Goal: Task Accomplishment & Management: Use online tool/utility

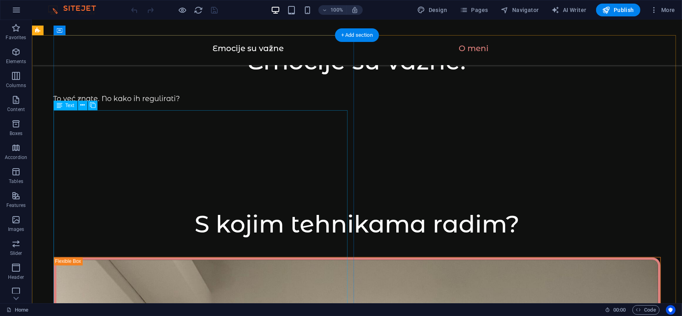
scroll to position [959, 0]
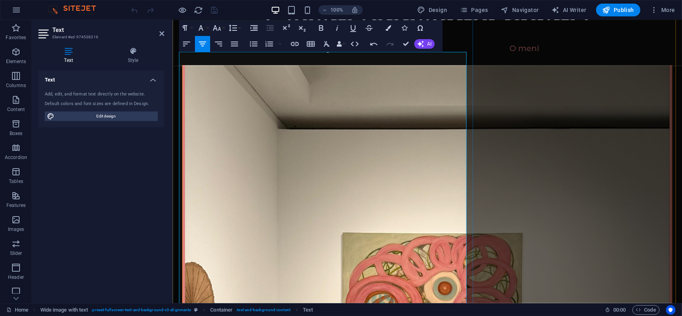
scroll to position [1066, 0]
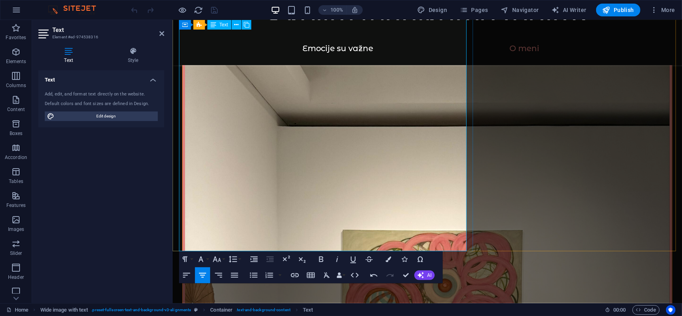
drag, startPoint x: 236, startPoint y: 206, endPoint x: 385, endPoint y: 237, distance: 152.0
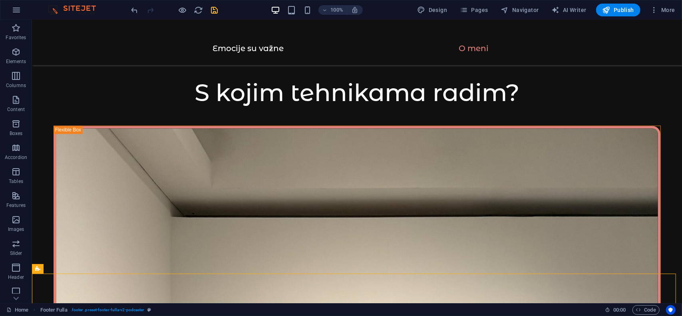
click at [216, 9] on icon "save" at bounding box center [214, 10] width 9 height 9
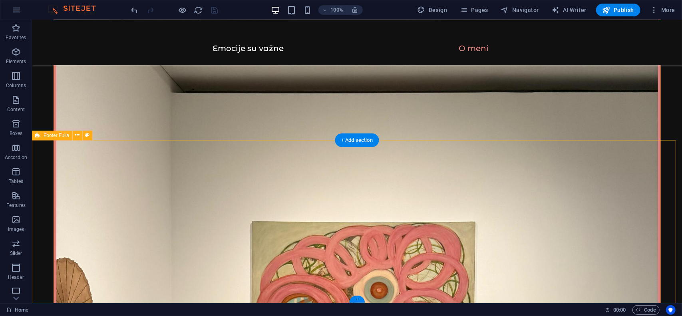
scroll to position [1200, 0]
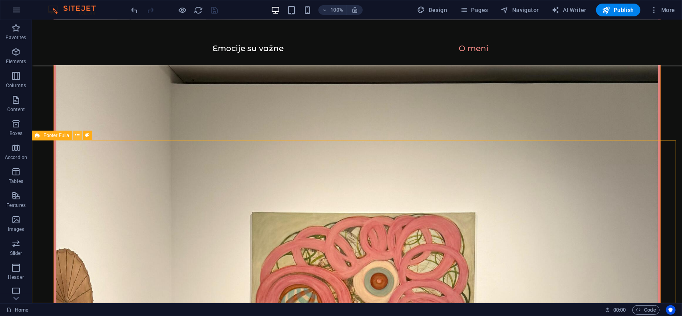
click at [79, 134] on icon at bounding box center [78, 135] width 4 height 8
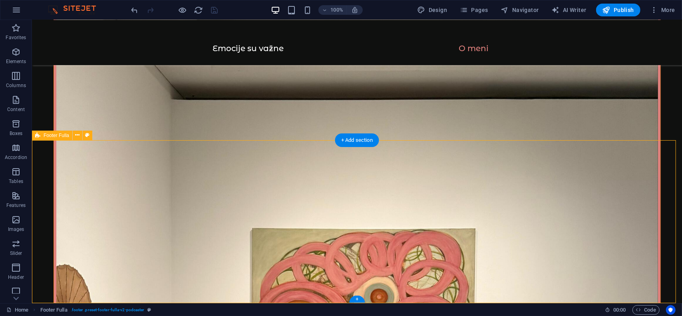
scroll to position [1160, 0]
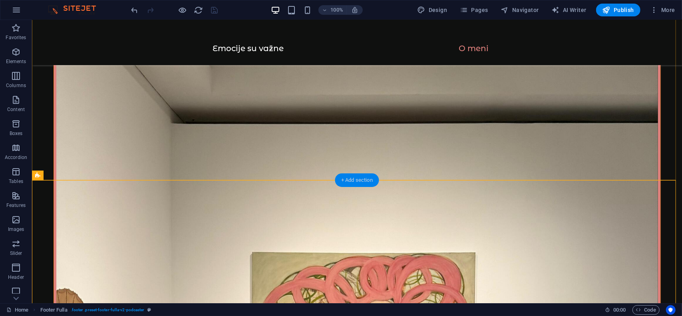
click at [350, 180] on div "+ Add section" at bounding box center [357, 181] width 44 height 14
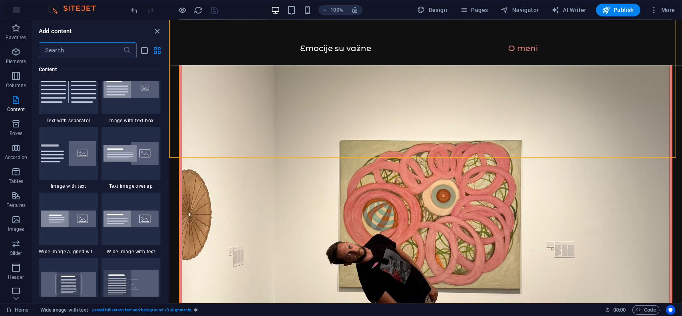
scroll to position [1479, 0]
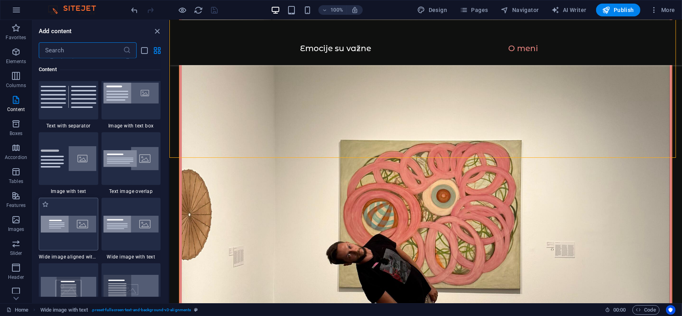
click at [58, 224] on img at bounding box center [69, 224] width 56 height 17
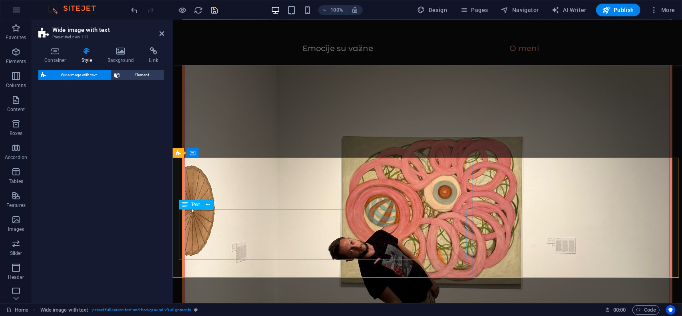
select select "%"
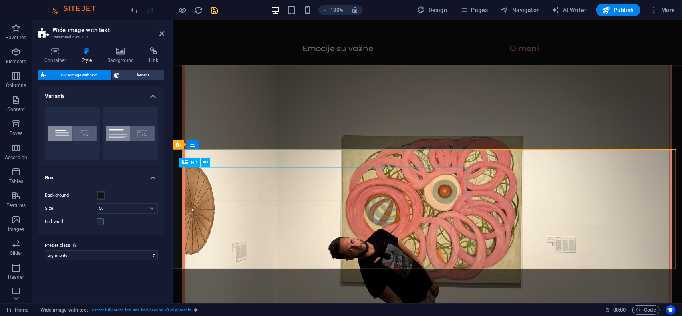
scroll to position [1152, 0]
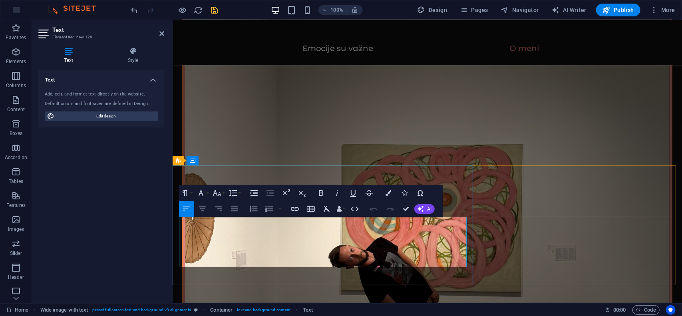
drag, startPoint x: 243, startPoint y: 261, endPoint x: 191, endPoint y: 225, distance: 62.1
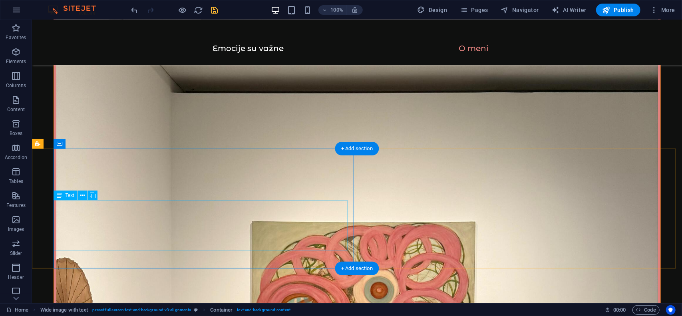
scroll to position [1192, 0]
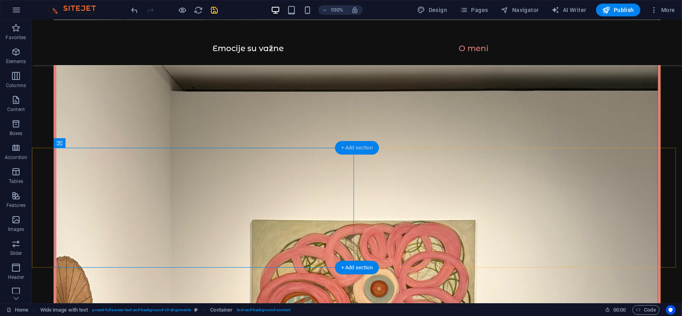
click at [350, 146] on div "+ Add section" at bounding box center [357, 148] width 44 height 14
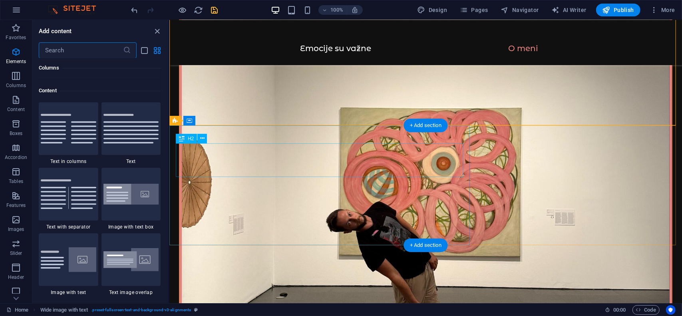
scroll to position [1399, 0]
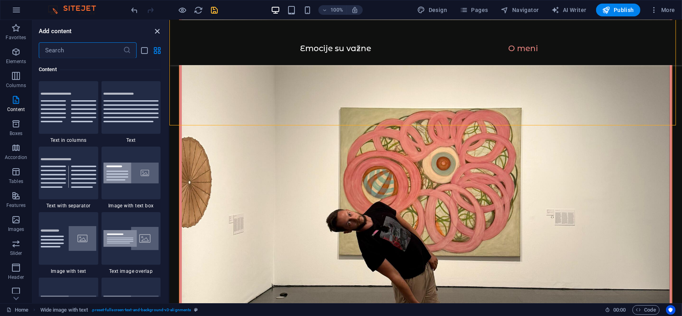
click at [159, 29] on icon "close panel" at bounding box center [157, 31] width 9 height 9
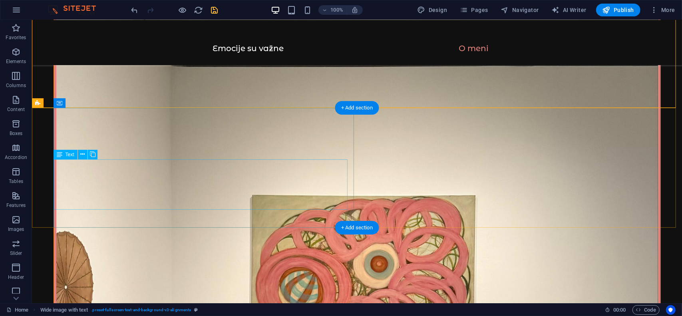
scroll to position [1152, 0]
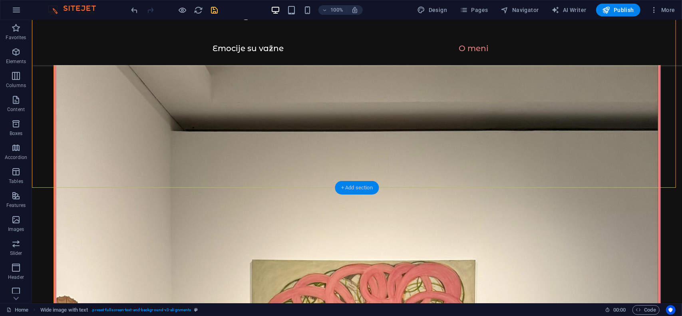
click at [352, 186] on div "+ Add section" at bounding box center [357, 188] width 44 height 14
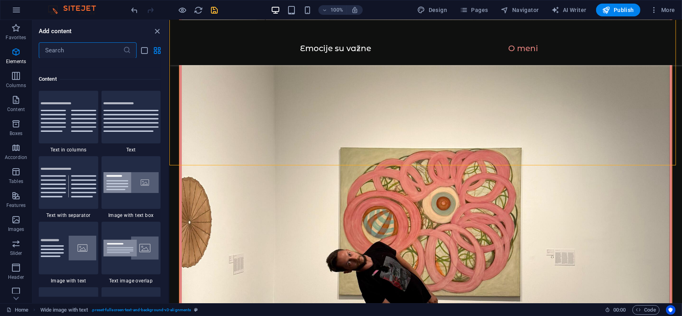
scroll to position [1399, 0]
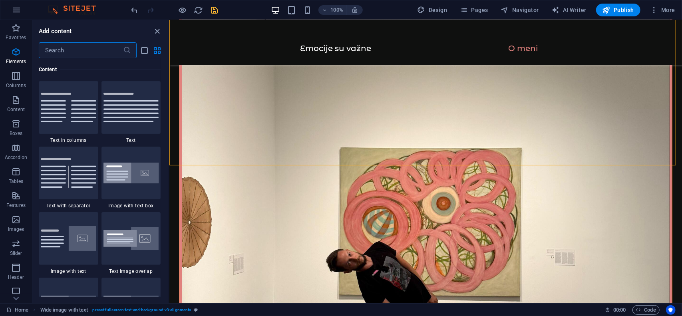
click at [106, 55] on input "text" at bounding box center [81, 50] width 84 height 16
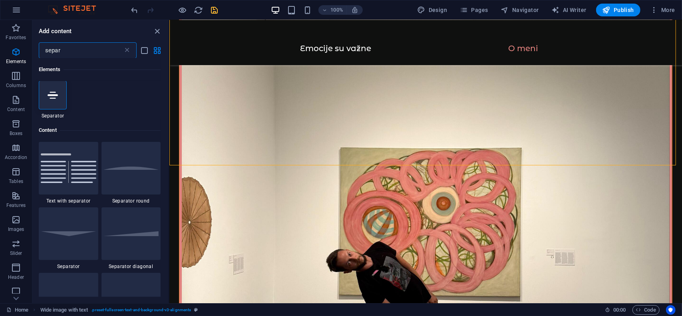
scroll to position [0, 0]
type input "separ"
click at [50, 95] on icon at bounding box center [53, 95] width 10 height 10
select select "%"
select select "px"
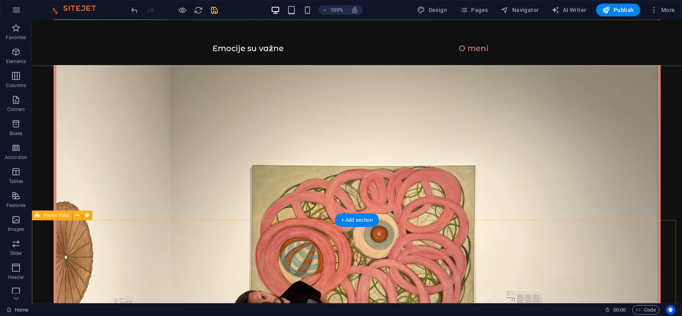
scroll to position [1247, 0]
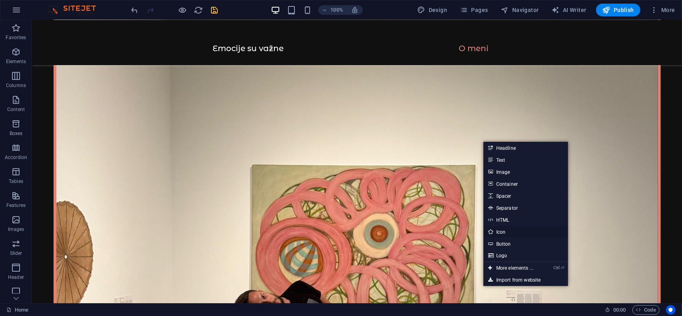
click at [511, 233] on link "Icon" at bounding box center [526, 232] width 85 height 12
select select "xMidYMid"
select select "px"
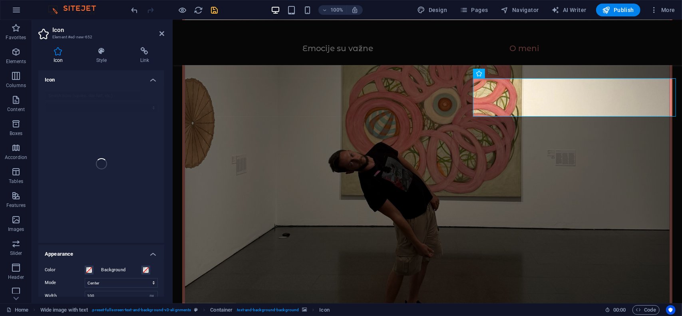
click at [67, 96] on div at bounding box center [101, 164] width 126 height 158
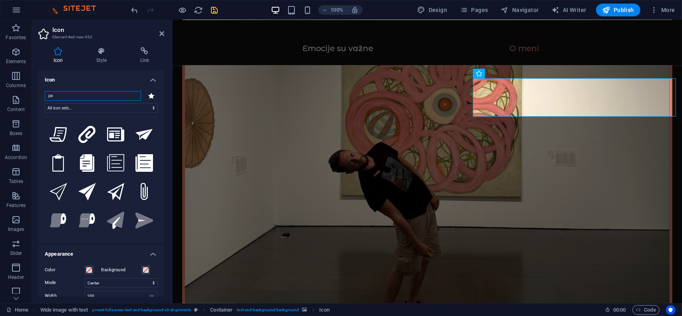
type input "p"
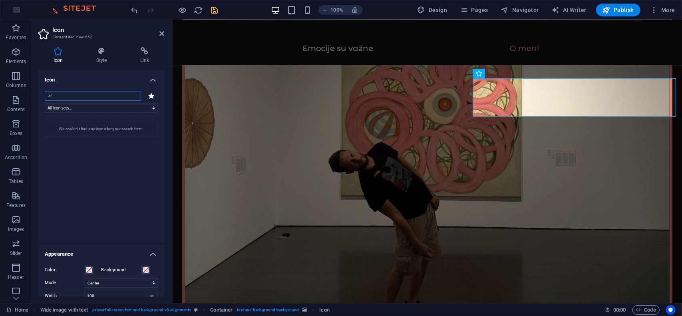
type input "a"
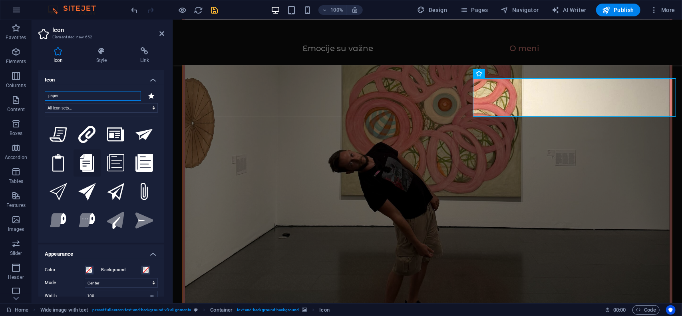
type input "paper"
click at [86, 162] on icon at bounding box center [87, 163] width 14 height 18
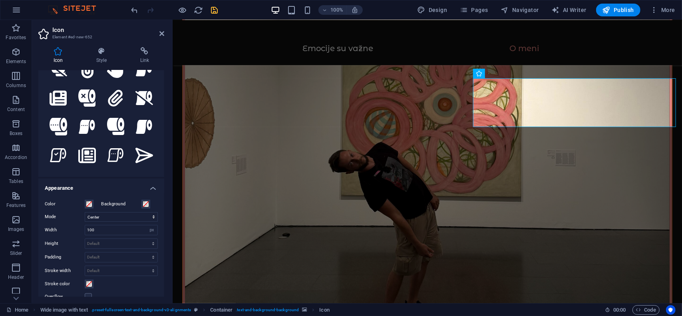
scroll to position [120, 0]
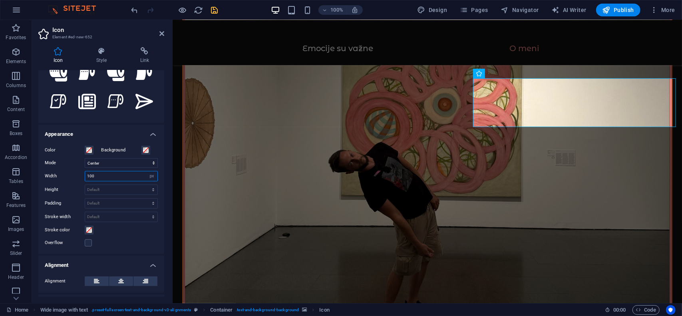
click at [103, 175] on input "100" at bounding box center [121, 177] width 72 height 10
type input "1"
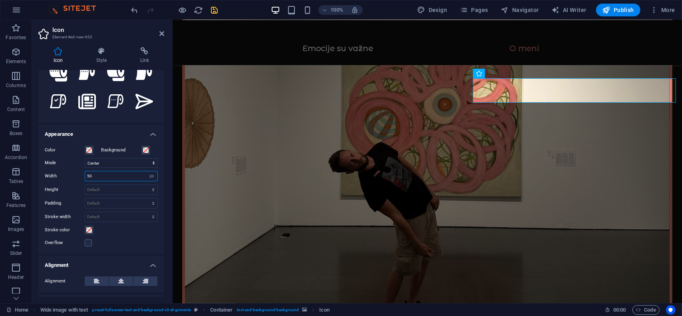
type input "5"
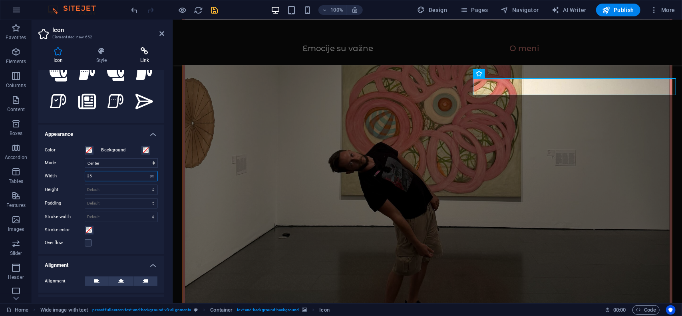
type input "35"
click at [140, 59] on h4 "Link" at bounding box center [144, 55] width 39 height 17
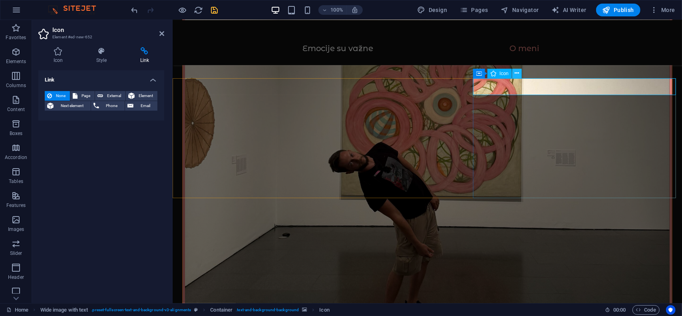
click at [517, 73] on icon at bounding box center [517, 73] width 4 height 8
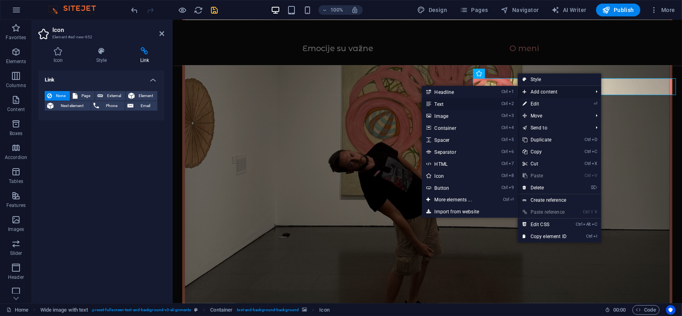
click at [461, 101] on link "Ctrl 2 Text" at bounding box center [455, 104] width 66 height 12
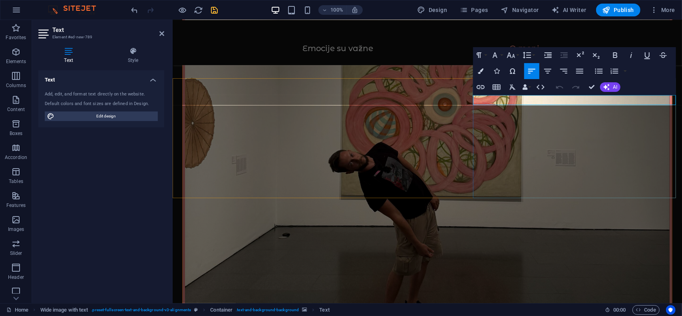
drag, startPoint x: 475, startPoint y: 100, endPoint x: 673, endPoint y: 100, distance: 198.3
click at [481, 69] on icon "button" at bounding box center [481, 71] width 6 height 6
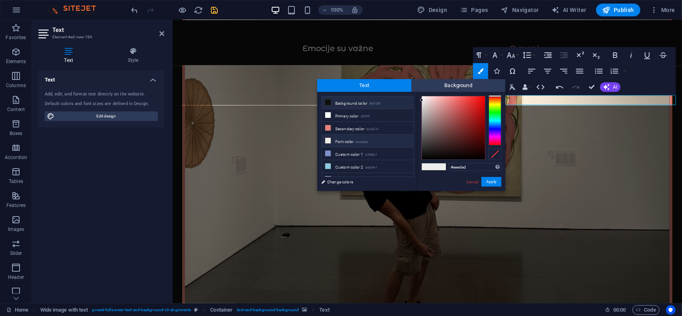
click at [327, 102] on icon at bounding box center [328, 103] width 6 height 6
type input "#0f100f"
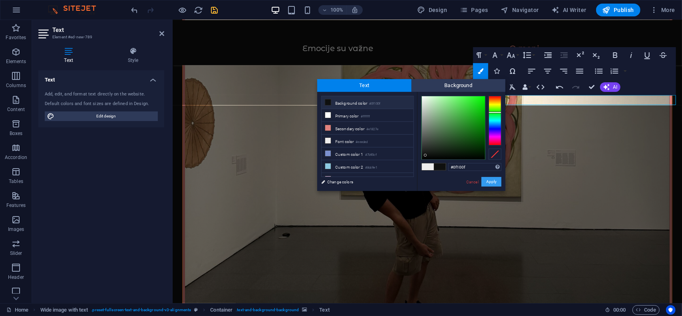
click at [490, 185] on button "Apply" at bounding box center [492, 182] width 20 height 10
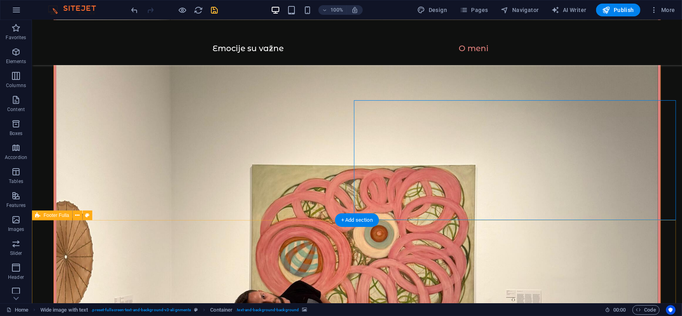
drag, startPoint x: 319, startPoint y: 237, endPoint x: 399, endPoint y: 240, distance: 79.6
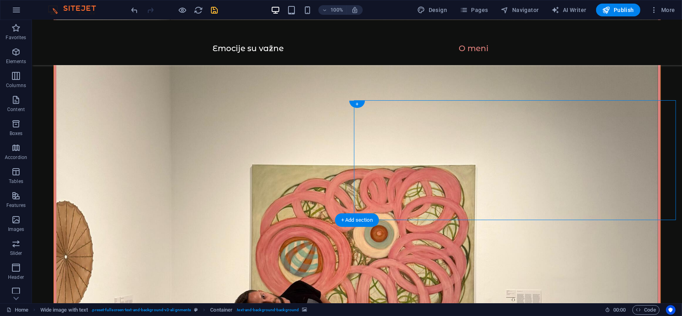
select select "px"
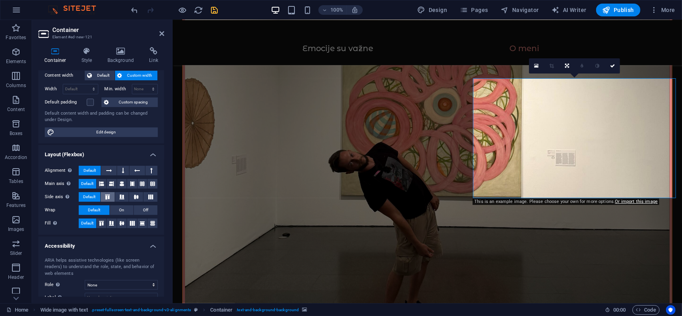
scroll to position [0, 0]
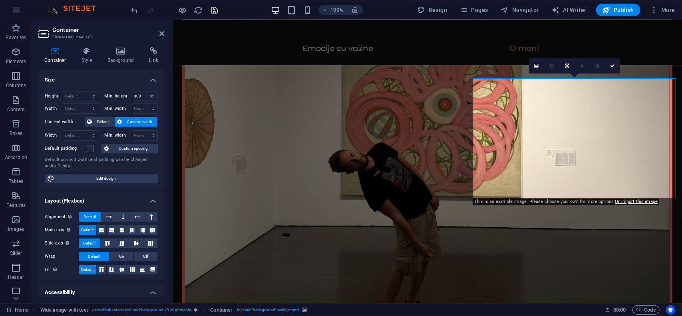
click at [516, 73] on icon at bounding box center [517, 73] width 4 height 8
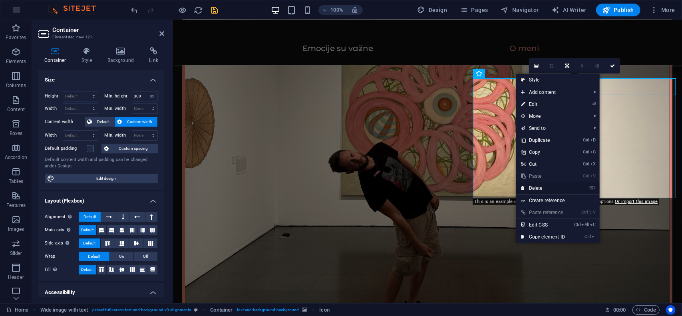
click at [543, 188] on link "⌦ Delete" at bounding box center [544, 188] width 54 height 12
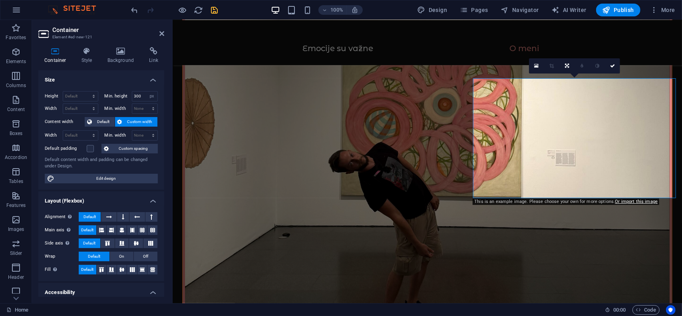
drag, startPoint x: 511, startPoint y: 134, endPoint x: 517, endPoint y: 98, distance: 37.0
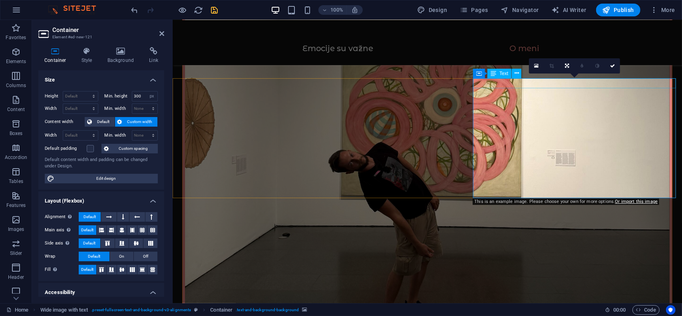
click at [516, 70] on icon at bounding box center [517, 73] width 4 height 8
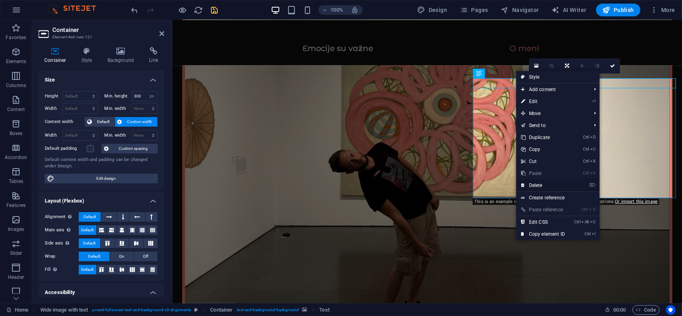
click at [540, 185] on link "⌦ Delete" at bounding box center [544, 186] width 54 height 12
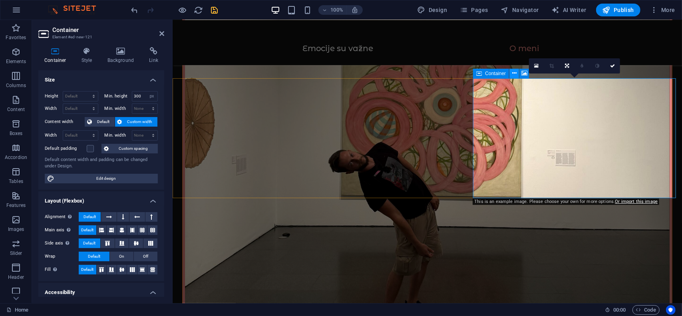
click at [515, 75] on icon at bounding box center [515, 73] width 4 height 8
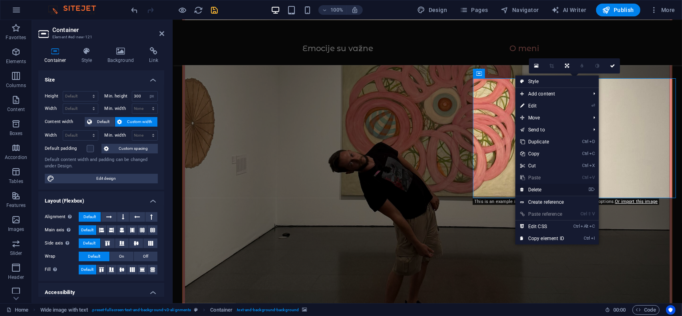
click at [541, 185] on link "⌦ Delete" at bounding box center [543, 190] width 54 height 12
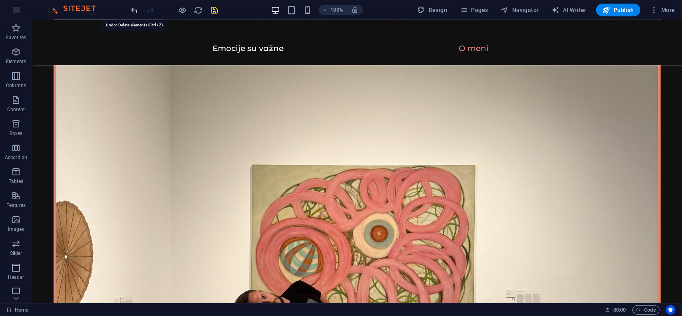
click at [136, 8] on icon "undo" at bounding box center [134, 10] width 9 height 9
click at [215, 11] on icon "save" at bounding box center [214, 10] width 9 height 9
click at [629, 11] on span "Publish" at bounding box center [619, 10] width 32 height 8
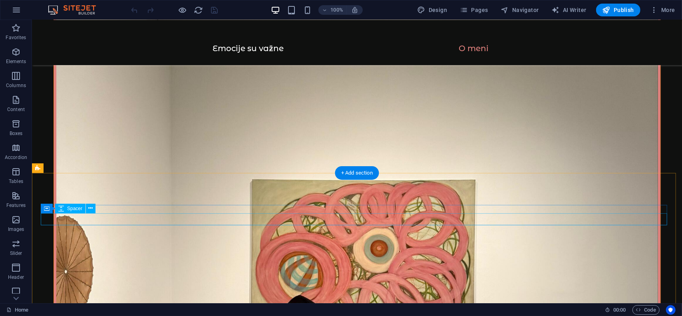
scroll to position [1167, 0]
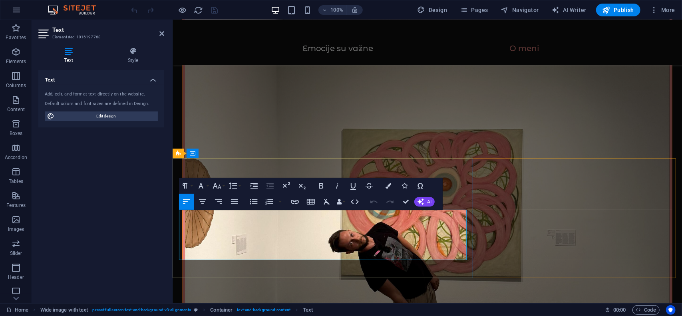
drag, startPoint x: 179, startPoint y: 213, endPoint x: 466, endPoint y: 237, distance: 288.0
copy p "Kroz znanstveni rad sam objavio nekoliko članaka koji objašnjavaju kako društve…"
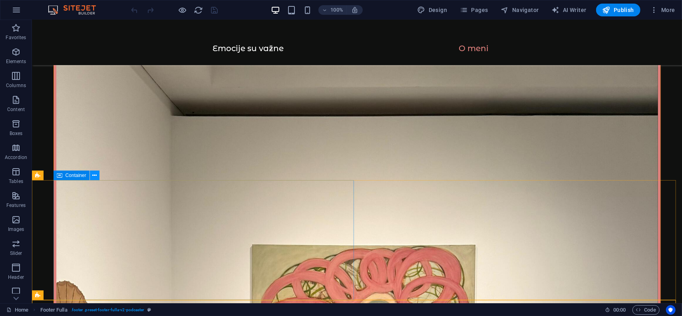
click at [92, 179] on button at bounding box center [95, 176] width 10 height 10
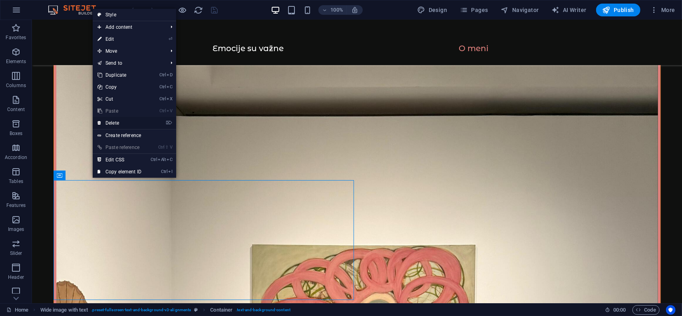
click at [118, 121] on link "⌦ Delete" at bounding box center [120, 123] width 54 height 12
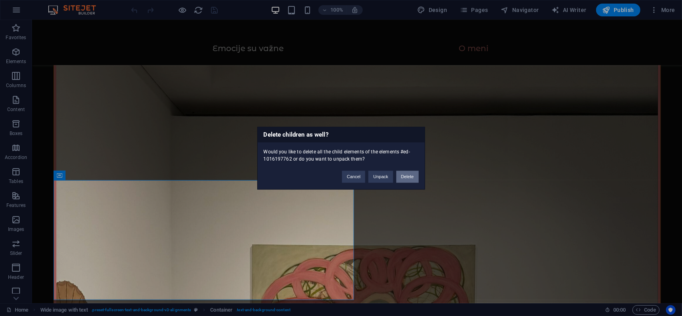
click at [407, 178] on button "Delete" at bounding box center [408, 177] width 22 height 12
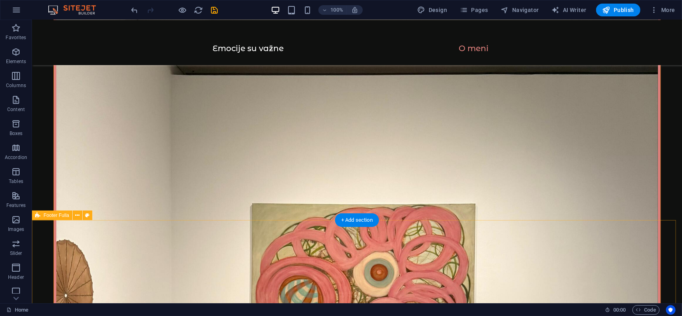
scroll to position [1207, 0]
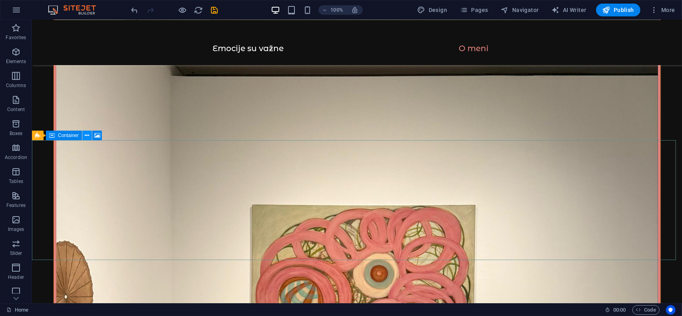
click at [85, 137] on icon at bounding box center [87, 136] width 4 height 8
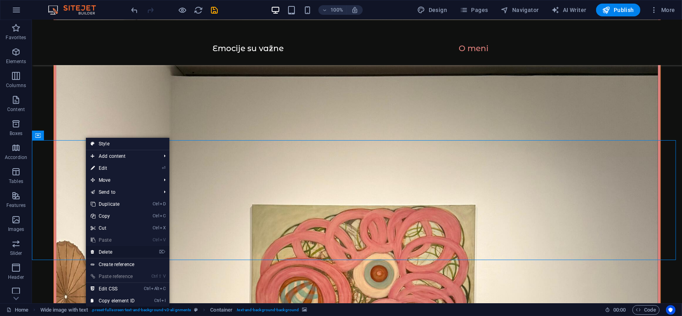
click at [110, 251] on link "⌦ Delete" at bounding box center [113, 252] width 54 height 12
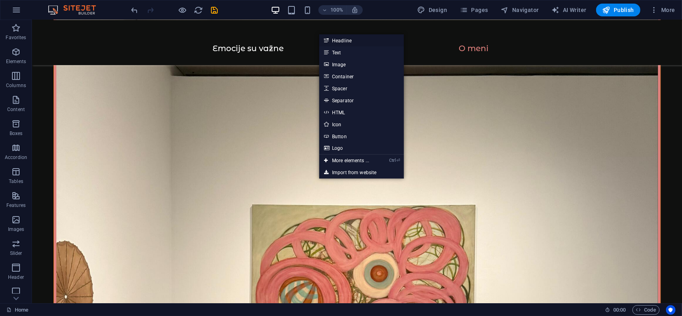
click at [353, 43] on link "Headline" at bounding box center [361, 40] width 85 height 12
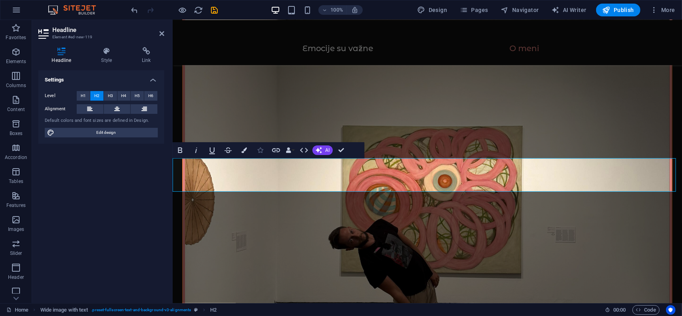
scroll to position [1167, 0]
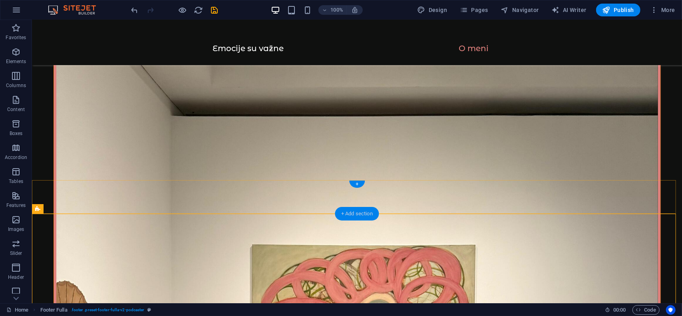
click at [355, 213] on div "+ Add section" at bounding box center [357, 214] width 44 height 14
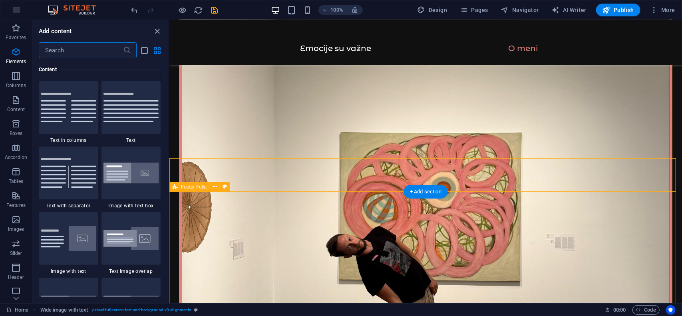
scroll to position [1399, 0]
click at [214, 186] on icon at bounding box center [215, 187] width 4 height 8
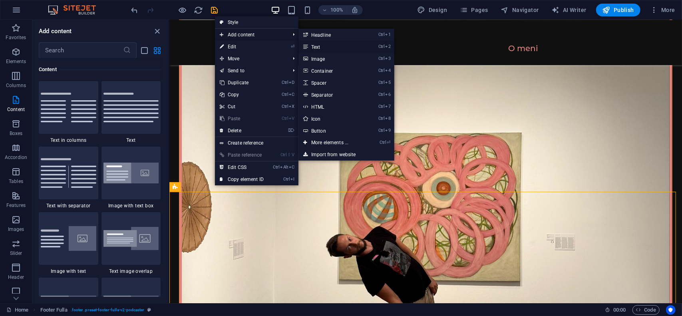
click at [318, 46] on link "Ctrl 2 Text" at bounding box center [332, 47] width 66 height 12
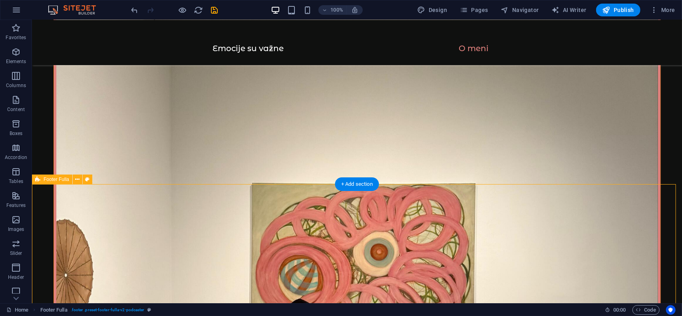
scroll to position [1230, 0]
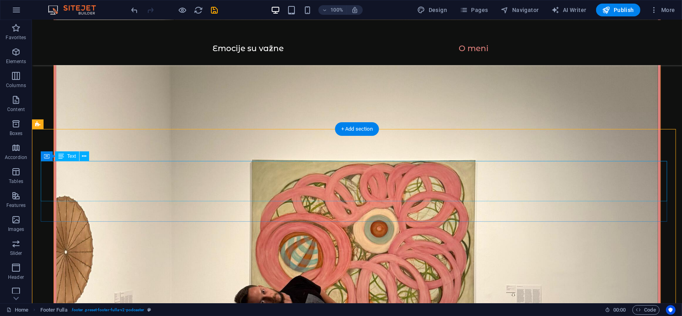
click at [82, 157] on button at bounding box center [85, 157] width 10 height 10
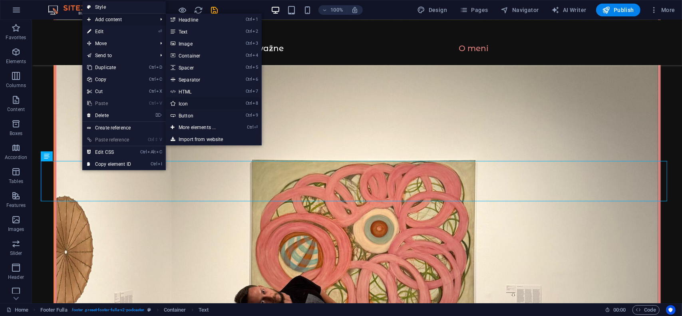
click at [194, 100] on link "Ctrl 8 Icon" at bounding box center [199, 104] width 66 height 12
select select "xMidYMid"
select select "px"
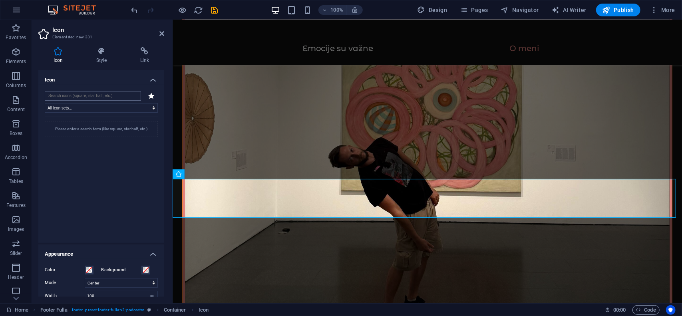
click at [101, 94] on input "search" at bounding box center [93, 96] width 96 height 10
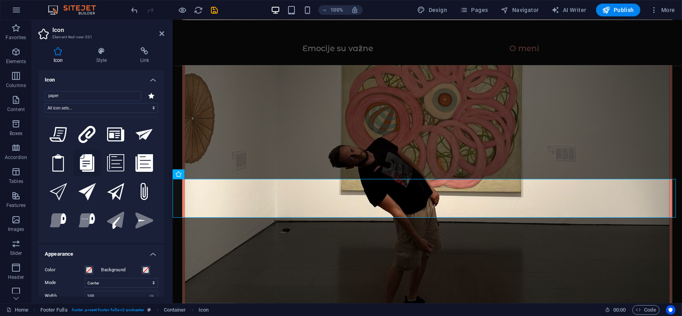
type input "paper"
click at [90, 160] on icon at bounding box center [87, 163] width 14 height 18
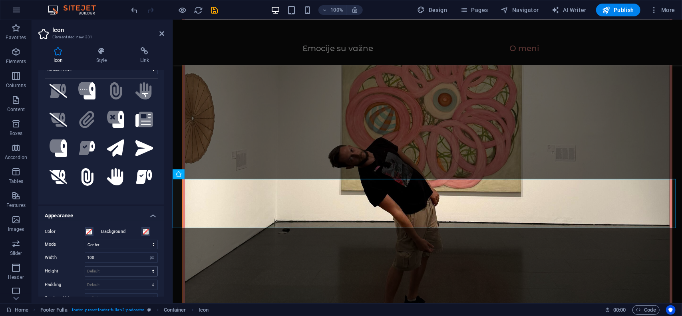
scroll to position [40, 0]
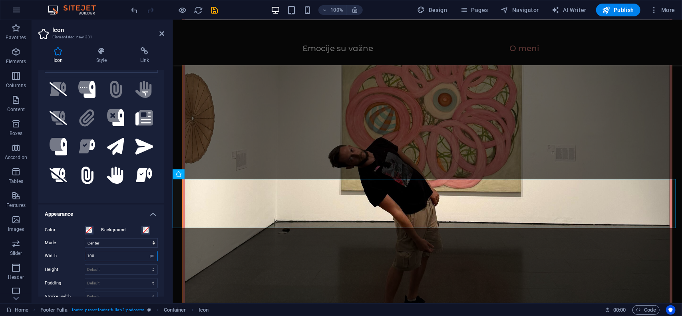
click at [107, 254] on input "100" at bounding box center [121, 256] width 72 height 10
type input "1"
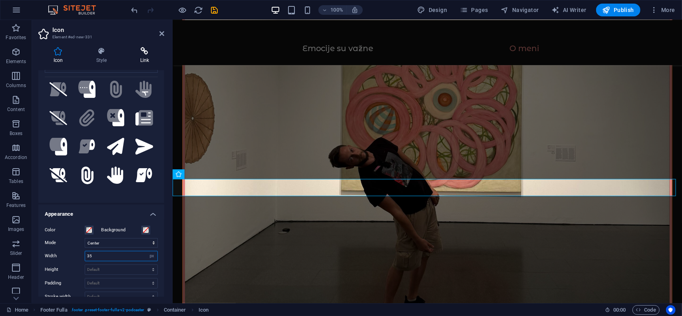
type input "35"
click at [140, 63] on h4 "Link" at bounding box center [144, 55] width 39 height 17
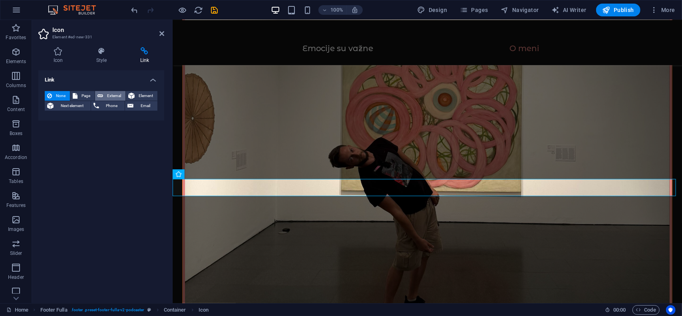
click at [114, 92] on span "External" at bounding box center [115, 96] width 18 height 10
select select "blank"
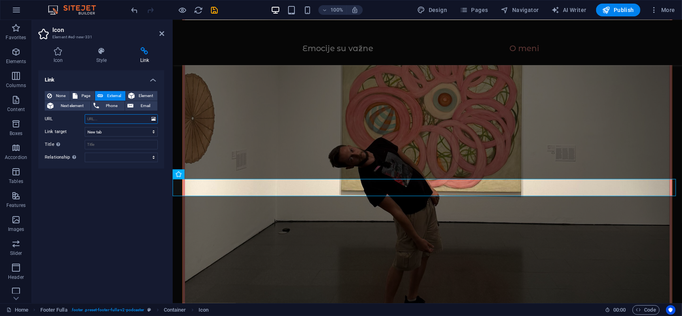
click at [106, 115] on input "URL" at bounding box center [121, 119] width 73 height 10
paste input "https://www.researchgate.net/publication/381409742_Kreiranje_i_modifikacija_ide…"
type input "https://www.researchgate.net/publication/381409742_Kreiranje_i_modifikacija_ide…"
click at [213, 8] on icon "save" at bounding box center [214, 10] width 9 height 9
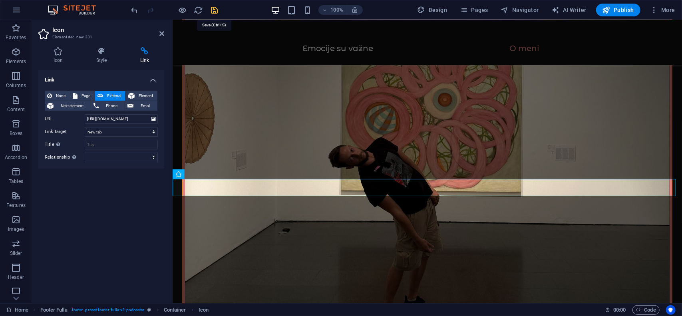
scroll to position [0, 0]
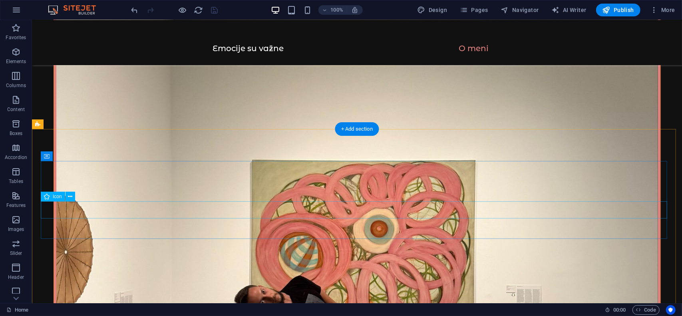
click at [67, 197] on button at bounding box center [71, 197] width 10 height 10
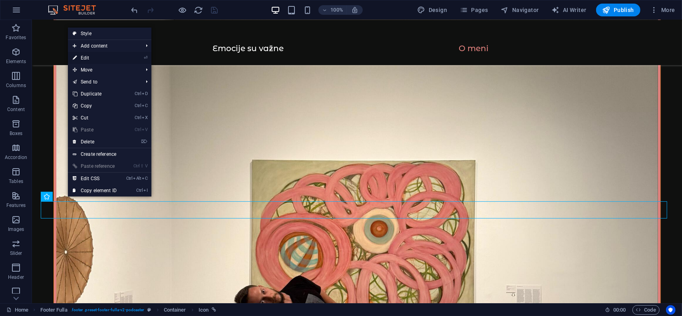
click at [94, 57] on link "⏎ Edit" at bounding box center [95, 58] width 54 height 12
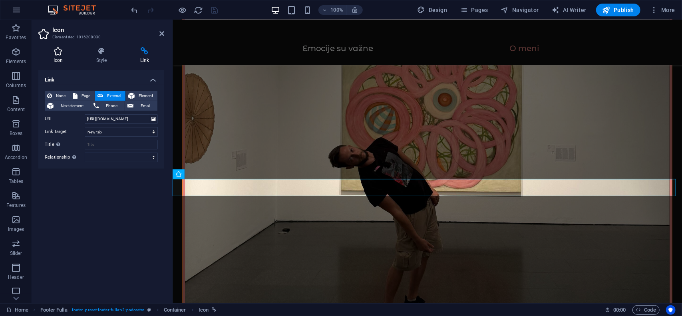
click at [64, 52] on icon at bounding box center [58, 51] width 40 height 8
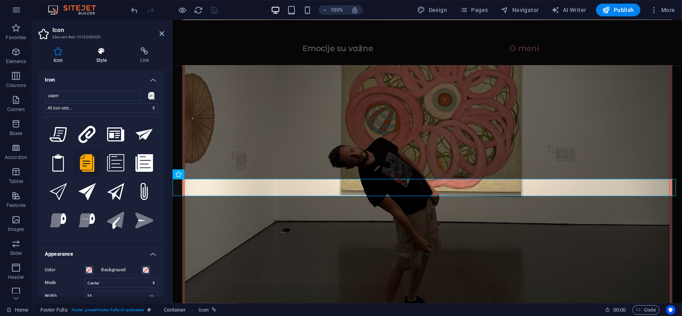
click at [95, 50] on icon at bounding box center [101, 51] width 41 height 8
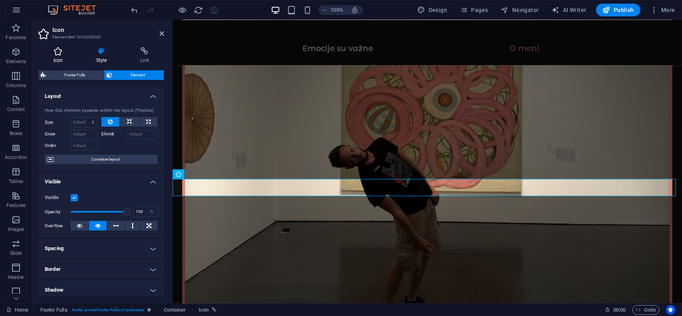
click at [61, 57] on h4 "Icon" at bounding box center [59, 55] width 43 height 17
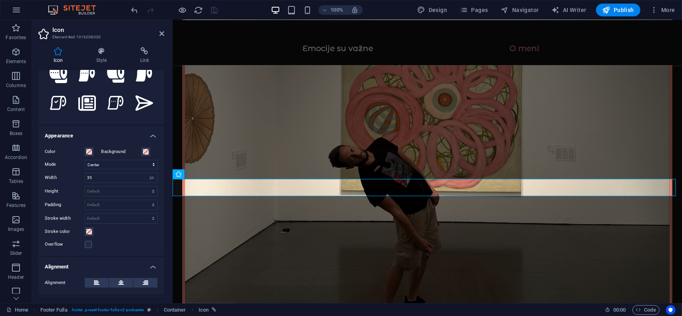
scroll to position [120, 0]
click at [87, 148] on span at bounding box center [89, 150] width 6 height 6
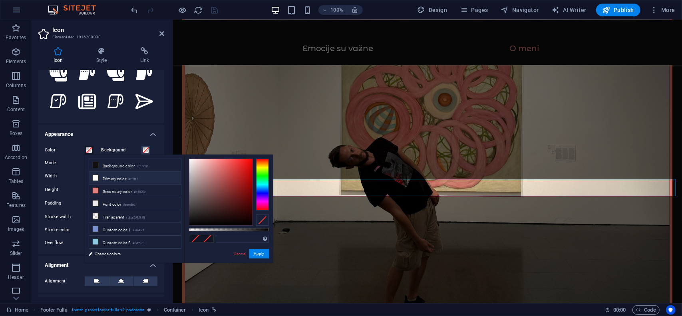
click at [104, 176] on li "Primary color #ffffff" at bounding box center [135, 178] width 92 height 13
type input "#ffffff"
click at [263, 256] on button "Apply" at bounding box center [259, 254] width 20 height 10
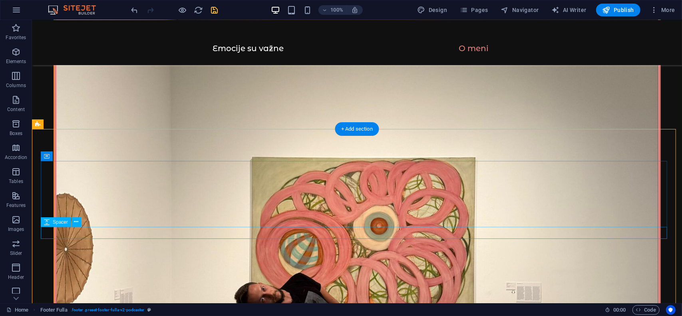
scroll to position [1252, 0]
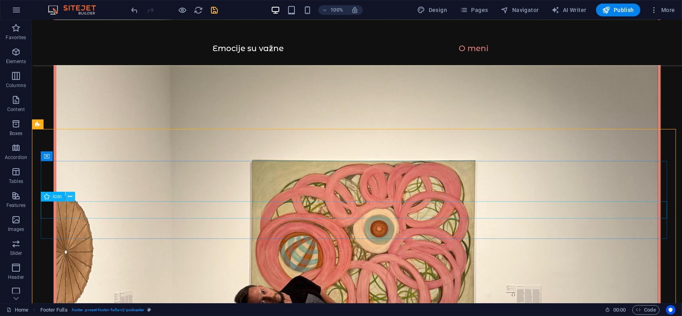
click at [70, 198] on icon at bounding box center [70, 197] width 4 height 8
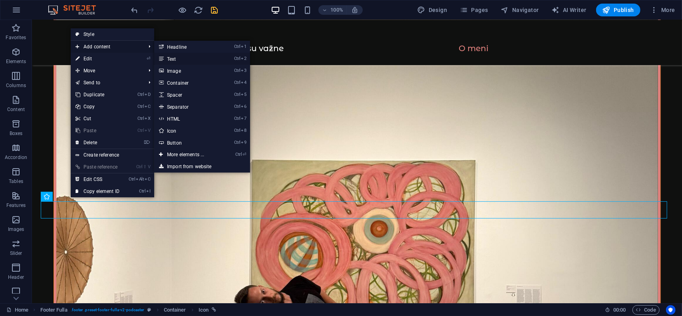
click at [171, 57] on link "Ctrl 2 Text" at bounding box center [187, 59] width 66 height 12
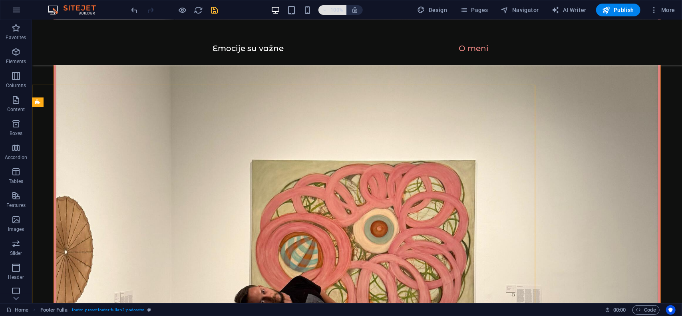
scroll to position [1274, 0]
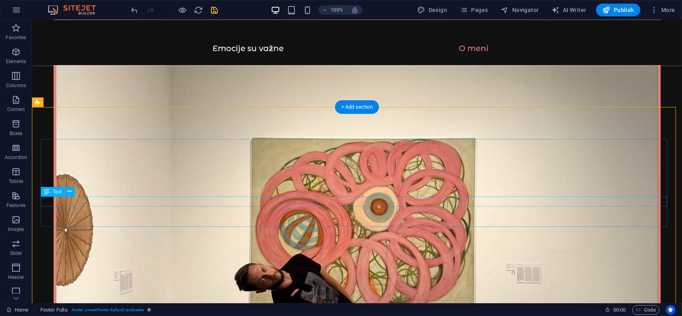
click at [68, 192] on icon at bounding box center [70, 191] width 4 height 8
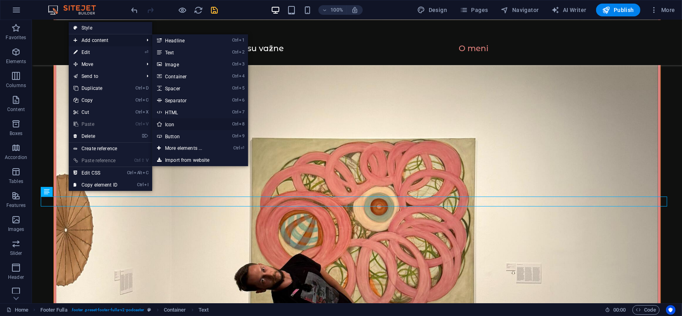
click at [174, 124] on link "Ctrl 8 Icon" at bounding box center [185, 124] width 66 height 12
select select "xMidYMid"
select select "px"
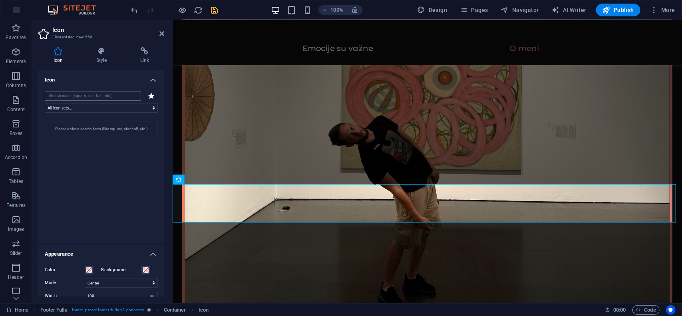
click at [83, 95] on input "search" at bounding box center [93, 96] width 96 height 10
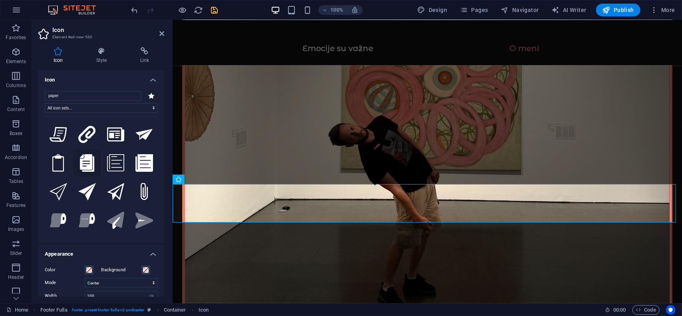
type input "paper"
click at [86, 160] on icon at bounding box center [87, 163] width 14 height 18
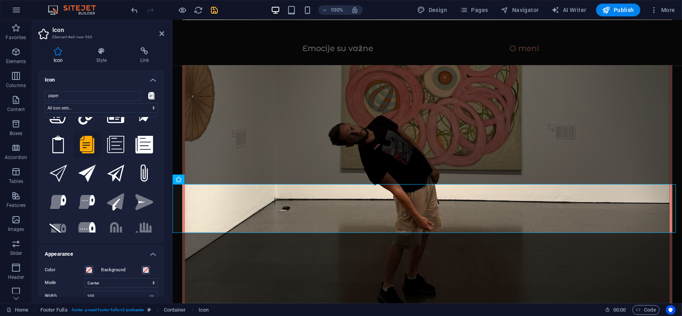
scroll to position [40, 0]
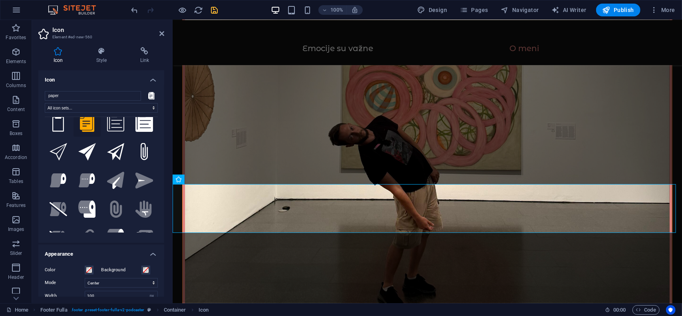
click at [111, 298] on div "Icon Style Link Icon paper All icon sets... IcoFont Ionicons FontAwesome Brands…" at bounding box center [101, 172] width 139 height 263
click at [118, 295] on input "100" at bounding box center [121, 296] width 72 height 10
type input "1"
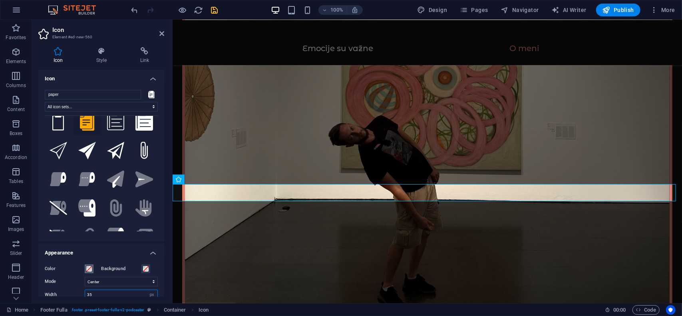
type input "35"
click at [90, 268] on span at bounding box center [89, 269] width 6 height 6
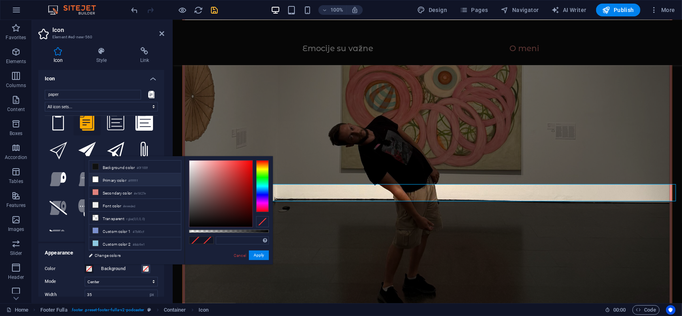
drag, startPoint x: 98, startPoint y: 176, endPoint x: 120, endPoint y: 182, distance: 23.5
click at [98, 177] on icon at bounding box center [96, 180] width 6 height 6
type input "#ffffff"
click at [264, 257] on button "Apply" at bounding box center [259, 256] width 20 height 10
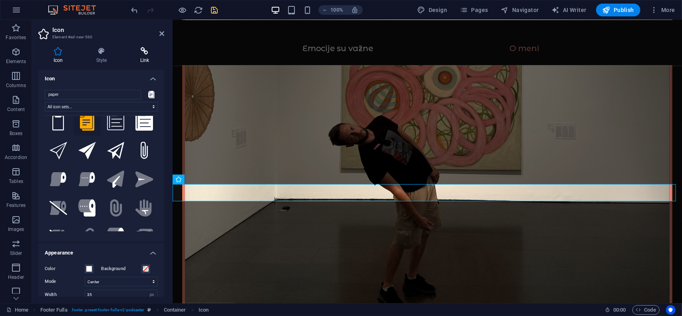
click at [138, 60] on h4 "Link" at bounding box center [144, 55] width 39 height 17
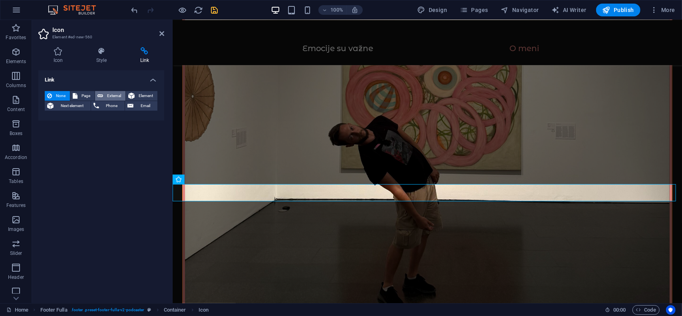
click at [113, 93] on span "External" at bounding box center [115, 96] width 18 height 10
select select "blank"
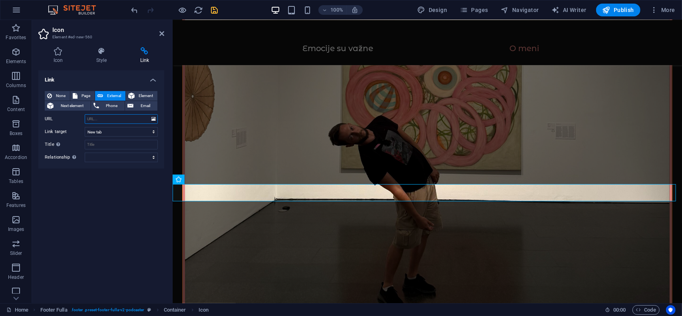
click at [99, 116] on input "URL" at bounding box center [121, 119] width 73 height 10
paste input "https://www.researchgate.net/publication/380710800_Characteristics_of_Self-pres…"
type input "https://www.researchgate.net/publication/380710800_Characteristics_of_Self-pres…"
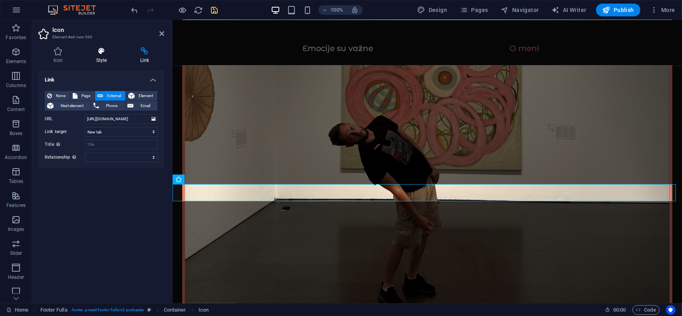
click at [103, 53] on icon at bounding box center [101, 51] width 41 height 8
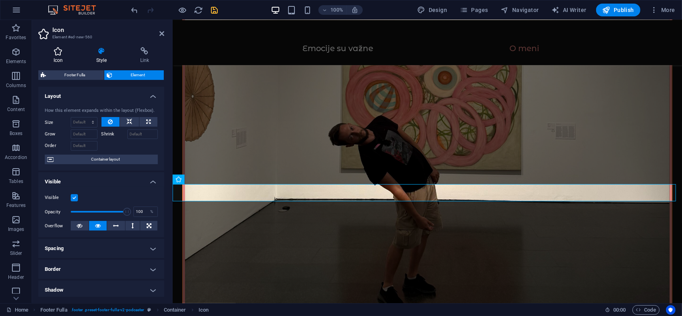
click at [63, 52] on icon at bounding box center [58, 51] width 40 height 8
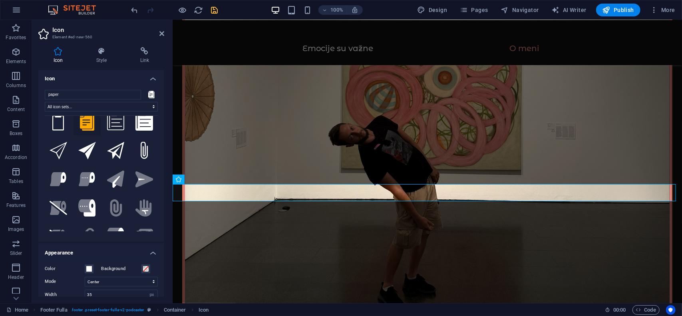
scroll to position [40, 0]
click at [215, 9] on icon "save" at bounding box center [214, 10] width 9 height 9
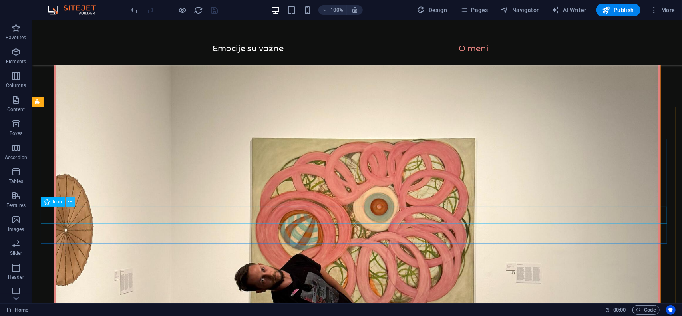
click at [69, 204] on icon at bounding box center [70, 201] width 4 height 8
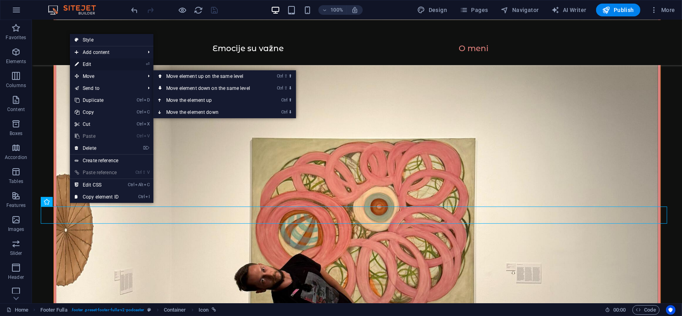
click at [94, 68] on link "⏎ Edit" at bounding box center [97, 64] width 54 height 12
select select "xMidYMid"
select select "px"
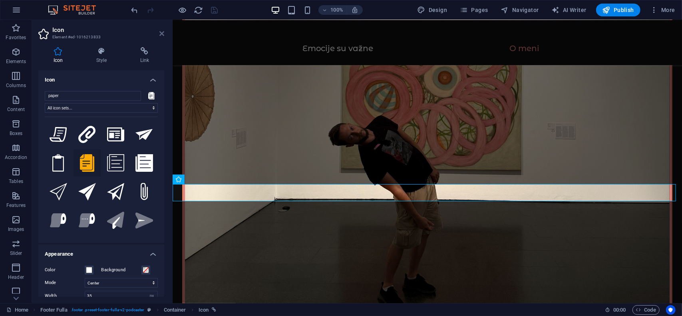
click at [164, 34] on icon at bounding box center [162, 33] width 5 height 6
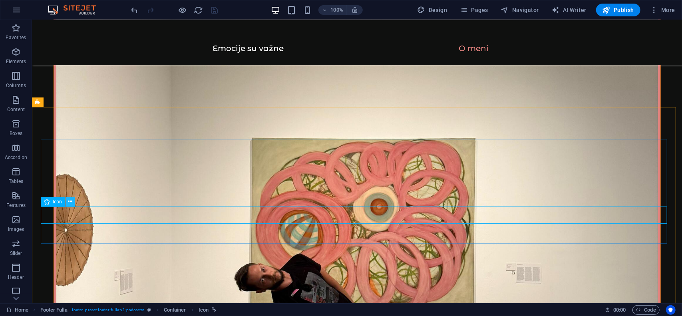
click at [66, 204] on button at bounding box center [71, 202] width 10 height 10
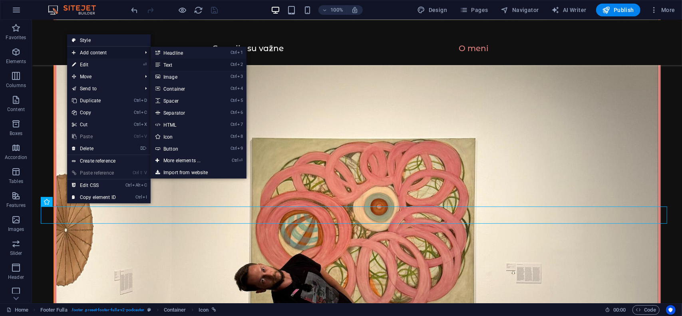
click at [159, 65] on icon at bounding box center [158, 65] width 4 height 12
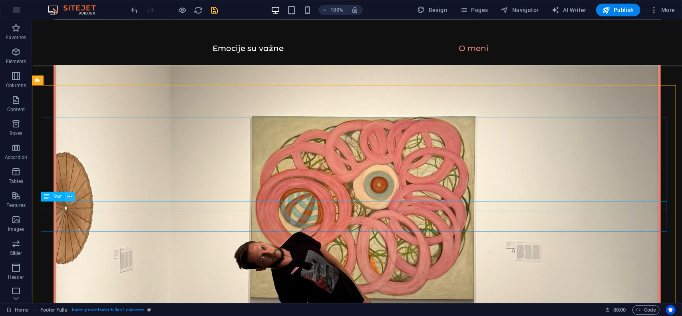
click at [72, 199] on icon at bounding box center [70, 197] width 4 height 8
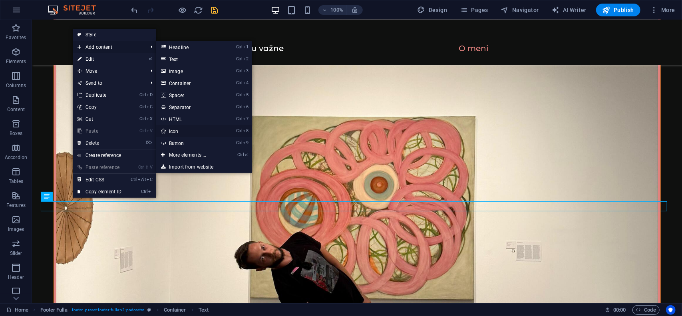
click at [180, 132] on link "Ctrl 8 Icon" at bounding box center [189, 131] width 66 height 12
select select "xMidYMid"
select select "px"
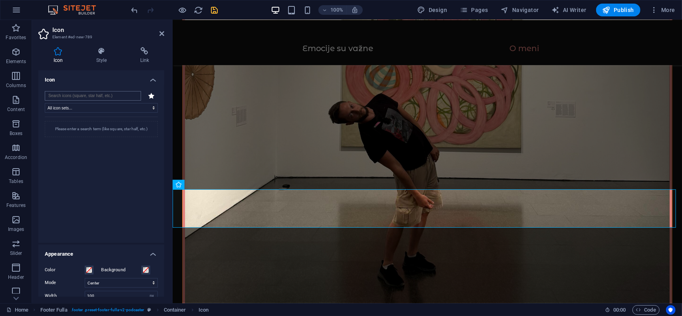
click at [82, 93] on input "search" at bounding box center [93, 96] width 96 height 10
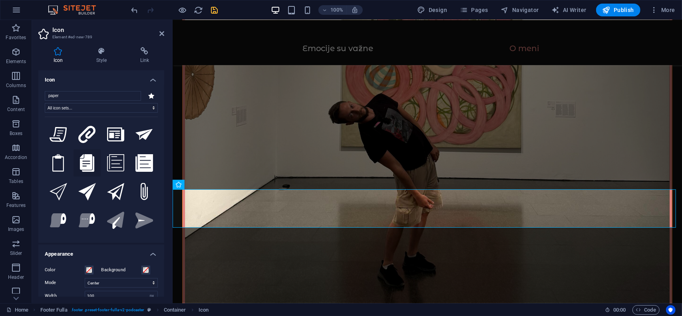
type input "paper"
click at [87, 162] on icon at bounding box center [87, 163] width 14 height 18
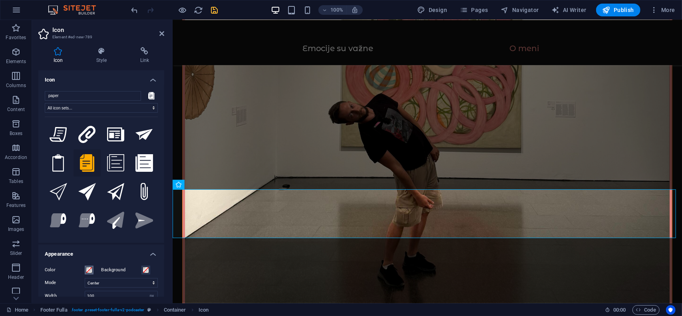
click at [90, 270] on span at bounding box center [89, 270] width 6 height 6
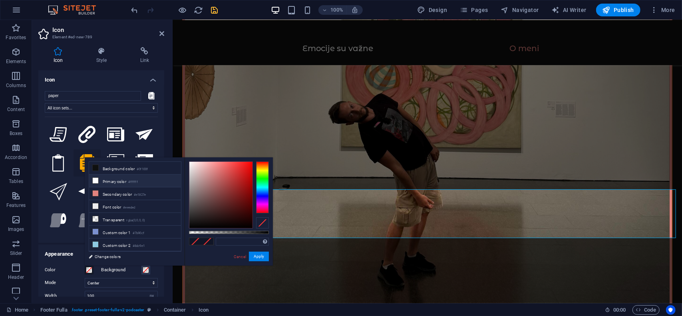
click at [101, 181] on li "Primary color #ffffff" at bounding box center [135, 181] width 92 height 13
type input "#ffffff"
click at [105, 292] on input "100" at bounding box center [121, 296] width 72 height 10
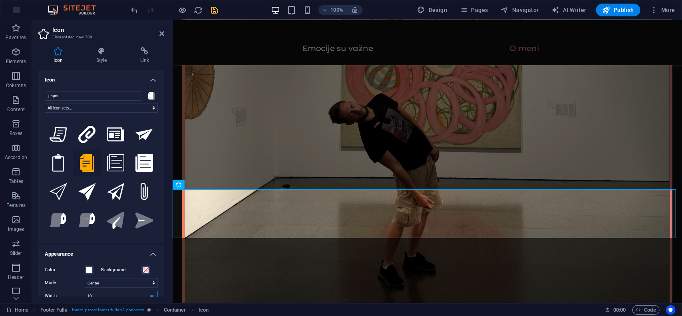
scroll to position [1, 0]
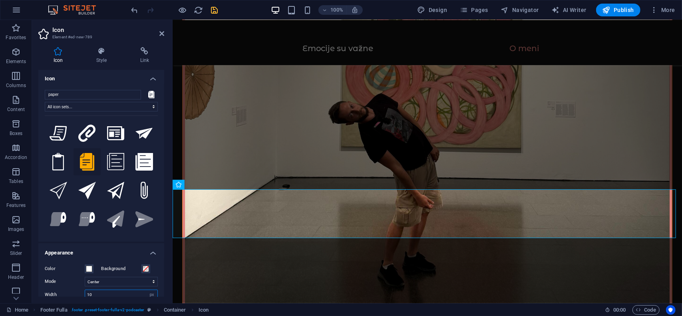
type input "1"
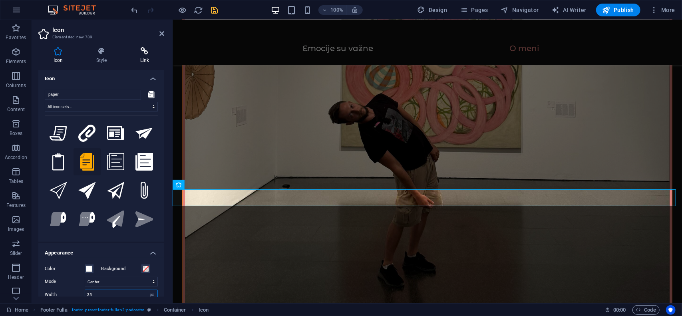
type input "35"
click at [142, 53] on icon at bounding box center [144, 51] width 39 height 8
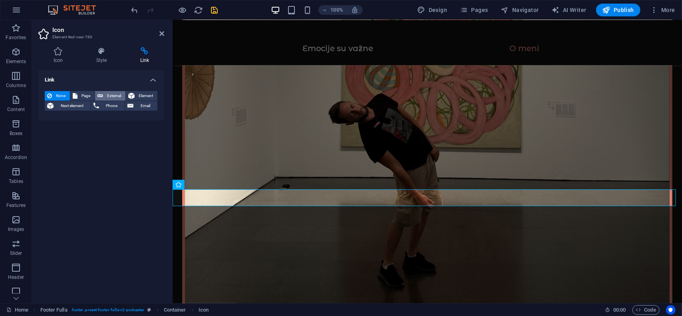
click at [118, 94] on span "External" at bounding box center [115, 96] width 18 height 10
select select "blank"
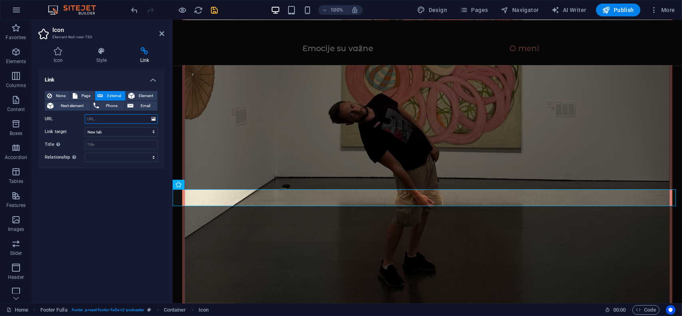
click at [106, 117] on input "URL" at bounding box center [121, 119] width 73 height 10
paste input "https://www.researchgate.net/publication/387662251_ANTISOCIJALNI_I_GRANICNI_POR…"
type input "https://www.researchgate.net/publication/387662251_ANTISOCIJALNI_I_GRANICNI_POR…"
click at [213, 10] on icon "save" at bounding box center [214, 10] width 9 height 9
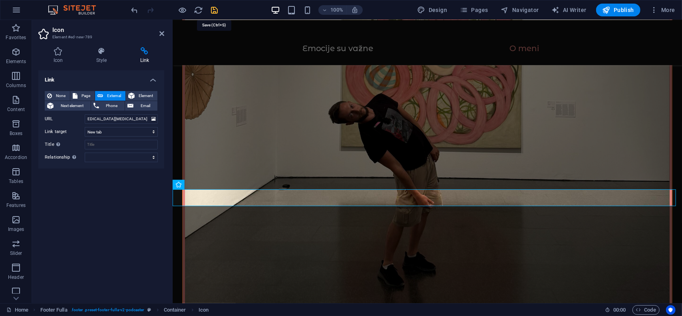
scroll to position [0, 0]
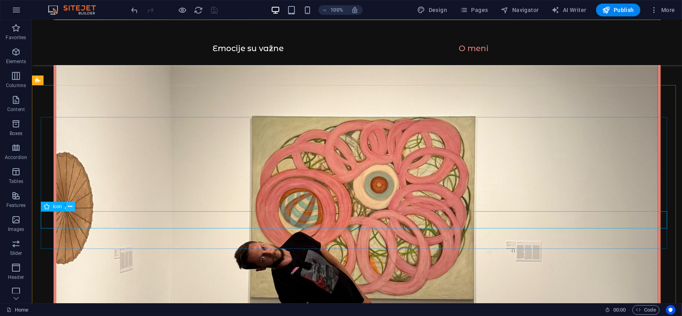
click at [68, 208] on icon at bounding box center [70, 207] width 4 height 8
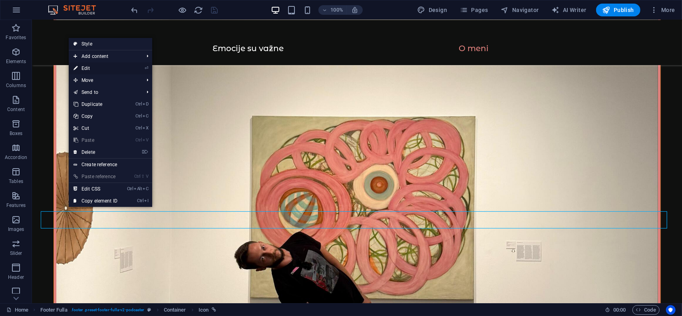
click at [93, 67] on link "⏎ Edit" at bounding box center [96, 68] width 54 height 12
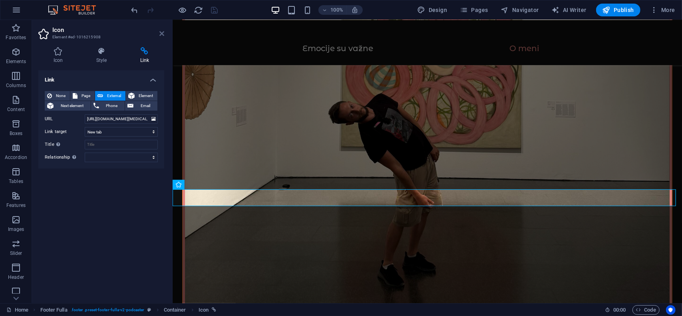
click at [161, 36] on icon at bounding box center [162, 33] width 5 height 6
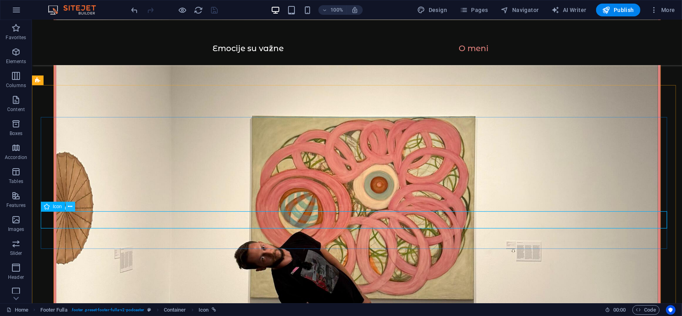
click at [68, 208] on icon at bounding box center [70, 207] width 4 height 8
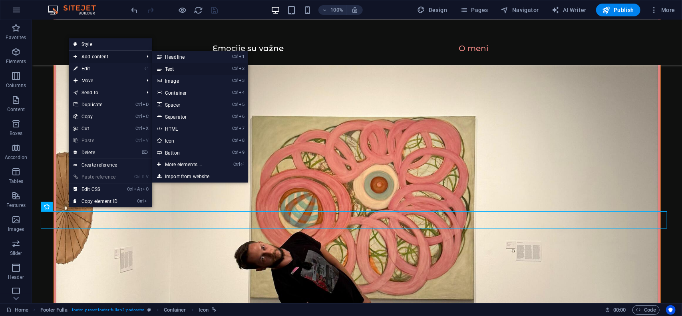
click at [174, 67] on link "Ctrl 2 Text" at bounding box center [185, 69] width 66 height 12
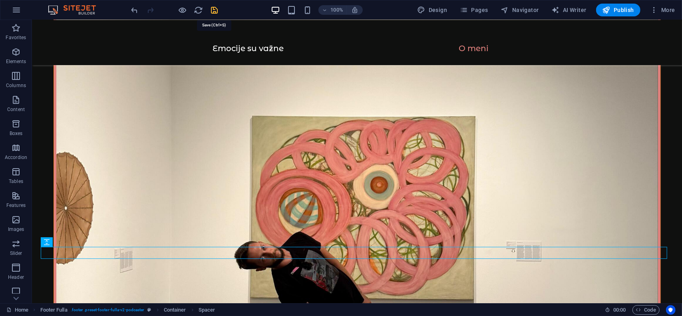
click at [213, 11] on icon "save" at bounding box center [214, 10] width 9 height 9
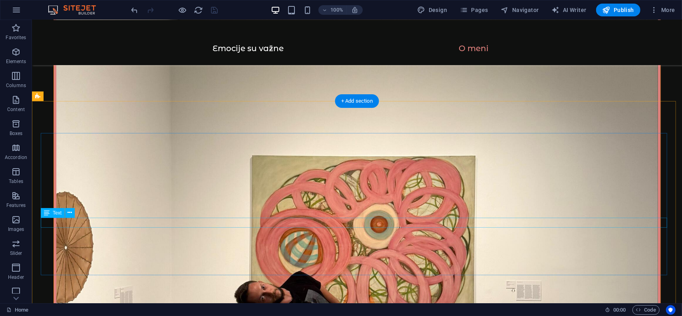
scroll to position [1256, 0]
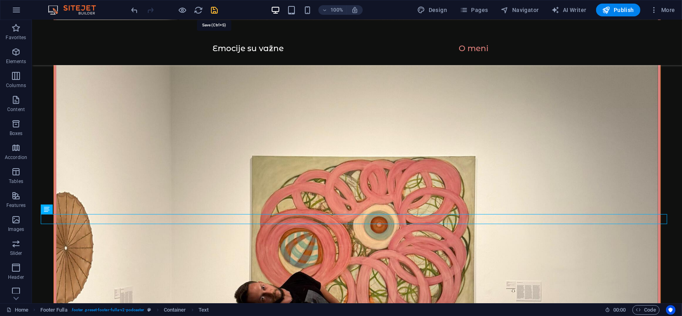
click at [215, 12] on icon "save" at bounding box center [214, 10] width 9 height 9
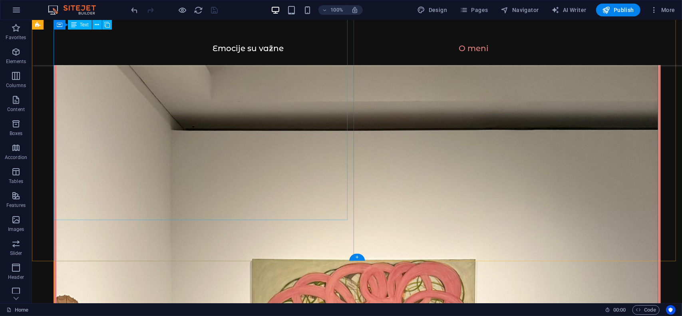
scroll to position [1159, 0]
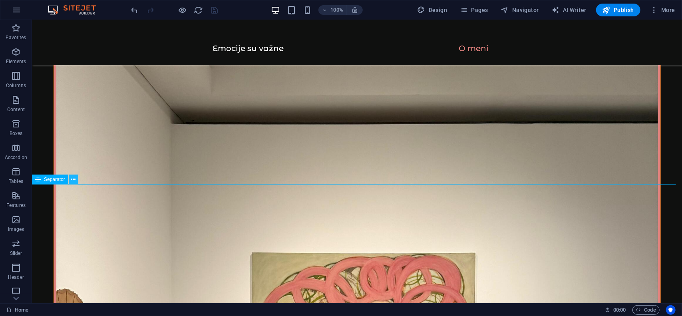
click at [73, 181] on icon at bounding box center [73, 180] width 4 height 8
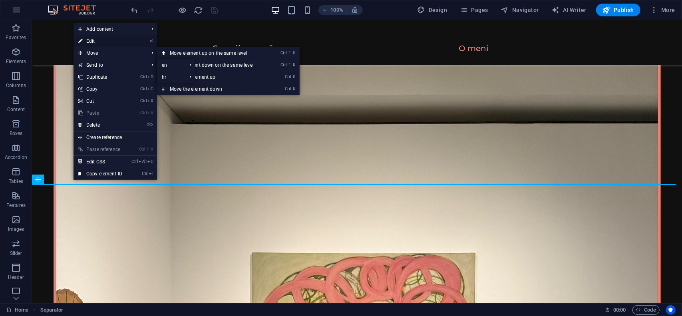
click at [90, 42] on link "⏎ Edit" at bounding box center [101, 41] width 54 height 12
select select "%"
select select "px"
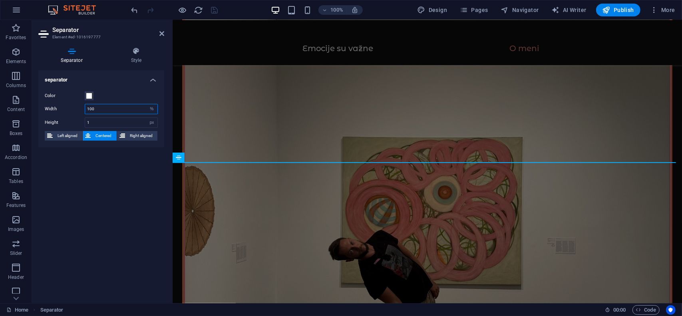
click at [97, 108] on input "100" at bounding box center [121, 109] width 72 height 10
click at [98, 119] on input "1" at bounding box center [121, 123] width 72 height 10
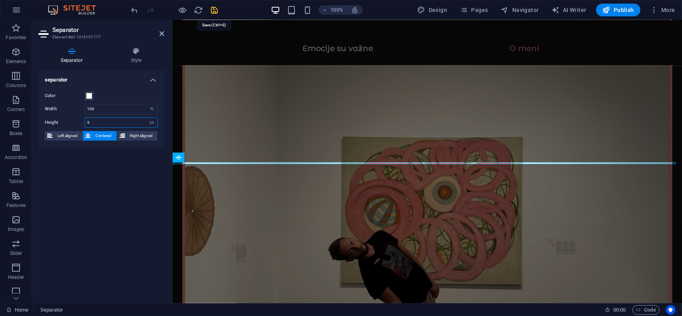
type input "5"
click at [213, 11] on icon "save" at bounding box center [214, 10] width 9 height 9
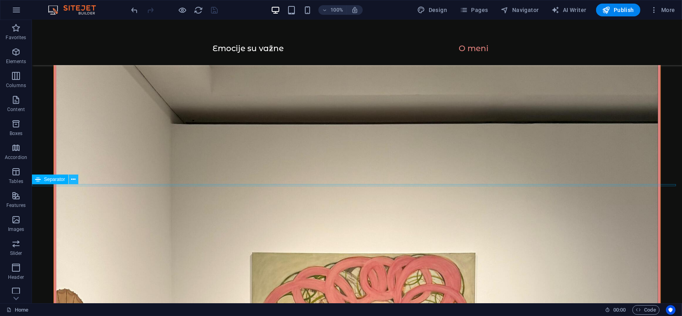
click at [72, 180] on icon at bounding box center [73, 180] width 4 height 8
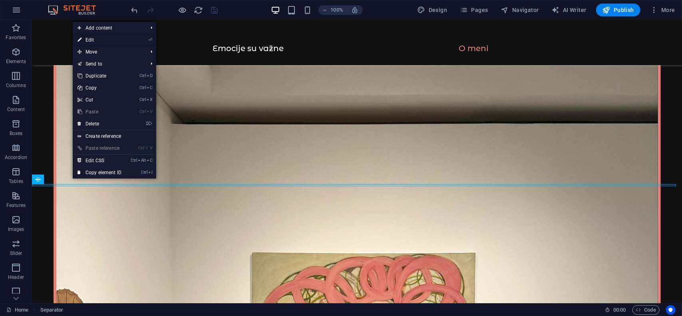
click at [100, 39] on link "⏎ Edit" at bounding box center [100, 40] width 54 height 12
select select "%"
select select "px"
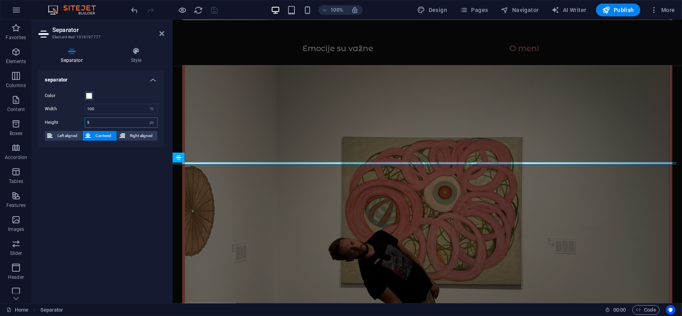
click at [100, 119] on input "5" at bounding box center [121, 123] width 72 height 10
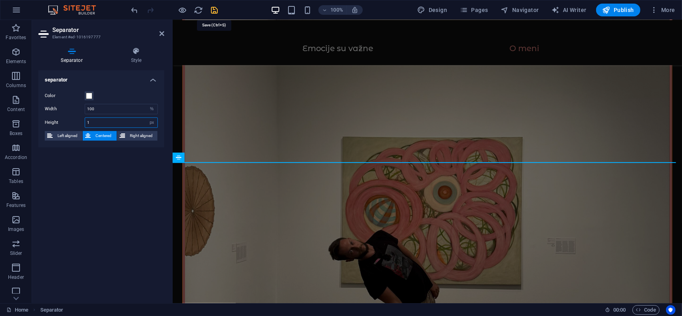
type input "1"
click at [213, 8] on icon "save" at bounding box center [214, 10] width 9 height 9
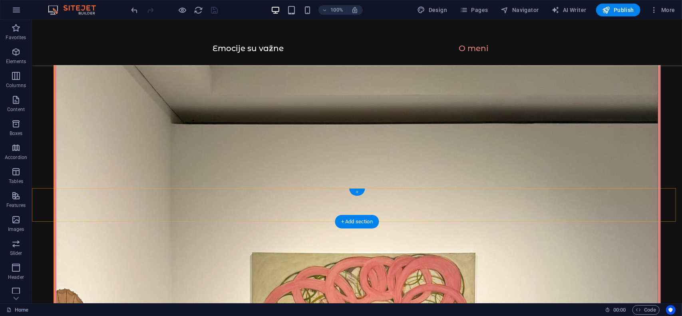
click at [357, 192] on div "+" at bounding box center [357, 192] width 16 height 7
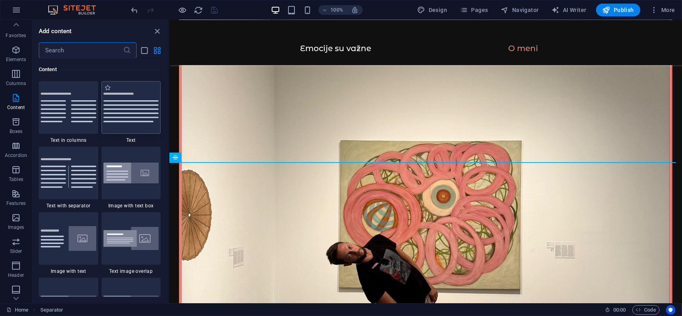
scroll to position [0, 0]
click at [243, 10] on div "100% Design Pages Navigator AI Writer Publish More" at bounding box center [404, 10] width 549 height 13
drag, startPoint x: 158, startPoint y: 32, endPoint x: 159, endPoint y: 22, distance: 10.9
click at [158, 32] on icon "close panel" at bounding box center [157, 31] width 9 height 9
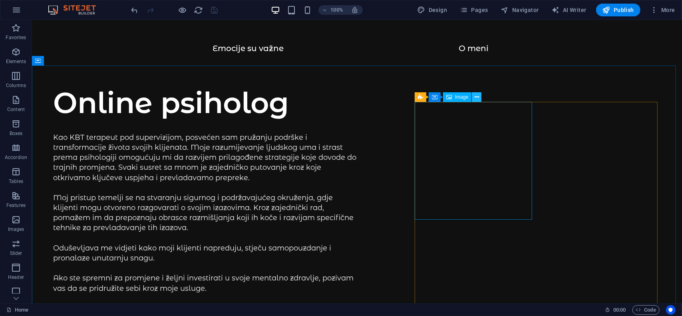
click at [477, 99] on icon at bounding box center [477, 97] width 4 height 8
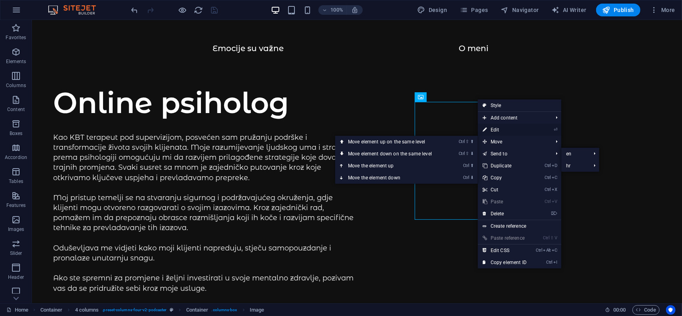
click at [497, 133] on link "⏎ Edit" at bounding box center [505, 130] width 54 height 12
select select "%"
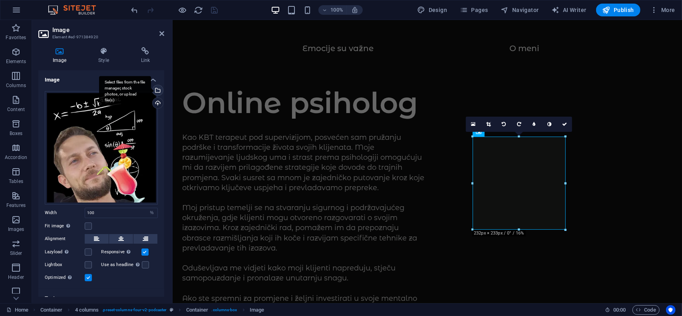
click at [151, 88] on div "Select files from the file manager, stock photos, or upload file(s)" at bounding box center [125, 91] width 52 height 30
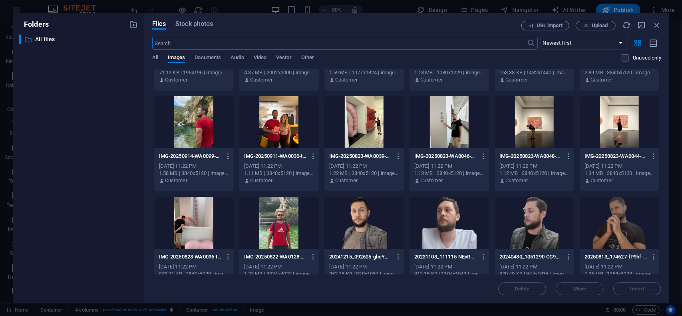
scroll to position [92, 0]
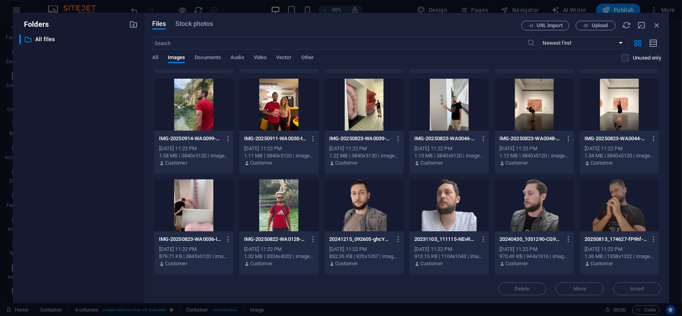
click at [539, 117] on div at bounding box center [535, 105] width 80 height 52
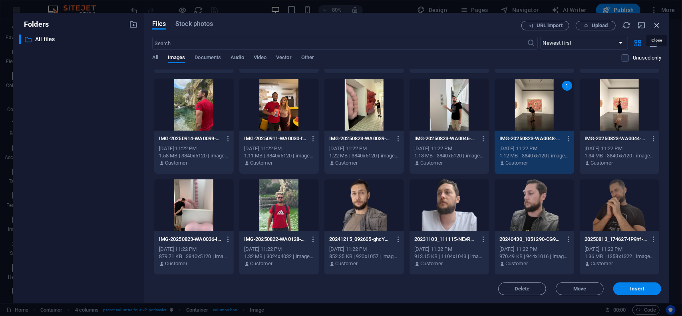
click at [653, 27] on icon "button" at bounding box center [657, 25] width 9 height 9
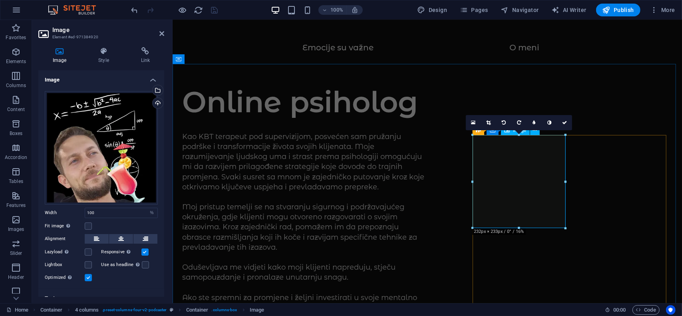
scroll to position [0, 0]
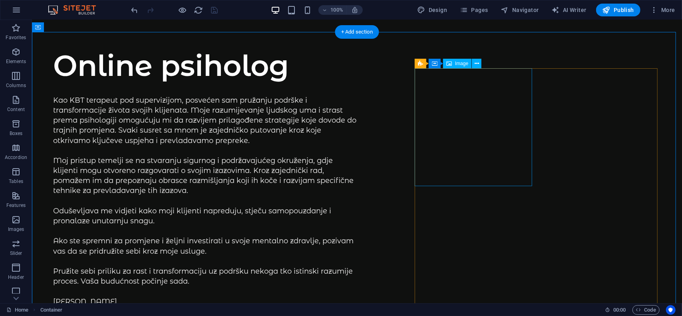
scroll to position [40, 0]
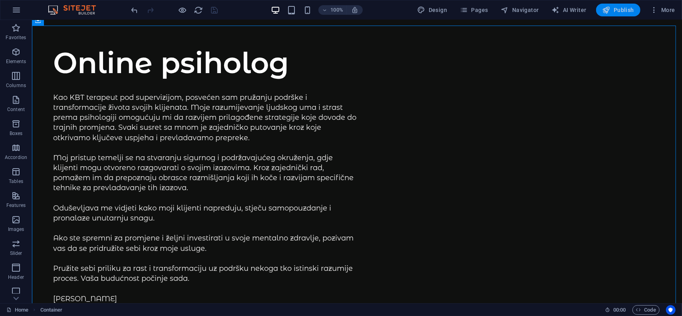
click at [619, 13] on span "Publish" at bounding box center [619, 10] width 32 height 8
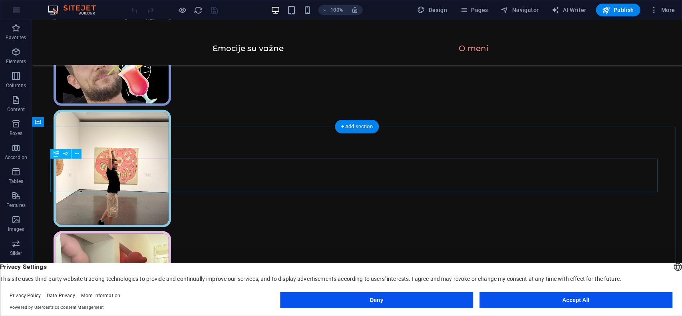
scroll to position [560, 0]
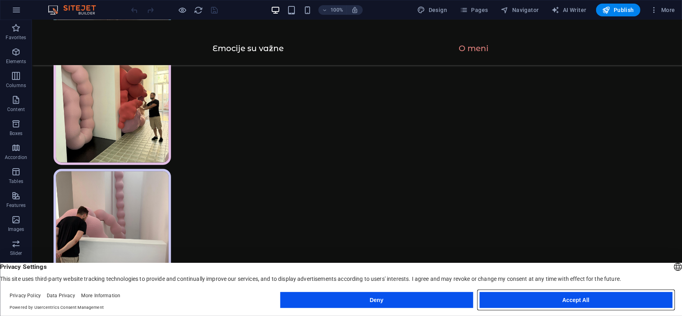
click at [553, 299] on button "Accept All" at bounding box center [576, 300] width 193 height 16
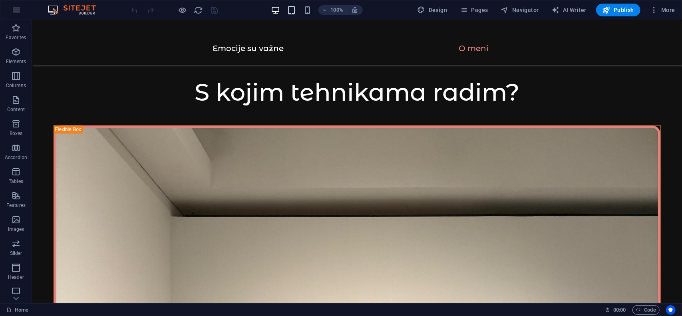
scroll to position [1043, 0]
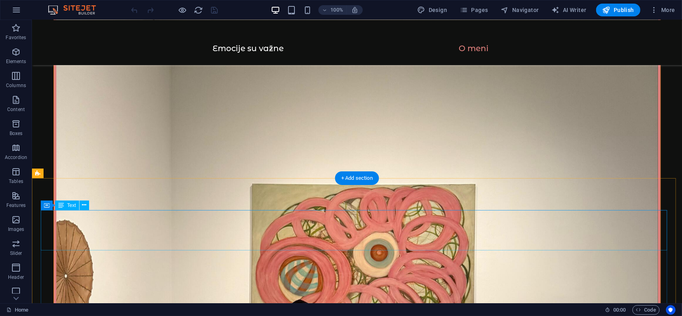
scroll to position [1283, 0]
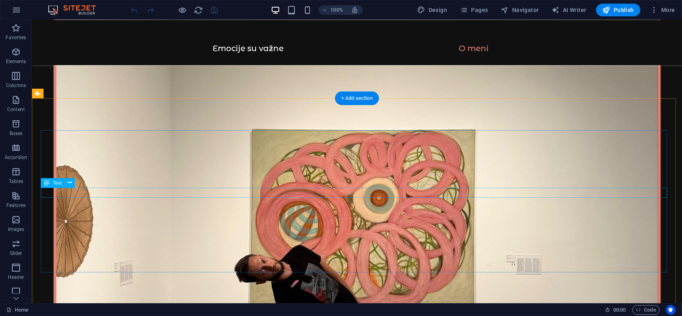
drag, startPoint x: 161, startPoint y: 193, endPoint x: 88, endPoint y: 193, distance: 73.2
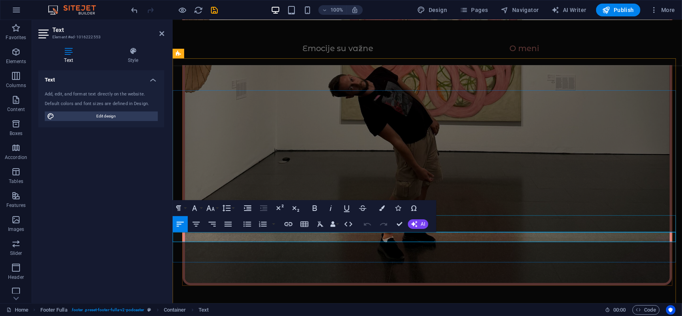
scroll to position [1300, 0]
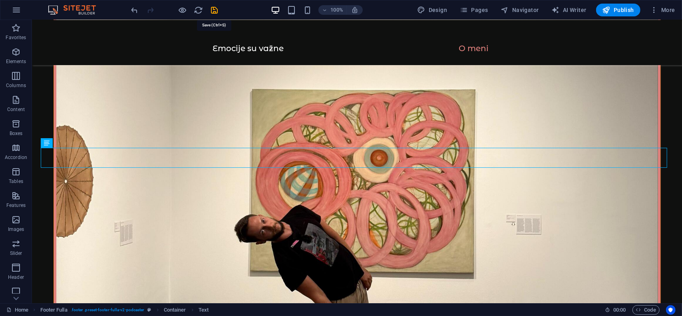
click at [217, 9] on icon "save" at bounding box center [214, 10] width 9 height 9
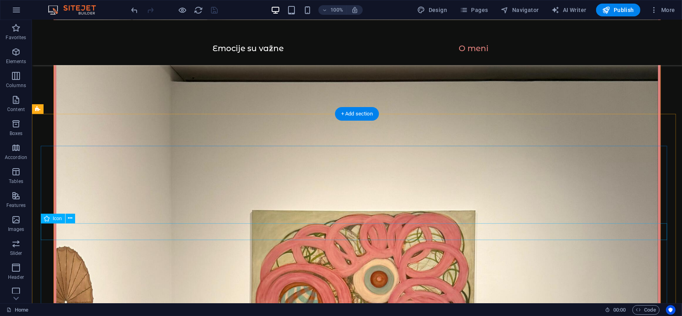
scroll to position [1393, 0]
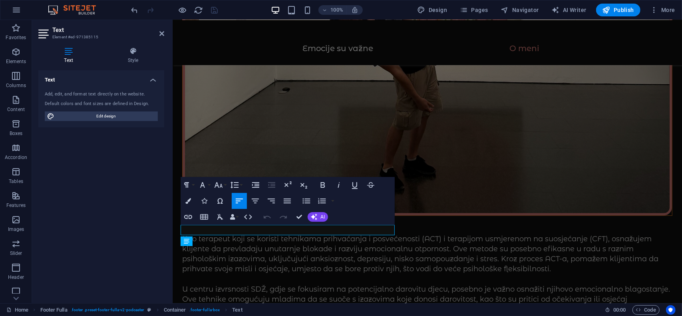
scroll to position [1370, 0]
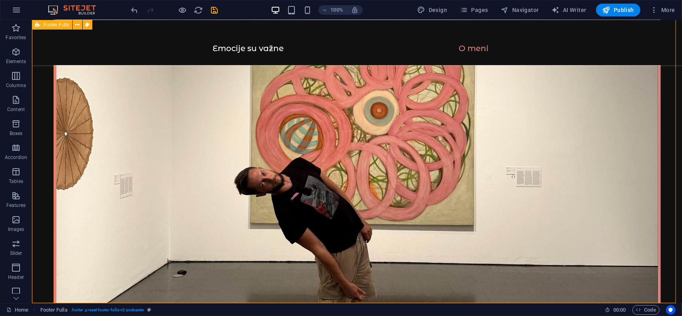
scroll to position [1393, 0]
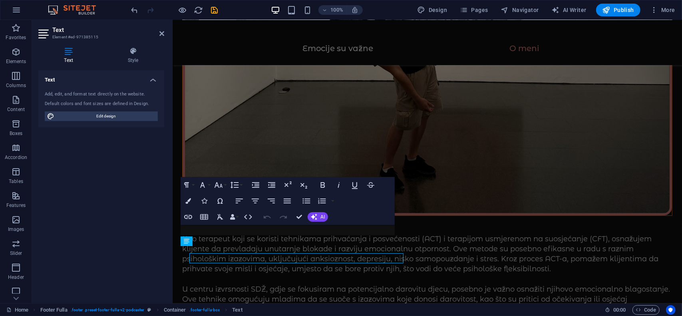
scroll to position [1370, 0]
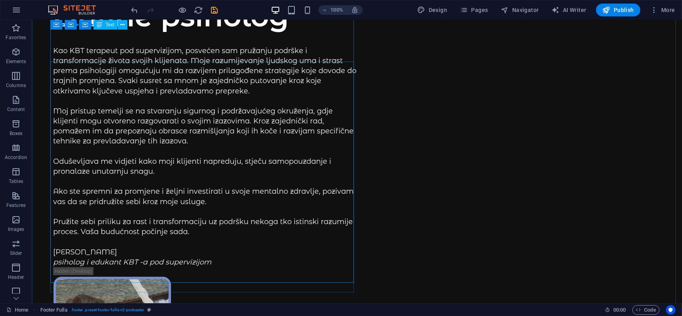
scroll to position [0, 0]
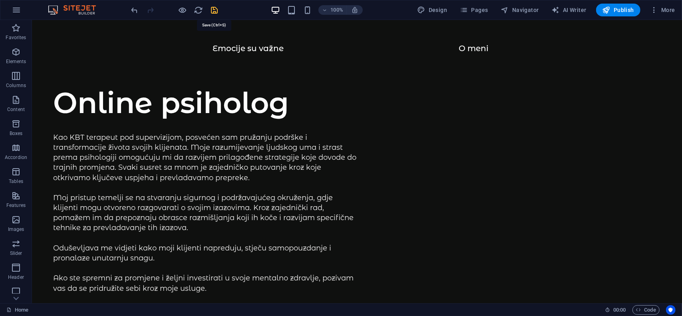
click at [218, 8] on icon "save" at bounding box center [214, 10] width 9 height 9
click at [618, 8] on span "Publish" at bounding box center [619, 10] width 32 height 8
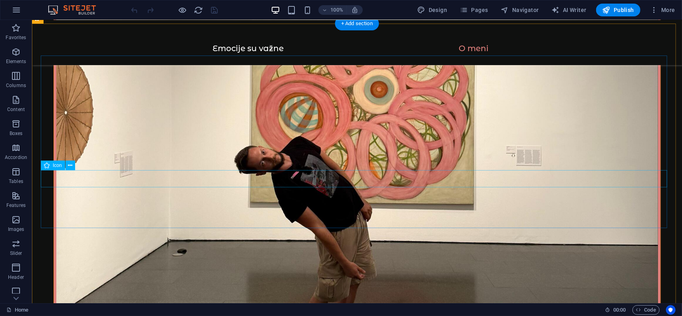
scroll to position [1393, 0]
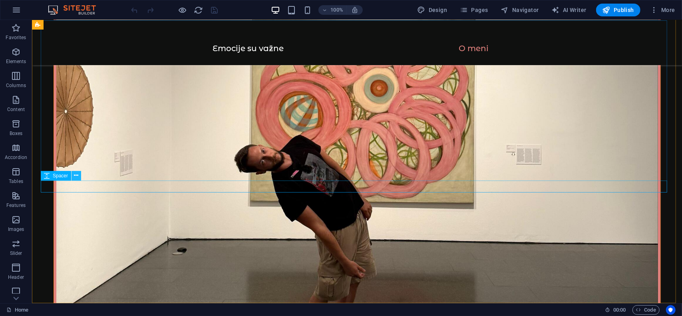
click at [73, 177] on button at bounding box center [77, 176] width 10 height 10
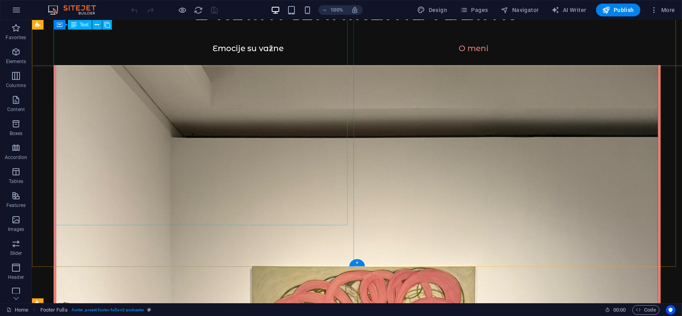
scroll to position [1153, 0]
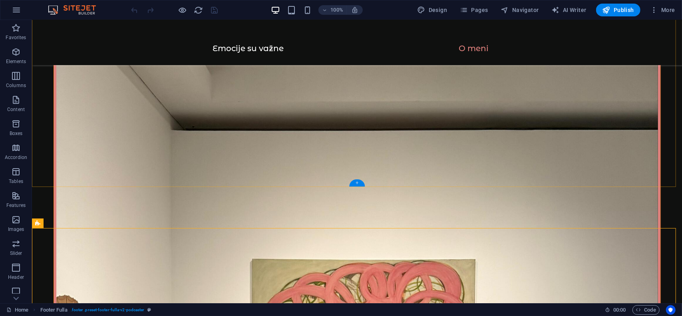
click at [355, 182] on div "+" at bounding box center [357, 183] width 16 height 7
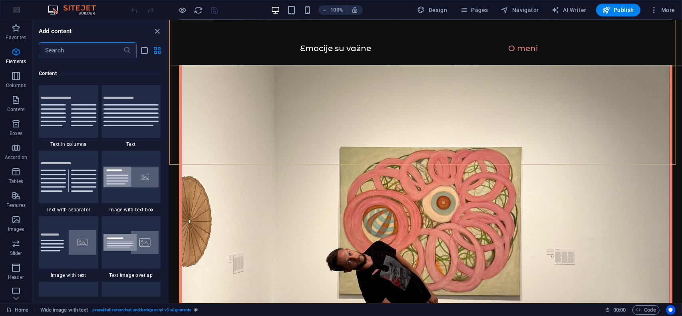
scroll to position [1399, 0]
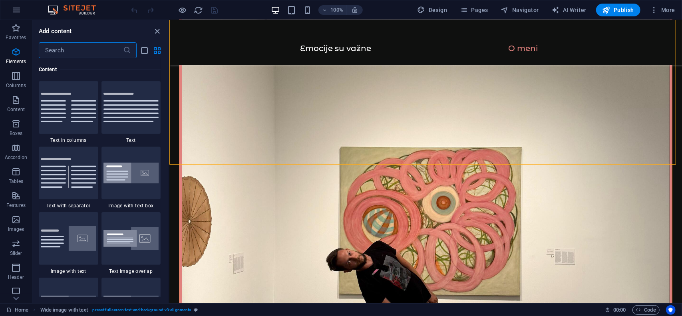
click at [73, 52] on input "text" at bounding box center [81, 50] width 84 height 16
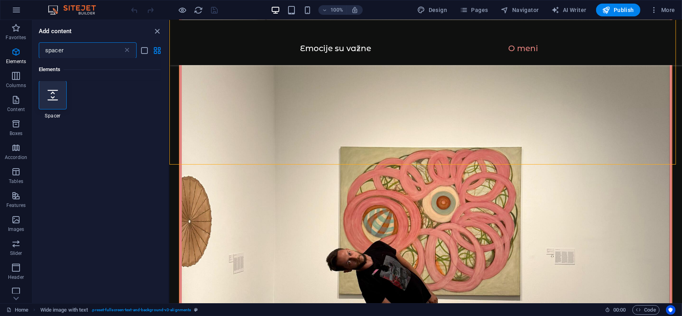
scroll to position [0, 0]
type input "spacer"
click at [59, 95] on div at bounding box center [53, 95] width 28 height 29
select select "px"
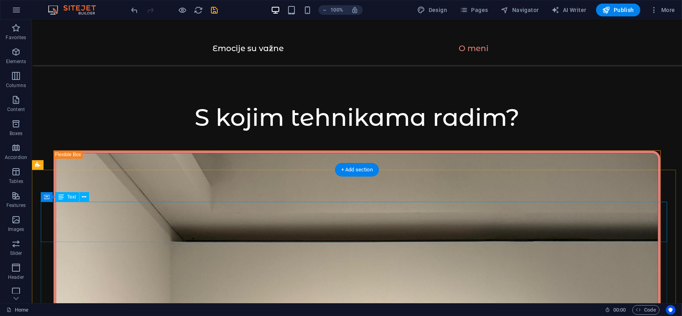
scroll to position [1233, 0]
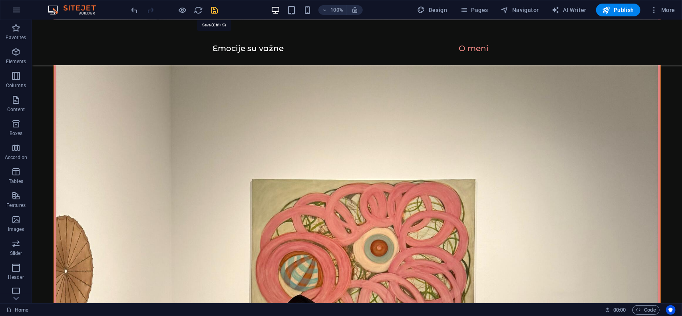
click at [214, 7] on icon "save" at bounding box center [214, 10] width 9 height 9
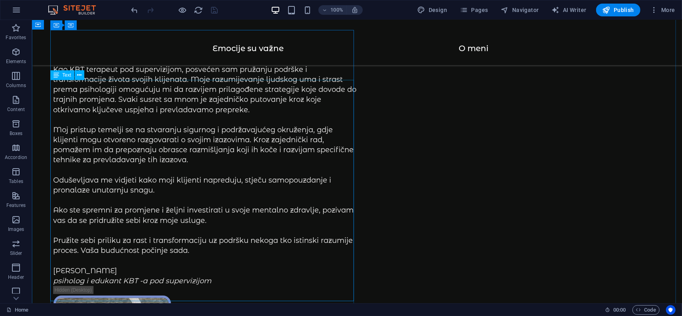
scroll to position [213, 0]
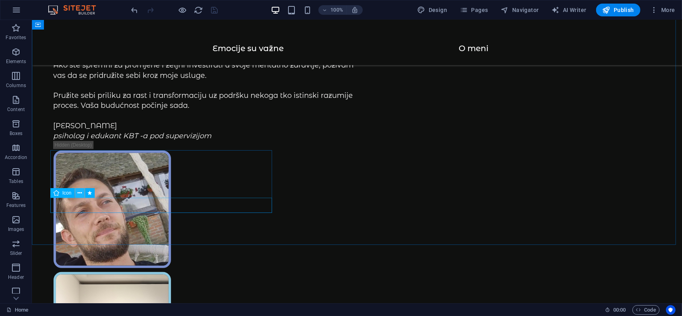
click at [77, 195] on button at bounding box center [80, 193] width 10 height 10
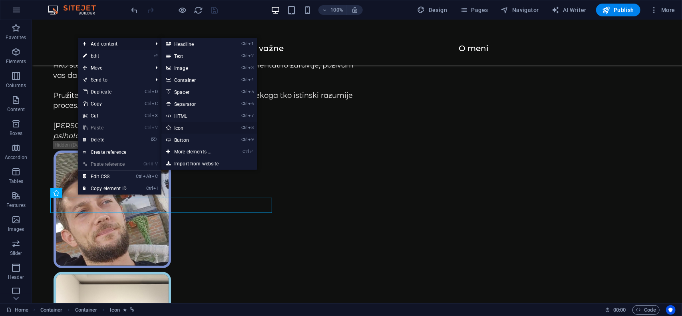
click at [185, 129] on link "Ctrl 8 Icon" at bounding box center [195, 128] width 66 height 12
select select "xMidYMid"
select select "px"
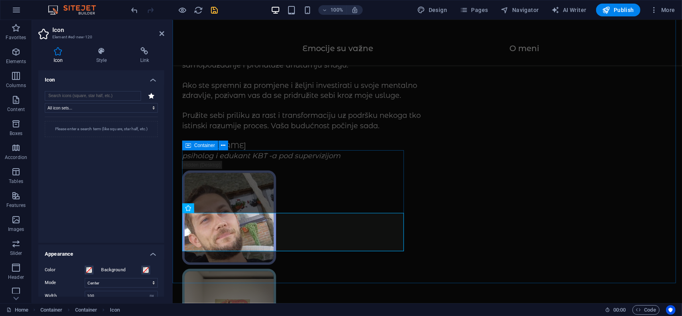
scroll to position [234, 0]
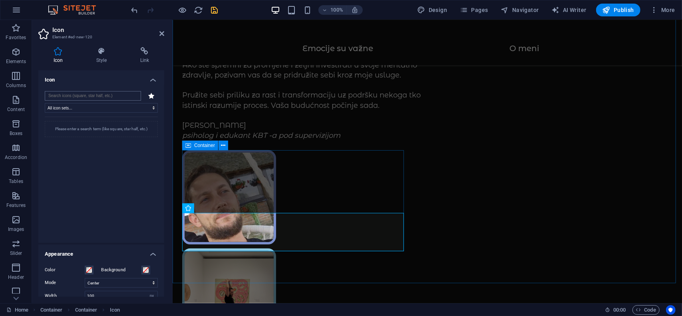
click at [90, 95] on input "search" at bounding box center [93, 96] width 96 height 10
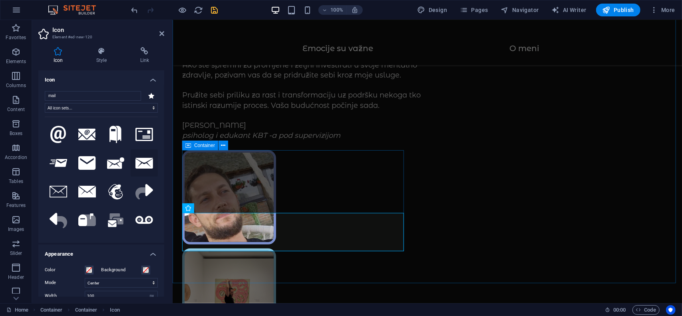
type input "mail"
click at [145, 161] on icon at bounding box center [145, 163] width 18 height 11
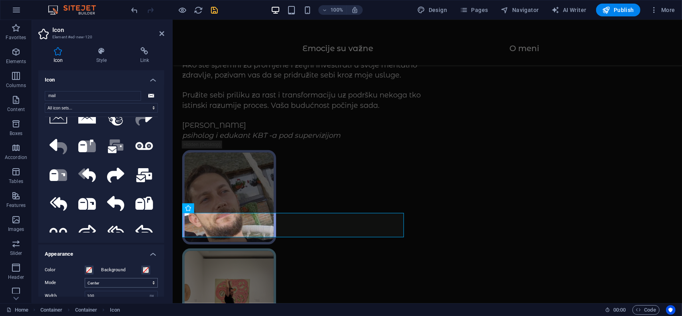
scroll to position [80, 0]
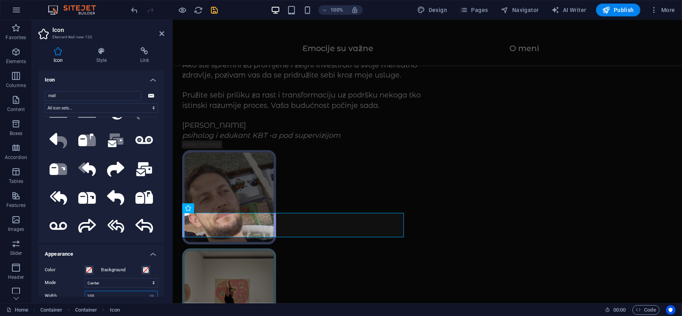
click at [102, 293] on input "100" at bounding box center [121, 296] width 72 height 10
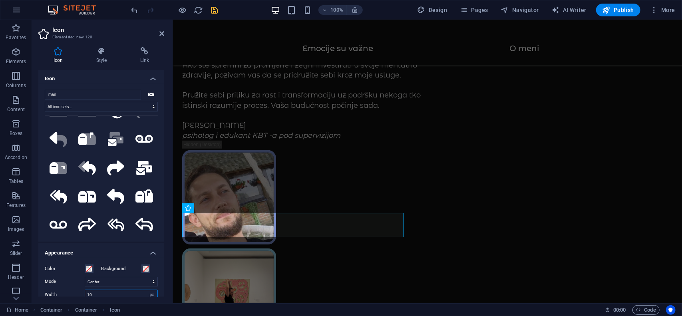
type input "1"
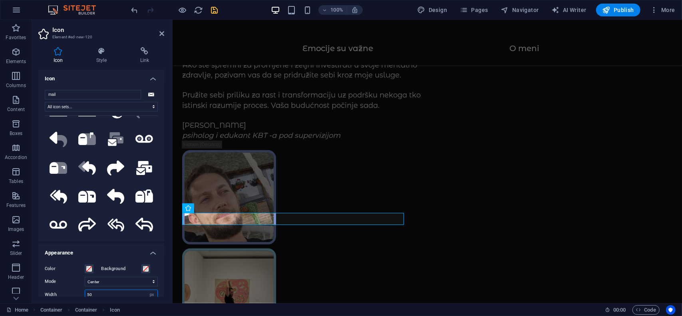
type input "5"
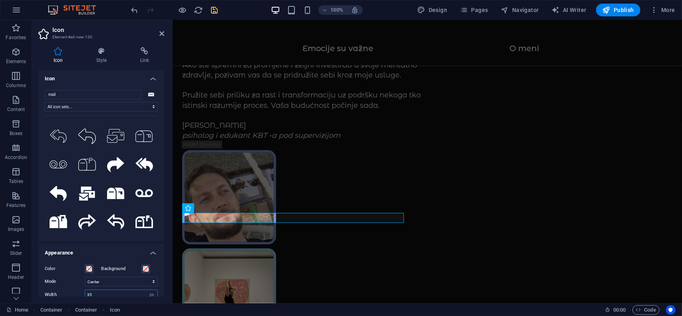
scroll to position [320, 0]
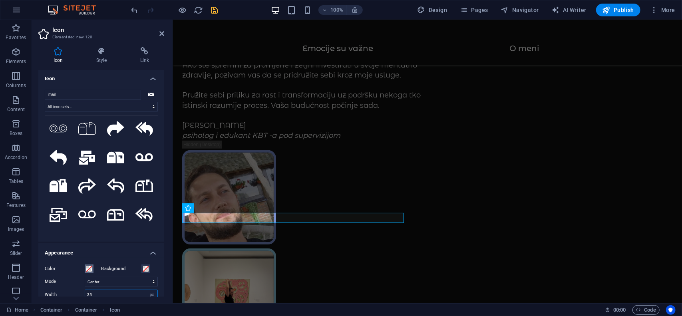
type input "35"
click at [92, 269] on span at bounding box center [89, 269] width 6 height 6
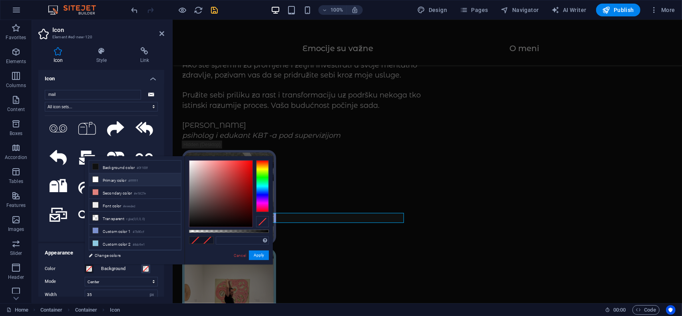
click at [96, 179] on icon at bounding box center [96, 180] width 6 height 6
type input "#ffffff"
click at [255, 257] on button "Apply" at bounding box center [259, 256] width 20 height 10
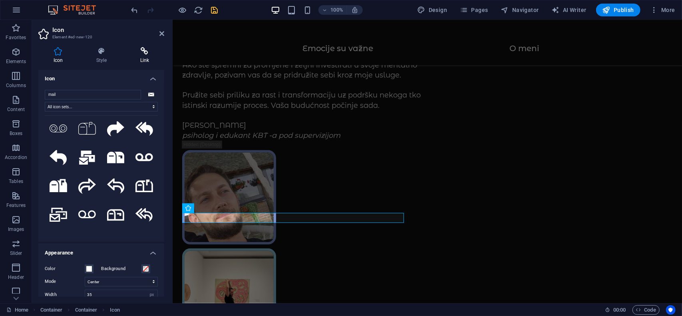
click at [137, 54] on icon at bounding box center [144, 51] width 39 height 8
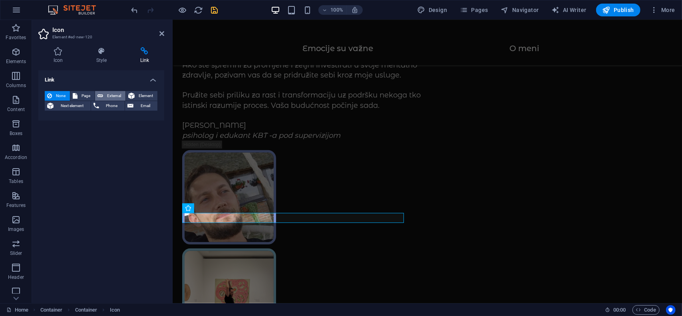
click at [116, 93] on span "External" at bounding box center [115, 96] width 18 height 10
select select "blank"
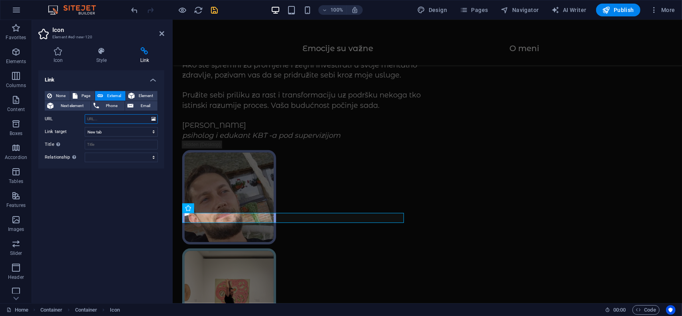
click at [116, 118] on input "URL" at bounding box center [121, 119] width 73 height 10
type input "mailto:topicantonio008@gmail.com"
click at [215, 8] on icon "save" at bounding box center [214, 10] width 9 height 9
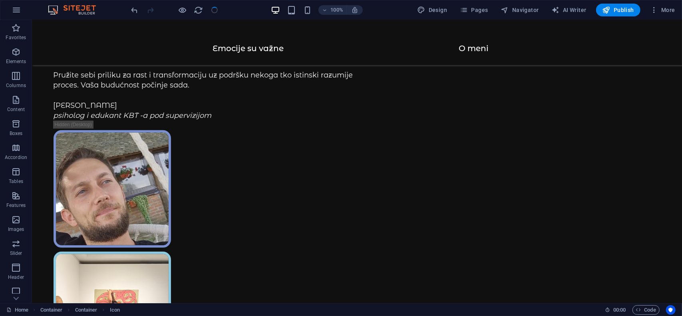
scroll to position [213, 0]
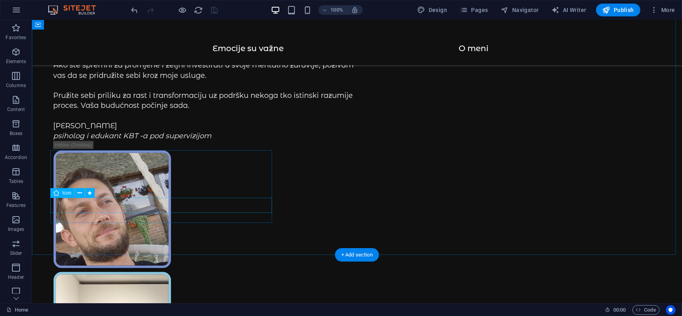
select select "xMidYMid"
select select "px"
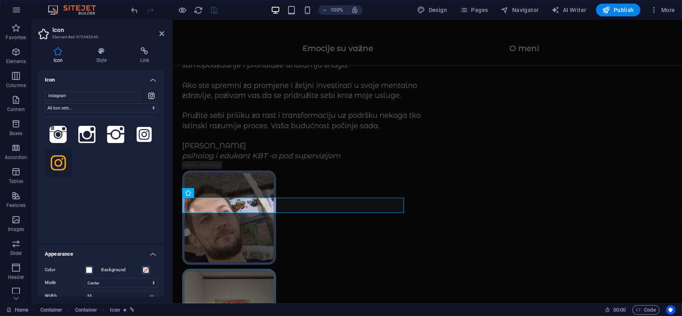
scroll to position [234, 0]
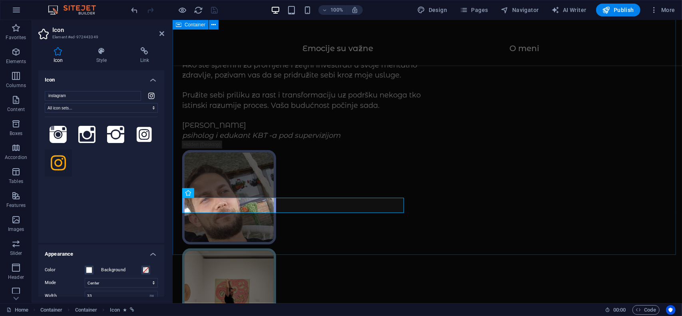
click at [216, 238] on div "Online psiholog Kao KBT terapeut pod supervizijom, posvećen sam pružanju podršk…" at bounding box center [427, 218] width 510 height 864
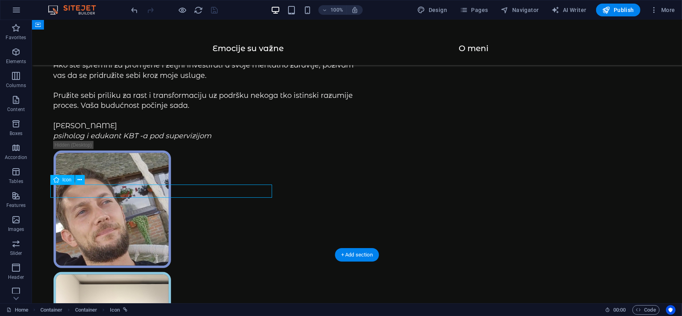
select select "xMidYMid"
select select "px"
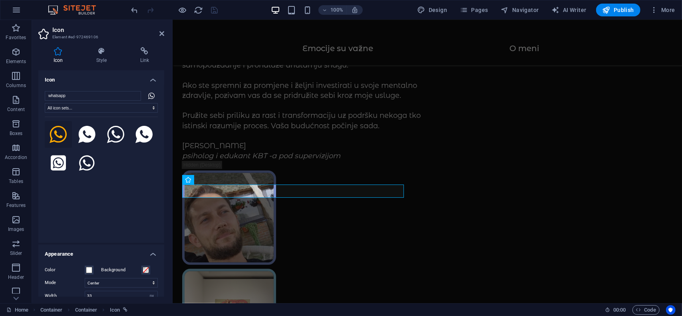
scroll to position [234, 0]
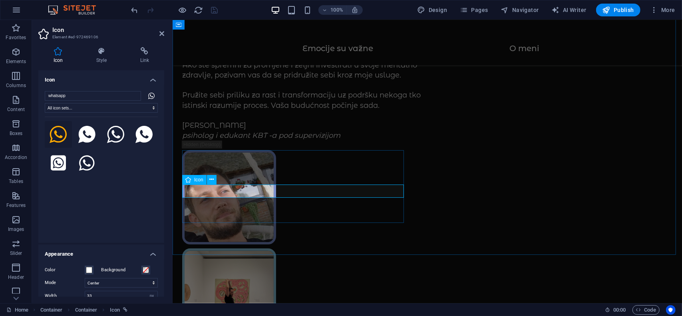
click at [212, 181] on icon at bounding box center [211, 180] width 4 height 8
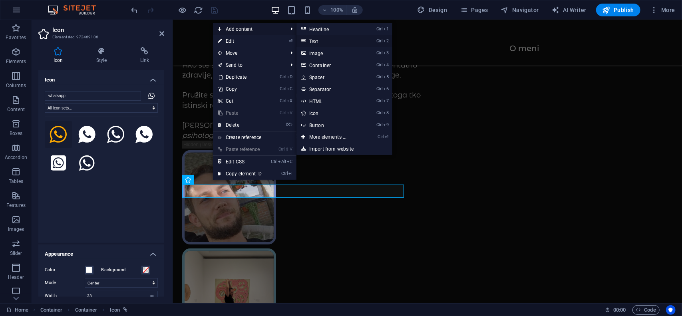
drag, startPoint x: 326, startPoint y: 39, endPoint x: 153, endPoint y: 20, distance: 173.8
click at [326, 39] on link "Ctrl 2 Text" at bounding box center [330, 41] width 66 height 12
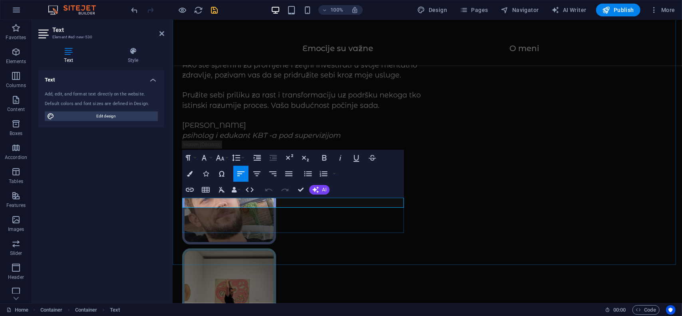
click at [253, 247] on div "Online psiholog Kao KBT terapeut pod supervizijom, posvećen sam pružanju podršk…" at bounding box center [427, 223] width 510 height 874
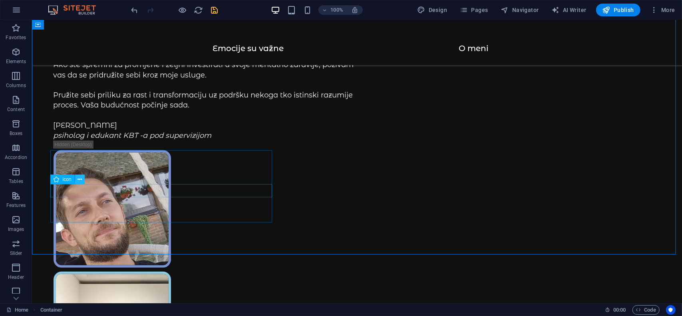
click at [80, 182] on icon at bounding box center [80, 180] width 4 height 8
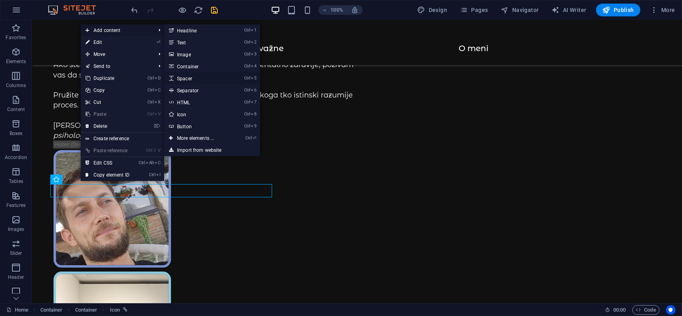
click at [197, 78] on link "Ctrl 5 Spacer" at bounding box center [197, 78] width 66 height 12
select select "px"
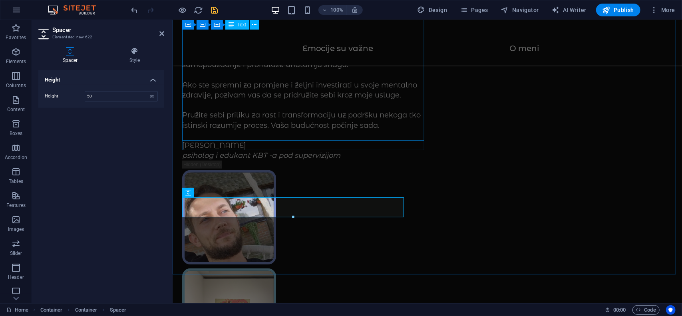
scroll to position [234, 0]
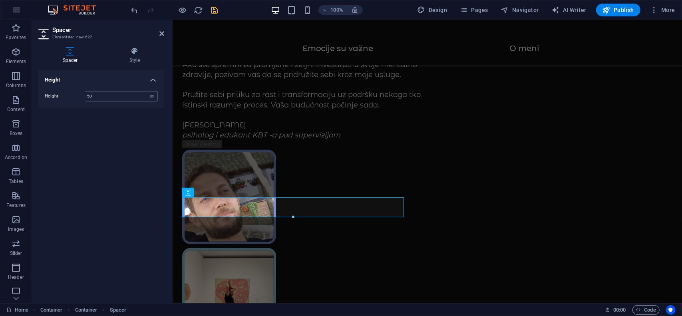
click at [112, 96] on input "50" at bounding box center [121, 97] width 72 height 10
type input "5"
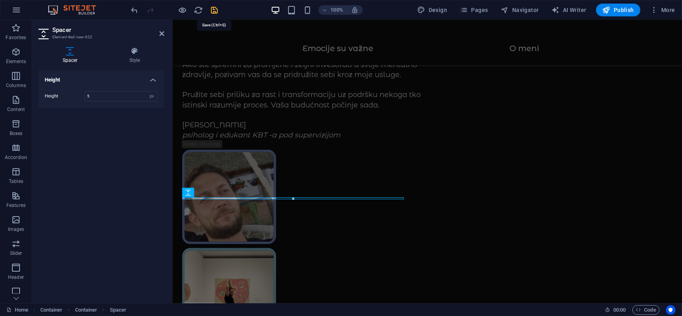
type input "5"
click at [213, 9] on icon "save" at bounding box center [214, 10] width 9 height 9
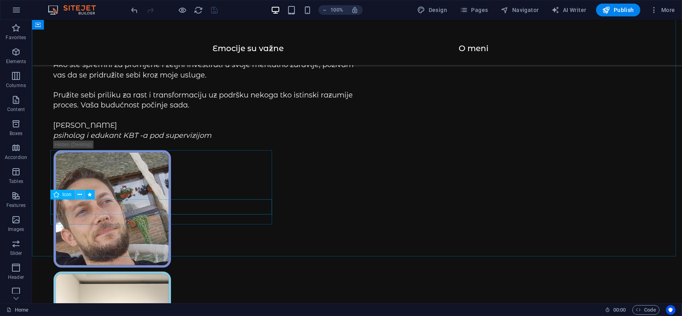
click at [79, 194] on icon at bounding box center [80, 195] width 4 height 8
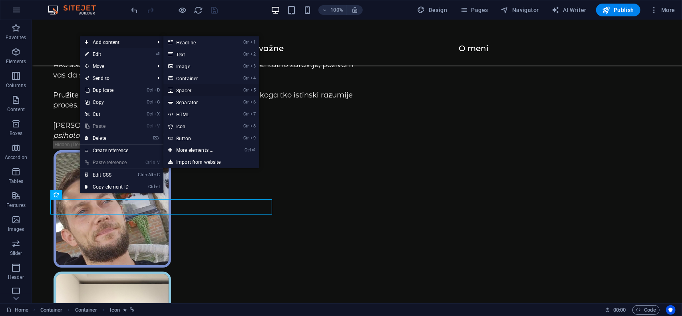
click at [194, 93] on link "Ctrl 5 Spacer" at bounding box center [197, 90] width 66 height 12
select select "px"
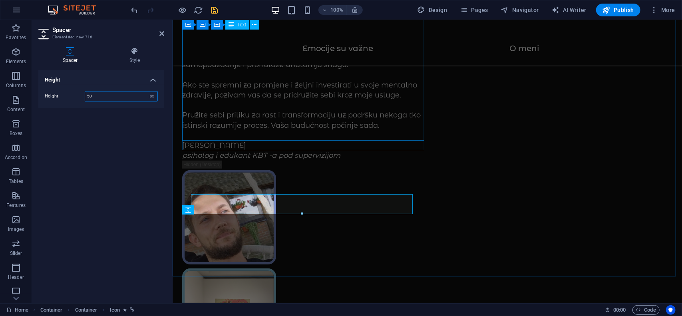
scroll to position [234, 0]
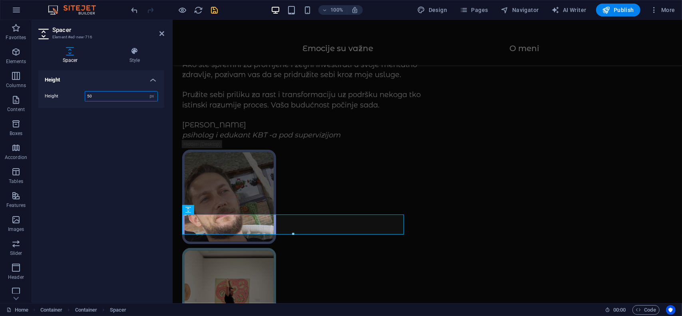
click at [118, 95] on input "50" at bounding box center [121, 97] width 72 height 10
type input "5"
click at [213, 8] on icon "save" at bounding box center [214, 10] width 9 height 9
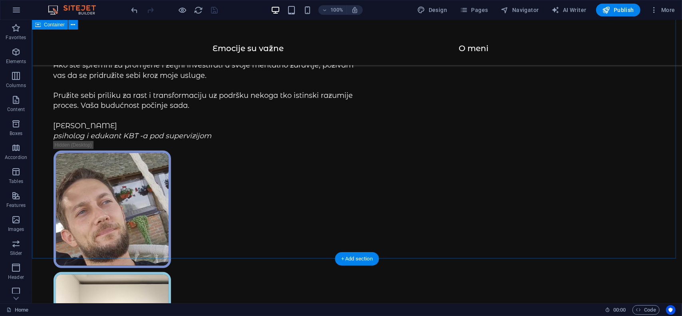
scroll to position [214, 0]
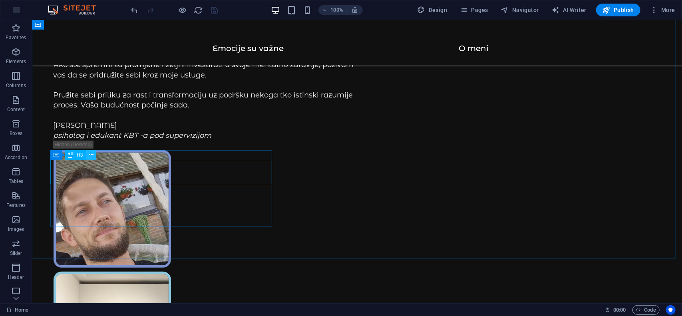
click at [91, 155] on icon at bounding box center [91, 155] width 4 height 8
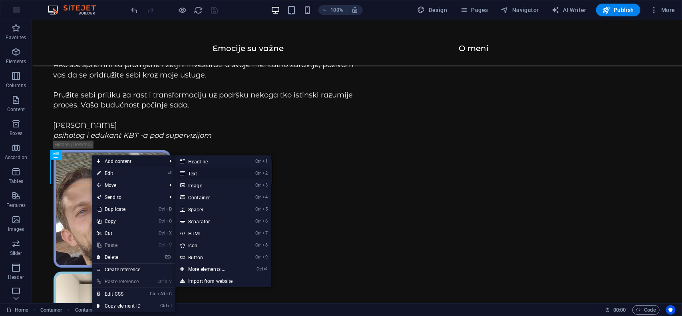
click at [195, 174] on link "Ctrl 2 Text" at bounding box center [209, 174] width 66 height 12
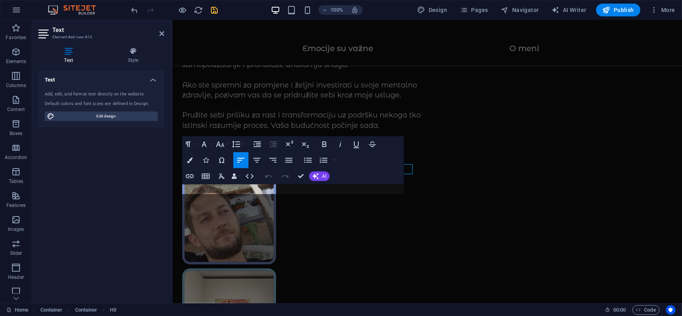
scroll to position [234, 0]
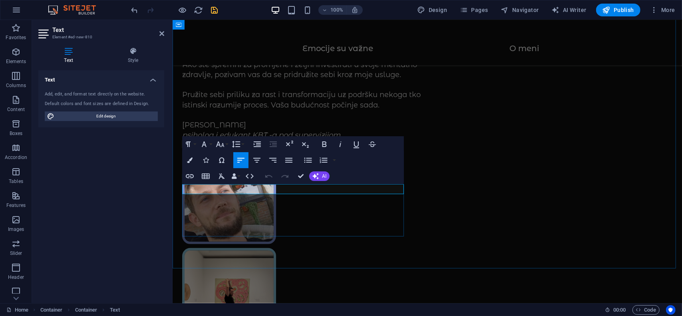
drag, startPoint x: 184, startPoint y: 190, endPoint x: 401, endPoint y: 198, distance: 217.6
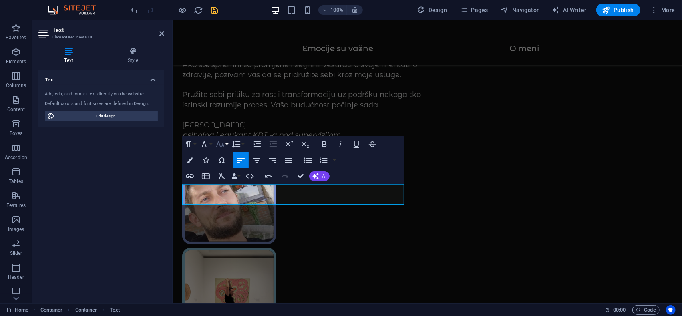
click at [225, 144] on button "Font Size" at bounding box center [221, 144] width 15 height 16
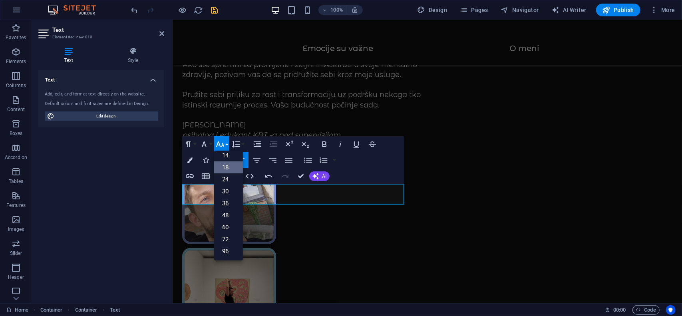
scroll to position [64, 0]
click at [225, 156] on link "14" at bounding box center [228, 156] width 29 height 12
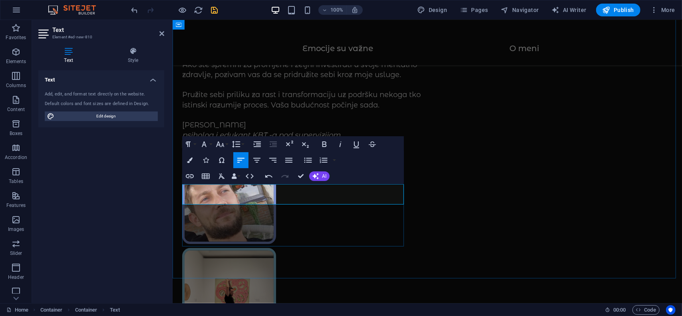
click at [427, 236] on div "Online psiholog Kao KBT terapeut pod supervizijom, posvećen sam pružanju podršk…" at bounding box center [427, 224] width 510 height 878
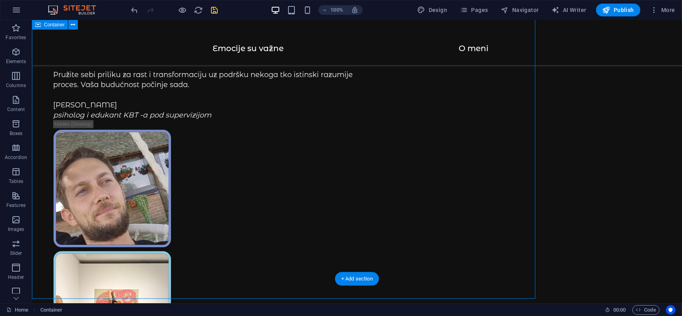
scroll to position [214, 0]
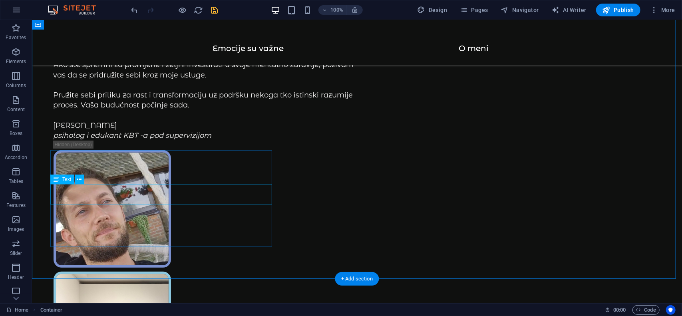
click at [80, 180] on icon at bounding box center [80, 180] width 4 height 8
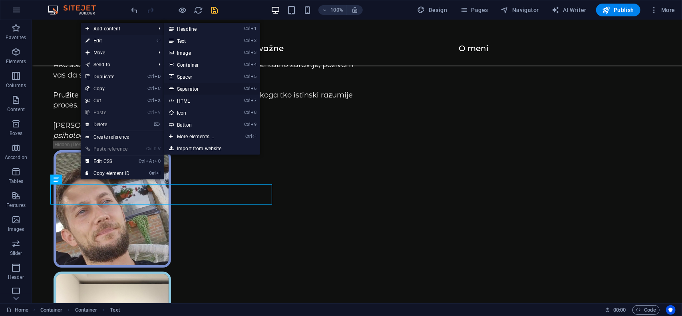
click at [188, 91] on link "Ctrl 6 Separator" at bounding box center [197, 89] width 66 height 12
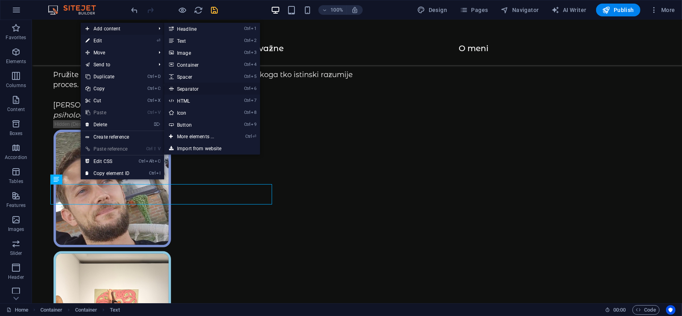
select select "%"
select select "px"
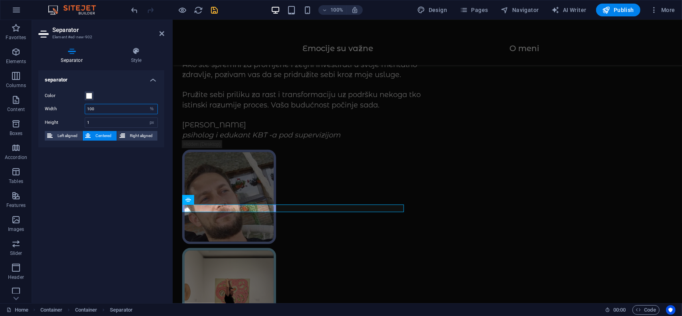
click at [122, 108] on input "100" at bounding box center [121, 109] width 72 height 10
click at [439, 241] on div "Online psiholog Kao KBT terapeut pod supervizijom, posvećen sam pružanju podršk…" at bounding box center [427, 228] width 510 height 886
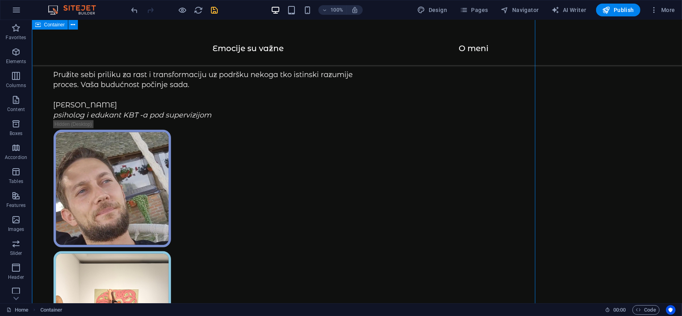
scroll to position [214, 0]
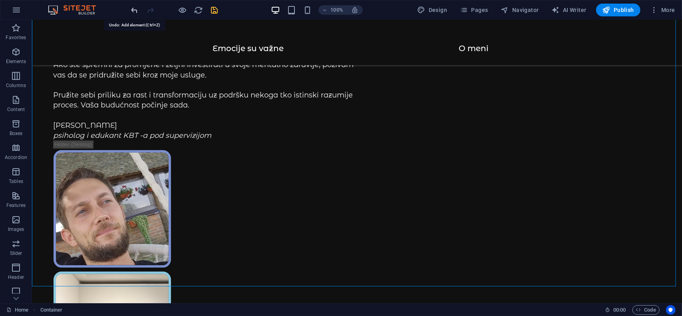
click at [132, 7] on icon "undo" at bounding box center [134, 10] width 9 height 9
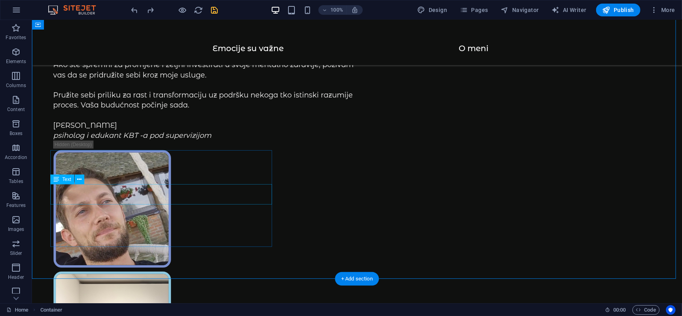
click at [80, 182] on icon at bounding box center [80, 180] width 4 height 8
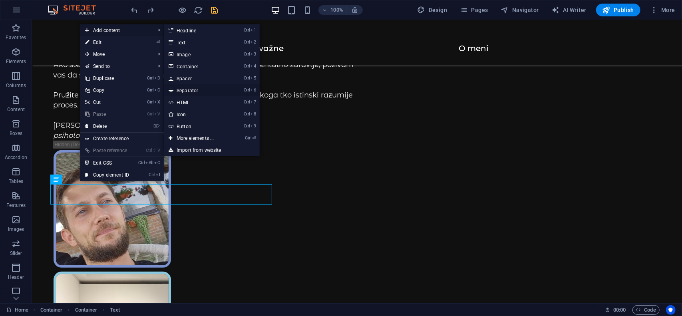
click at [192, 92] on link "Ctrl 6 Separator" at bounding box center [197, 90] width 66 height 12
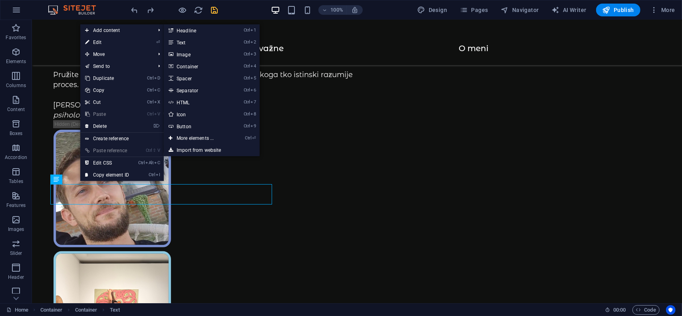
select select "%"
select select "px"
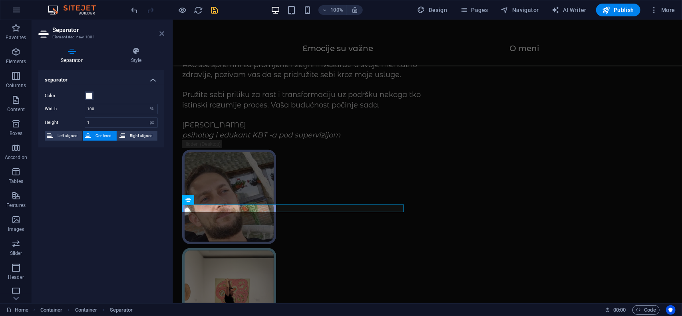
click at [162, 35] on icon at bounding box center [162, 33] width 5 height 6
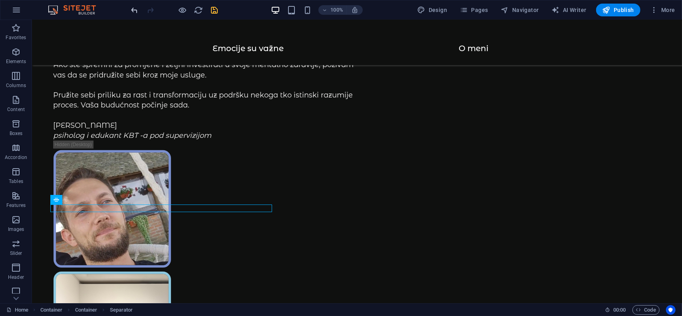
click at [132, 12] on icon "undo" at bounding box center [134, 10] width 9 height 9
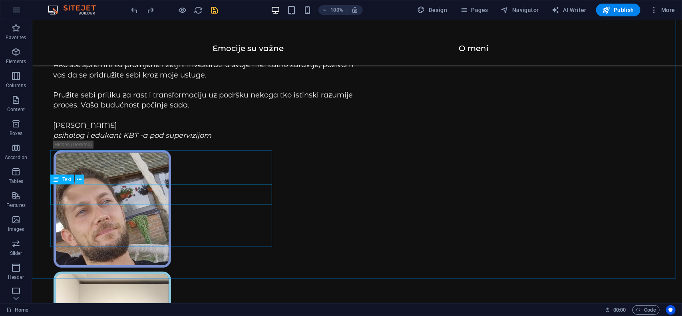
click at [82, 180] on button at bounding box center [80, 180] width 10 height 10
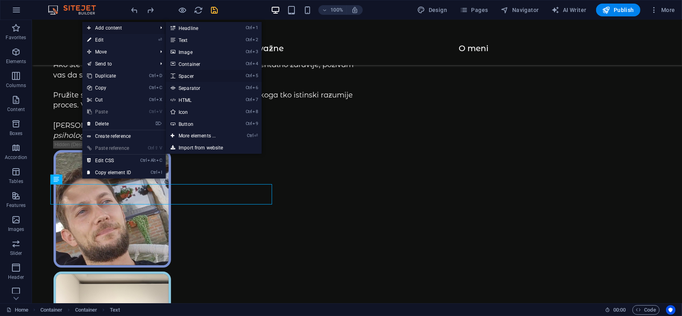
click at [200, 78] on link "Ctrl 5 Spacer" at bounding box center [199, 76] width 66 height 12
select select "px"
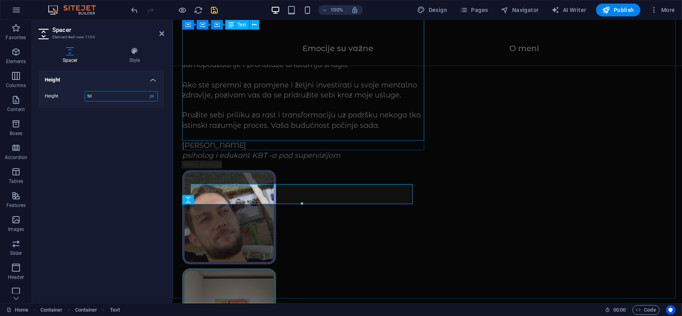
scroll to position [234, 0]
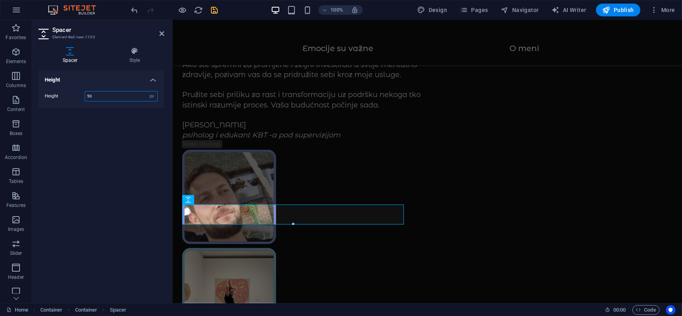
click at [124, 92] on input "50" at bounding box center [121, 97] width 72 height 10
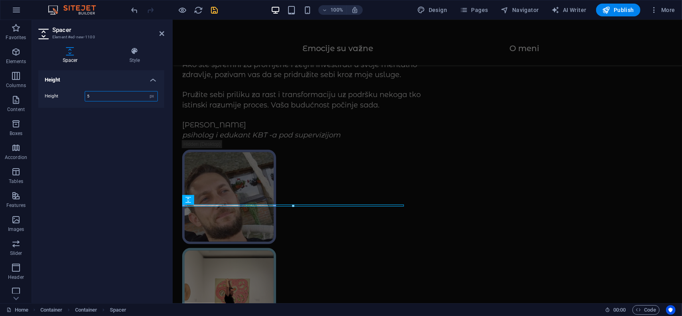
type input "5"
click at [213, 10] on icon "save" at bounding box center [214, 10] width 9 height 9
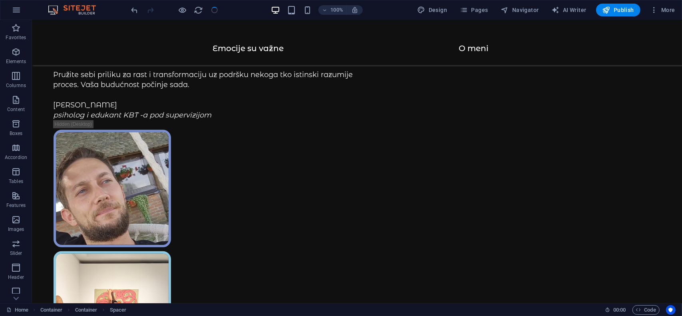
scroll to position [214, 0]
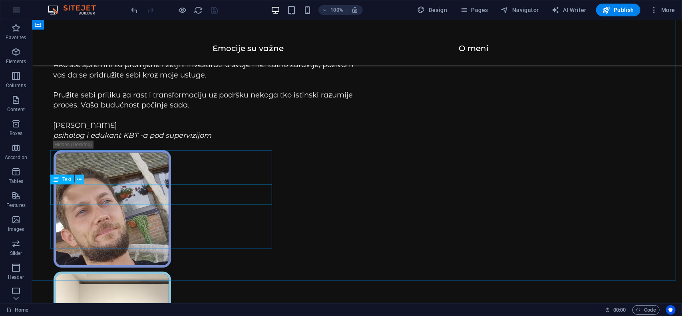
click at [78, 180] on icon at bounding box center [80, 180] width 4 height 8
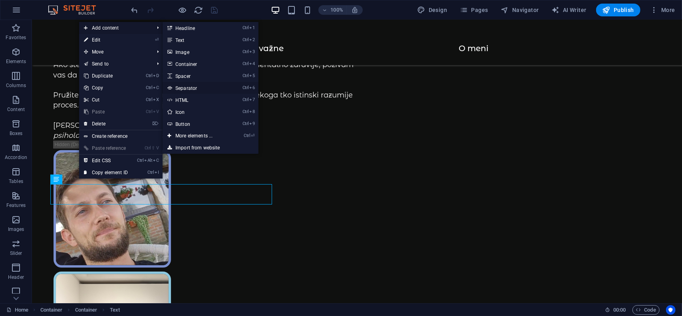
click at [191, 88] on link "Ctrl 6 Separator" at bounding box center [196, 88] width 66 height 12
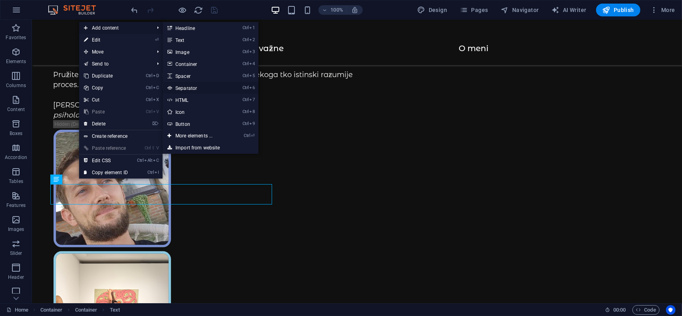
select select "%"
select select "px"
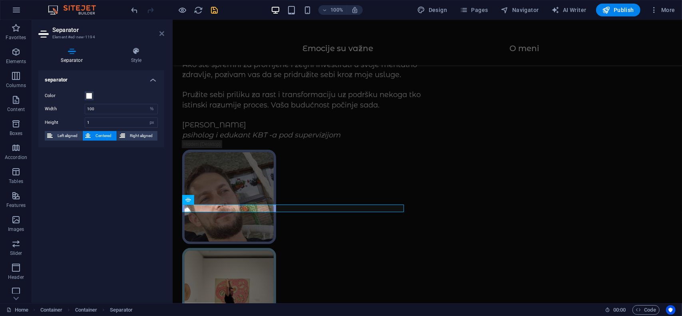
drag, startPoint x: 162, startPoint y: 33, endPoint x: 186, endPoint y: 109, distance: 80.0
click at [162, 33] on icon at bounding box center [162, 33] width 5 height 6
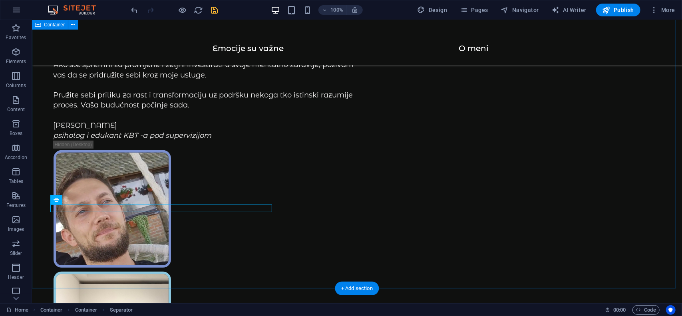
click at [316, 202] on div "Online psiholog Kao KBT terapeut pod supervizijom, posvećen sam pružanju podršk…" at bounding box center [357, 286] width 650 height 961
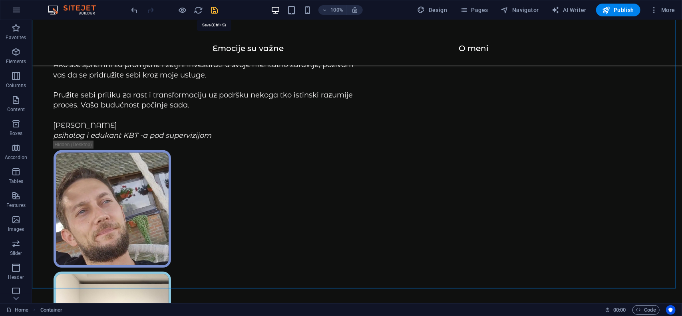
click at [213, 7] on icon "save" at bounding box center [214, 10] width 9 height 9
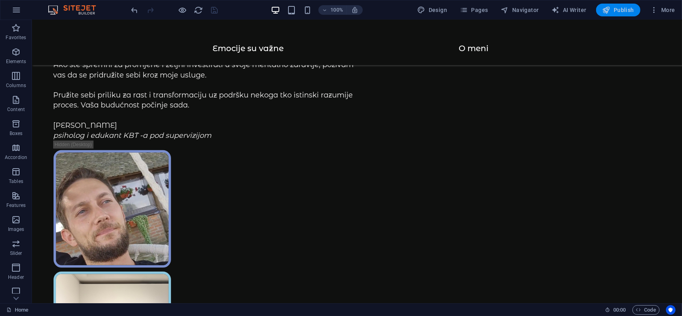
click at [610, 9] on icon "button" at bounding box center [607, 10] width 8 height 8
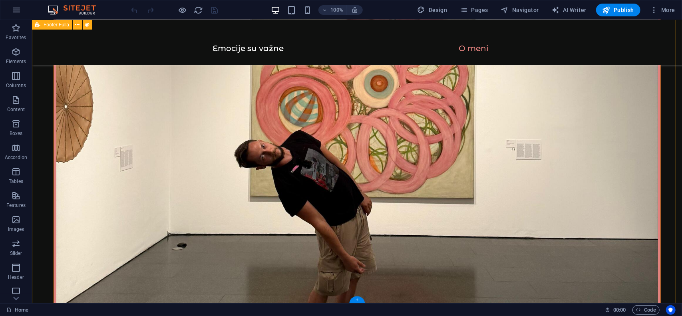
scroll to position [1377, 0]
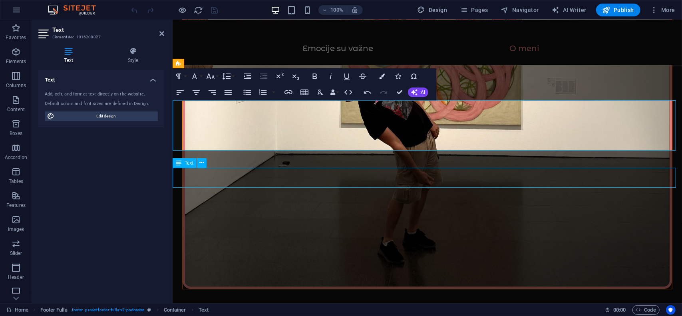
scroll to position [1377, 0]
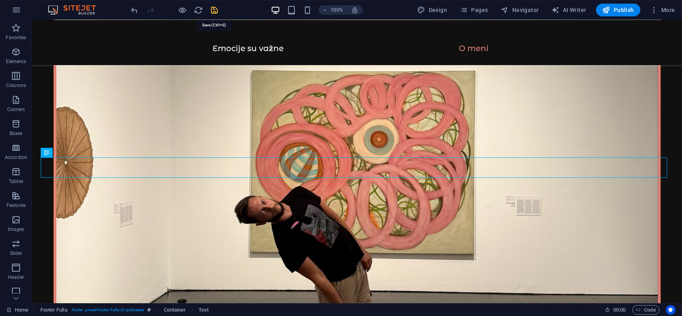
click at [217, 9] on icon "save" at bounding box center [214, 10] width 9 height 9
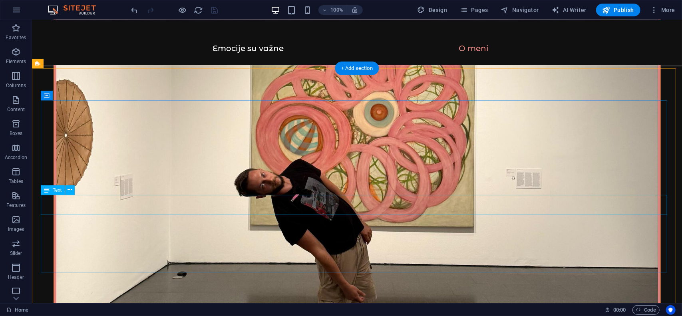
scroll to position [1457, 0]
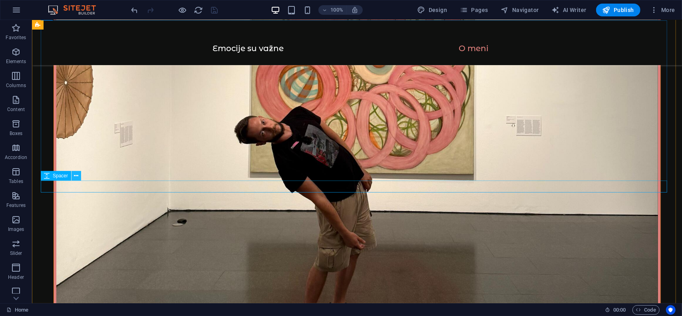
click at [75, 177] on icon at bounding box center [76, 176] width 4 height 8
click at [74, 175] on icon at bounding box center [76, 176] width 4 height 8
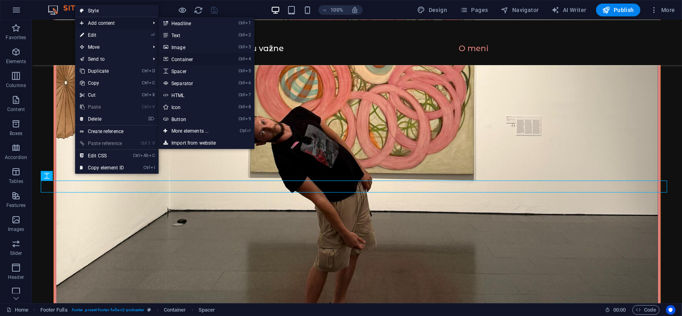
click at [189, 56] on link "Ctrl 4 Container" at bounding box center [192, 59] width 66 height 12
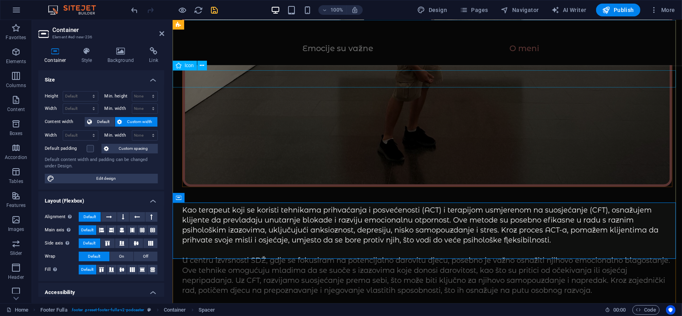
scroll to position [1434, 0]
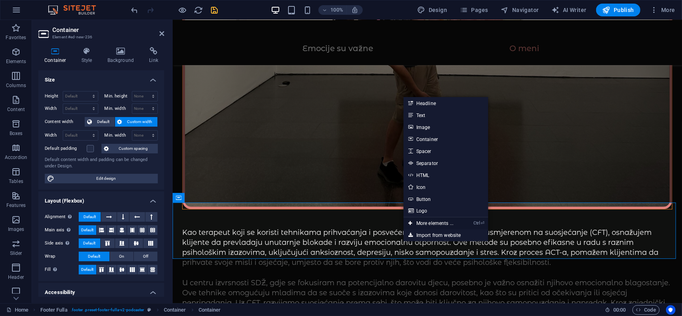
click at [423, 223] on link "Ctrl ⏎ More elements ..." at bounding box center [431, 223] width 55 height 12
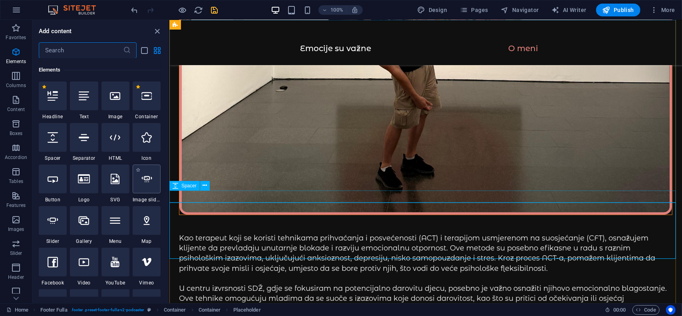
scroll to position [85, 0]
click at [90, 52] on input "text" at bounding box center [81, 50] width 84 height 16
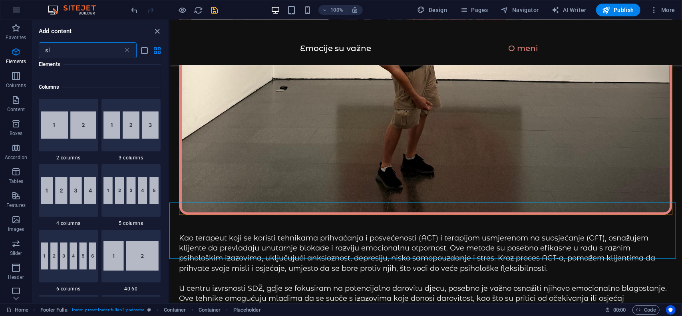
scroll to position [0, 0]
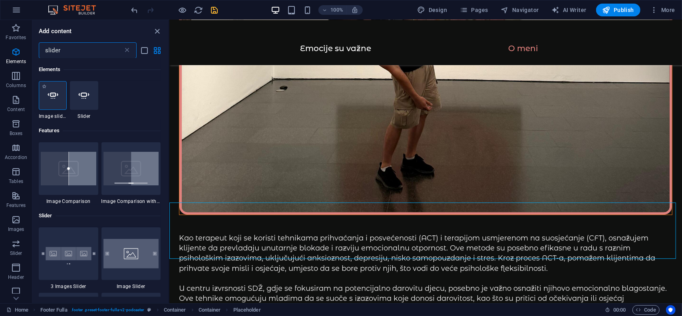
type input "slider"
click at [54, 99] on icon at bounding box center [53, 95] width 10 height 10
select select "ms"
select select "s"
select select "progressive"
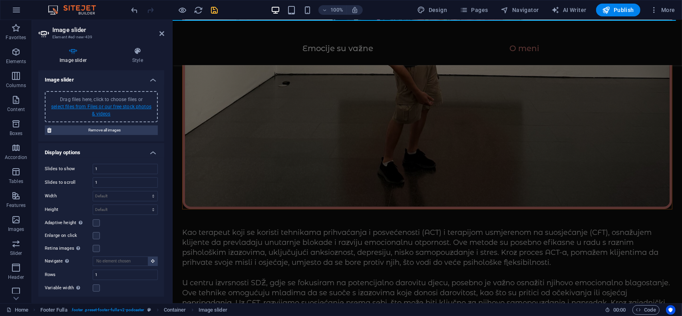
click at [95, 108] on link "select files from Files or our free stock photos & videos" at bounding box center [101, 110] width 100 height 13
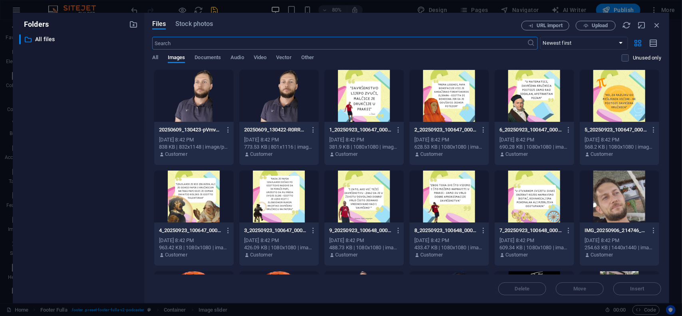
click at [462, 97] on div at bounding box center [450, 96] width 80 height 52
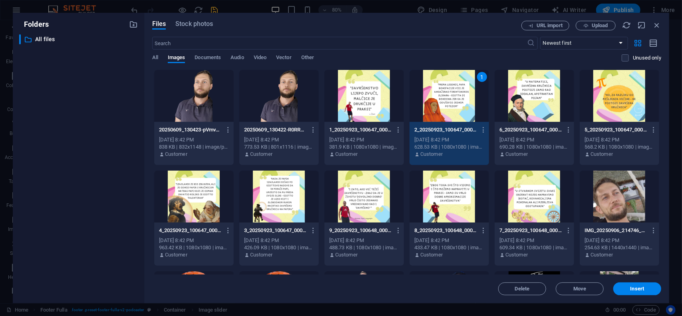
click at [476, 90] on div "1" at bounding box center [450, 96] width 80 height 52
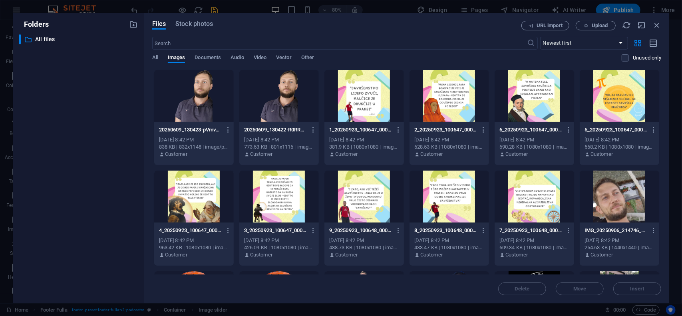
click at [351, 97] on div at bounding box center [365, 96] width 80 height 52
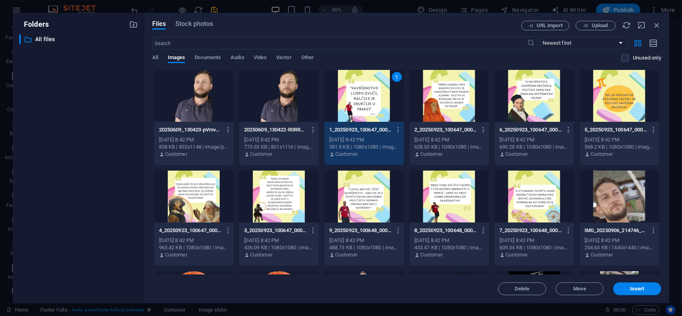
click at [464, 97] on div at bounding box center [450, 96] width 80 height 52
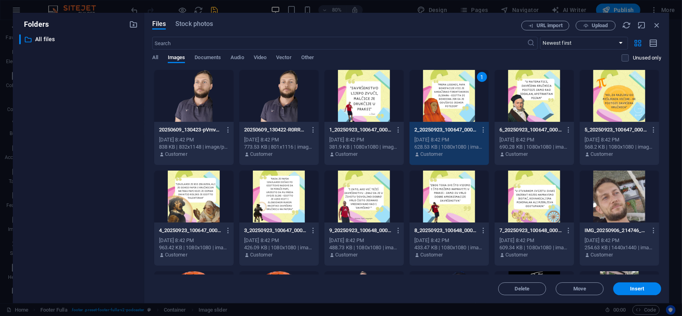
click at [289, 189] on div at bounding box center [279, 197] width 80 height 52
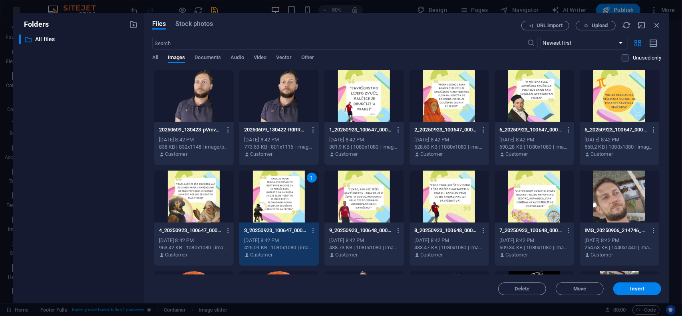
click at [203, 190] on div at bounding box center [194, 197] width 80 height 52
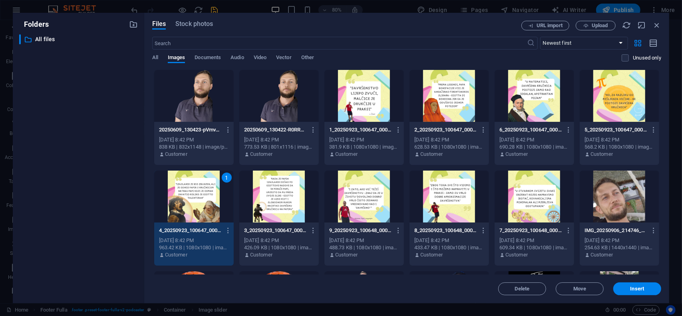
click at [387, 95] on div at bounding box center [365, 96] width 80 height 52
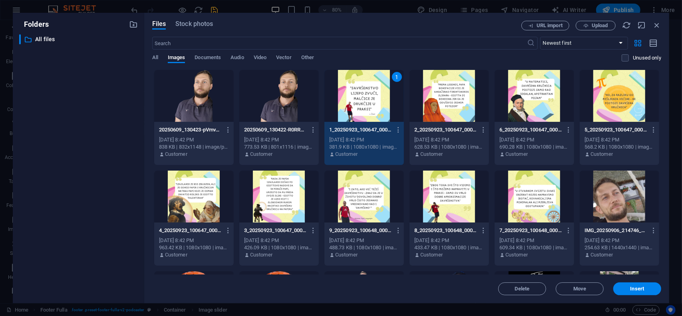
click at [451, 109] on div at bounding box center [450, 96] width 80 height 52
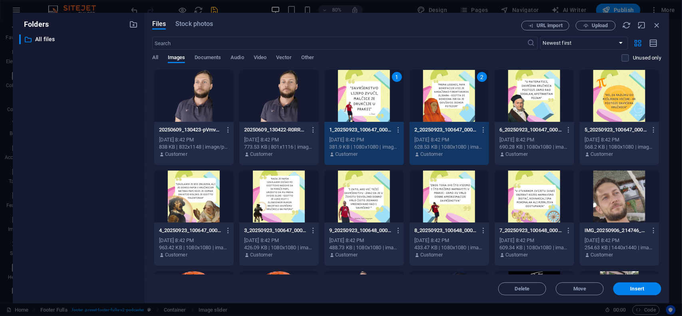
click at [519, 184] on div at bounding box center [535, 197] width 80 height 52
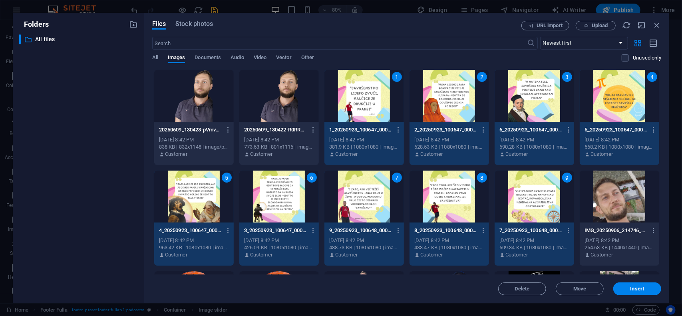
click at [517, 188] on div "9" at bounding box center [535, 197] width 80 height 52
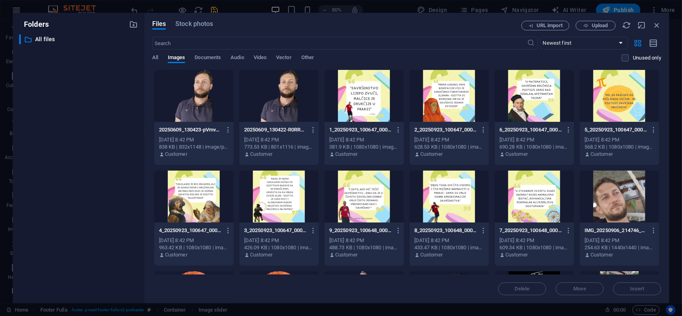
click at [465, 191] on div at bounding box center [450, 197] width 80 height 52
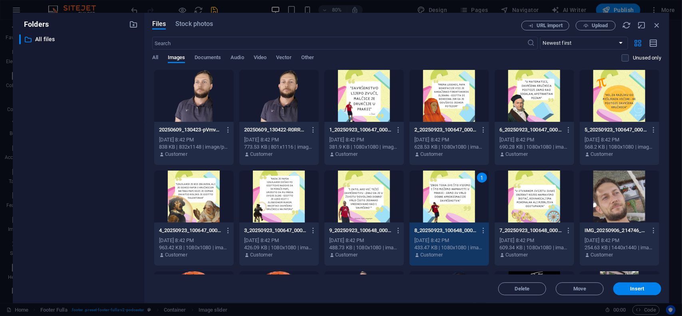
click at [457, 189] on div "1" at bounding box center [450, 197] width 80 height 52
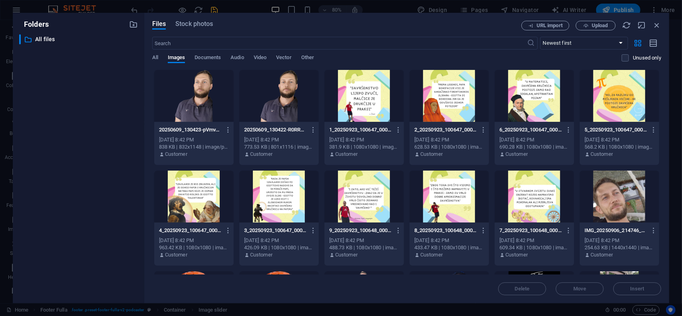
click at [384, 105] on div at bounding box center [365, 96] width 80 height 52
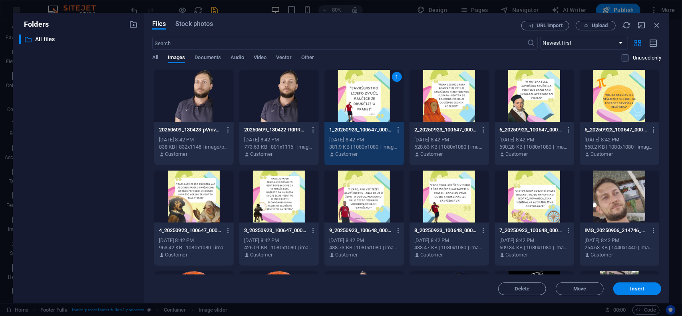
click at [452, 98] on div at bounding box center [450, 96] width 80 height 52
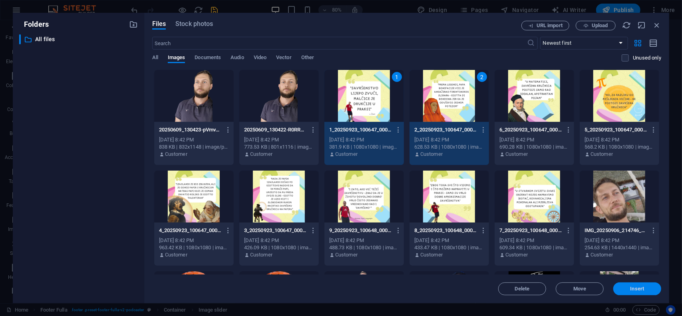
click at [652, 285] on button "Insert" at bounding box center [638, 289] width 48 height 13
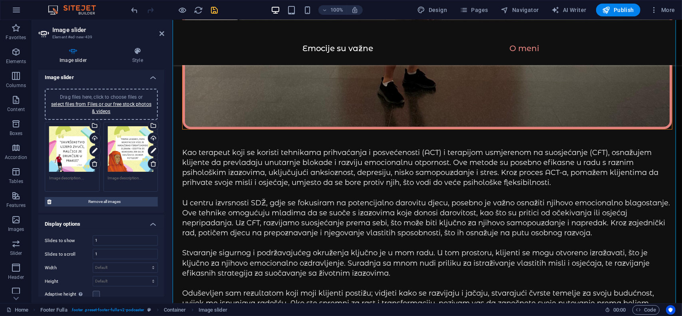
scroll to position [0, 0]
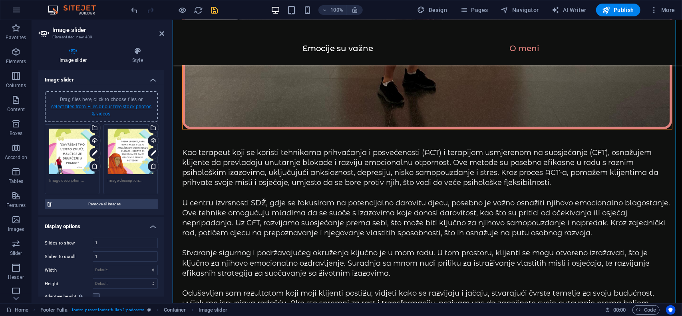
click at [124, 107] on link "select files from Files or our free stock photos & videos" at bounding box center [101, 110] width 100 height 13
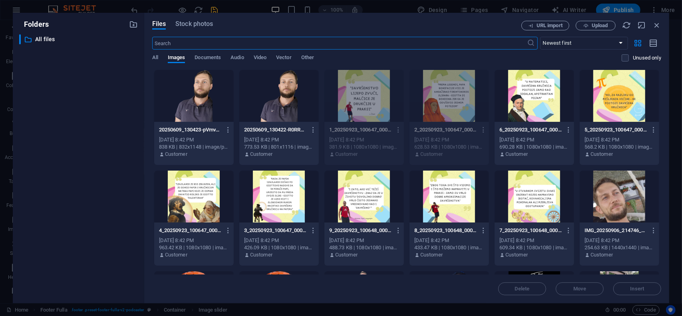
scroll to position [1627, 0]
click at [280, 195] on div at bounding box center [279, 197] width 80 height 52
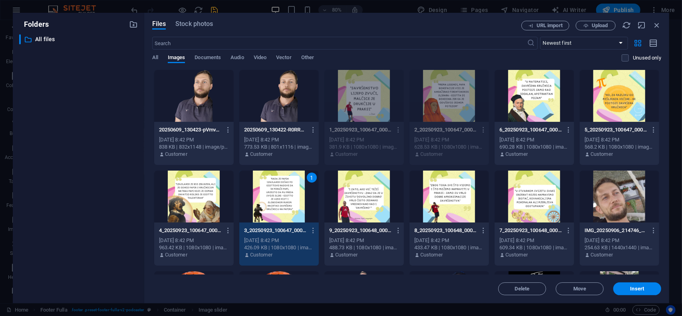
click at [221, 201] on div at bounding box center [194, 197] width 80 height 52
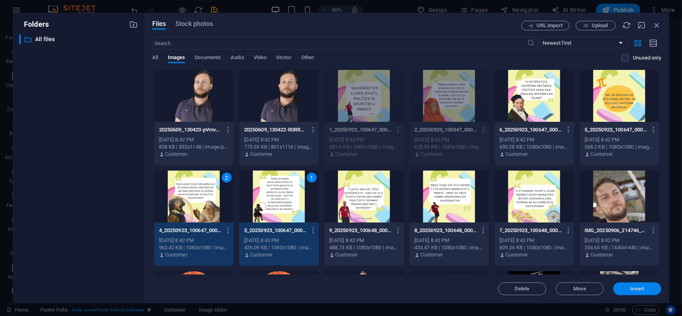
drag, startPoint x: 626, startPoint y: 289, endPoint x: 197, endPoint y: 190, distance: 440.6
click at [626, 289] on span "Insert" at bounding box center [638, 289] width 42 height 5
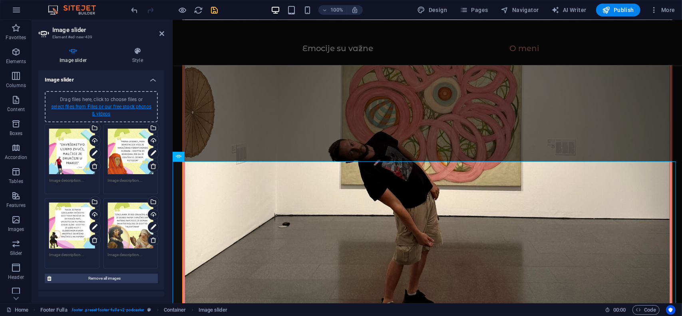
click at [105, 108] on link "select files from Files or our free stock photos & videos" at bounding box center [101, 110] width 100 height 13
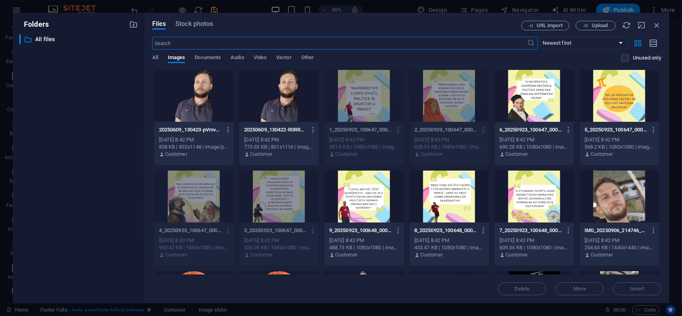
click at [614, 100] on div at bounding box center [620, 96] width 80 height 52
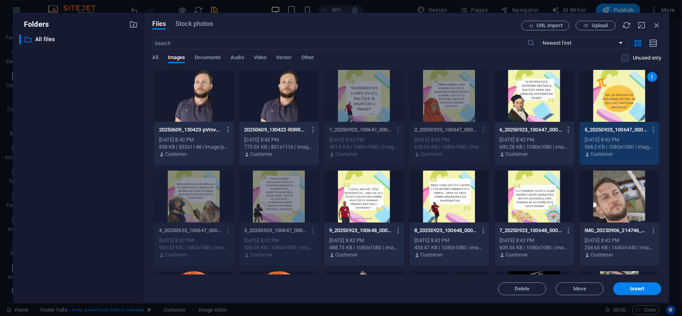
click at [546, 101] on div at bounding box center [535, 96] width 80 height 52
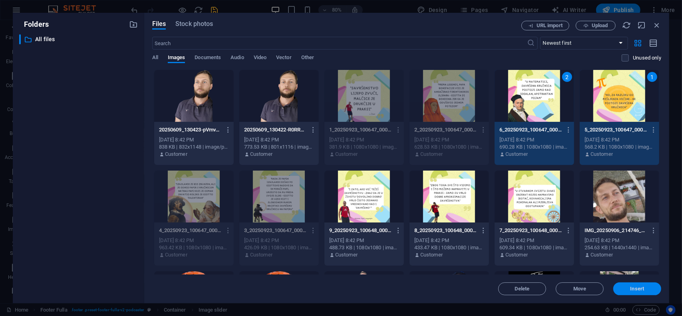
click at [630, 286] on button "Insert" at bounding box center [638, 289] width 48 height 13
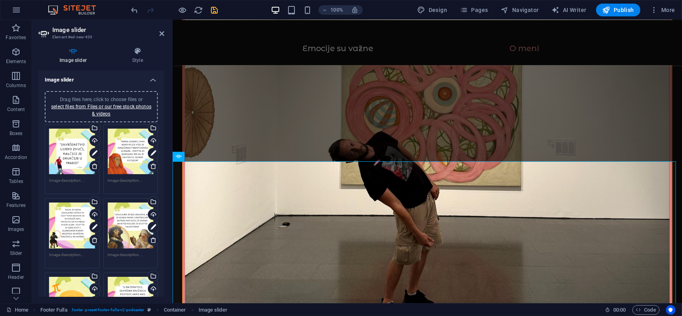
click at [112, 103] on div "Drag files here, click to choose files or select files from Files or our free s…" at bounding box center [102, 107] width 104 height 22
click at [144, 106] on link "select files from Files or our free stock photos & videos" at bounding box center [101, 110] width 100 height 13
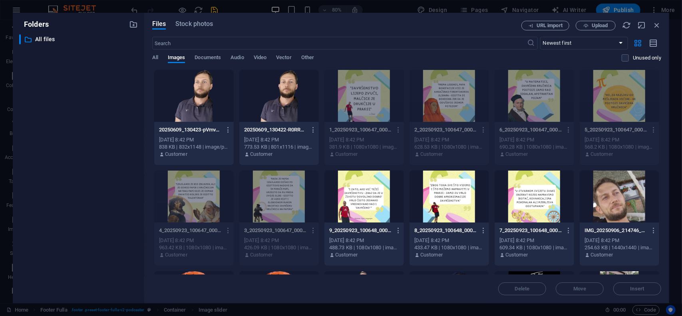
click at [520, 201] on div at bounding box center [535, 197] width 80 height 52
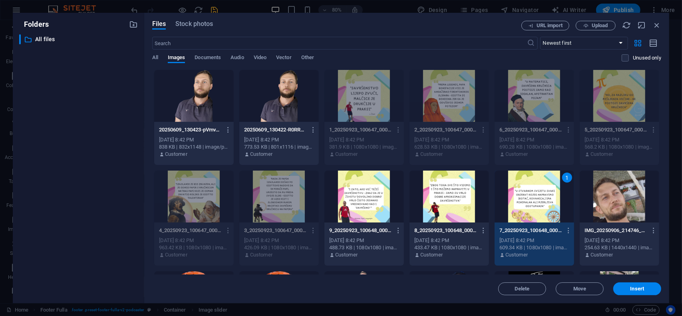
click at [466, 203] on div at bounding box center [450, 197] width 80 height 52
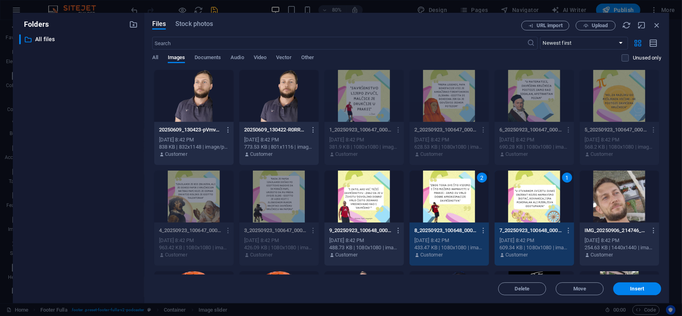
click at [392, 193] on div at bounding box center [365, 197] width 80 height 52
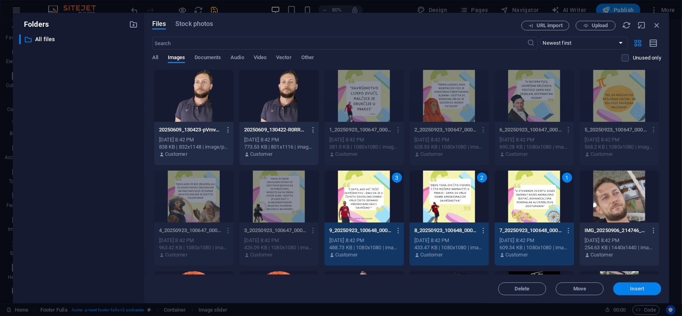
click at [629, 287] on span "Insert" at bounding box center [638, 289] width 42 height 5
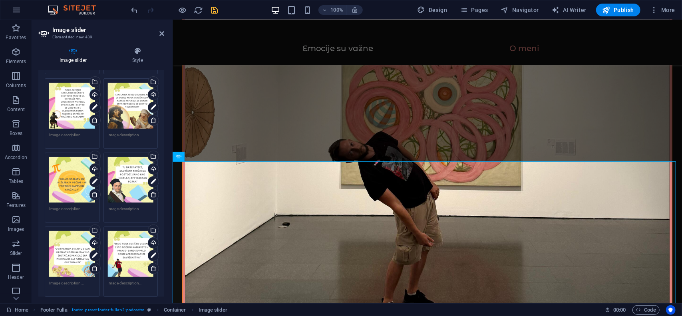
scroll to position [0, 0]
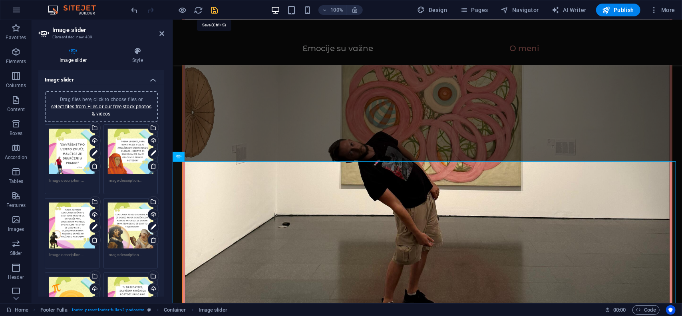
click at [215, 10] on icon "save" at bounding box center [214, 10] width 9 height 9
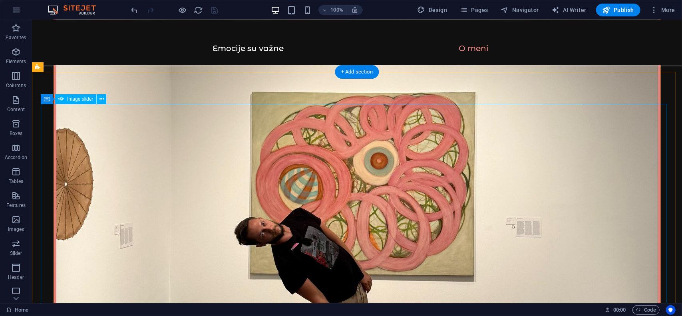
scroll to position [1293, 0]
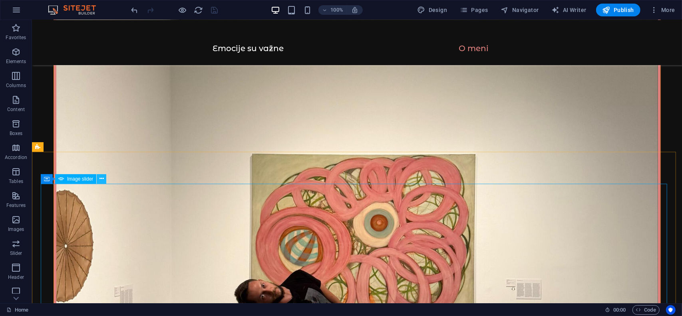
click at [100, 180] on icon at bounding box center [102, 179] width 4 height 8
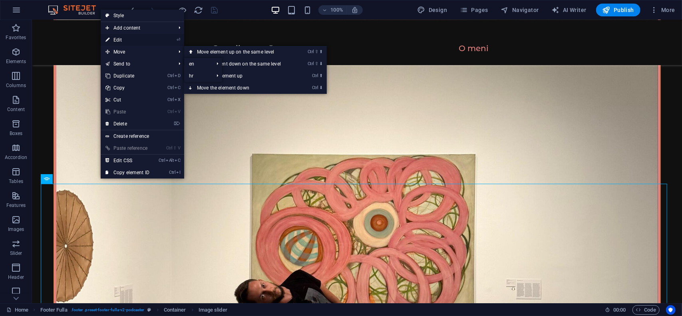
click at [127, 40] on link "⏎ Edit" at bounding box center [128, 40] width 54 height 12
select select "ms"
select select "s"
select select "progressive"
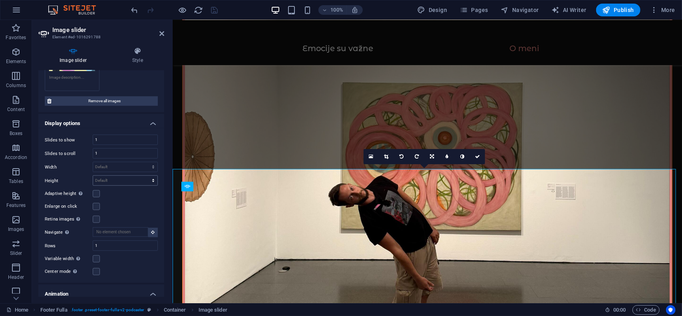
scroll to position [1248, 0]
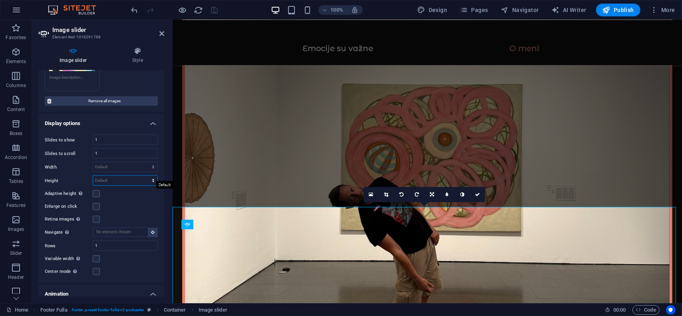
click at [120, 176] on select "Default px rem em vw vh" at bounding box center [125, 181] width 64 height 10
click at [76, 176] on div "Height Default px rem em vw vh" at bounding box center [101, 181] width 113 height 10
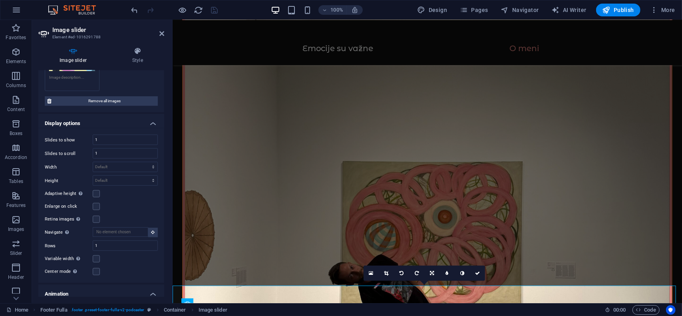
scroll to position [1157, 0]
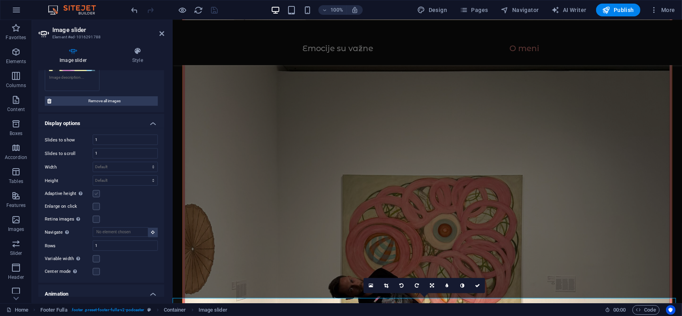
click at [97, 190] on label at bounding box center [96, 193] width 7 height 7
click at [0, 0] on input "Adaptive height Automatically adjust the height for single slide horizontal sli…" at bounding box center [0, 0] width 0 height 0
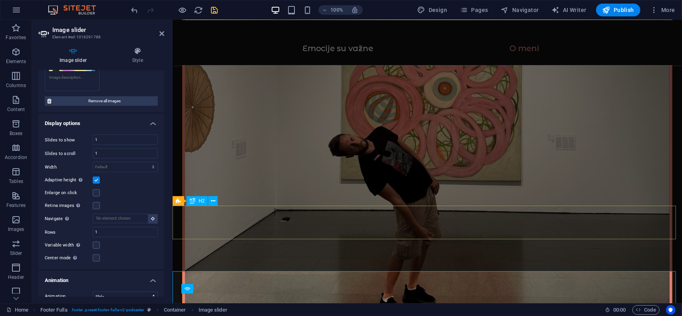
scroll to position [1316, 0]
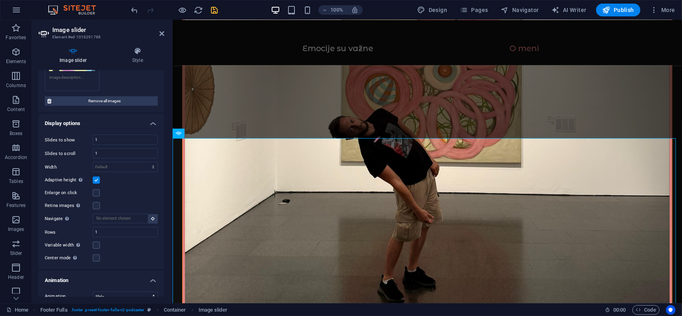
click at [99, 177] on label at bounding box center [96, 180] width 7 height 7
click at [0, 0] on input "Adaptive height Automatically adjust the height for single slide horizontal sli…" at bounding box center [0, 0] width 0 height 0
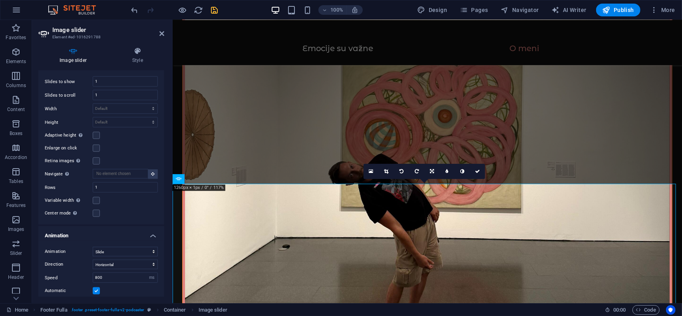
scroll to position [520, 0]
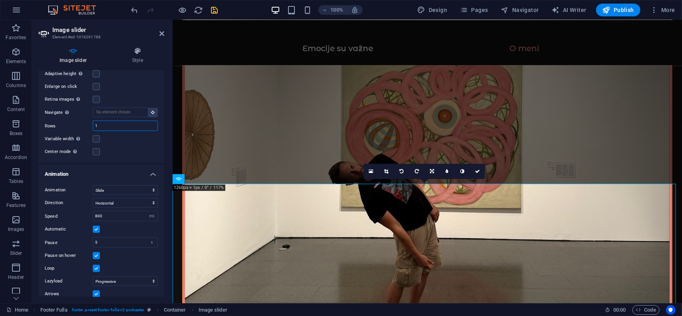
click at [117, 123] on input "1" at bounding box center [125, 126] width 64 height 10
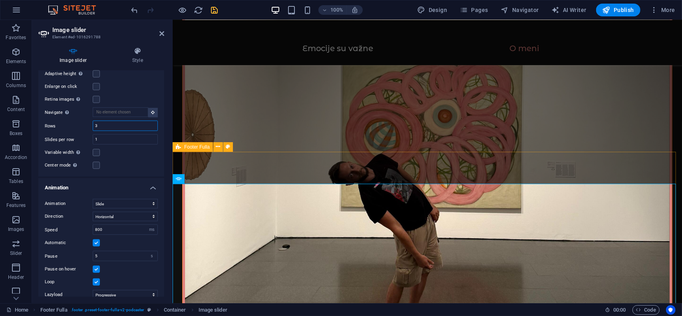
type input "3"
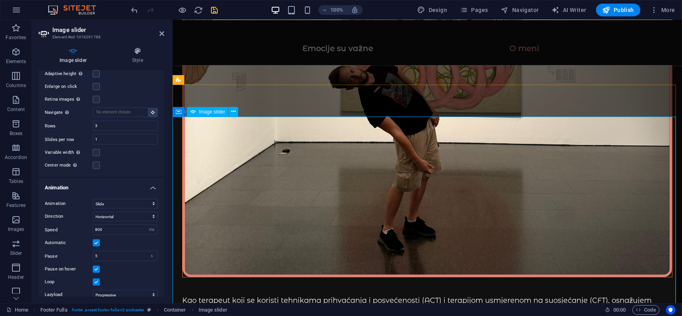
scroll to position [1311, 0]
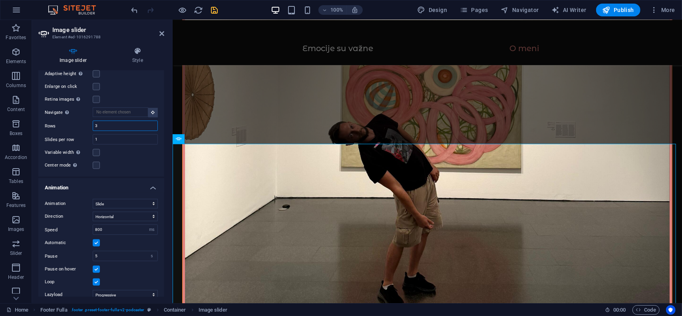
click at [113, 121] on input "3" at bounding box center [125, 126] width 64 height 10
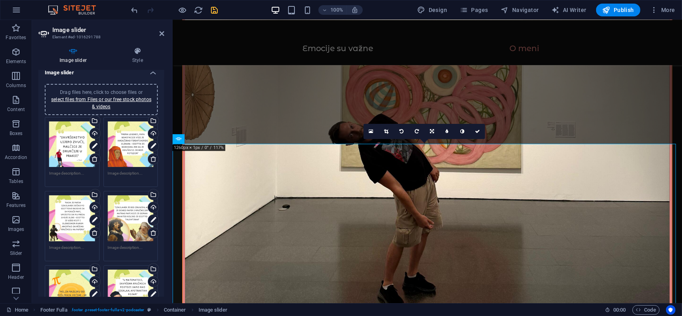
scroll to position [0, 0]
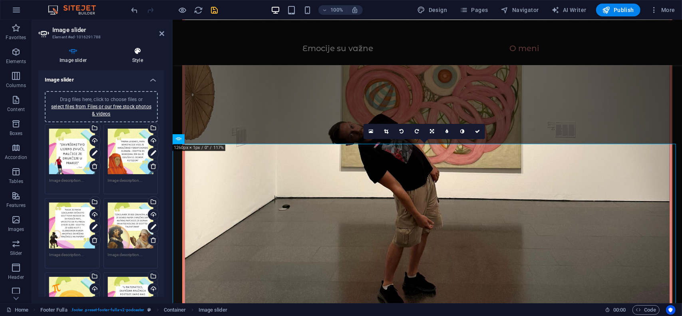
type input "1"
click at [140, 55] on icon at bounding box center [137, 51] width 53 height 8
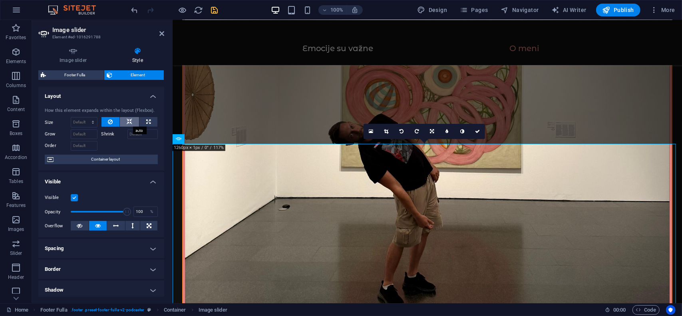
click at [131, 123] on icon at bounding box center [130, 122] width 6 height 10
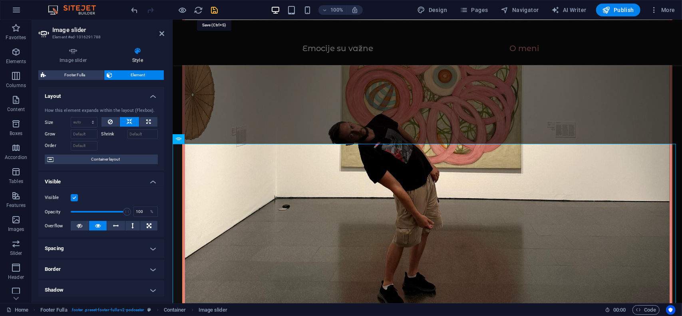
click at [218, 10] on icon "save" at bounding box center [214, 10] width 9 height 9
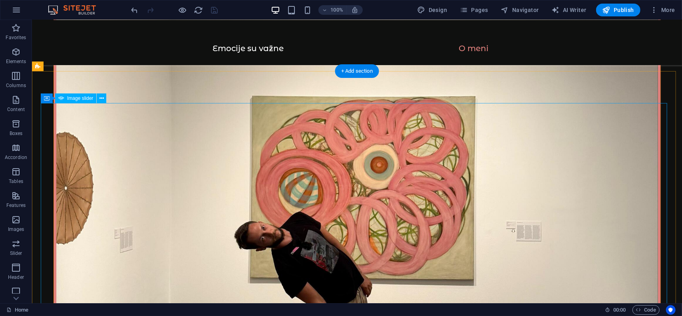
scroll to position [1351, 0]
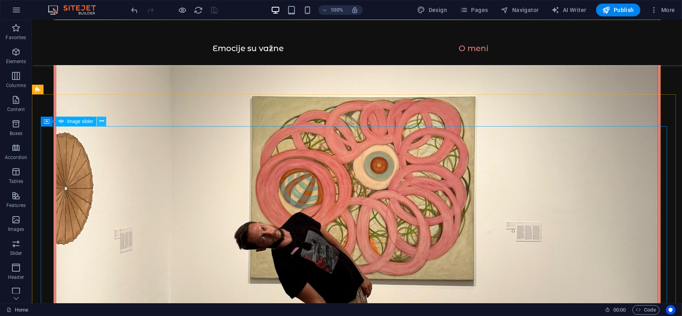
click at [100, 124] on icon at bounding box center [102, 121] width 4 height 8
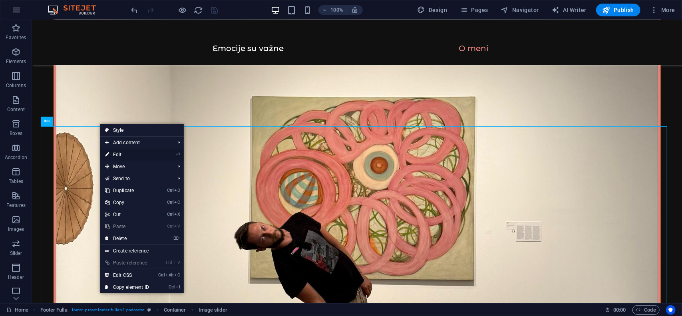
click at [123, 152] on link "⏎ Edit" at bounding box center [127, 155] width 54 height 12
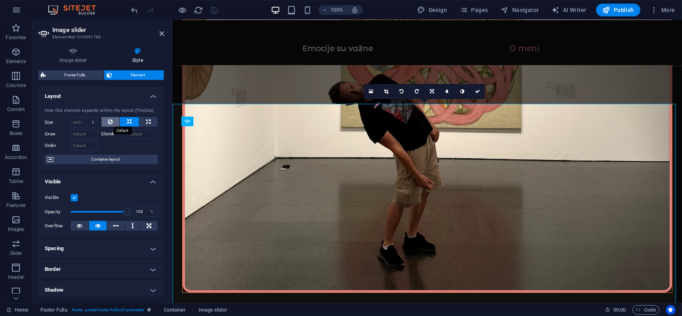
click at [110, 122] on icon at bounding box center [110, 122] width 5 height 10
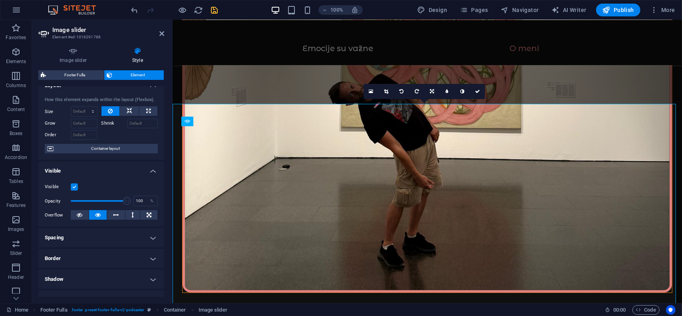
scroll to position [0, 0]
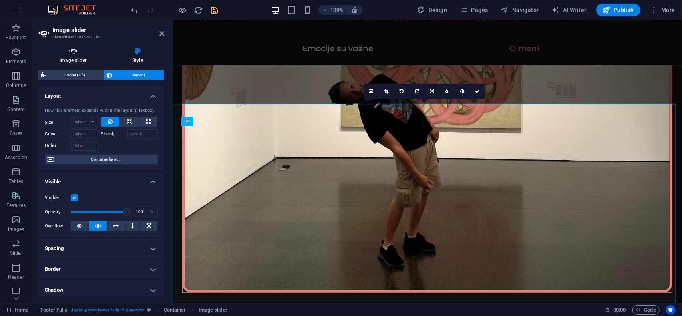
click at [68, 55] on h4 "Image slider" at bounding box center [74, 55] width 73 height 17
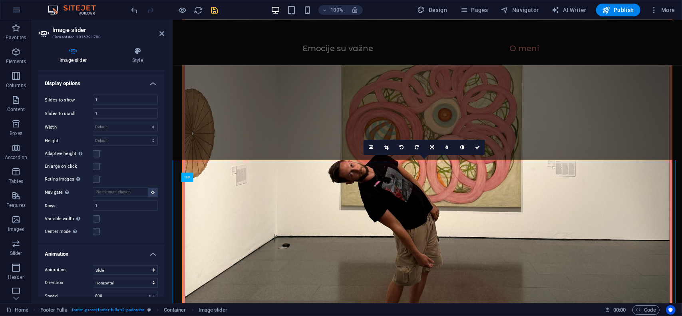
scroll to position [1260, 0]
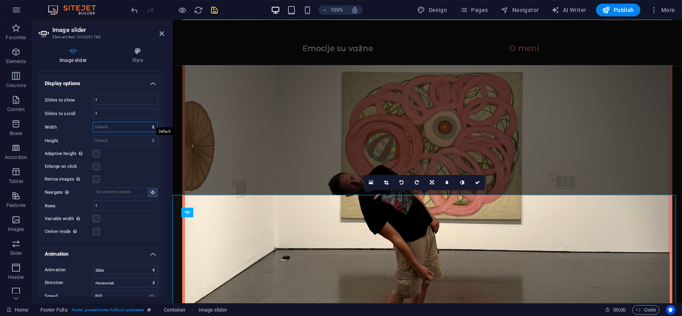
click at [115, 122] on select "Default px % rem em vw vh" at bounding box center [125, 127] width 64 height 10
select select "px"
click at [145, 122] on select "Default px % rem em vw vh" at bounding box center [125, 127] width 64 height 10
type input "0"
click at [109, 122] on input "0" at bounding box center [125, 127] width 64 height 10
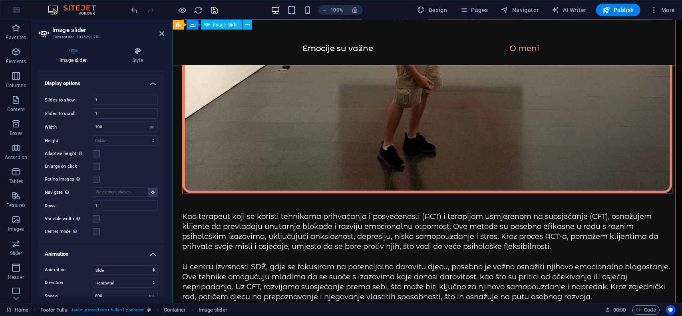
scroll to position [1300, 0]
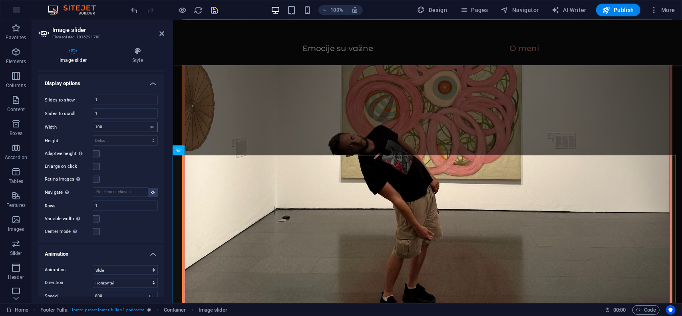
click at [119, 122] on input "100" at bounding box center [125, 127] width 64 height 10
type input "1"
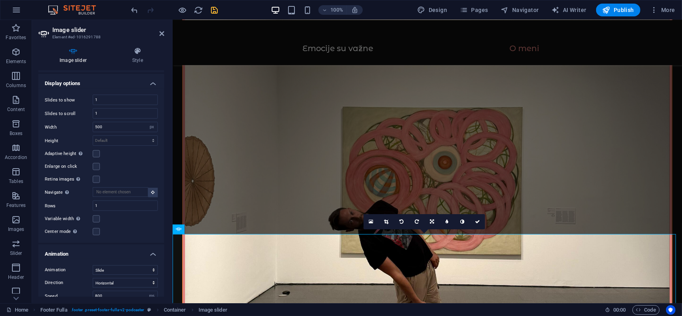
scroll to position [1220, 0]
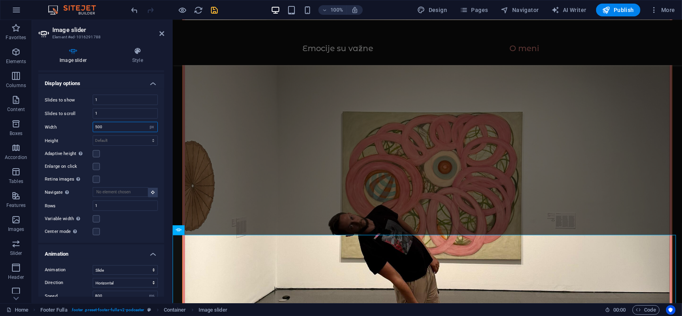
click at [135, 124] on input "500" at bounding box center [125, 127] width 64 height 10
type input "5"
click at [146, 125] on select "Default px % rem em vw vh" at bounding box center [151, 127] width 11 height 10
select select "rem"
click at [146, 122] on select "Default px % rem em vw vh" at bounding box center [151, 127] width 11 height 10
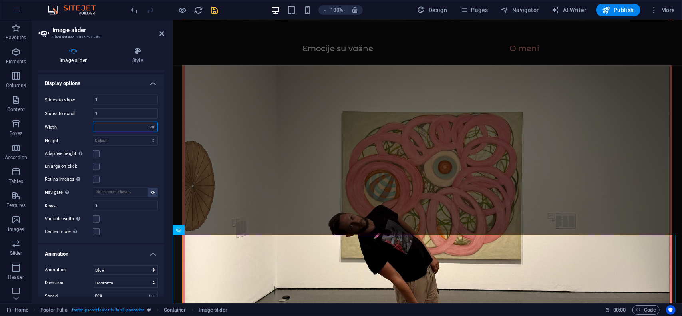
type input "0"
click at [115, 124] on input "0" at bounding box center [125, 127] width 64 height 10
click at [128, 122] on input "29" at bounding box center [125, 127] width 64 height 10
type input "2"
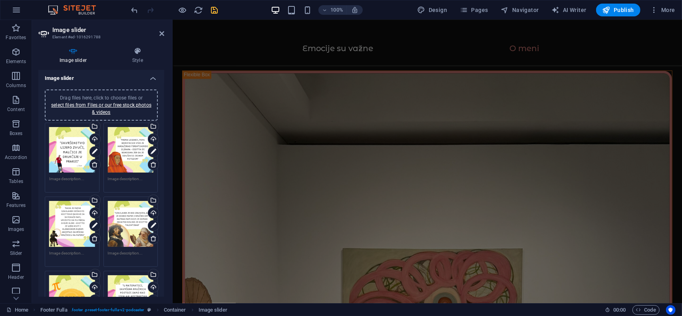
scroll to position [0, 0]
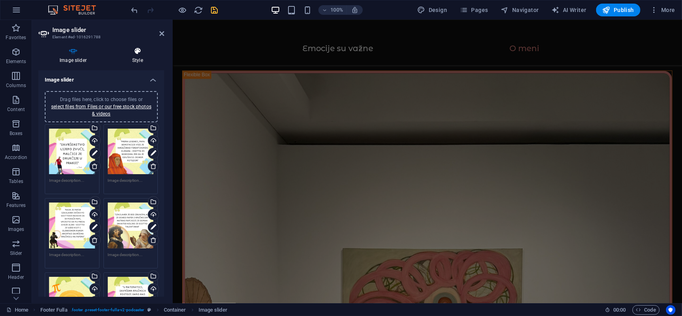
click at [126, 52] on icon at bounding box center [137, 51] width 53 height 8
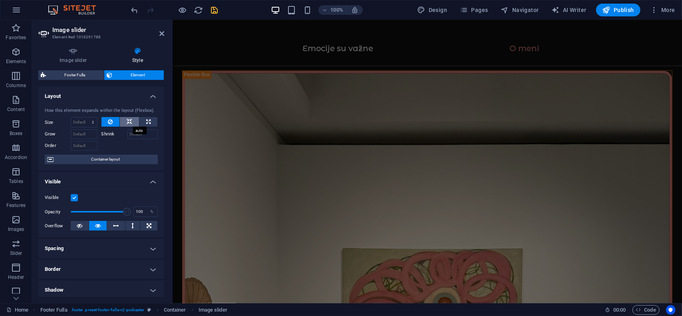
click at [131, 120] on icon at bounding box center [130, 122] width 6 height 10
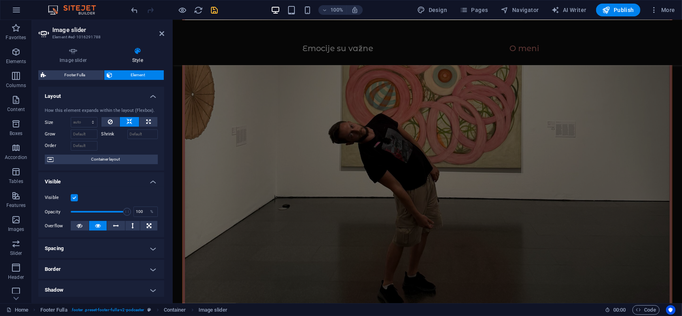
scroll to position [1545, 0]
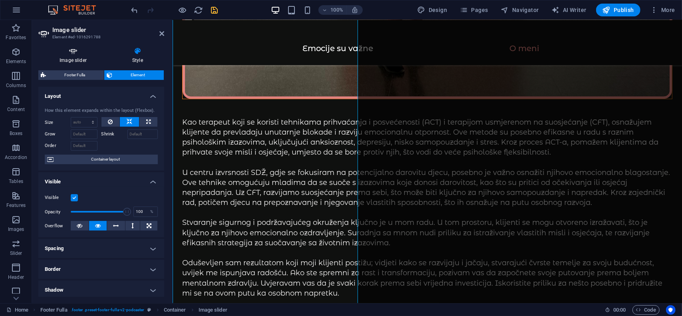
click at [81, 56] on h4 "Image slider" at bounding box center [74, 55] width 73 height 17
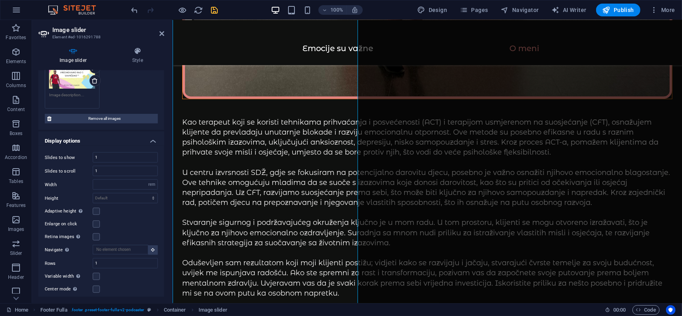
scroll to position [400, 0]
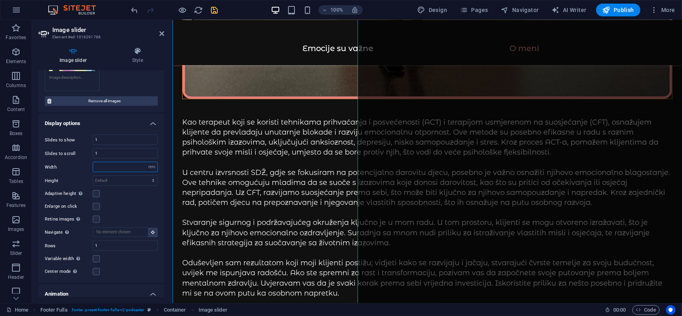
click at [142, 162] on input "number" at bounding box center [125, 167] width 64 height 10
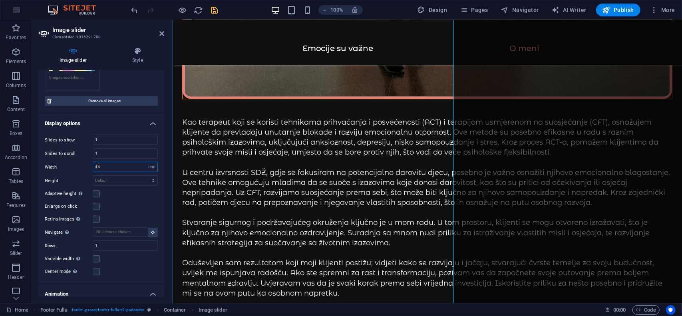
type input "44"
click at [159, 35] on header "Image slider Element #ed-1016291788" at bounding box center [101, 30] width 126 height 21
click at [163, 36] on icon at bounding box center [162, 33] width 5 height 6
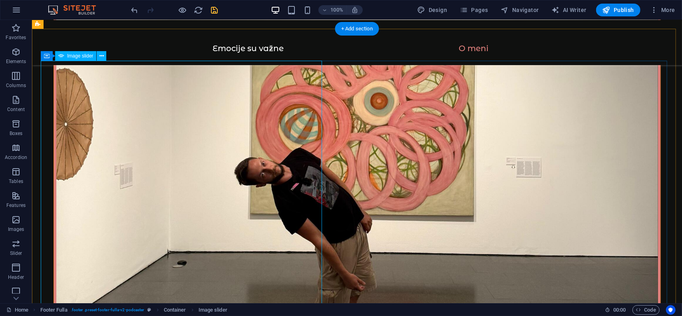
scroll to position [1416, 0]
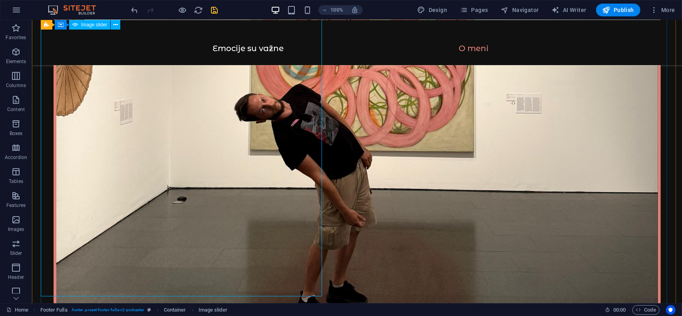
scroll to position [1456, 0]
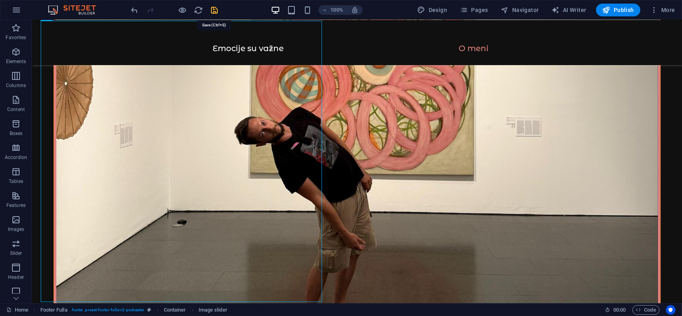
click at [210, 9] on icon "save" at bounding box center [214, 10] width 9 height 9
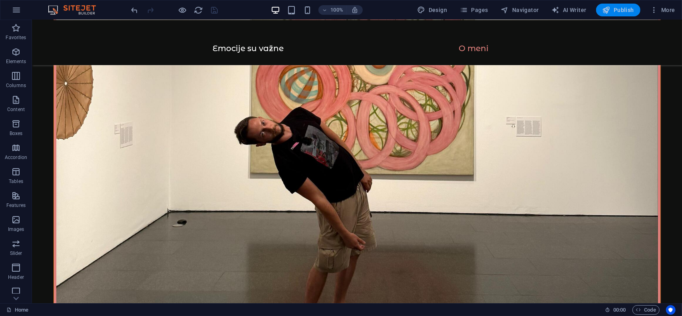
click at [622, 8] on span "Publish" at bounding box center [619, 10] width 32 height 8
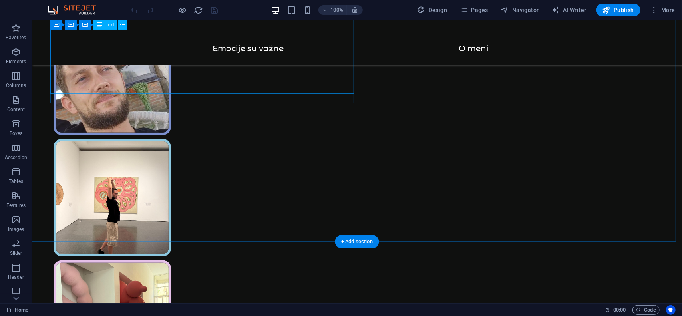
scroll to position [234, 0]
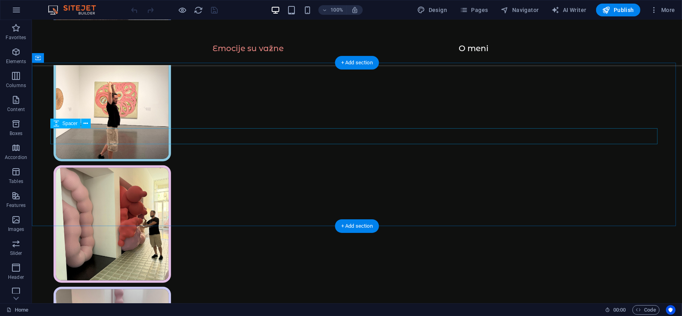
scroll to position [440, 0]
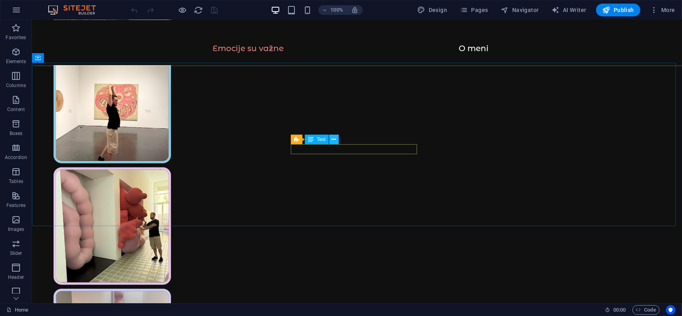
click at [335, 142] on icon at bounding box center [334, 140] width 4 height 8
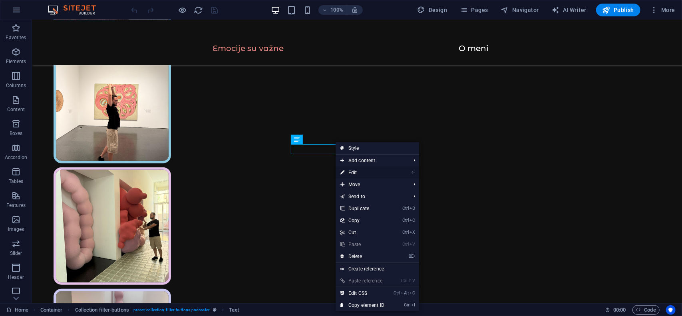
click at [359, 172] on link "⏎ Edit" at bounding box center [363, 173] width 54 height 12
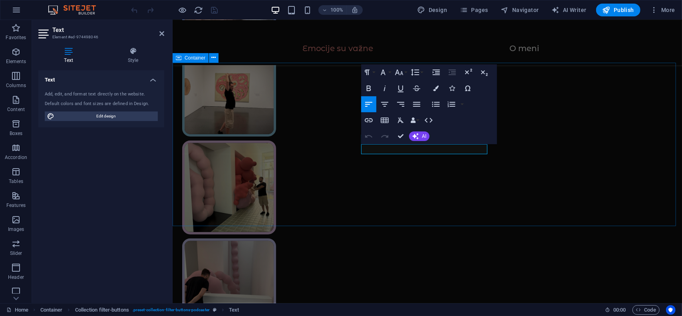
scroll to position [460, 0]
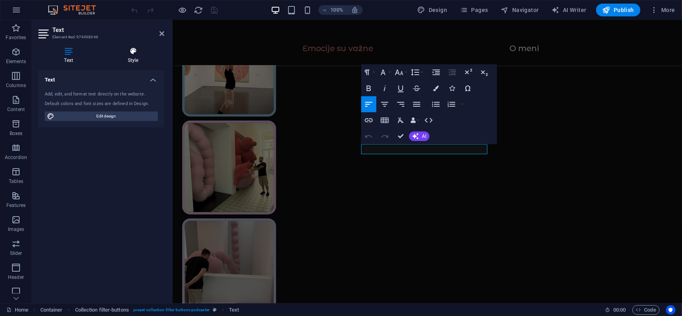
click at [128, 54] on icon at bounding box center [133, 51] width 62 height 8
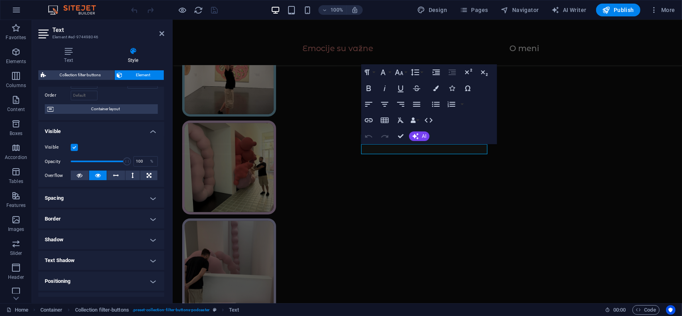
scroll to position [127, 0]
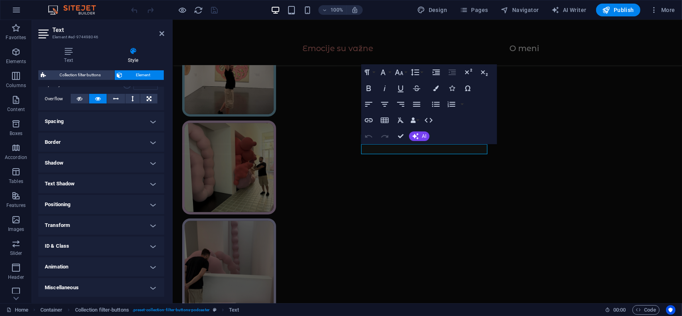
click at [65, 265] on h4 "Animation" at bounding box center [101, 266] width 126 height 19
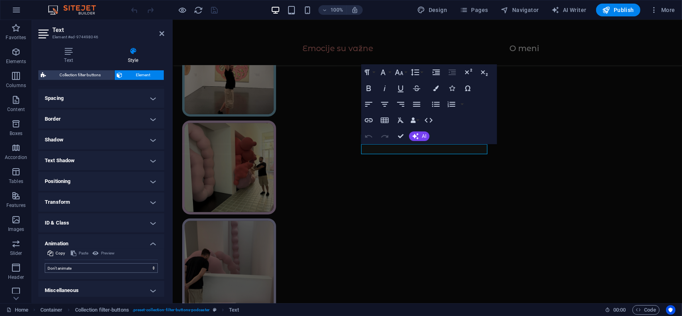
scroll to position [153, 0]
click at [84, 266] on select "Don't animate Show / Hide Slide up/down Zoom in/out Slide left to right Slide r…" at bounding box center [101, 266] width 113 height 10
select select "move-left-to-right"
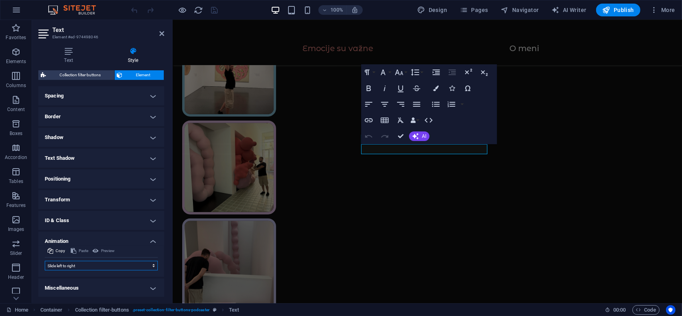
click at [45, 261] on select "Don't animate Show / Hide Slide up/down Zoom in/out Slide left to right Slide r…" at bounding box center [101, 266] width 113 height 10
select select "scroll"
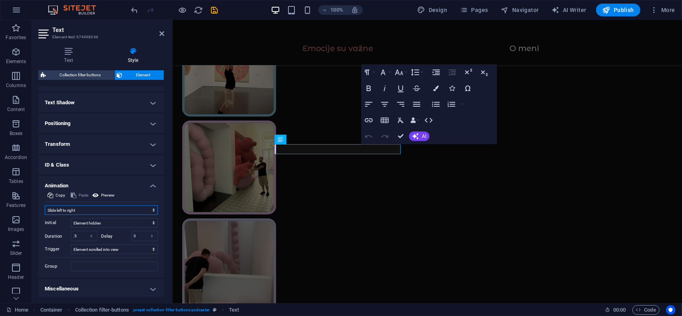
scroll to position [209, 0]
drag, startPoint x: 213, startPoint y: 11, endPoint x: 225, endPoint y: 14, distance: 12.2
click at [213, 11] on icon "save" at bounding box center [214, 10] width 9 height 9
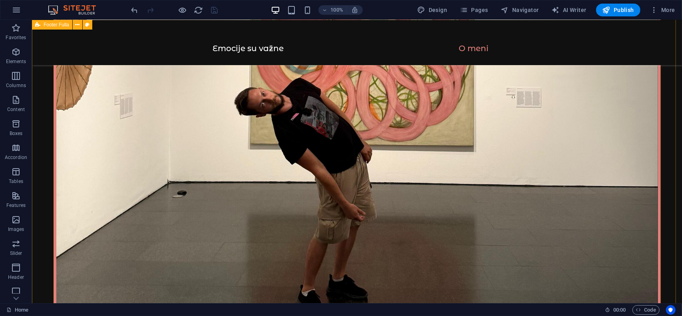
scroll to position [1513, 0]
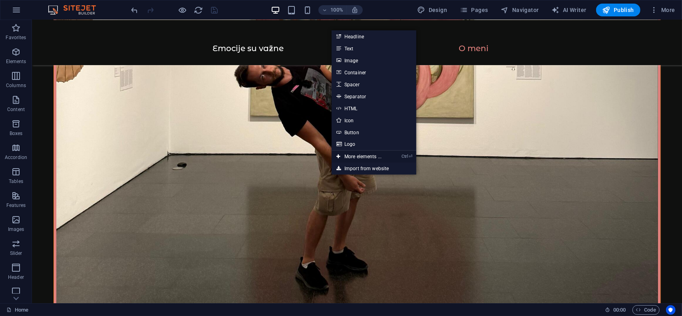
click at [361, 154] on link "Ctrl ⏎ More elements ..." at bounding box center [359, 157] width 55 height 12
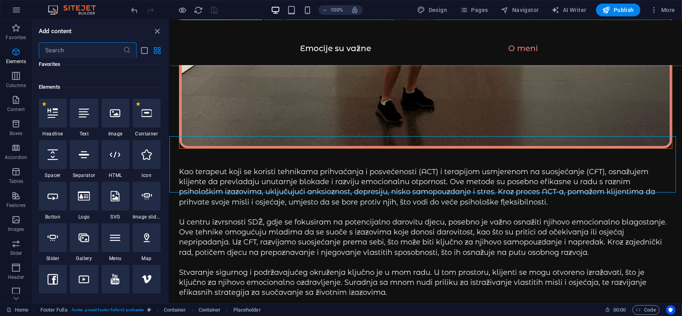
scroll to position [85, 0]
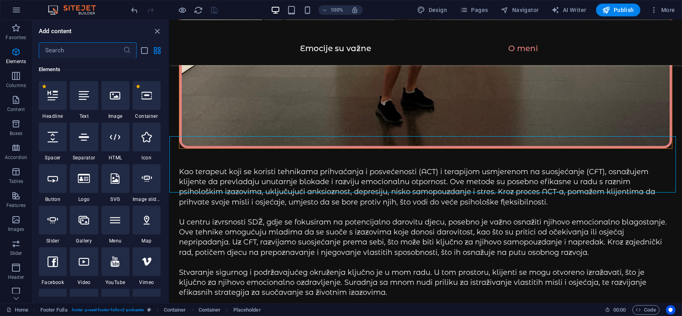
click at [81, 49] on input "text" at bounding box center [81, 50] width 84 height 16
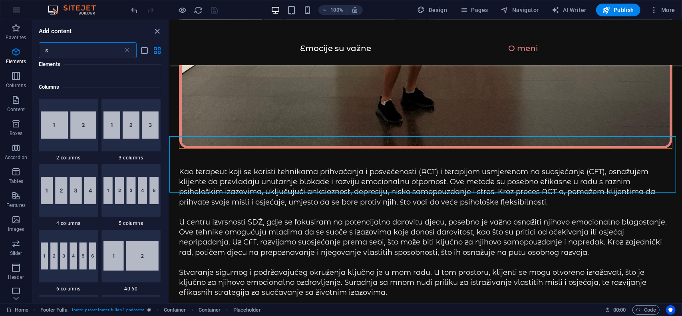
scroll to position [0, 0]
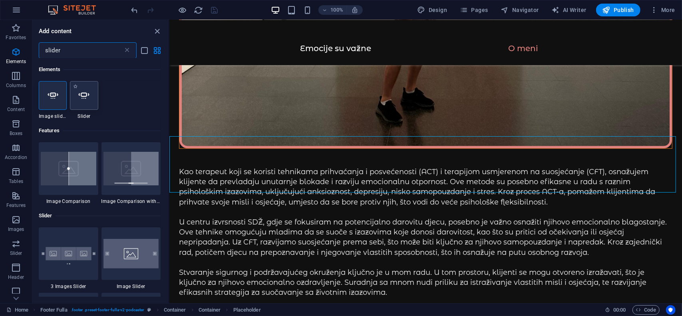
type input "slider"
click at [87, 96] on icon at bounding box center [84, 95] width 10 height 10
select select "ms"
select select "s"
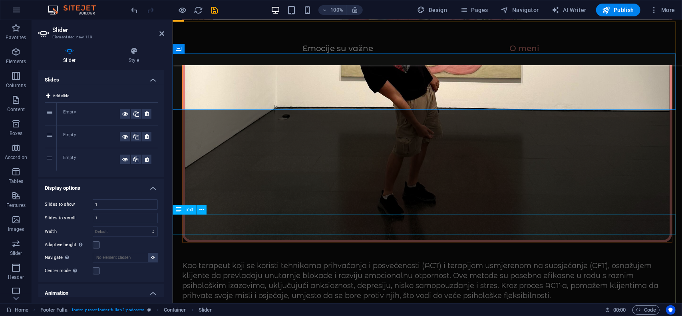
scroll to position [1281, 0]
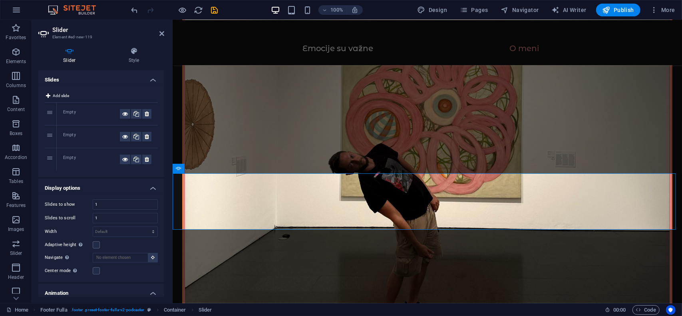
click at [48, 114] on div "1" at bounding box center [51, 114] width 12 height 22
click at [162, 31] on icon at bounding box center [162, 33] width 5 height 6
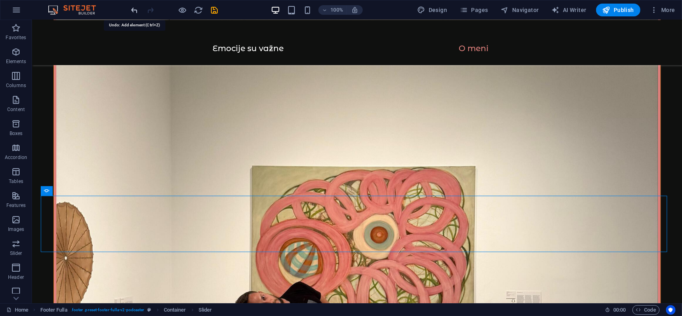
click at [132, 9] on icon "undo" at bounding box center [134, 10] width 9 height 9
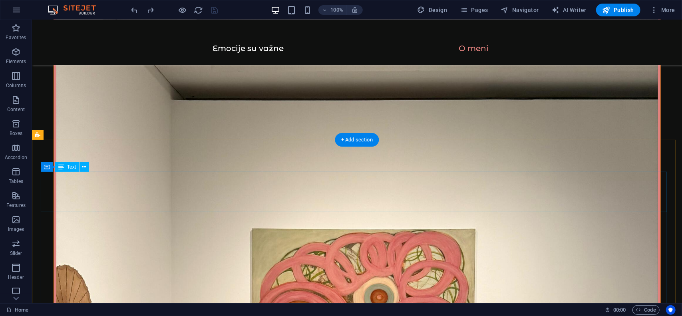
scroll to position [1153, 0]
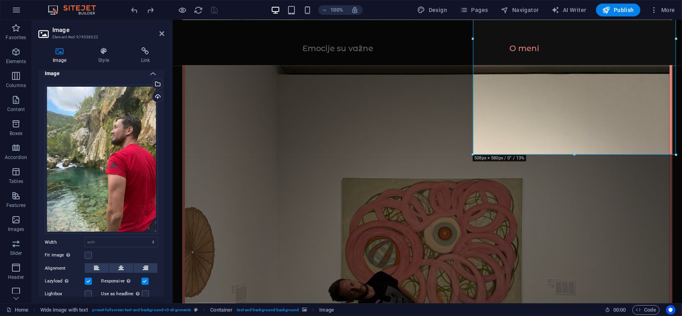
scroll to position [4, 0]
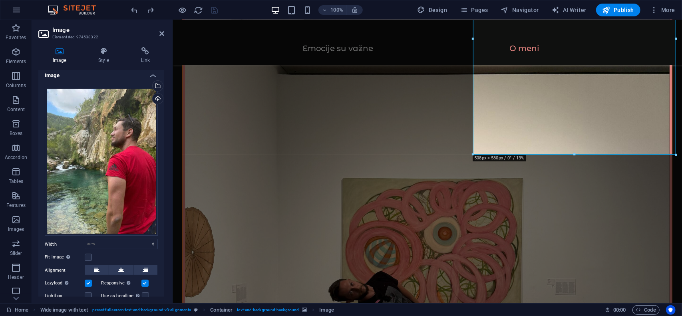
click at [107, 46] on div "Image Style Link Image Drag files here, click to choose files or select files f…" at bounding box center [101, 172] width 139 height 263
click at [100, 58] on h4 "Style" at bounding box center [105, 55] width 42 height 17
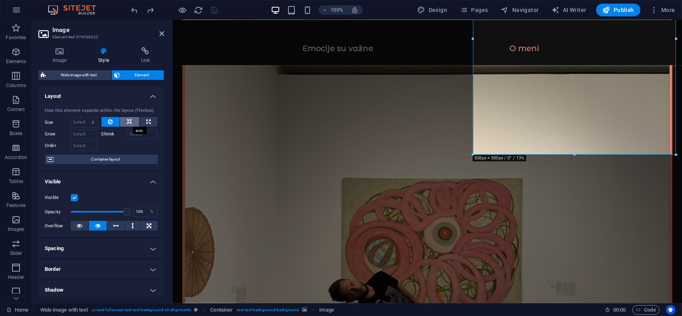
click at [127, 119] on icon at bounding box center [130, 122] width 6 height 10
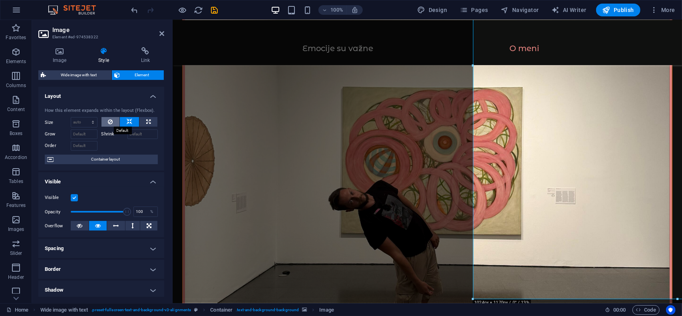
click at [109, 124] on icon at bounding box center [110, 122] width 5 height 10
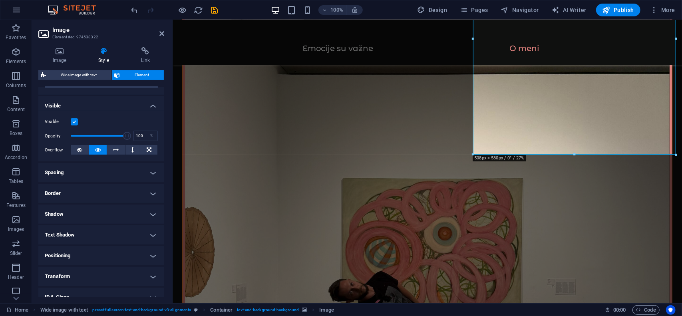
scroll to position [0, 0]
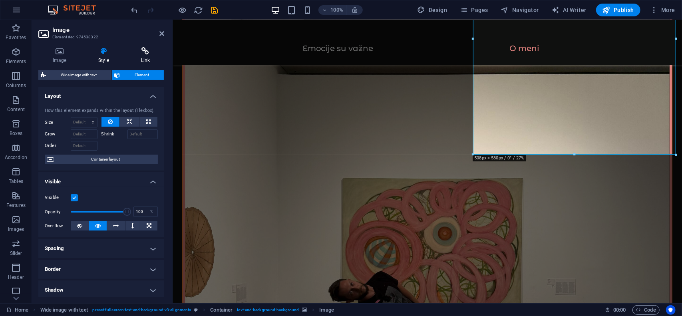
click at [140, 50] on icon at bounding box center [146, 51] width 38 height 8
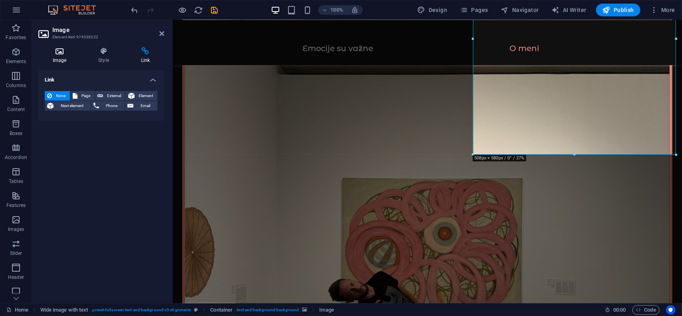
click at [59, 49] on icon at bounding box center [59, 51] width 42 height 8
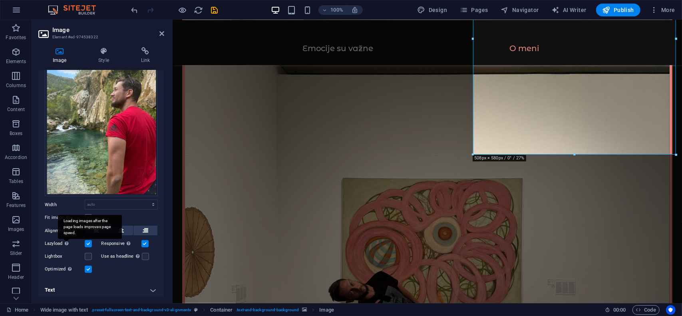
scroll to position [44, 0]
click at [90, 214] on label at bounding box center [88, 217] width 7 height 7
click at [0, 0] on input "Fit image Automatically fit image to a fixed width and height" at bounding box center [0, 0] width 0 height 0
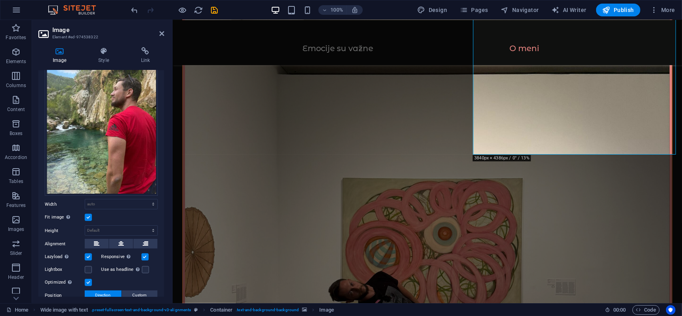
click at [90, 214] on label at bounding box center [88, 217] width 7 height 7
click at [0, 0] on input "Fit image Automatically fit image to a fixed width and height" at bounding box center [0, 0] width 0 height 0
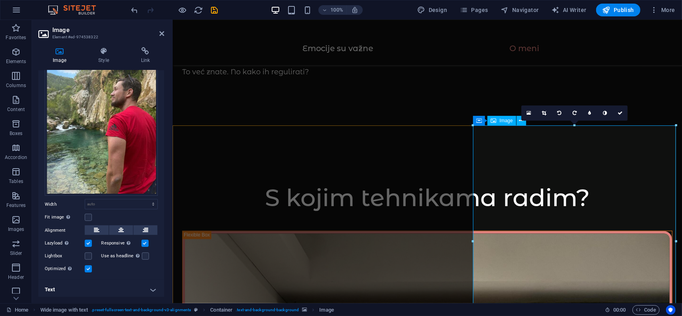
scroll to position [953, 0]
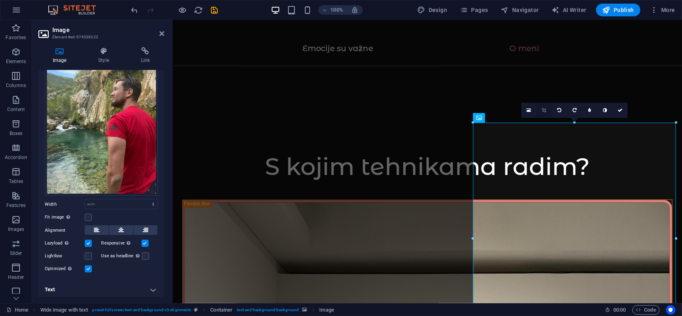
click at [542, 109] on link at bounding box center [544, 110] width 15 height 15
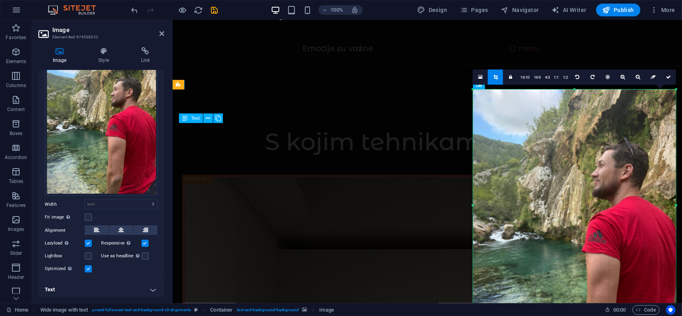
scroll to position [1073, 0]
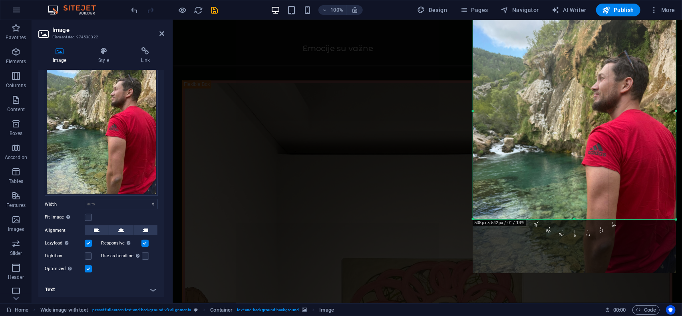
drag, startPoint x: 576, startPoint y: 234, endPoint x: 573, endPoint y: 217, distance: 16.6
click at [573, 218] on div at bounding box center [574, 219] width 203 height 3
click at [213, 12] on icon "save" at bounding box center [214, 10] width 9 height 9
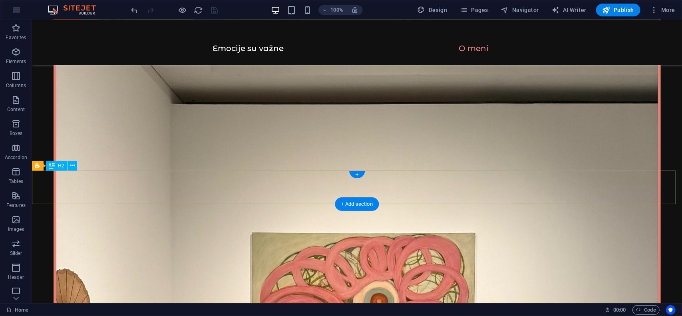
scroll to position [1167, 0]
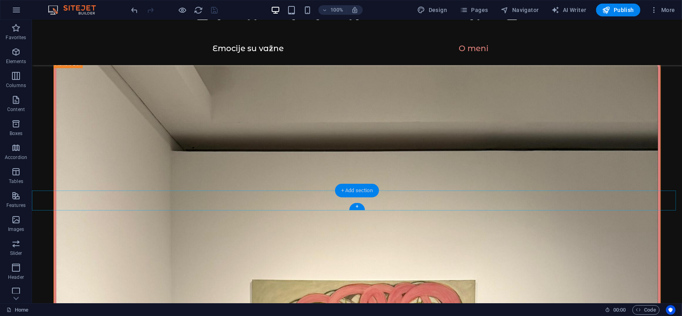
click at [347, 189] on div "+ Add section" at bounding box center [357, 191] width 44 height 14
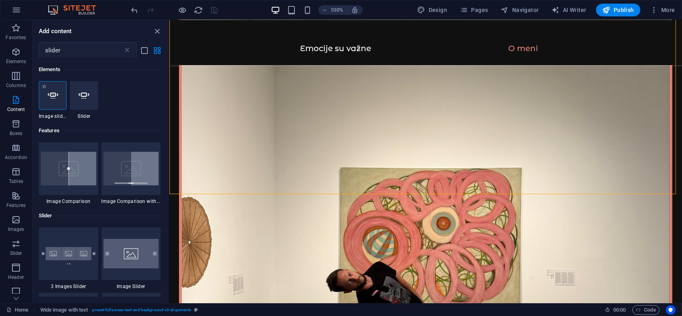
click at [58, 100] on icon at bounding box center [53, 95] width 10 height 10
select select "ms"
select select "s"
select select "progressive"
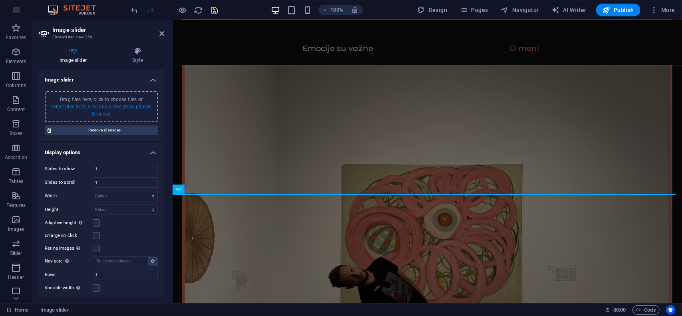
click at [100, 113] on link "select files from Files or our free stock photos & videos" at bounding box center [101, 110] width 100 height 13
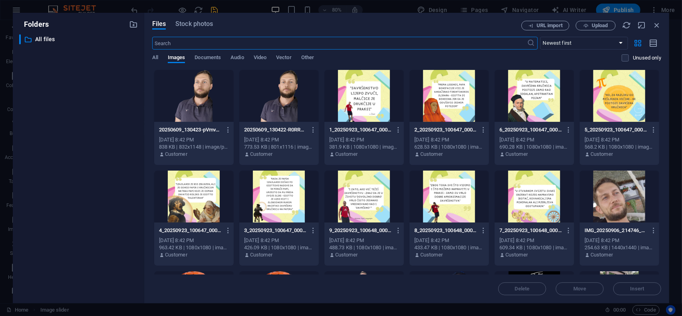
click at [370, 106] on div at bounding box center [365, 96] width 80 height 52
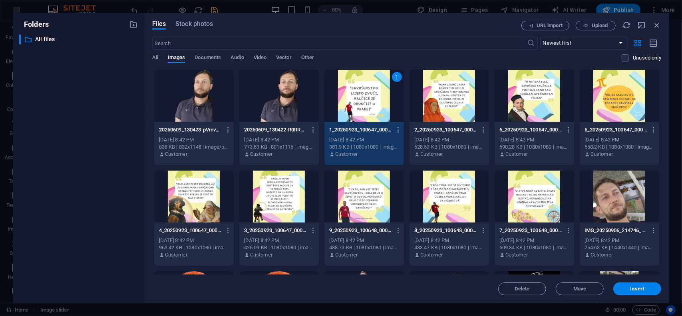
click at [447, 104] on div at bounding box center [450, 96] width 80 height 52
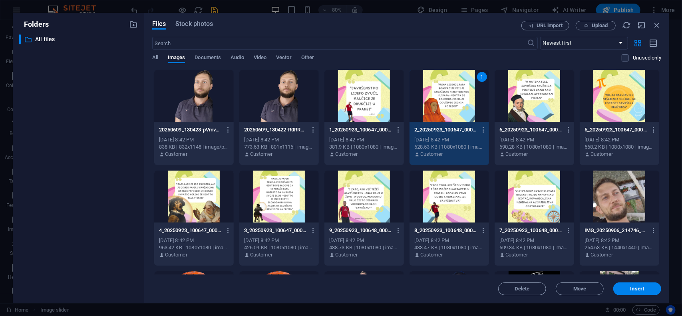
click at [394, 101] on div at bounding box center [365, 96] width 80 height 52
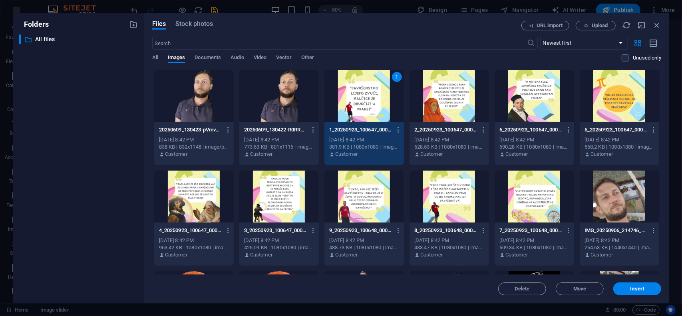
click at [444, 102] on div at bounding box center [450, 96] width 80 height 52
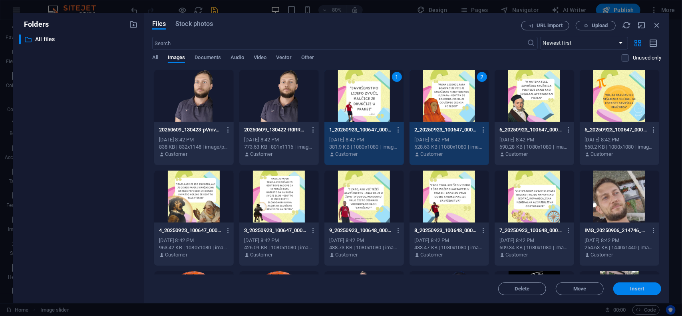
click at [639, 287] on span "Insert" at bounding box center [638, 289] width 14 height 5
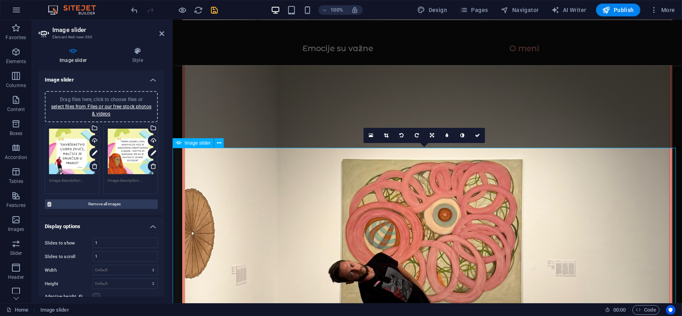
scroll to position [1167, 0]
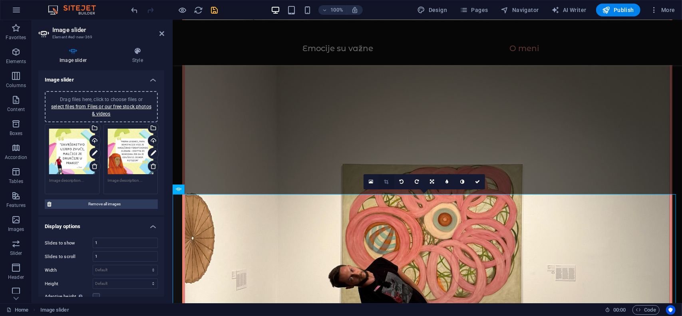
click at [388, 181] on icon at bounding box center [386, 182] width 4 height 5
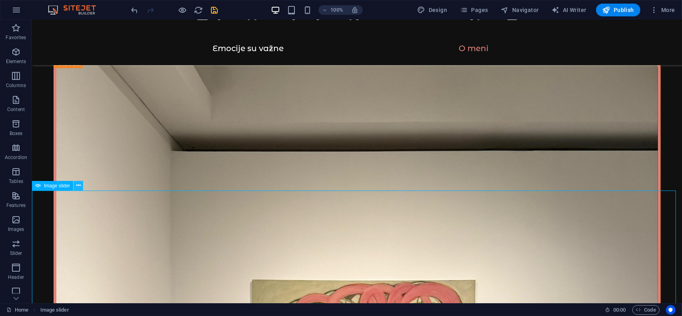
click at [77, 186] on icon at bounding box center [78, 185] width 4 height 8
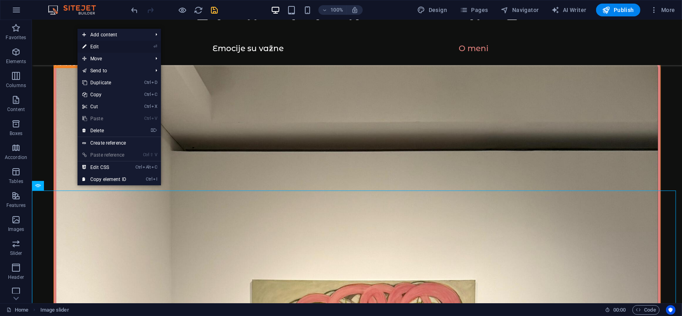
click at [106, 48] on link "⏎ Edit" at bounding box center [105, 47] width 54 height 12
select select "ms"
select select "s"
select select "progressive"
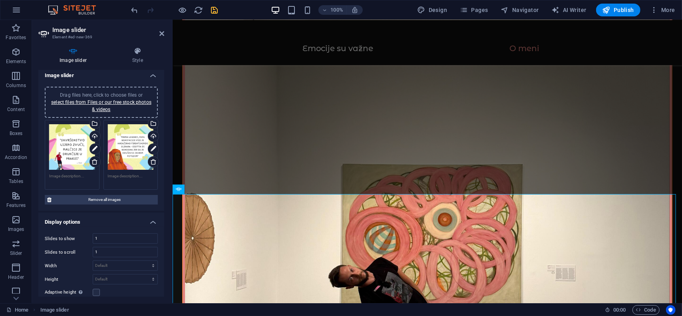
scroll to position [0, 0]
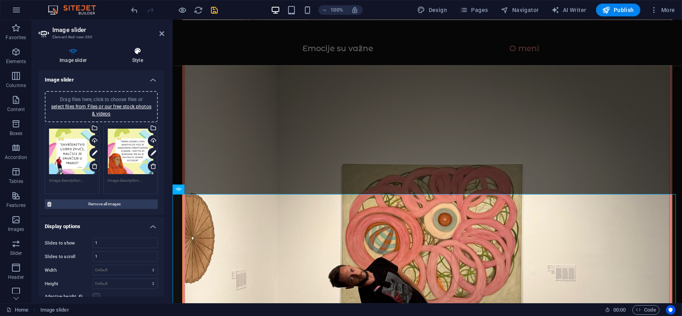
click at [132, 60] on h4 "Style" at bounding box center [137, 55] width 53 height 17
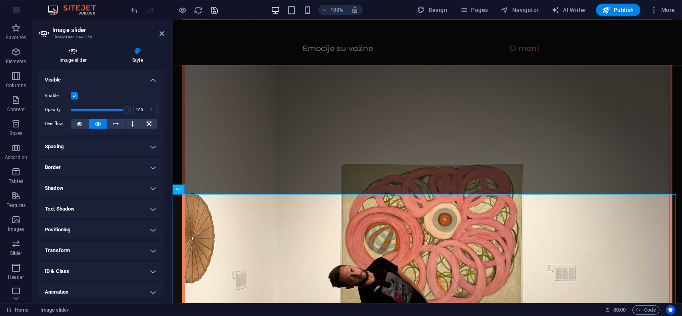
click at [72, 48] on icon at bounding box center [73, 51] width 70 height 8
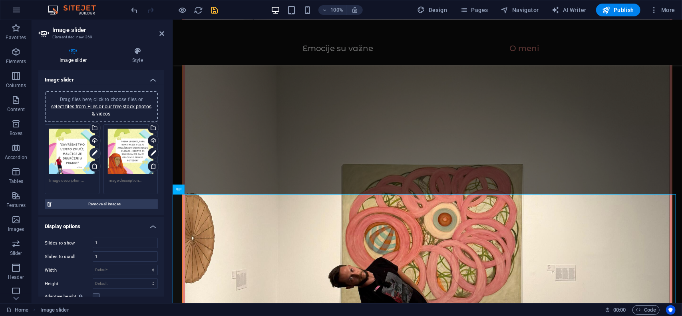
click at [96, 150] on icon at bounding box center [95, 154] width 6 height 10
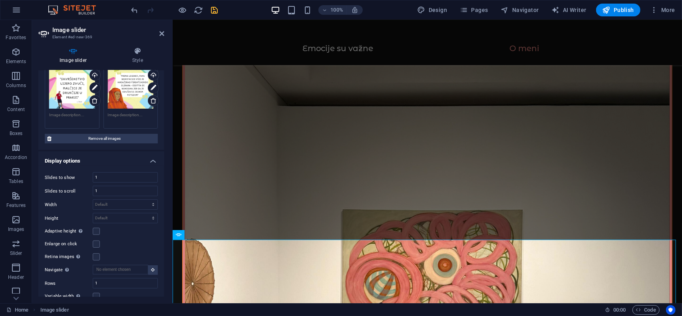
scroll to position [80, 0]
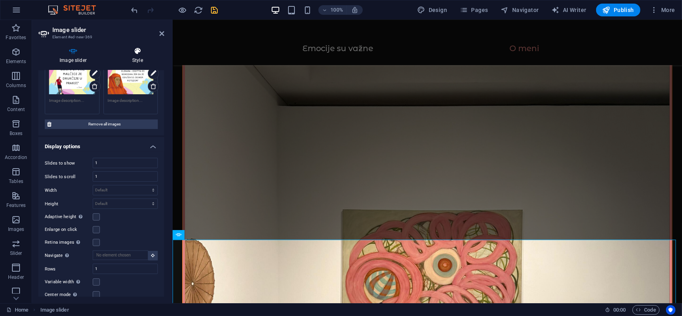
click at [132, 58] on h4 "Style" at bounding box center [137, 55] width 53 height 17
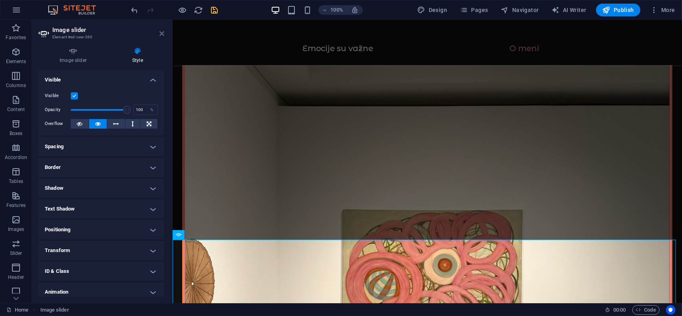
click at [162, 34] on icon at bounding box center [162, 33] width 5 height 6
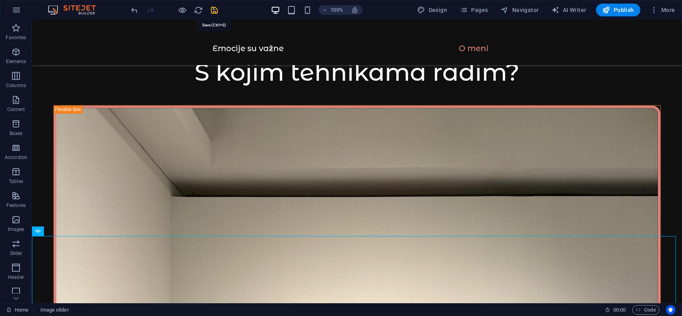
click at [213, 11] on icon "save" at bounding box center [214, 10] width 9 height 9
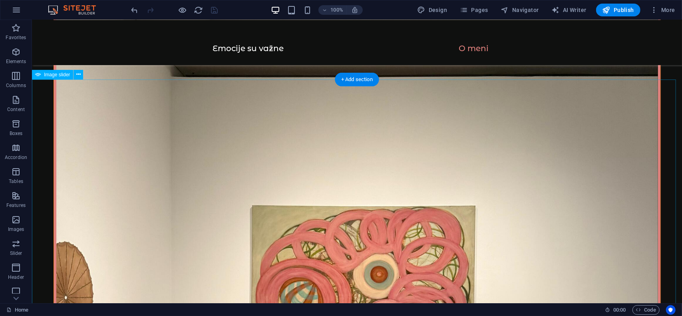
scroll to position [1242, 0]
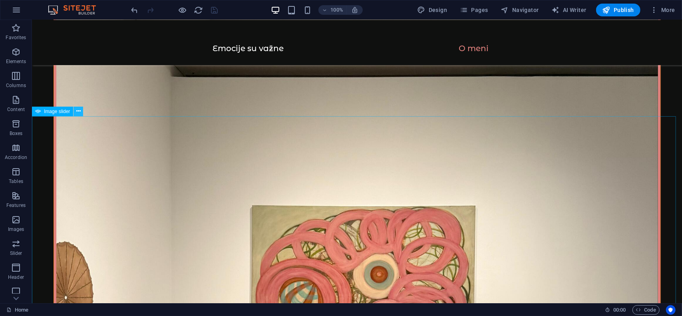
click at [80, 110] on icon at bounding box center [78, 111] width 4 height 8
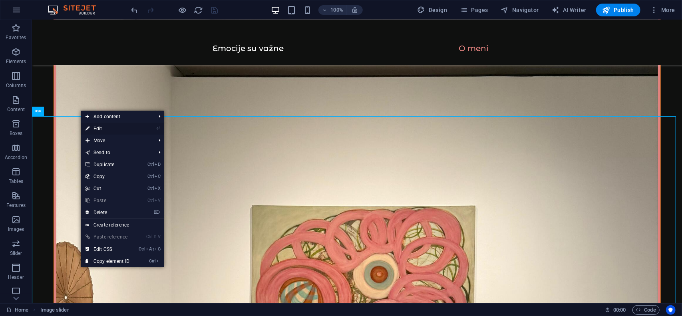
click at [104, 128] on link "⏎ Edit" at bounding box center [108, 129] width 54 height 12
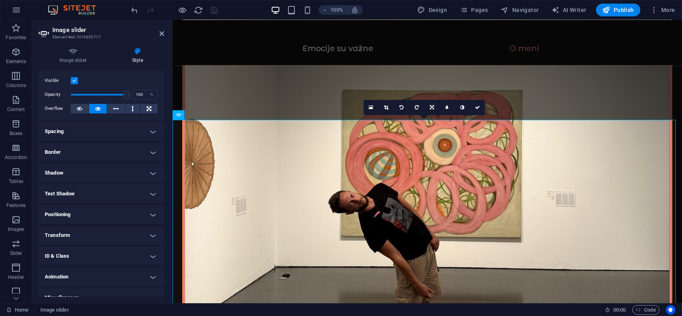
scroll to position [0, 0]
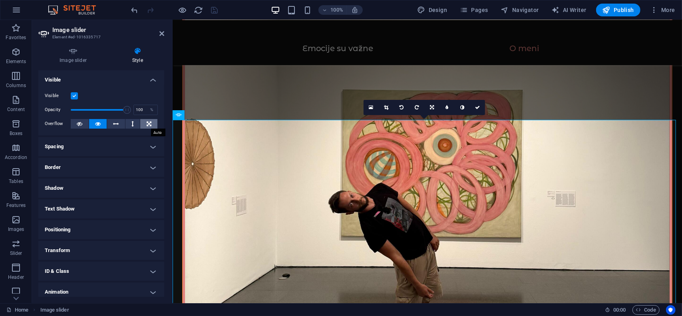
click at [147, 124] on icon at bounding box center [149, 124] width 5 height 10
click at [99, 125] on icon at bounding box center [98, 124] width 6 height 10
click at [73, 57] on h4 "Image slider" at bounding box center [74, 55] width 73 height 17
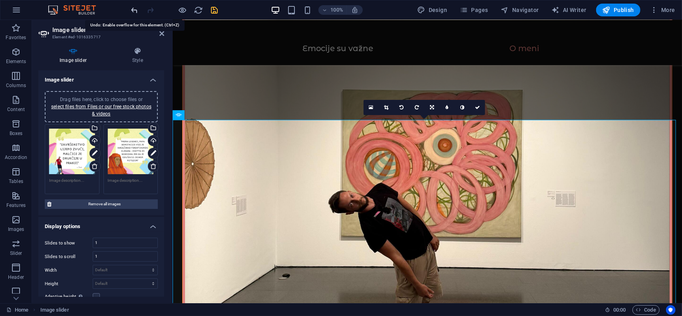
click at [131, 7] on icon "undo" at bounding box center [134, 10] width 9 height 9
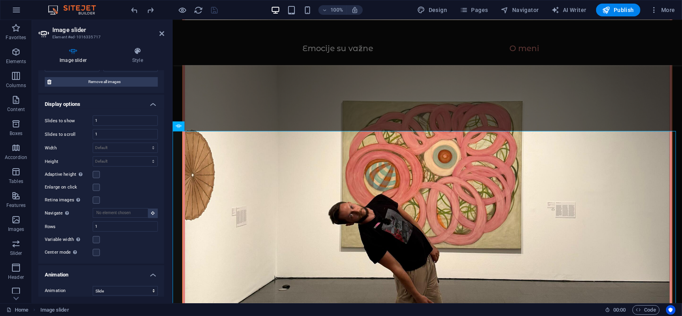
scroll to position [120, 0]
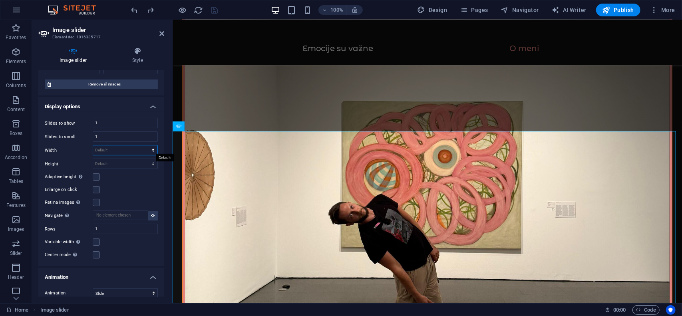
click at [105, 148] on select "Default px % rem em vw vh" at bounding box center [125, 151] width 64 height 10
select select "px"
click at [145, 146] on select "Default px % rem em vw vh" at bounding box center [125, 151] width 64 height 10
type input "0"
click at [116, 149] on input "0" at bounding box center [125, 151] width 64 height 10
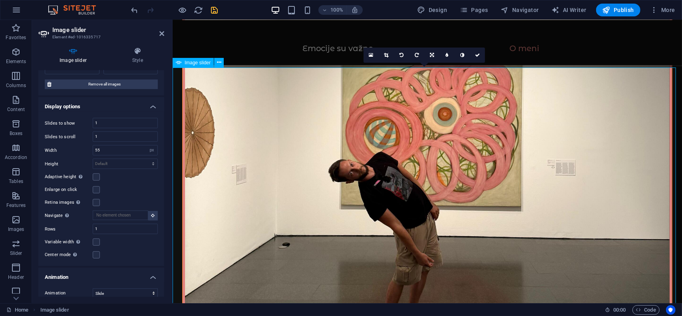
scroll to position [1270, 0]
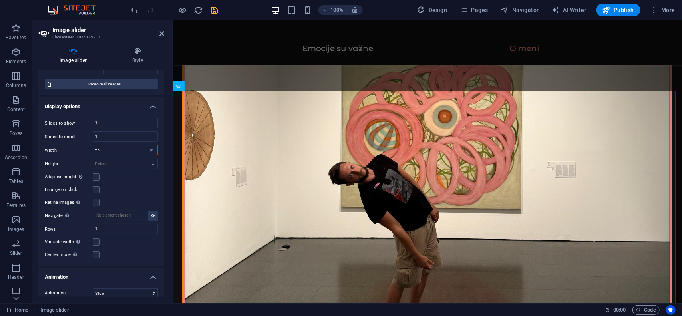
click at [106, 151] on input "55" at bounding box center [125, 151] width 64 height 10
type input "5"
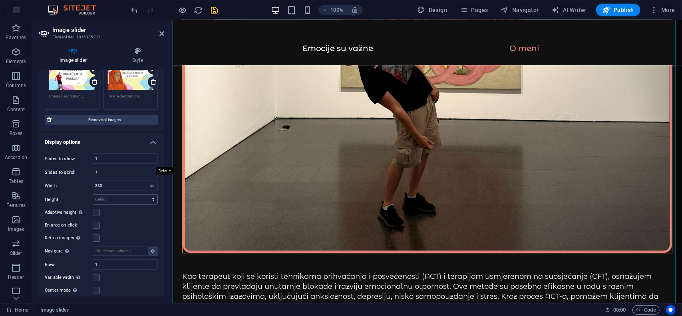
scroll to position [80, 0]
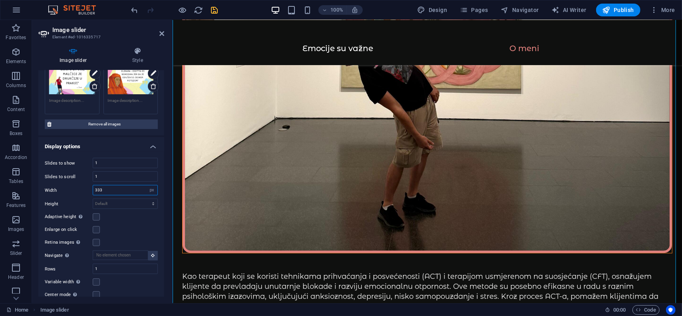
click at [123, 190] on input "333" at bounding box center [125, 190] width 64 height 10
type input "3"
click at [150, 190] on select "Default px % rem em vw vh" at bounding box center [151, 190] width 11 height 10
select select "rem"
click at [146, 185] on select "Default px % rem em vw vh" at bounding box center [151, 190] width 11 height 10
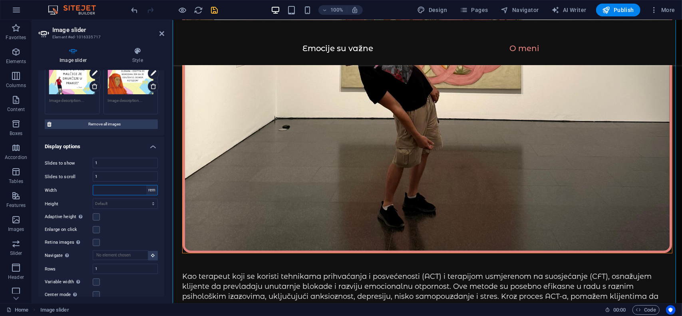
type input "0"
click at [129, 190] on input "0" at bounding box center [125, 190] width 64 height 10
type input "55"
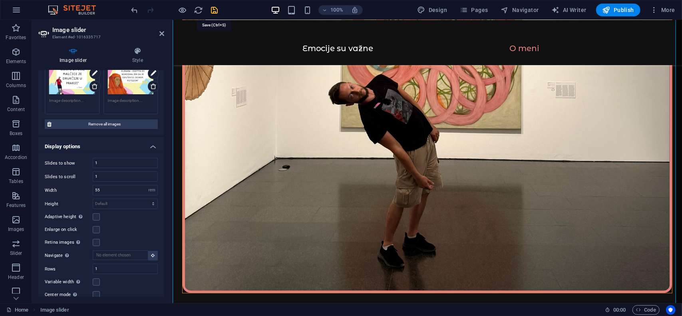
drag, startPoint x: 216, startPoint y: 10, endPoint x: 230, endPoint y: 34, distance: 27.4
click at [216, 10] on icon "save" at bounding box center [214, 10] width 9 height 9
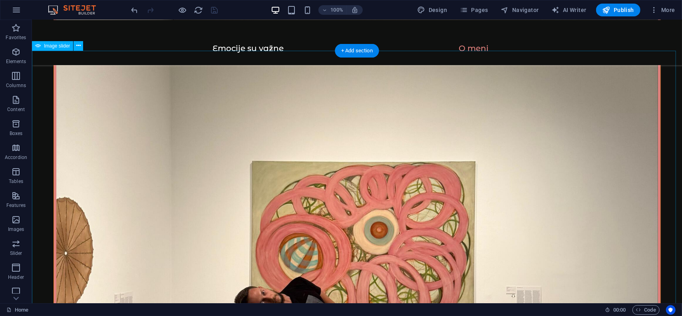
scroll to position [1270, 0]
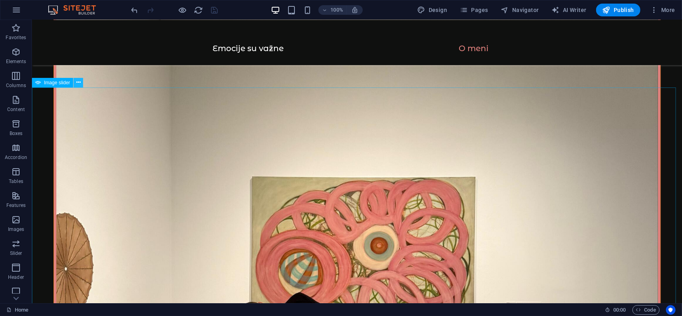
click at [78, 86] on icon at bounding box center [78, 82] width 4 height 8
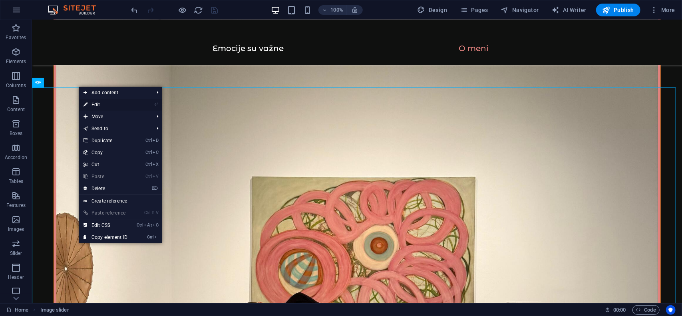
click at [97, 106] on link "⏎ Edit" at bounding box center [106, 105] width 54 height 12
select select "rem"
select select "ms"
select select "s"
select select "progressive"
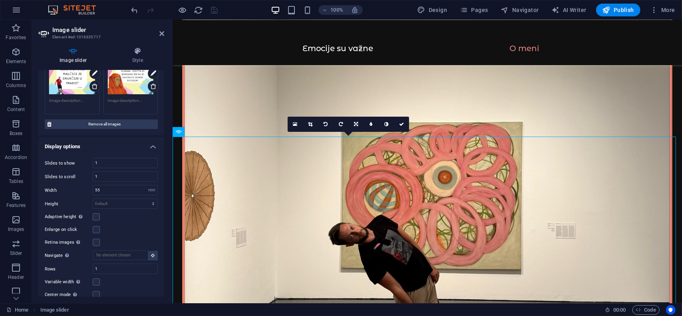
scroll to position [1179, 0]
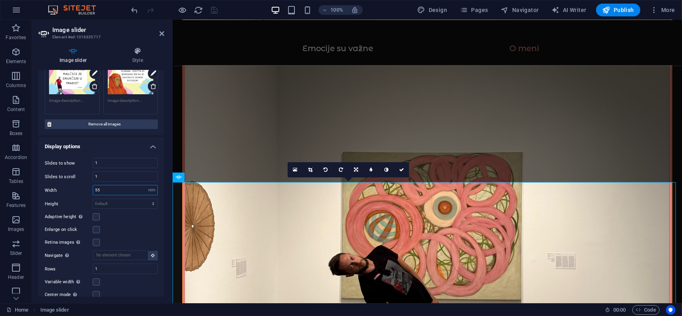
click at [106, 189] on input "55" at bounding box center [125, 190] width 64 height 10
type input "5"
type input "35"
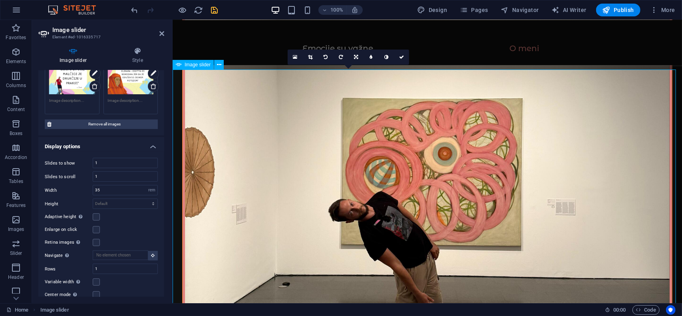
scroll to position [1219, 0]
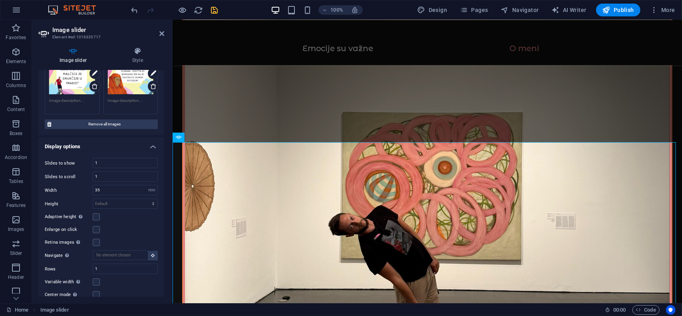
click at [216, 10] on icon "save" at bounding box center [214, 10] width 9 height 9
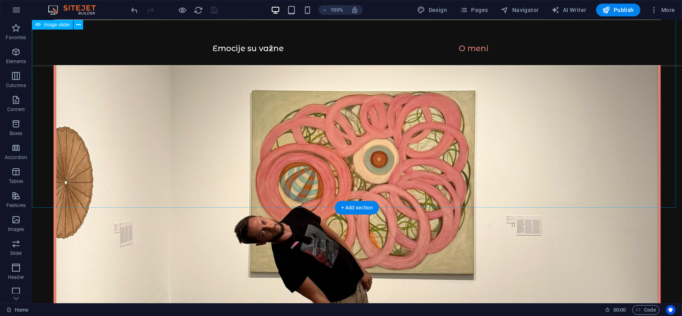
scroll to position [1299, 0]
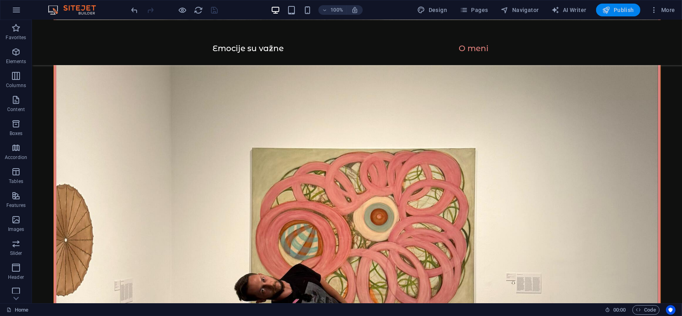
click at [608, 7] on icon "button" at bounding box center [607, 10] width 8 height 8
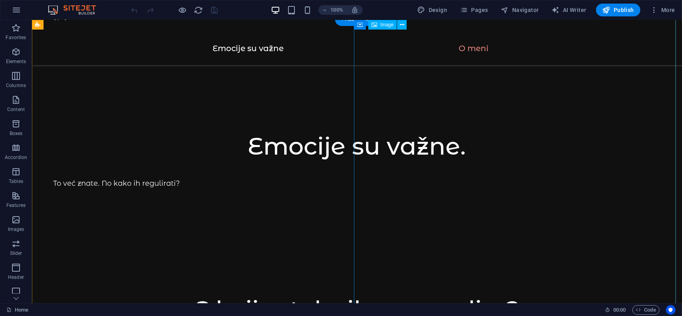
scroll to position [880, 0]
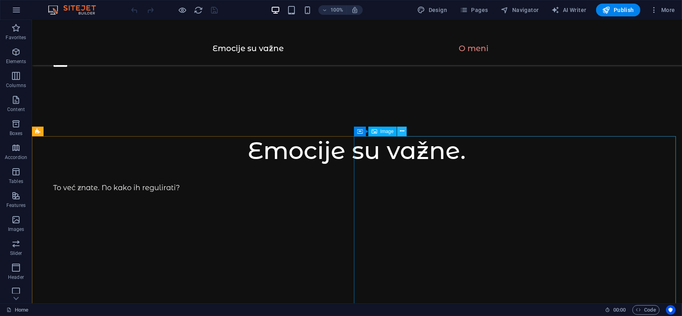
click at [400, 130] on button at bounding box center [402, 132] width 10 height 10
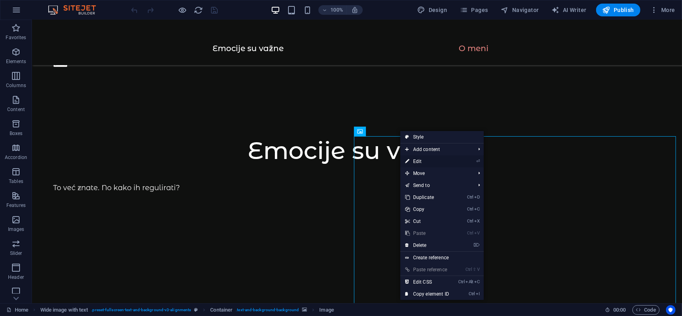
click at [429, 161] on link "⏎ Edit" at bounding box center [428, 162] width 54 height 12
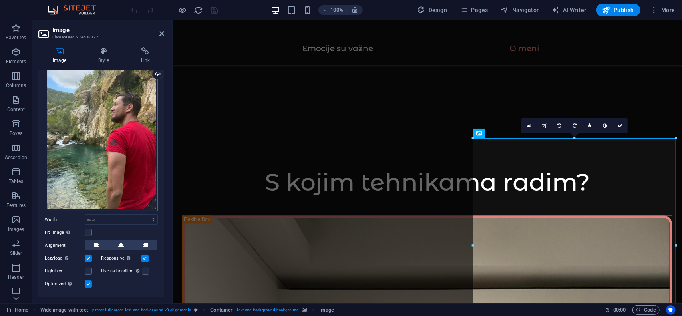
scroll to position [0, 0]
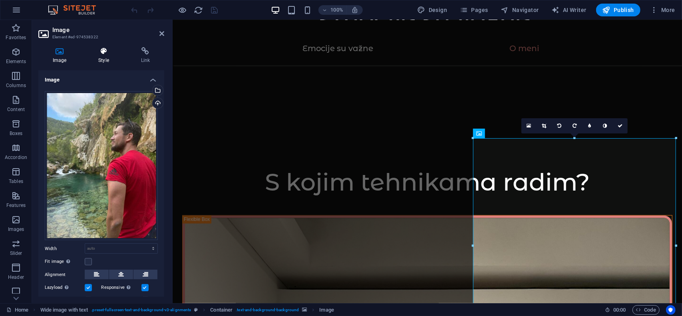
click at [106, 52] on icon at bounding box center [103, 51] width 39 height 8
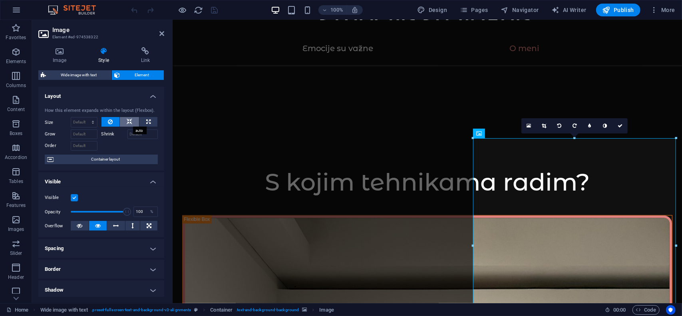
click at [124, 121] on button at bounding box center [129, 122] width 19 height 10
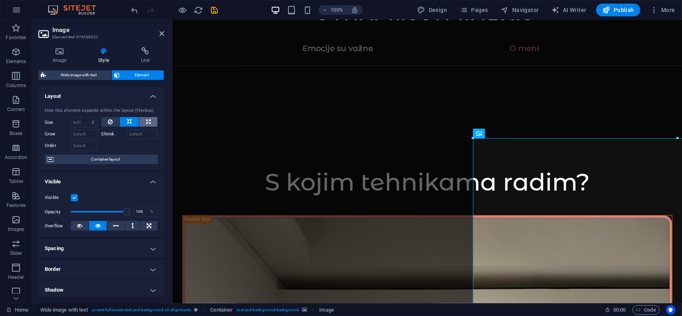
click at [144, 123] on button at bounding box center [149, 122] width 18 height 10
type input "100"
select select "%"
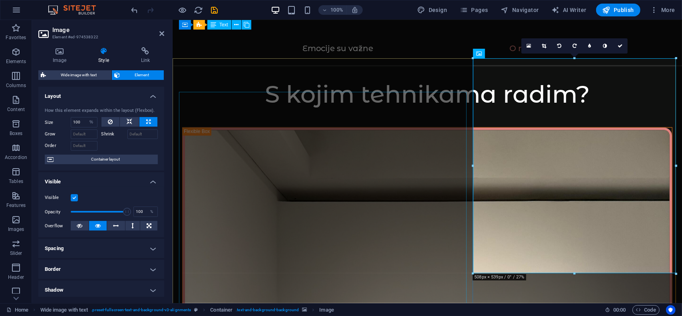
scroll to position [1018, 0]
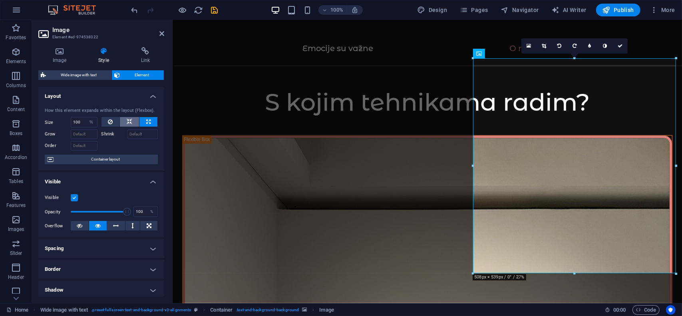
click at [130, 123] on icon at bounding box center [130, 122] width 6 height 10
select select "DISABLED_OPTION_VALUE"
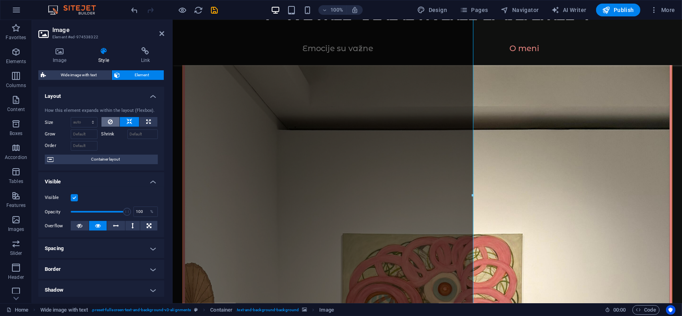
click at [106, 122] on button at bounding box center [111, 122] width 18 height 10
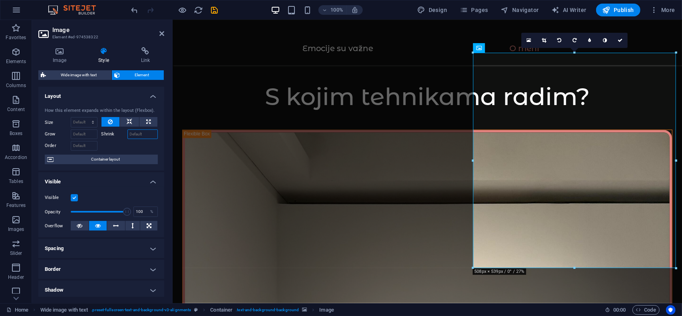
click at [138, 136] on input "Shrink" at bounding box center [143, 135] width 31 height 10
click at [144, 58] on h4 "Link" at bounding box center [146, 55] width 38 height 17
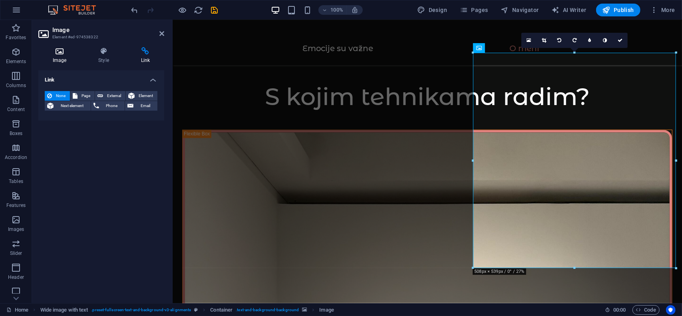
click at [65, 54] on icon at bounding box center [59, 51] width 42 height 8
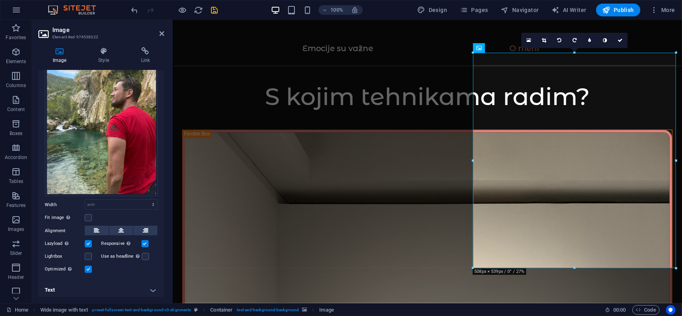
scroll to position [44, 0]
click at [105, 203] on select "Default auto px rem % em vh vw" at bounding box center [121, 204] width 72 height 10
select select "rem"
click at [145, 199] on select "Default auto px rem % em vh vw" at bounding box center [121, 204] width 72 height 10
type input "31.75"
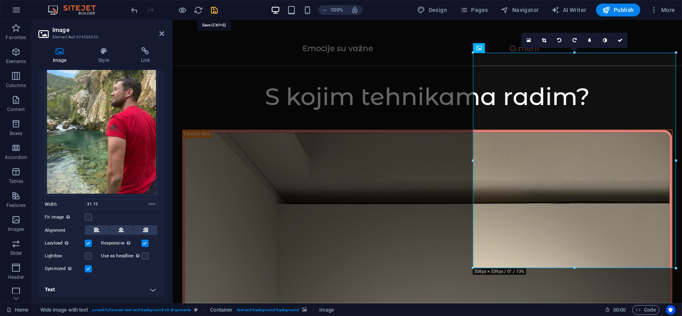
click at [212, 10] on icon "save" at bounding box center [214, 10] width 9 height 9
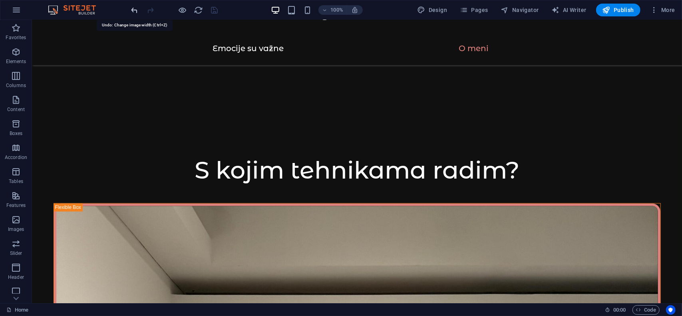
click at [133, 9] on icon "undo" at bounding box center [134, 10] width 9 height 9
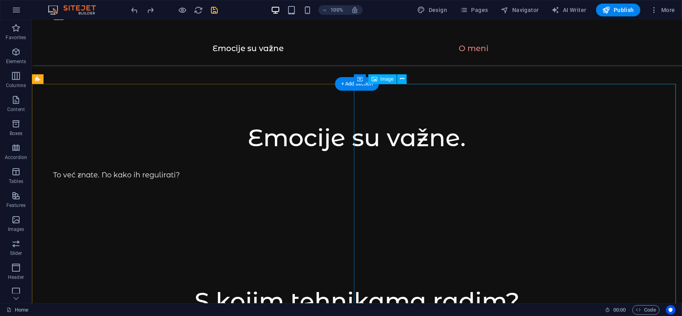
scroll to position [892, 0]
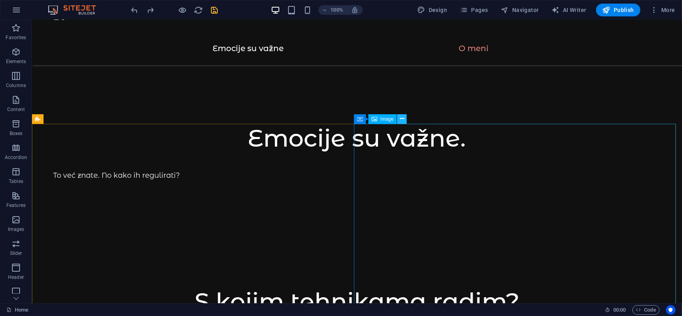
click at [401, 120] on icon at bounding box center [402, 119] width 4 height 8
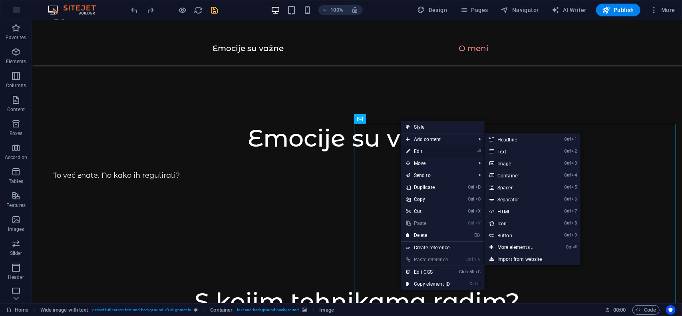
click at [423, 150] on link "⏎ Edit" at bounding box center [428, 152] width 54 height 12
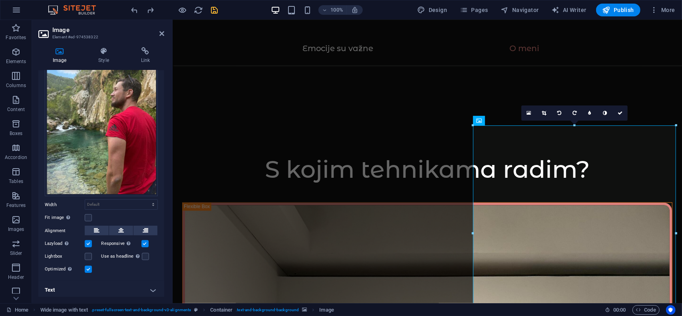
scroll to position [44, 0]
click at [88, 214] on label at bounding box center [88, 217] width 7 height 7
click at [0, 0] on input "Fit image Automatically fit image to a fixed width and height" at bounding box center [0, 0] width 0 height 0
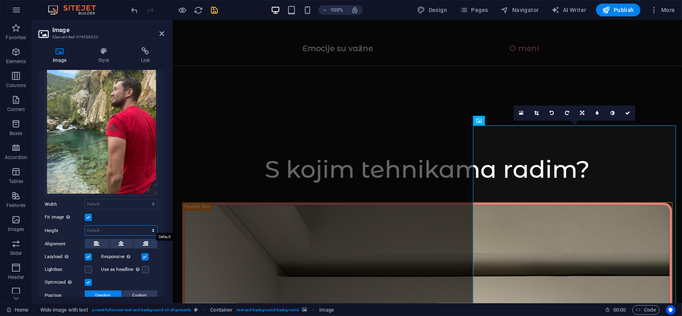
click at [101, 227] on select "Default auto px" at bounding box center [121, 231] width 72 height 10
click at [85, 226] on select "Default auto px" at bounding box center [121, 231] width 72 height 10
select select "DISABLED_OPTION_VALUE"
drag, startPoint x: 216, startPoint y: 9, endPoint x: 204, endPoint y: 13, distance: 12.1
click at [216, 9] on icon "save" at bounding box center [214, 10] width 9 height 9
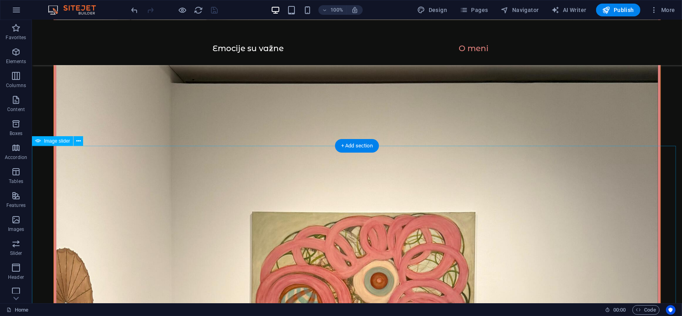
scroll to position [1252, 0]
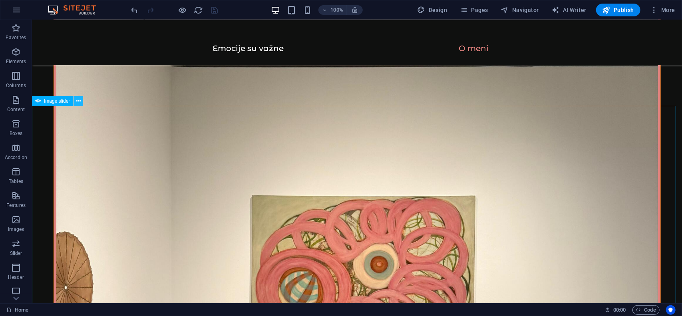
click at [79, 100] on icon at bounding box center [78, 101] width 4 height 8
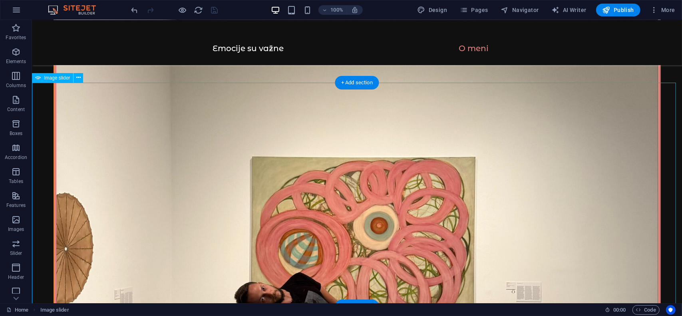
scroll to position [1292, 0]
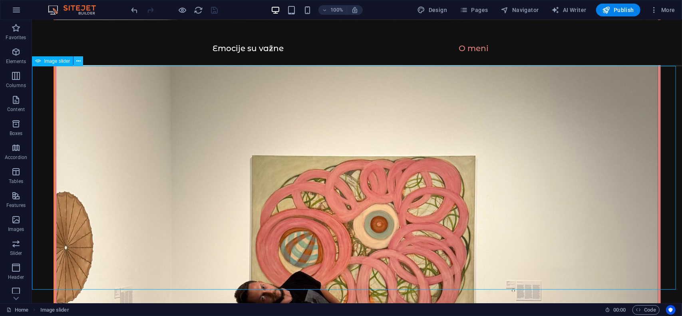
click at [79, 62] on icon at bounding box center [78, 61] width 4 height 8
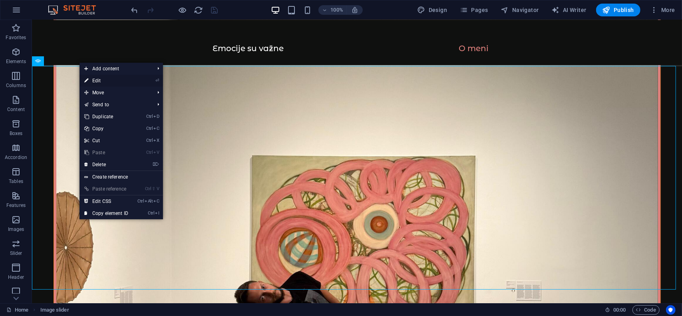
click at [104, 82] on link "⏎ Edit" at bounding box center [107, 81] width 54 height 12
select select "ms"
select select "s"
select select "progressive"
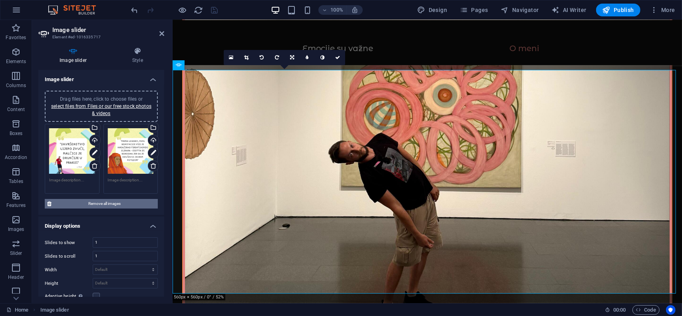
scroll to position [0, 0]
click at [128, 57] on h4 "Style" at bounding box center [137, 55] width 53 height 17
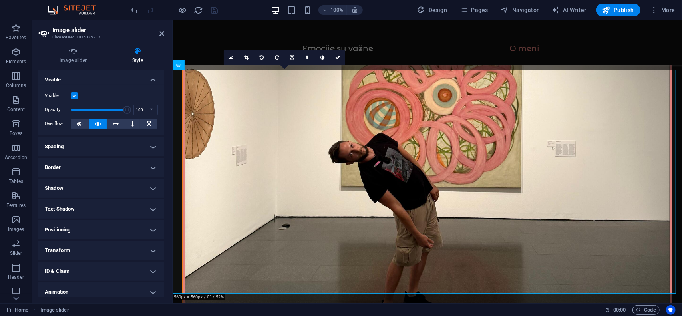
click at [106, 149] on h4 "Spacing" at bounding box center [101, 146] width 126 height 19
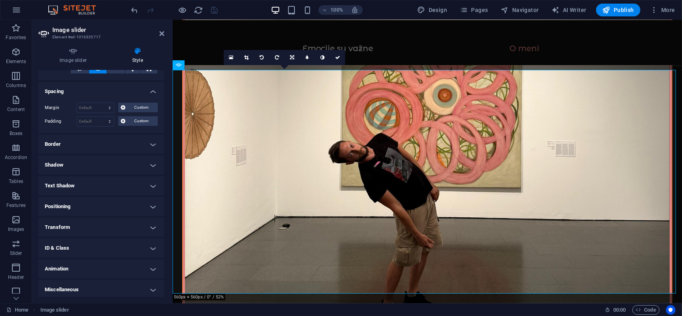
scroll to position [57, 0]
click at [71, 55] on icon at bounding box center [73, 51] width 70 height 8
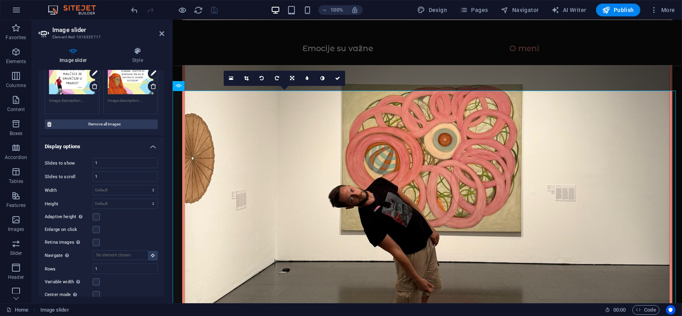
scroll to position [1246, 0]
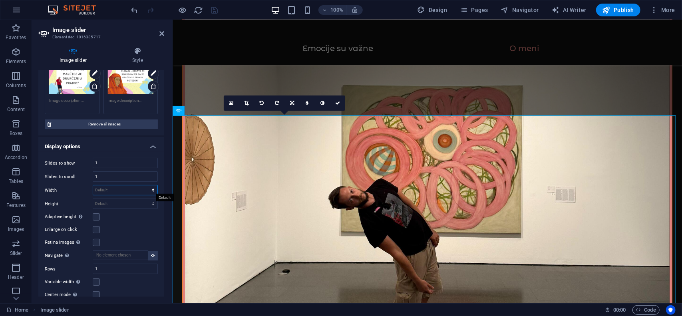
click at [122, 189] on select "Default px % rem em vw vh" at bounding box center [125, 190] width 64 height 10
click at [76, 199] on div "Height Default px rem em vw vh" at bounding box center [101, 204] width 113 height 10
click at [239, 10] on div "100% Design Pages Navigator AI Writer Publish More" at bounding box center [404, 10] width 549 height 13
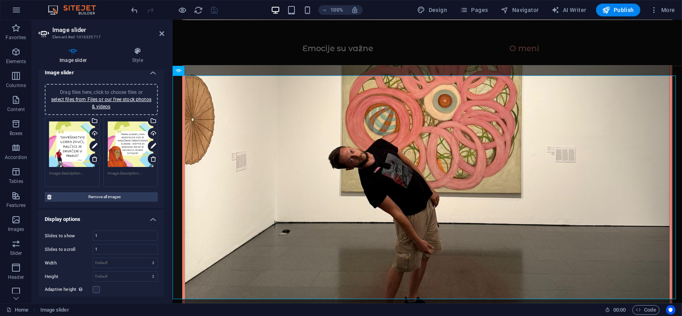
scroll to position [0, 0]
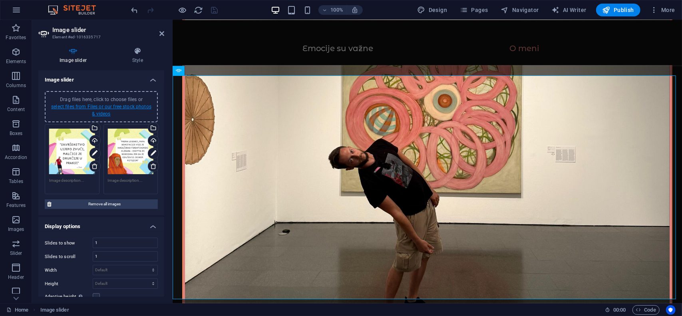
click at [113, 104] on link "select files from Files or our free stock photos & videos" at bounding box center [101, 110] width 100 height 13
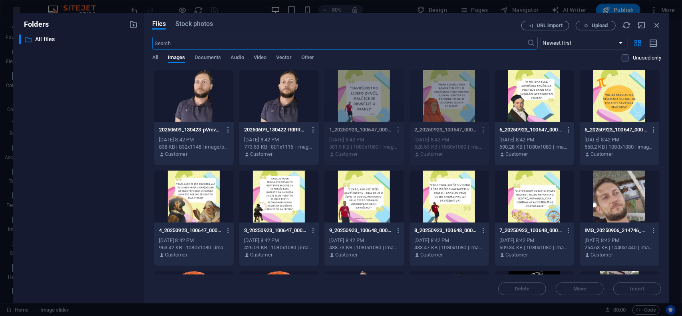
click at [192, 201] on div at bounding box center [194, 197] width 80 height 52
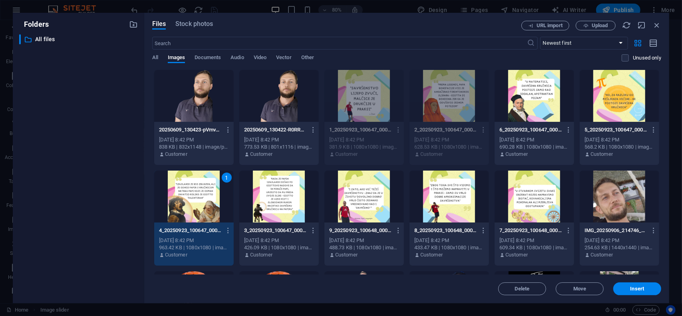
click at [269, 190] on div at bounding box center [279, 197] width 80 height 52
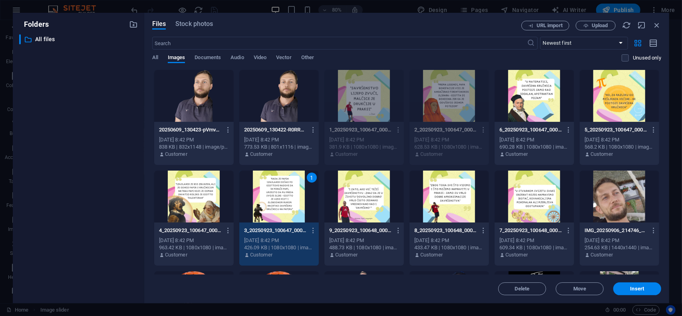
click at [208, 188] on div at bounding box center [194, 197] width 80 height 52
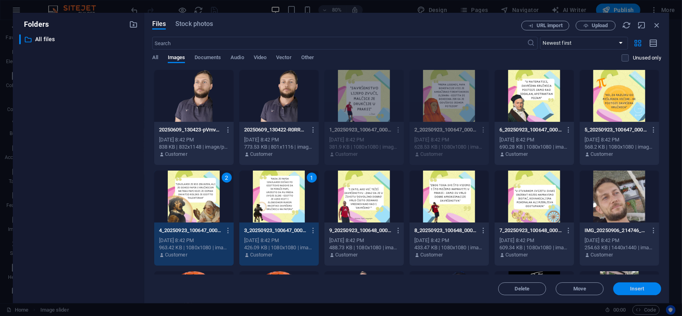
drag, startPoint x: 635, startPoint y: 291, endPoint x: 422, endPoint y: 256, distance: 215.4
click at [635, 291] on span "Insert" at bounding box center [638, 289] width 14 height 5
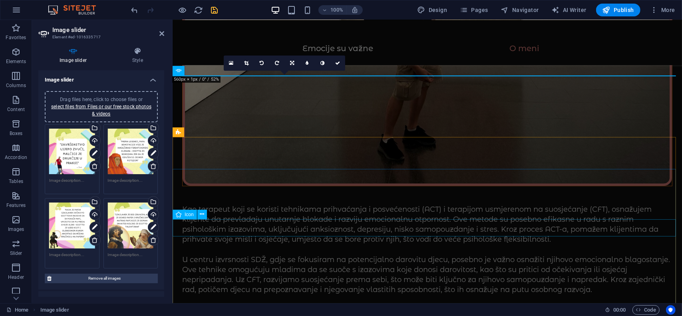
scroll to position [1286, 0]
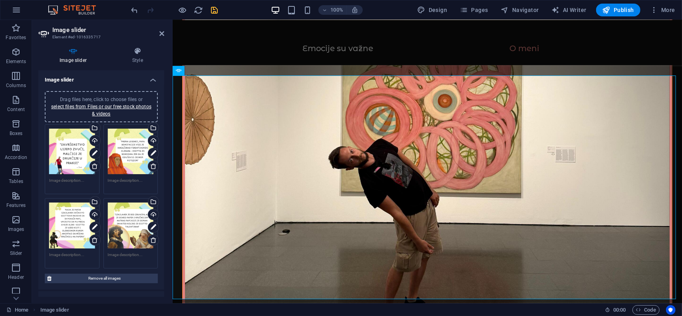
click at [104, 110] on div "Drag files here, click to choose files or select files from Files or our free s…" at bounding box center [102, 107] width 104 height 22
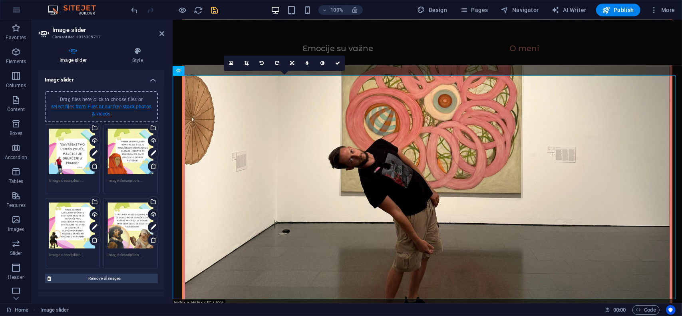
click at [133, 107] on link "select files from Files or our free stock photos & videos" at bounding box center [101, 110] width 100 height 13
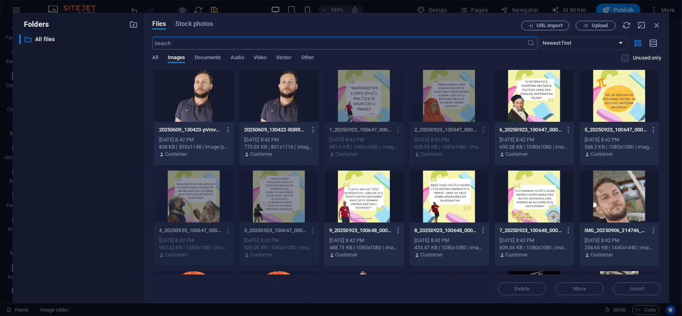
scroll to position [1458, 0]
click at [544, 93] on div at bounding box center [535, 96] width 80 height 52
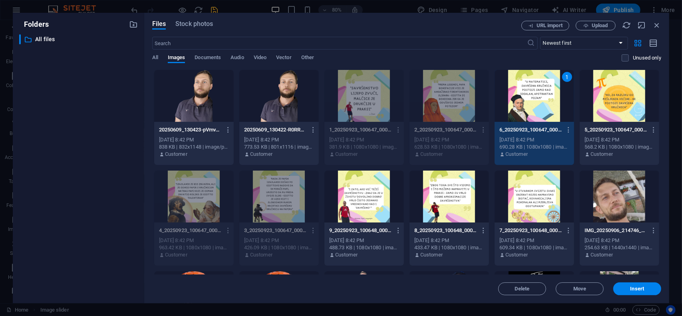
click at [555, 94] on div "1" at bounding box center [535, 96] width 80 height 52
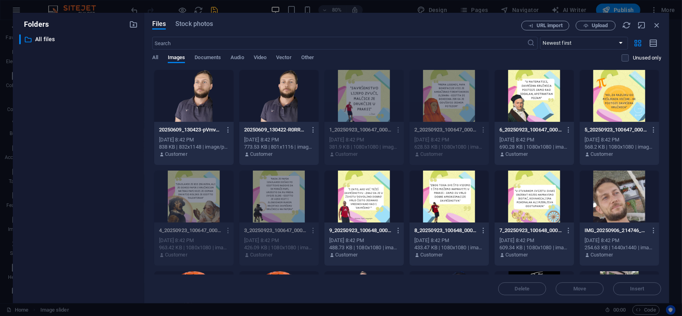
click at [619, 100] on div at bounding box center [620, 96] width 80 height 52
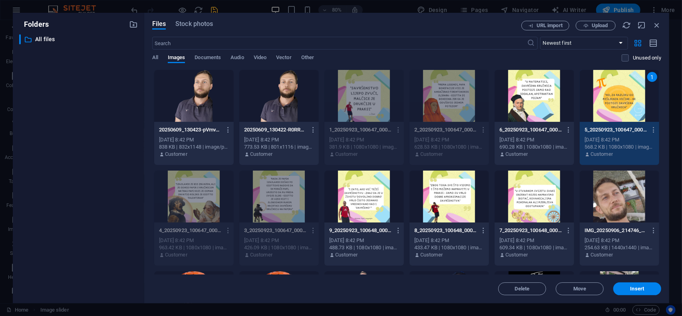
click at [544, 100] on div at bounding box center [535, 96] width 80 height 52
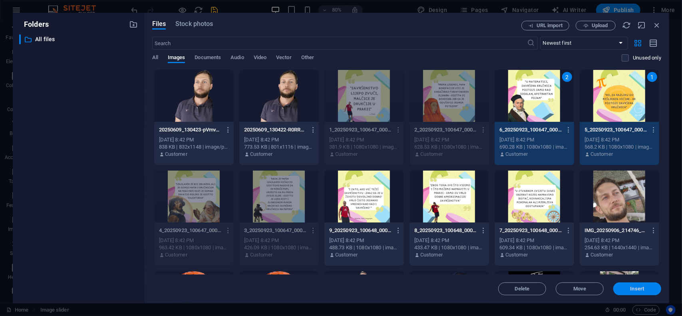
click at [629, 287] on span "Insert" at bounding box center [638, 289] width 42 height 5
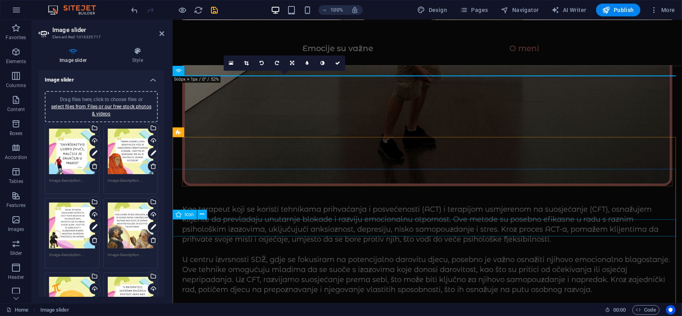
scroll to position [1286, 0]
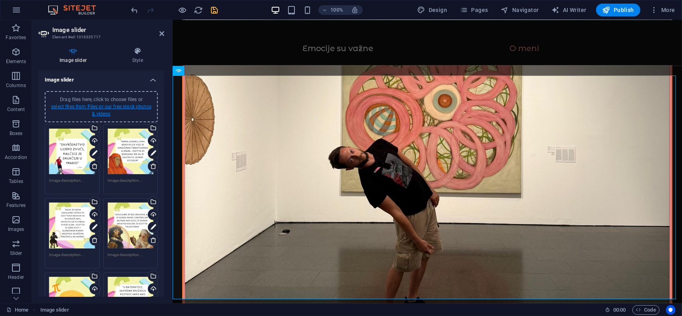
click at [108, 107] on link "select files from Files or our free stock photos & videos" at bounding box center [101, 110] width 100 height 13
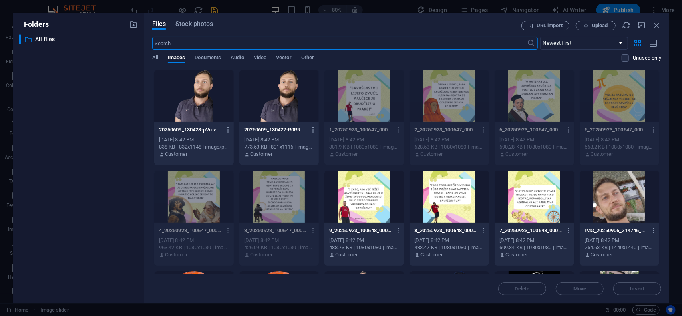
scroll to position [1458, 0]
click at [524, 188] on div at bounding box center [535, 197] width 80 height 52
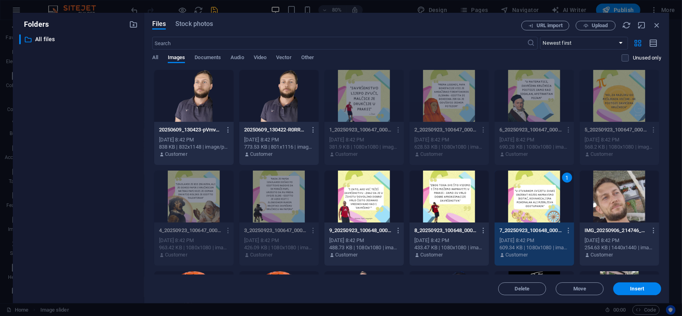
click at [445, 191] on div at bounding box center [450, 197] width 80 height 52
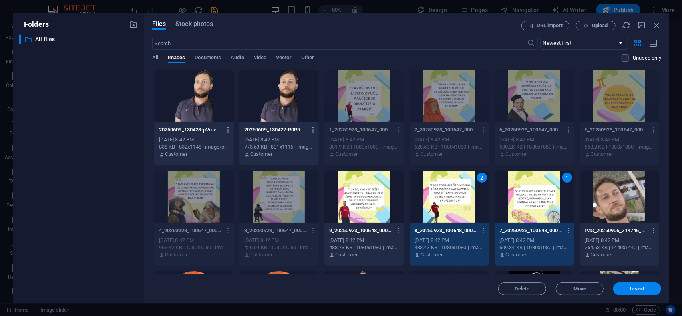
click at [374, 191] on div at bounding box center [365, 197] width 80 height 52
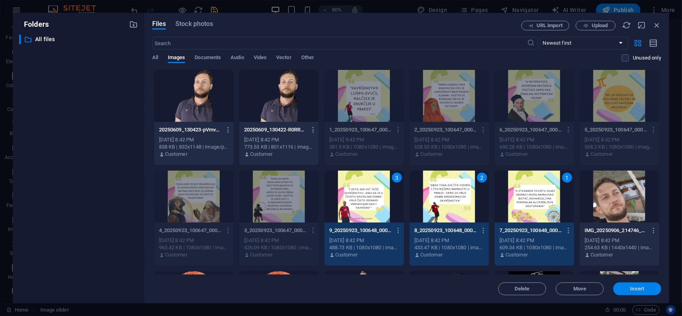
drag, startPoint x: 623, startPoint y: 287, endPoint x: 245, endPoint y: 204, distance: 387.1
click at [623, 287] on span "Insert" at bounding box center [638, 289] width 42 height 5
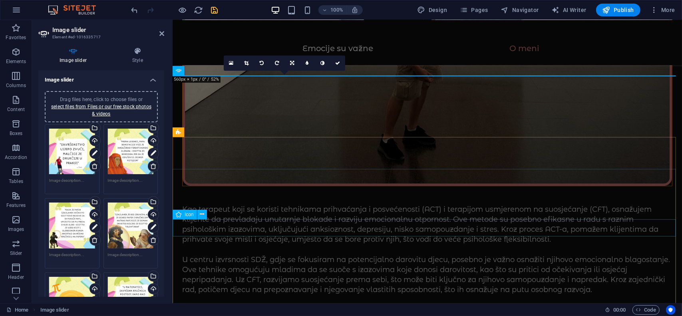
scroll to position [1286, 0]
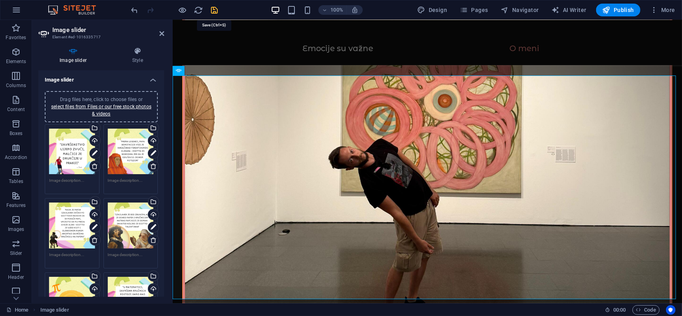
click at [215, 7] on icon "save" at bounding box center [214, 10] width 9 height 9
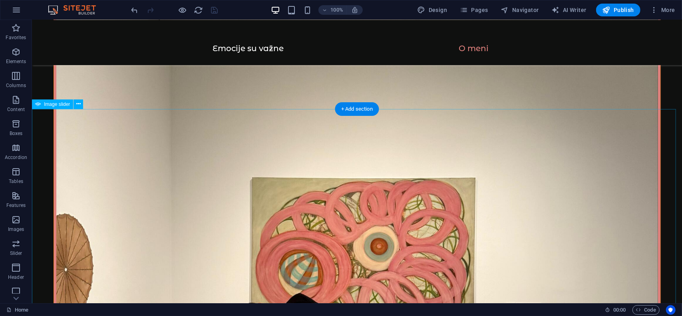
scroll to position [1246, 0]
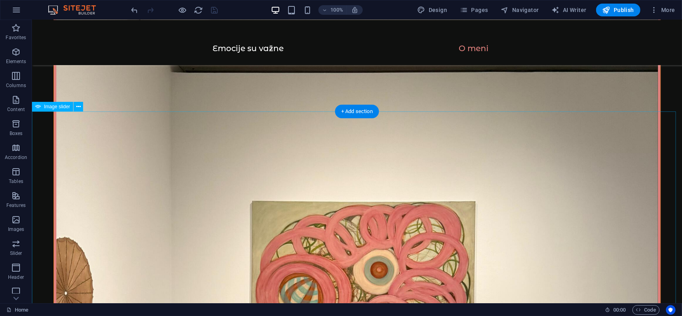
click at [31, 187] on button "Tables" at bounding box center [16, 176] width 32 height 24
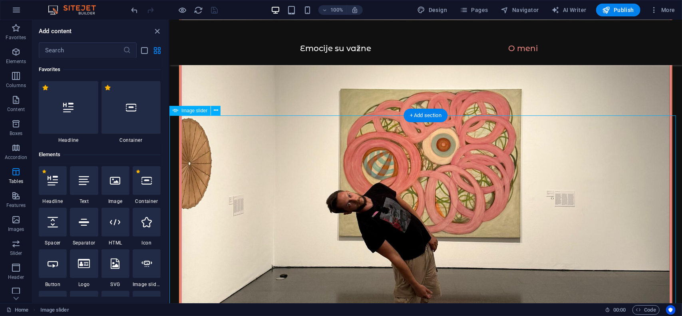
drag, startPoint x: 200, startPoint y: 206, endPoint x: 453, endPoint y: 193, distance: 253.0
drag, startPoint x: 159, startPoint y: 31, endPoint x: 130, endPoint y: 21, distance: 30.7
click at [159, 31] on icon "close panel" at bounding box center [157, 31] width 9 height 9
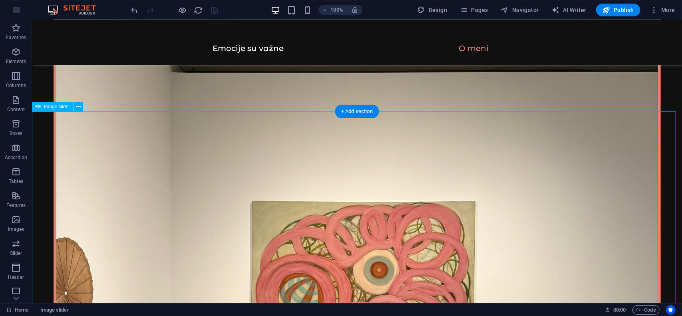
drag, startPoint x: 63, startPoint y: 164, endPoint x: 333, endPoint y: 188, distance: 271.3
drag, startPoint x: 151, startPoint y: 154, endPoint x: 334, endPoint y: 155, distance: 183.1
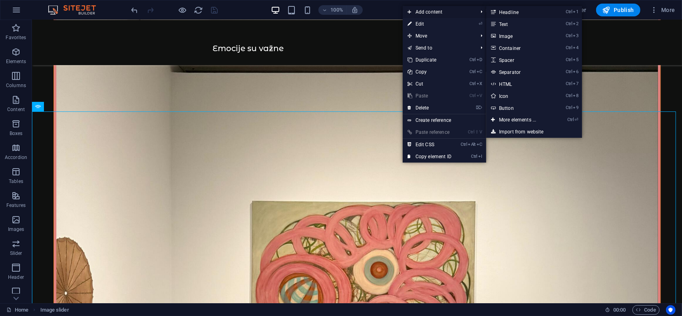
click at [514, 12] on link "Ctrl 1 Headline" at bounding box center [520, 12] width 66 height 12
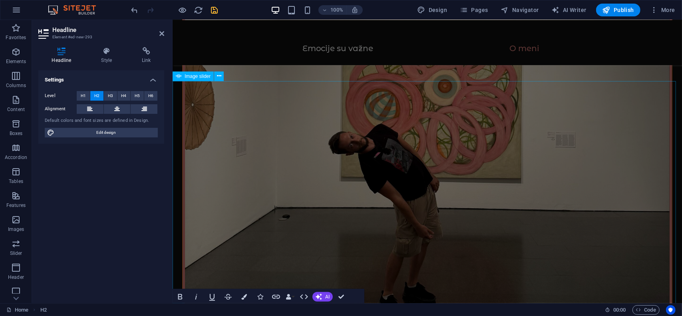
scroll to position [1320, 0]
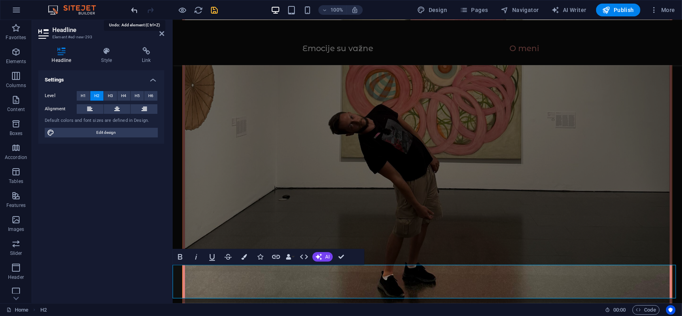
click at [134, 10] on icon "undo" at bounding box center [134, 10] width 9 height 9
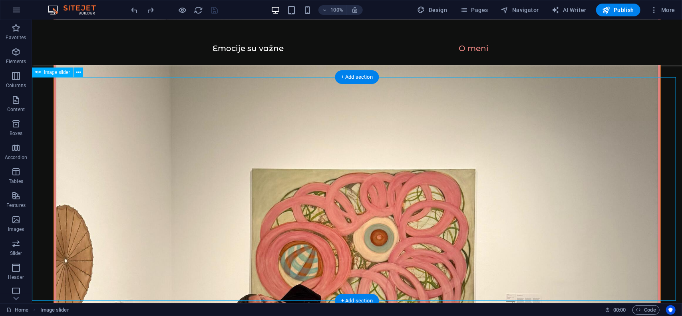
scroll to position [1280, 0]
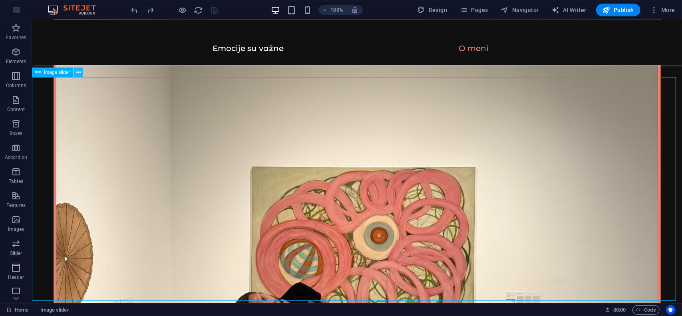
click at [77, 71] on icon at bounding box center [78, 72] width 4 height 8
click at [79, 72] on icon at bounding box center [78, 72] width 4 height 8
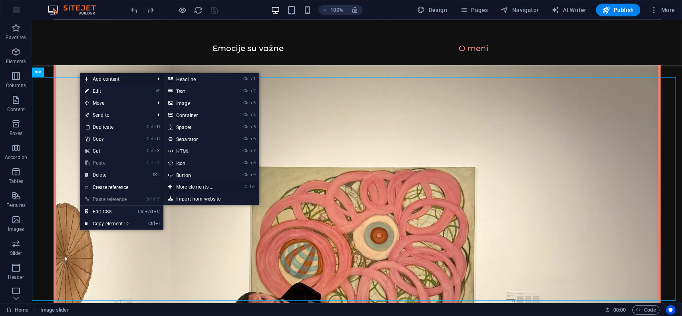
click at [191, 186] on link "Ctrl ⏎ More elements ..." at bounding box center [197, 187] width 66 height 12
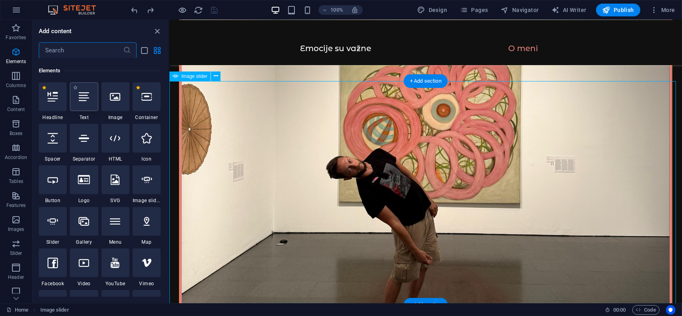
scroll to position [85, 0]
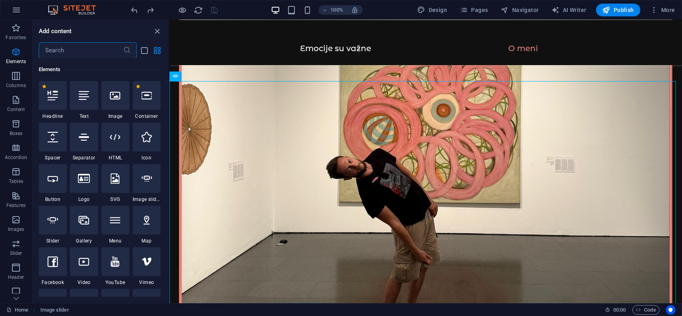
click at [82, 49] on input "text" at bounding box center [81, 50] width 84 height 16
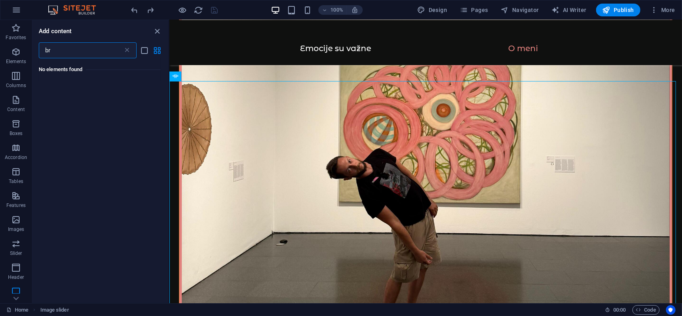
type input "b"
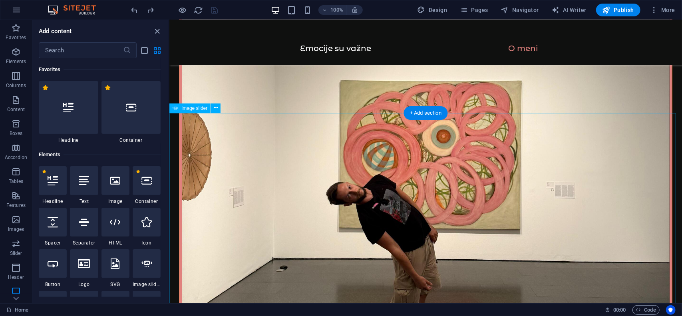
scroll to position [1239, 0]
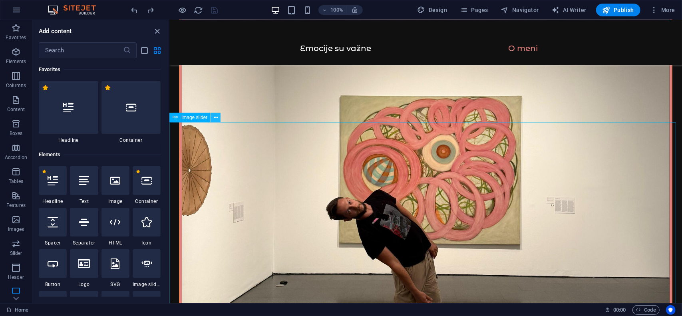
click at [215, 118] on icon at bounding box center [216, 118] width 4 height 8
click at [95, 52] on input "text" at bounding box center [81, 50] width 84 height 16
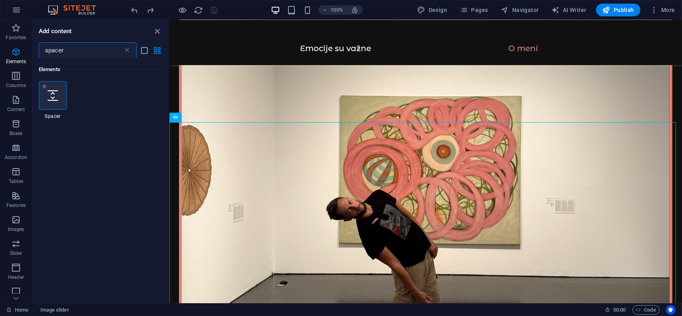
type input "spacer"
click at [54, 97] on icon at bounding box center [53, 95] width 10 height 10
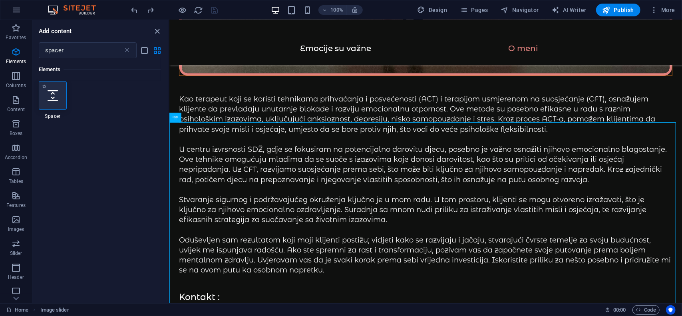
select select "px"
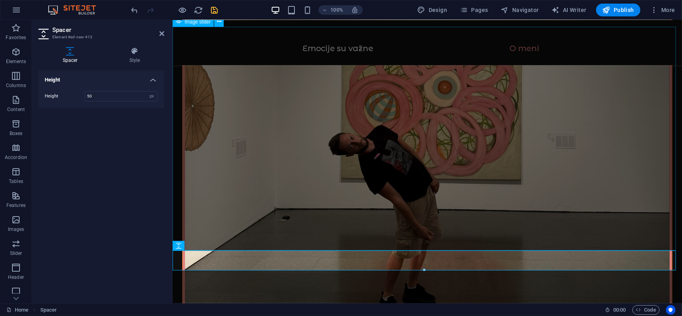
scroll to position [1354, 0]
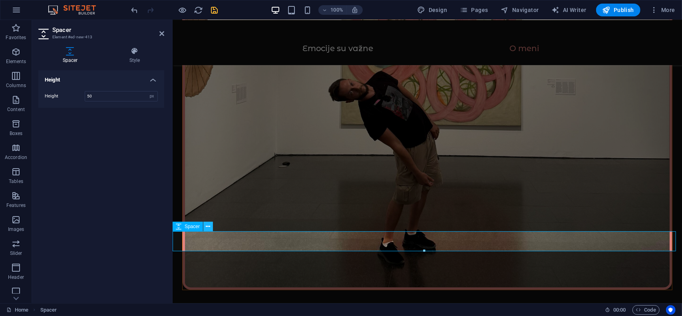
click at [212, 227] on button at bounding box center [208, 227] width 10 height 10
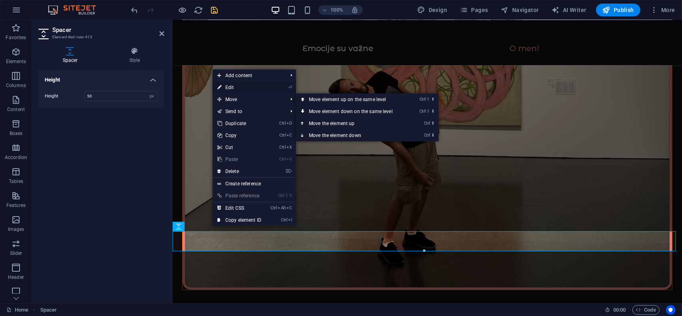
click at [227, 89] on link "⏎ Edit" at bounding box center [240, 88] width 54 height 12
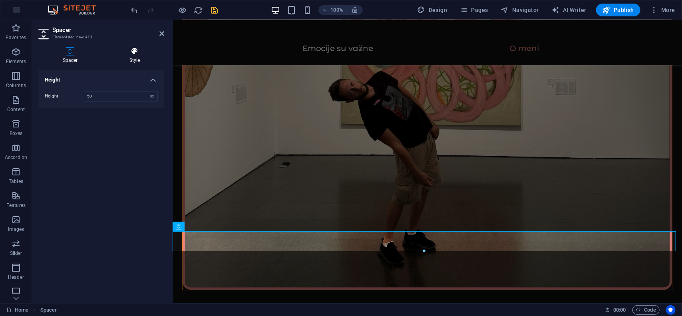
click at [132, 55] on h4 "Style" at bounding box center [134, 55] width 59 height 17
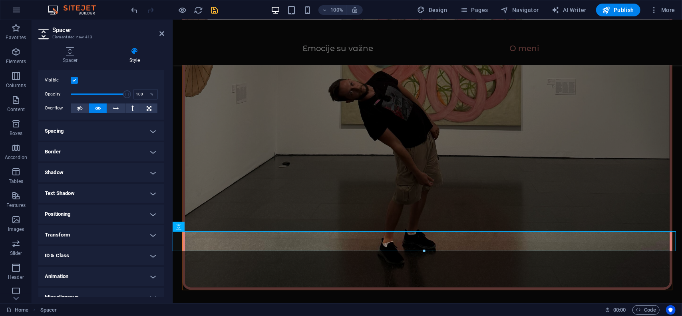
scroll to position [0, 0]
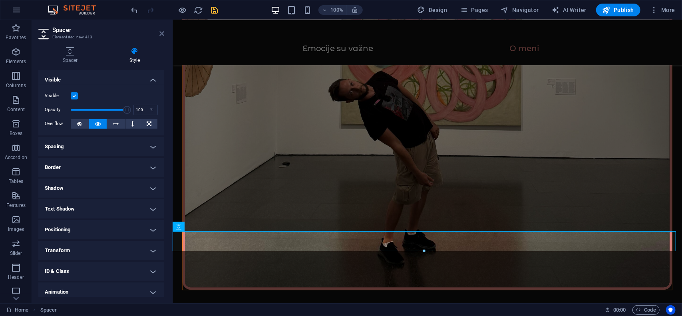
click at [160, 34] on icon at bounding box center [162, 33] width 5 height 6
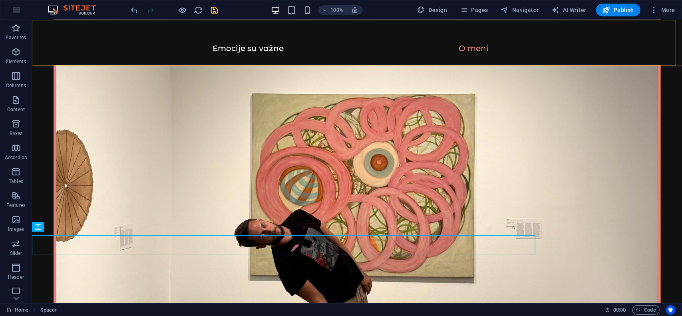
scroll to position [1350, 0]
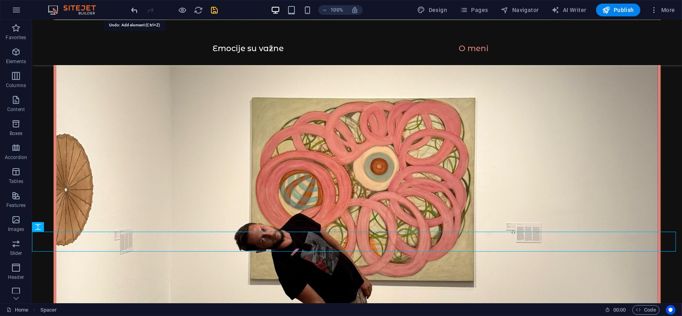
click at [135, 9] on icon "undo" at bounding box center [134, 10] width 9 height 9
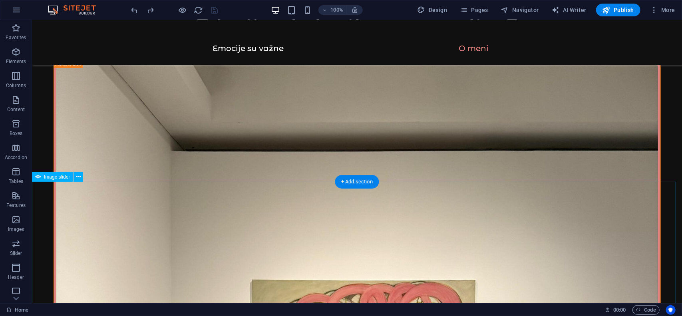
scroll to position [1230, 0]
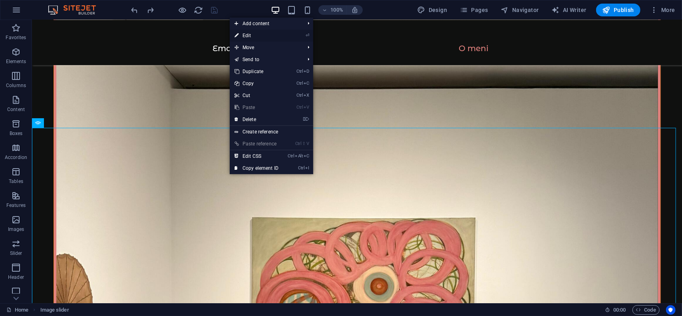
click at [254, 36] on link "⏎ Edit" at bounding box center [257, 36] width 54 height 12
select select "ms"
select select "s"
select select "progressive"
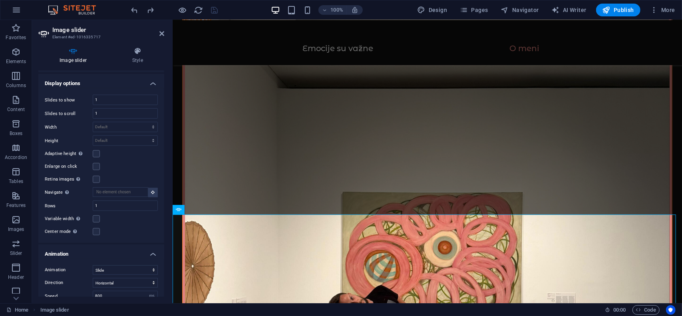
scroll to position [1139, 0]
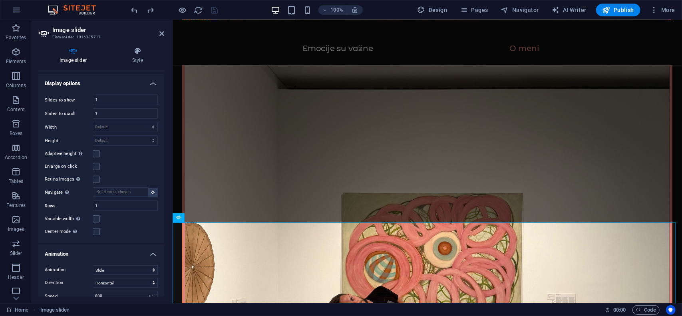
click at [100, 227] on div "Center mode Enables centered view with partial previous/next slide. Use with od…" at bounding box center [101, 232] width 113 height 10
click at [96, 228] on label at bounding box center [96, 231] width 7 height 7
click at [0, 0] on input "Center mode Enables centered view with partial previous/next slide. Use with od…" at bounding box center [0, 0] width 0 height 0
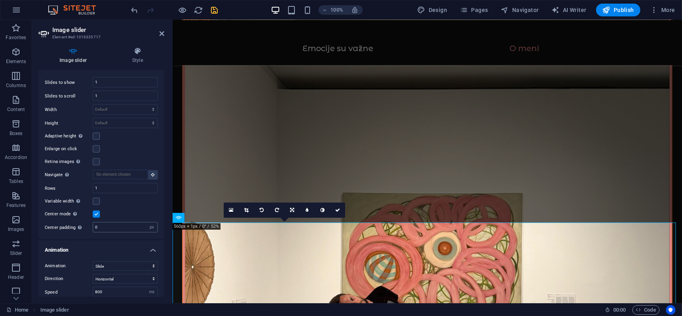
scroll to position [480, 0]
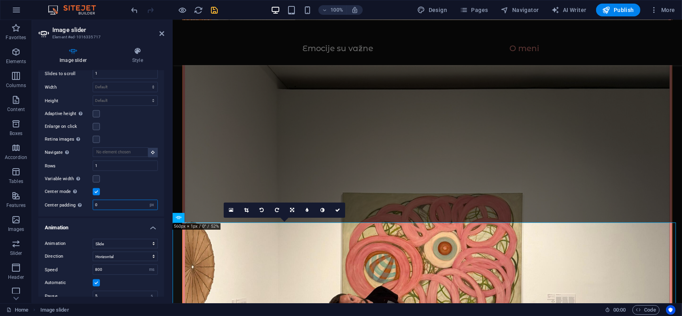
click at [98, 200] on input "0" at bounding box center [125, 205] width 64 height 10
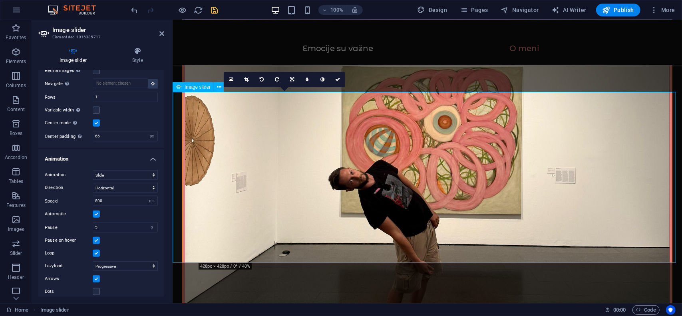
scroll to position [1298, 0]
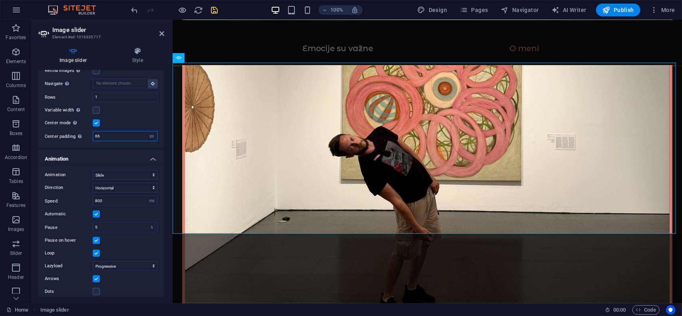
click at [119, 132] on input "66" at bounding box center [125, 137] width 64 height 10
type input "6"
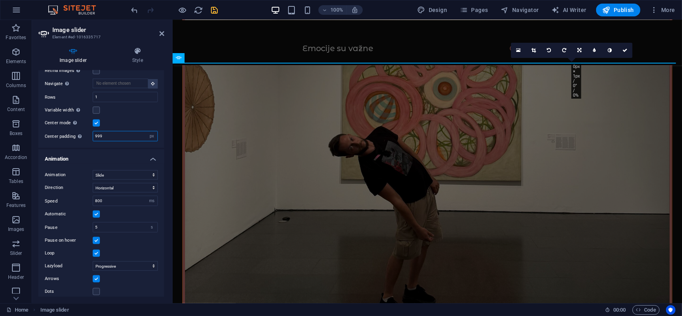
click at [119, 132] on input "999" at bounding box center [125, 137] width 64 height 10
type input "9"
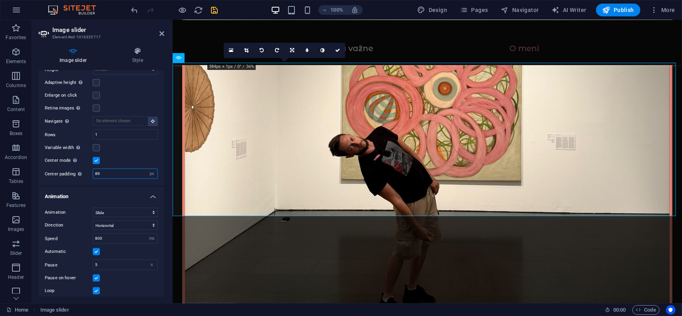
scroll to position [509, 0]
type input "89"
click at [98, 160] on label at bounding box center [96, 163] width 7 height 7
click at [0, 0] on input "Center mode Enables centered view with partial previous/next slide. Use with od…" at bounding box center [0, 0] width 0 height 0
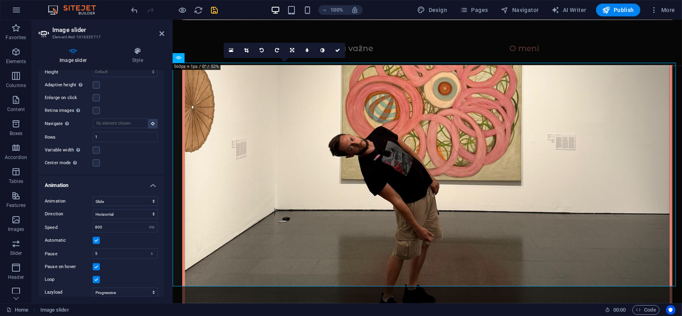
scroll to position [469, 0]
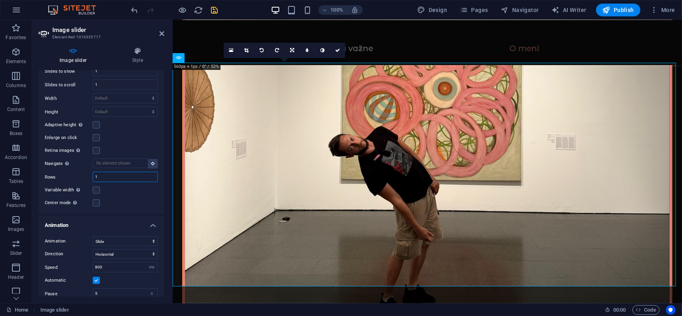
click at [102, 172] on input "1" at bounding box center [125, 177] width 64 height 10
type input "9"
click at [118, 209] on div "Slides to show 1 Slides to scroll 1 Width Default px % rem em vw vh Height Defa…" at bounding box center [101, 137] width 126 height 155
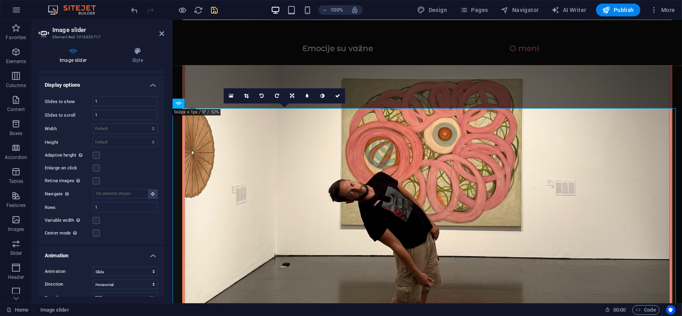
scroll to position [415, 0]
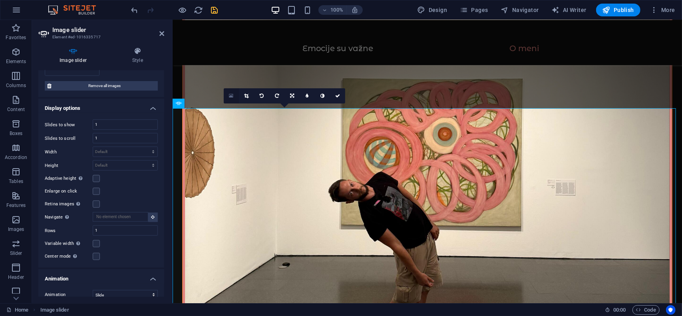
click at [233, 95] on icon at bounding box center [231, 96] width 4 height 6
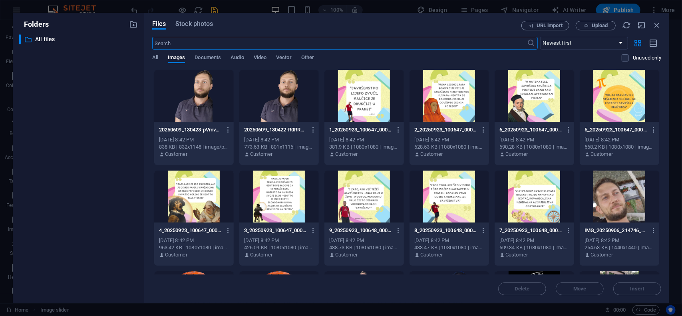
scroll to position [1424, 0]
click at [654, 23] on icon "button" at bounding box center [657, 25] width 9 height 9
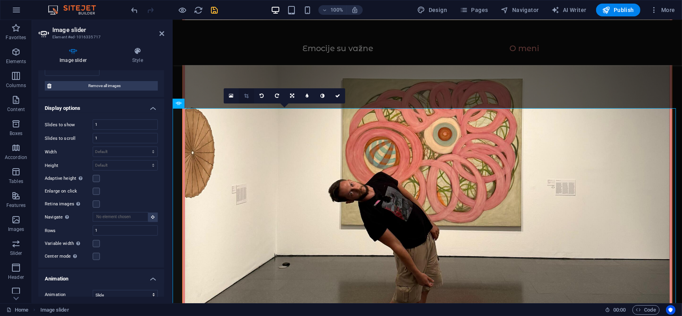
click at [245, 95] on icon at bounding box center [246, 96] width 4 height 5
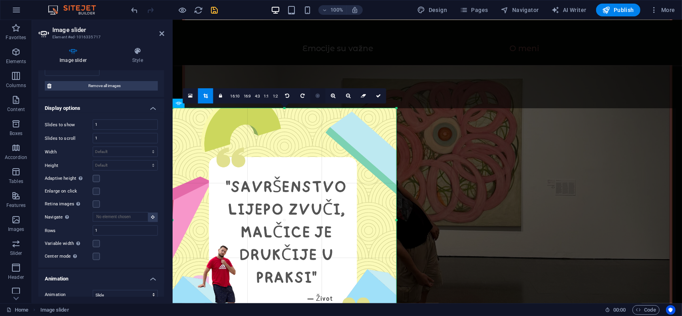
click at [321, 98] on link at bounding box center [318, 95] width 15 height 15
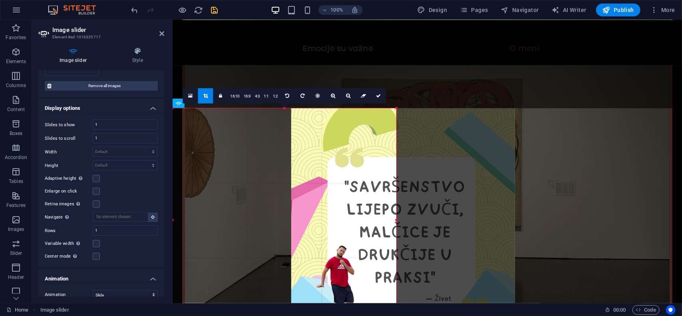
drag, startPoint x: 361, startPoint y: 200, endPoint x: 307, endPoint y: 180, distance: 57.7
click at [480, 199] on div at bounding box center [403, 220] width 224 height 224
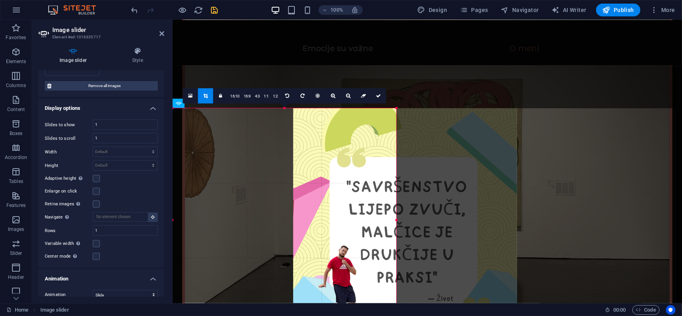
drag, startPoint x: 294, startPoint y: 140, endPoint x: 242, endPoint y: 121, distance: 55.4
click at [415, 141] on div at bounding box center [405, 220] width 224 height 224
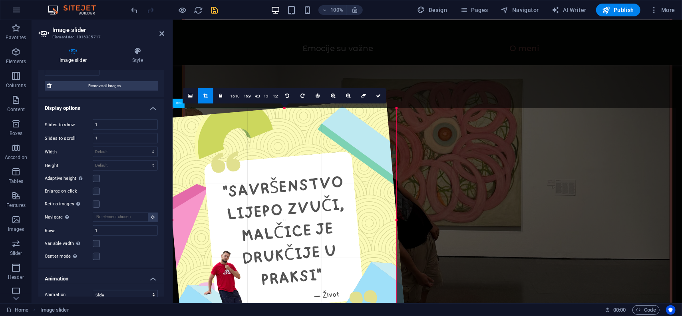
drag, startPoint x: 399, startPoint y: 224, endPoint x: 272, endPoint y: 191, distance: 131.4
click at [135, 8] on icon "undo" at bounding box center [134, 10] width 9 height 9
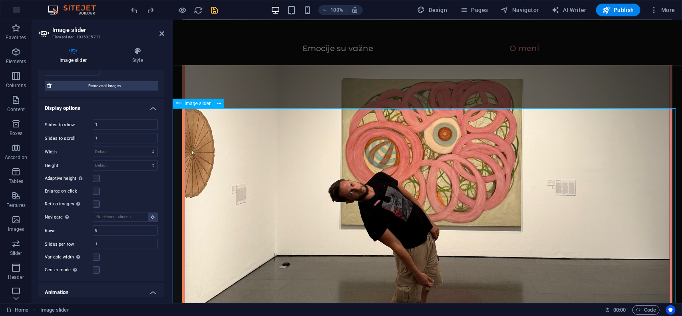
click at [217, 102] on icon at bounding box center [219, 104] width 4 height 8
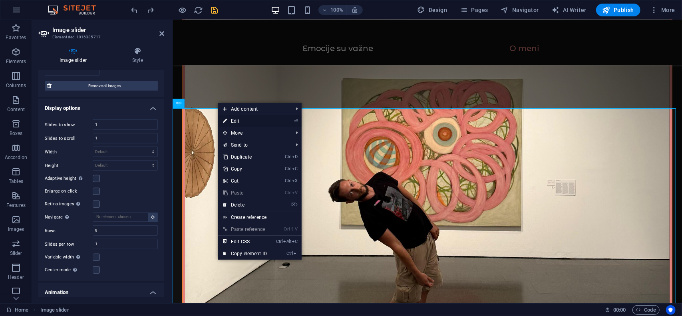
drag, startPoint x: 74, startPoint y: 99, endPoint x: 246, endPoint y: 119, distance: 173.9
click at [246, 119] on link "⏎ Edit" at bounding box center [245, 121] width 54 height 12
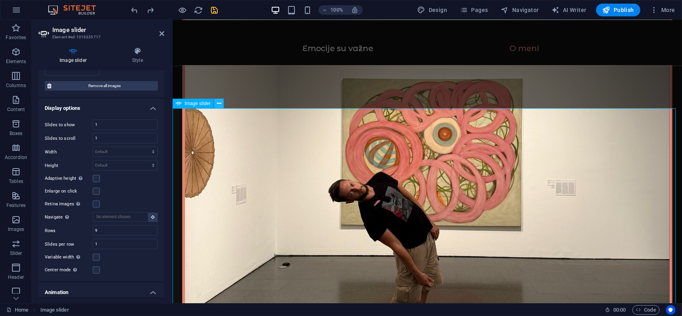
click at [219, 104] on icon at bounding box center [219, 104] width 4 height 8
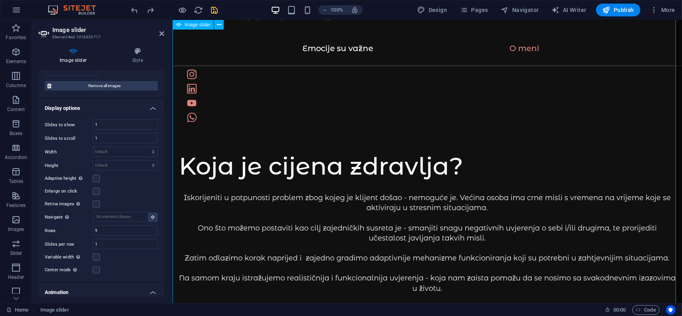
scroll to position [1853, 0]
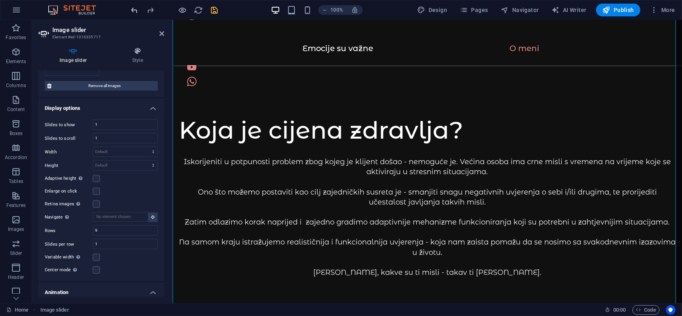
click at [135, 10] on icon "undo" at bounding box center [134, 10] width 9 height 9
type input "1"
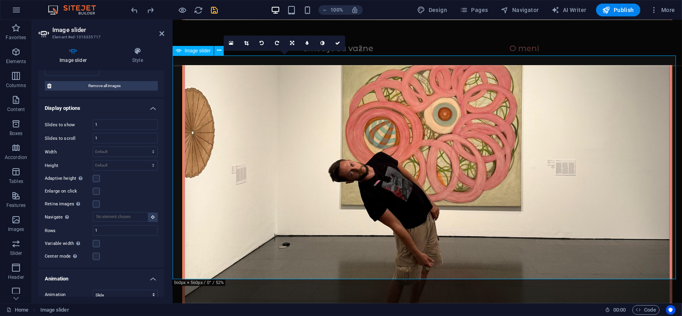
scroll to position [1272, 0]
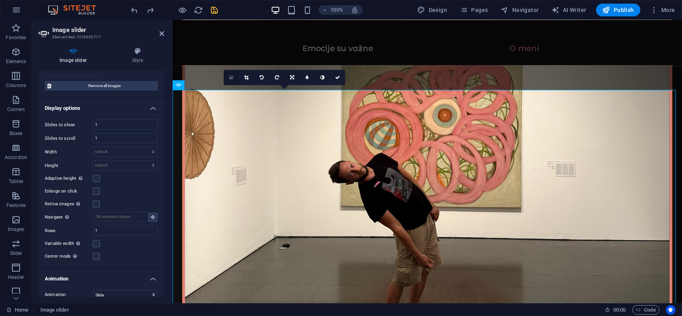
click at [233, 78] on link at bounding box center [231, 77] width 15 height 15
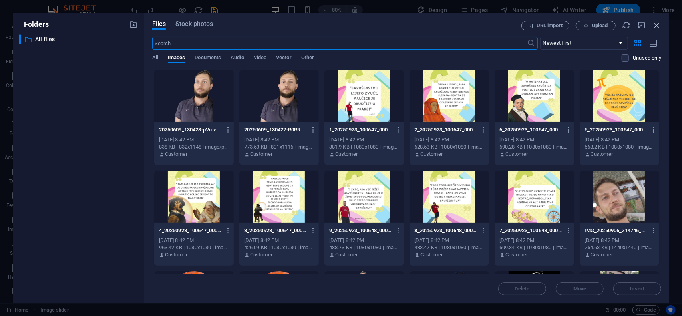
click at [657, 26] on icon "button" at bounding box center [657, 25] width 9 height 9
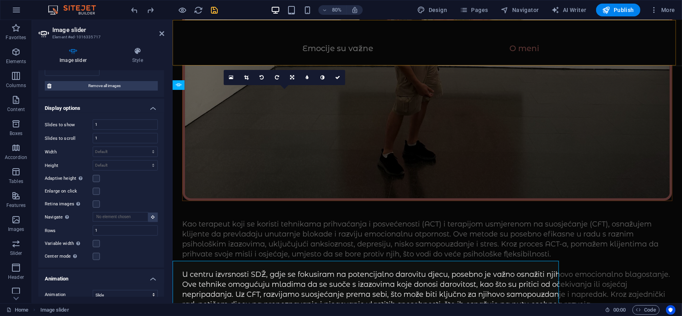
scroll to position [1272, 0]
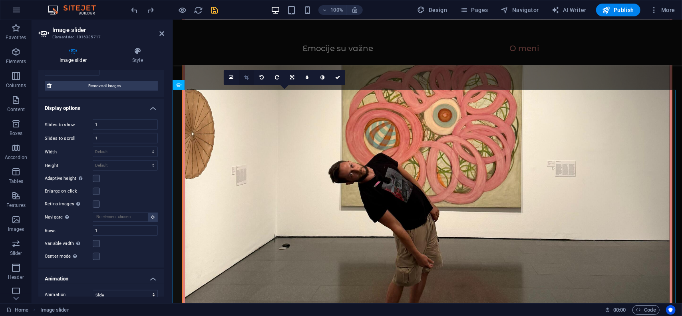
click at [249, 78] on icon at bounding box center [246, 77] width 4 height 5
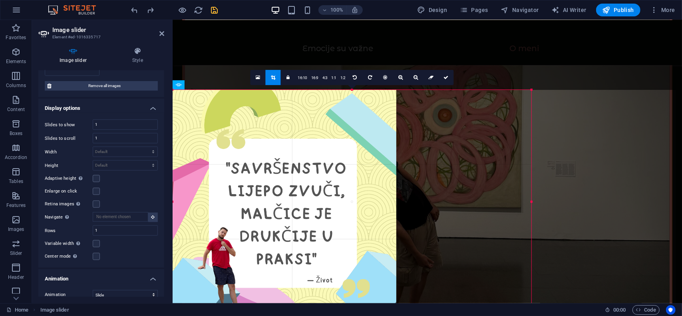
drag, startPoint x: 397, startPoint y: 201, endPoint x: 533, endPoint y: 195, distance: 135.6
click at [533, 195] on div at bounding box center [532, 202] width 3 height 224
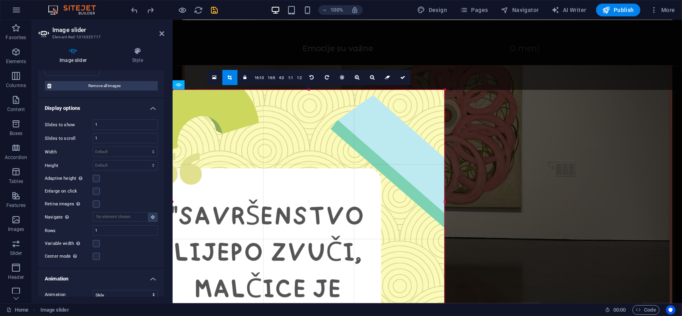
drag, startPoint x: 173, startPoint y: 202, endPoint x: 260, endPoint y: 199, distance: 87.6
click at [260, 199] on div "180 170 160 150 140 130 120 110 100 90 80 70 60 50 40 30 20 10 0 -10 -20 -30 -4…" at bounding box center [309, 202] width 272 height 224
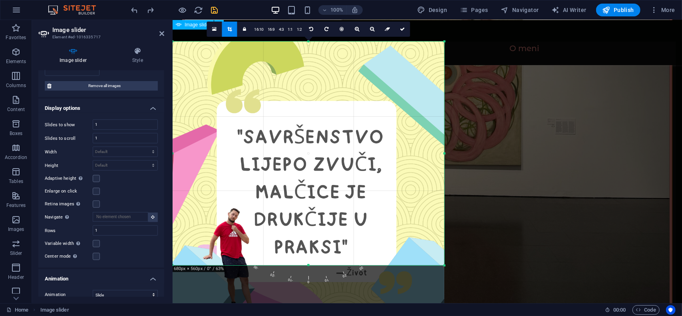
scroll to position [1312, 0]
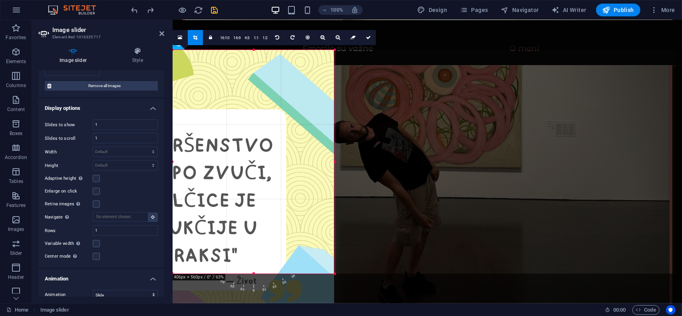
drag, startPoint x: 173, startPoint y: 162, endPoint x: 284, endPoint y: 158, distance: 111.2
click at [284, 158] on div "180 170 160 150 140 130 120 110 100 90 80 70 60 50 40 30 20 10 0 -10 -20 -30 -4…" at bounding box center [254, 162] width 162 height 224
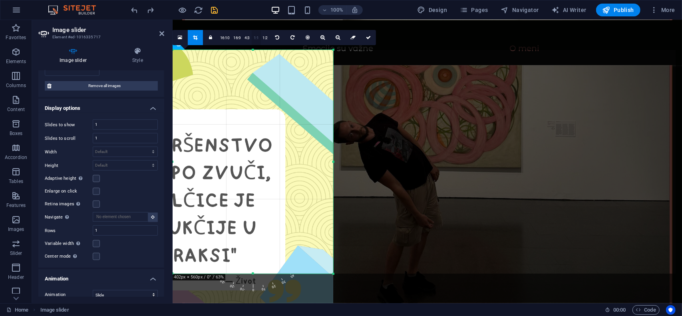
click at [257, 40] on link "1:1" at bounding box center [256, 37] width 9 height 15
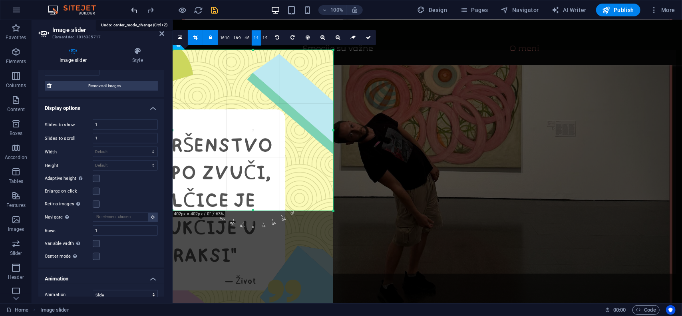
click at [136, 8] on icon "undo" at bounding box center [134, 10] width 9 height 9
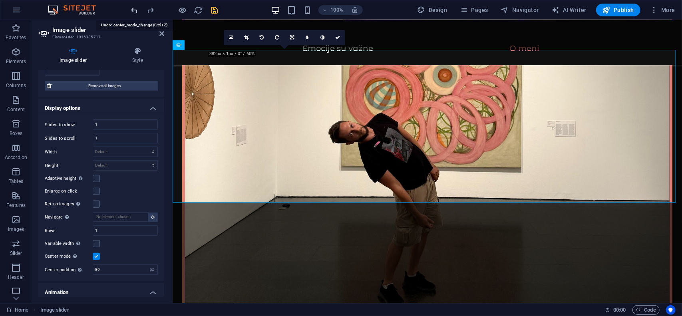
click at [135, 8] on icon "undo" at bounding box center [134, 10] width 9 height 9
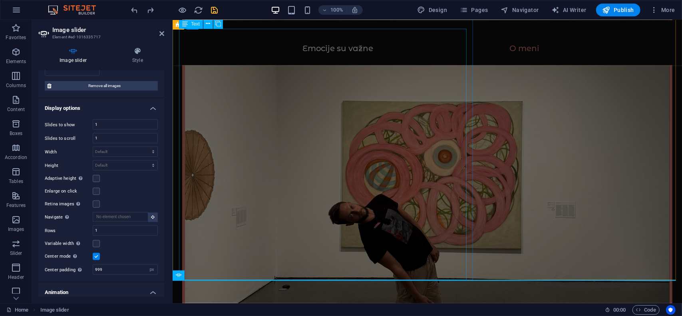
scroll to position [1232, 0]
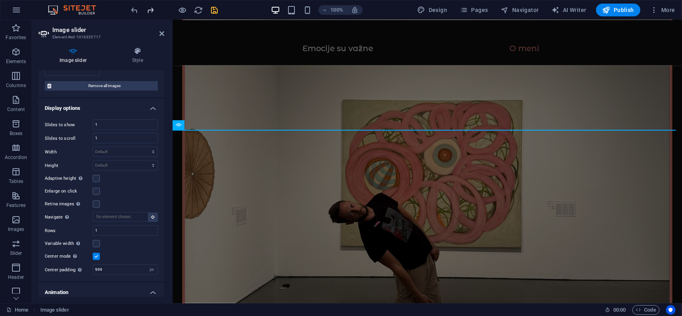
click at [148, 10] on icon "redo" at bounding box center [150, 10] width 9 height 9
type input "88"
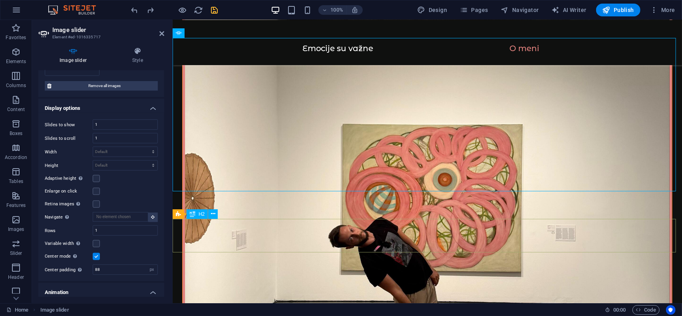
scroll to position [1192, 0]
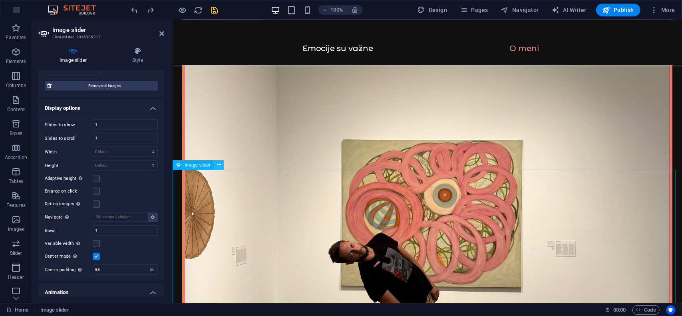
click at [217, 165] on icon at bounding box center [219, 165] width 4 height 8
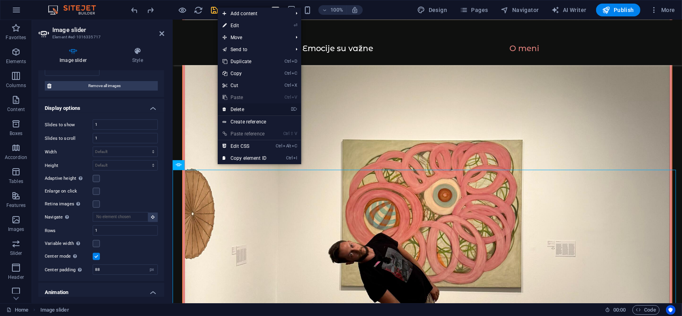
drag, startPoint x: 242, startPoint y: 110, endPoint x: 351, endPoint y: 129, distance: 110.5
click at [242, 110] on link "⌦ Delete" at bounding box center [245, 110] width 54 height 12
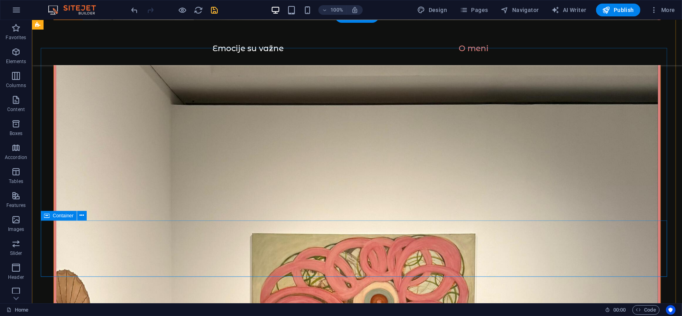
scroll to position [1207, 0]
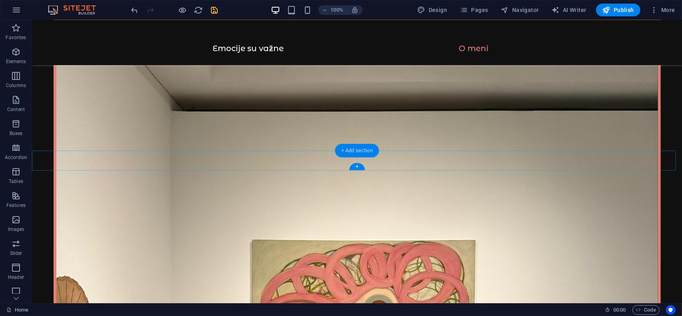
click at [356, 153] on div "+ Add section" at bounding box center [357, 151] width 44 height 14
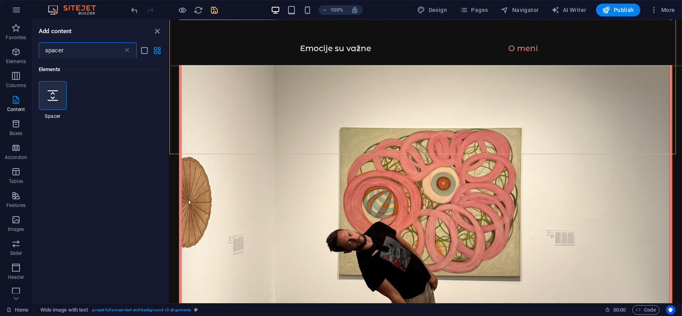
click at [70, 54] on input "spacer" at bounding box center [81, 50] width 84 height 16
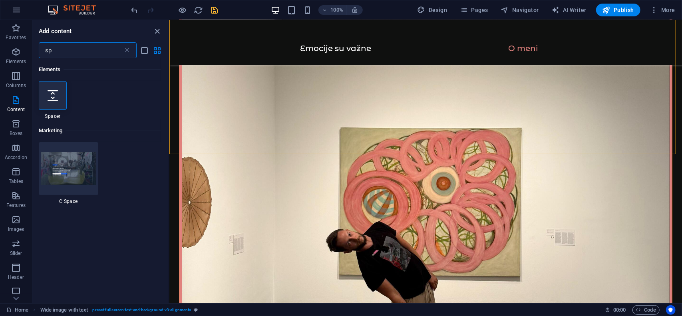
type input "s"
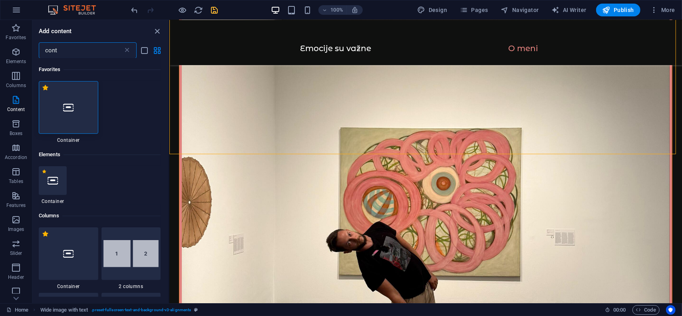
type input "cont"
click at [76, 113] on div at bounding box center [69, 107] width 60 height 53
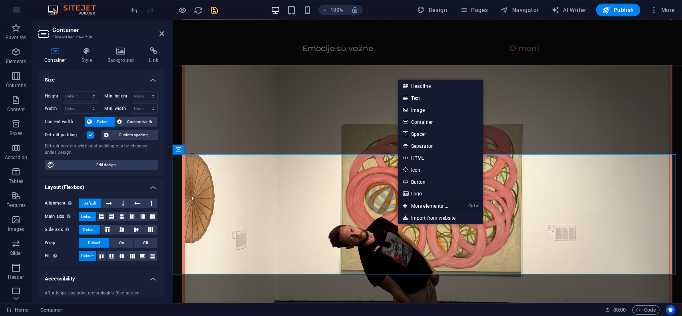
click at [431, 206] on link "Ctrl ⏎ More elements ..." at bounding box center [426, 206] width 55 height 12
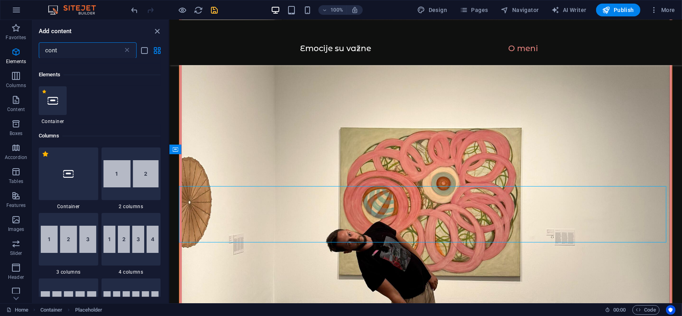
scroll to position [85, 0]
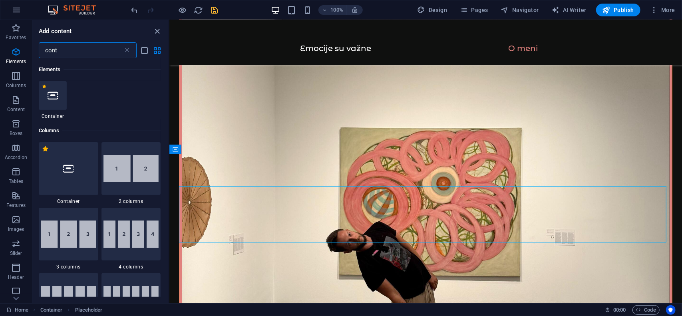
click at [101, 45] on input "cont" at bounding box center [81, 50] width 84 height 16
type input "c"
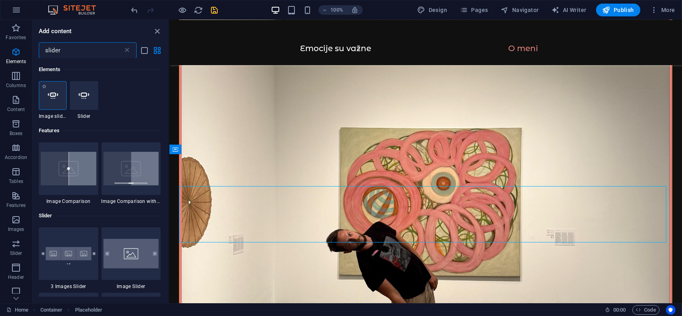
scroll to position [0, 0]
type input "slider"
click at [60, 95] on div at bounding box center [53, 95] width 28 height 29
select select "ms"
select select "s"
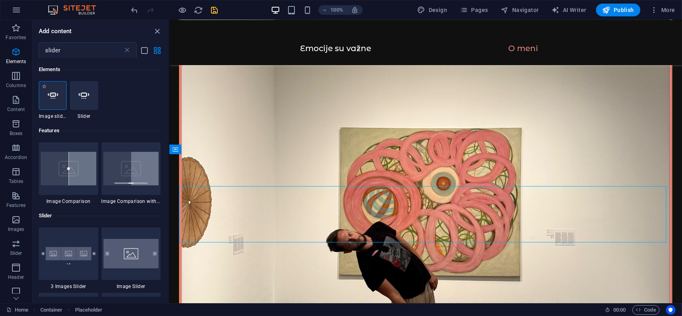
select select "progressive"
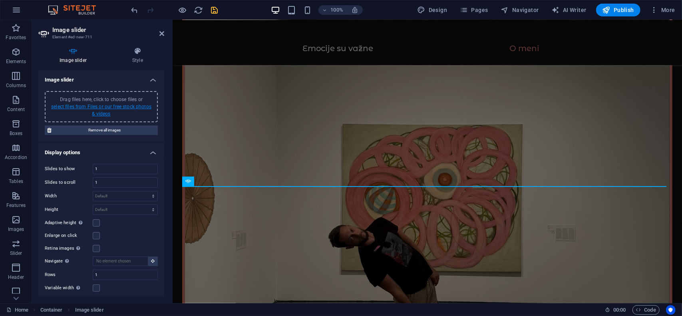
click at [135, 104] on link "select files from Files or our free stock photos & videos" at bounding box center [101, 110] width 100 height 13
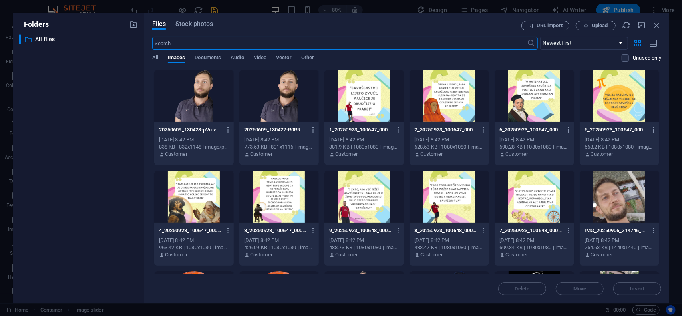
click at [370, 99] on div at bounding box center [365, 96] width 80 height 52
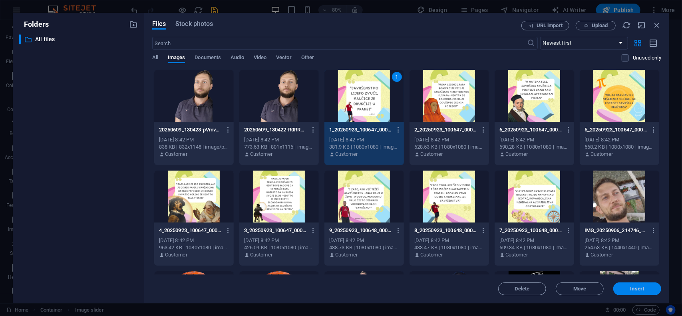
click at [646, 288] on span "Insert" at bounding box center [638, 289] width 42 height 5
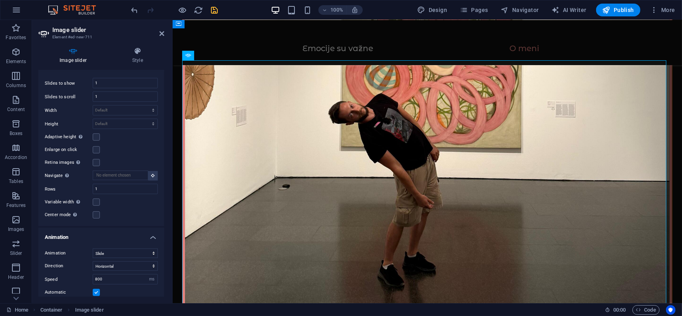
scroll to position [1322, 0]
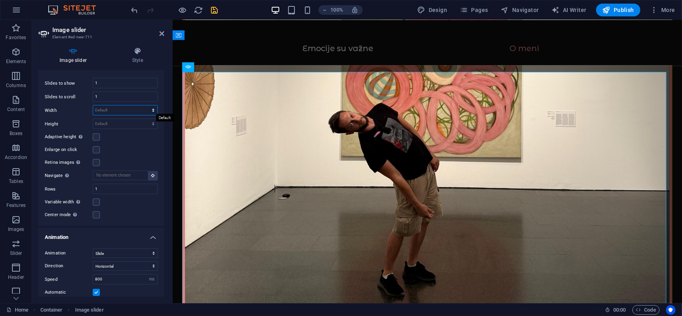
click at [138, 111] on select "Default px % rem em vw vh" at bounding box center [125, 111] width 64 height 10
select select "rem"
click at [145, 106] on select "Default px % rem em vw vh" at bounding box center [125, 111] width 64 height 10
type input "0"
click at [109, 111] on input "0" at bounding box center [125, 111] width 64 height 10
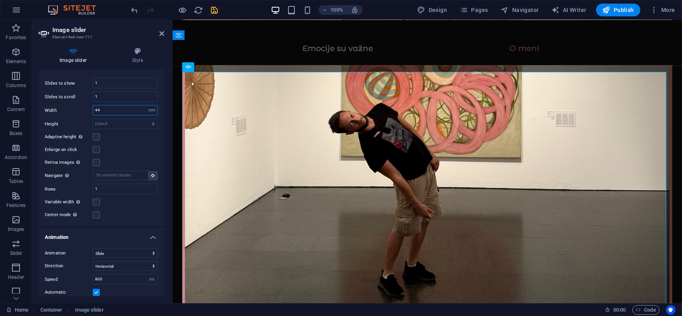
type input "44"
click at [219, 10] on icon "save" at bounding box center [214, 10] width 9 height 9
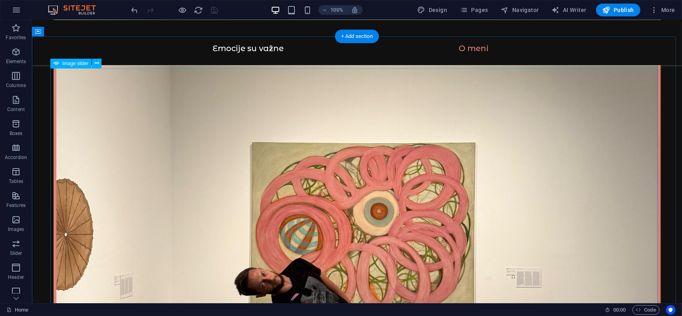
scroll to position [1282, 0]
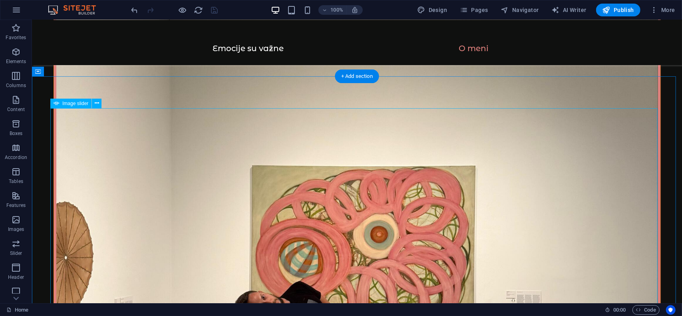
select select "rem"
select select "ms"
select select "s"
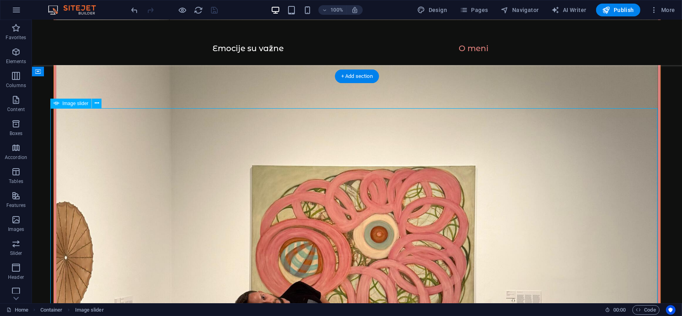
select select "progressive"
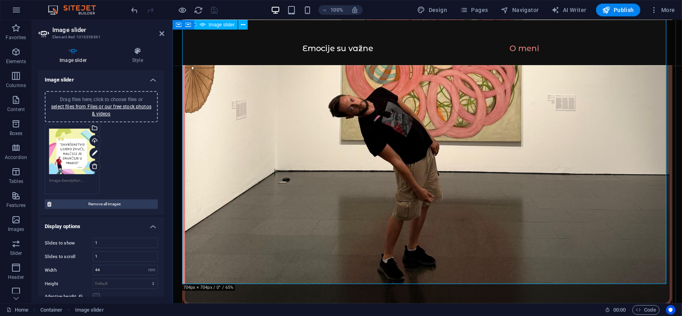
scroll to position [1322, 0]
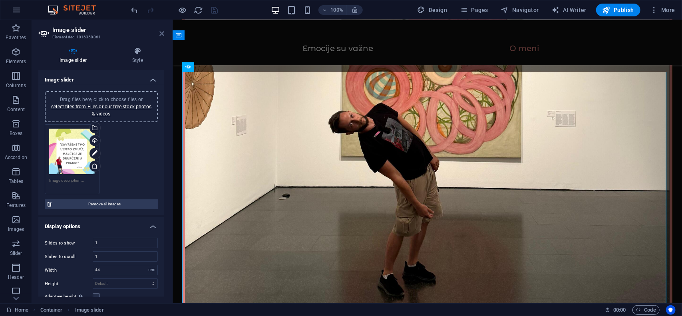
click at [161, 36] on icon at bounding box center [162, 33] width 5 height 6
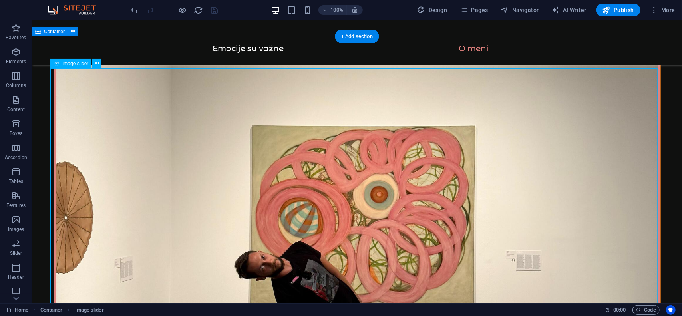
drag, startPoint x: 193, startPoint y: 95, endPoint x: 378, endPoint y: 104, distance: 184.9
click at [96, 66] on icon at bounding box center [97, 63] width 4 height 8
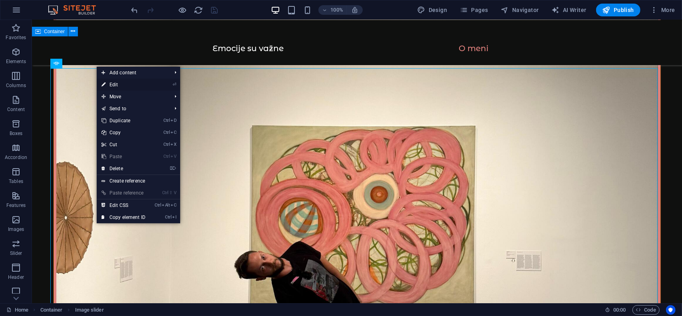
click at [110, 84] on link "⏎ Edit" at bounding box center [124, 85] width 54 height 12
select select "rem"
select select "ms"
select select "s"
select select "progressive"
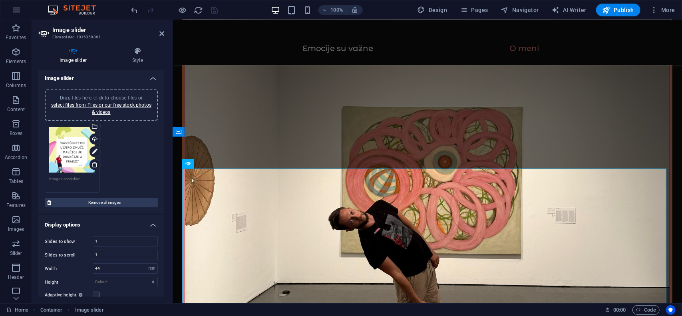
scroll to position [0, 0]
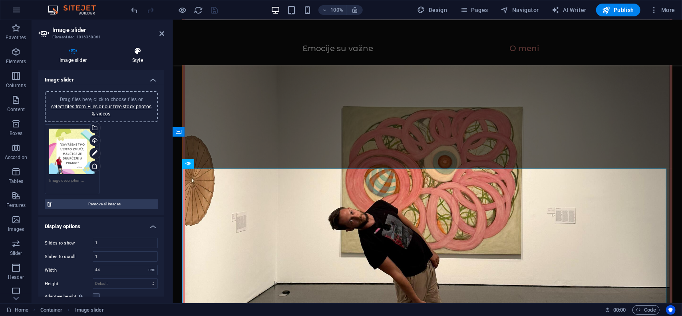
click at [132, 57] on h4 "Style" at bounding box center [137, 55] width 53 height 17
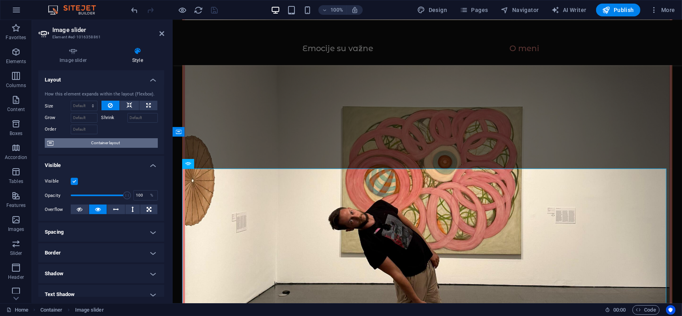
click at [108, 142] on span "Container layout" at bounding box center [106, 143] width 100 height 10
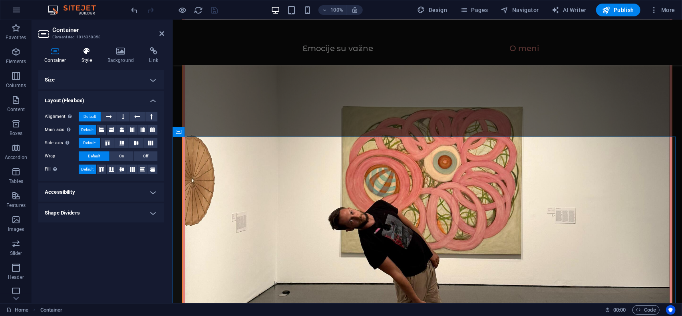
click at [93, 53] on icon at bounding box center [87, 51] width 23 height 8
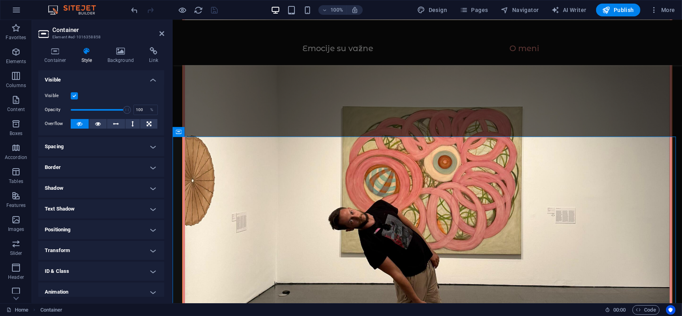
click at [81, 162] on h4 "Border" at bounding box center [101, 167] width 126 height 19
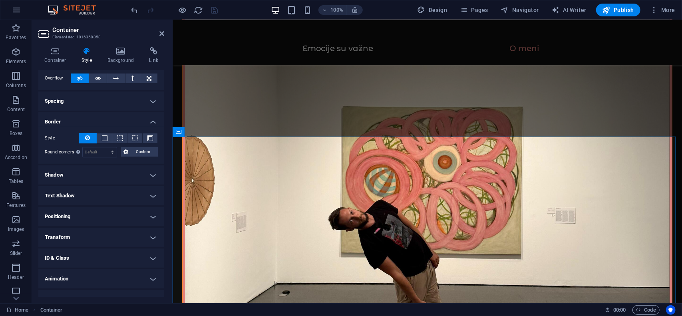
scroll to position [57, 0]
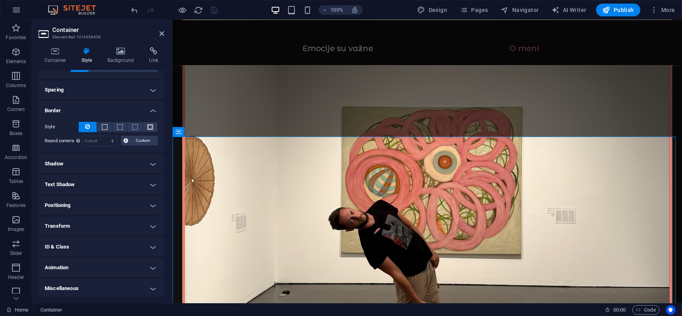
click at [52, 126] on label "Style" at bounding box center [62, 127] width 34 height 10
click at [105, 124] on span at bounding box center [105, 127] width 6 height 6
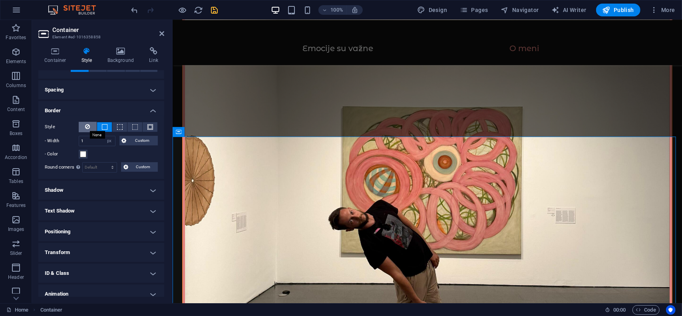
click at [88, 123] on icon at bounding box center [88, 127] width 5 height 10
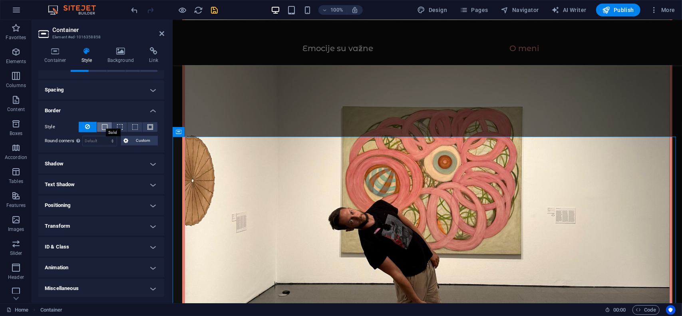
click at [106, 127] on span at bounding box center [105, 127] width 6 height 6
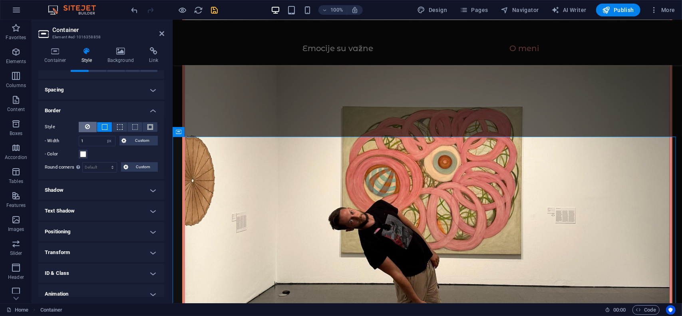
click at [84, 125] on button at bounding box center [88, 127] width 18 height 10
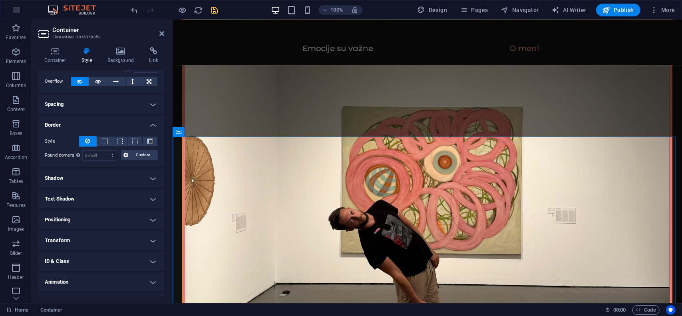
scroll to position [17, 0]
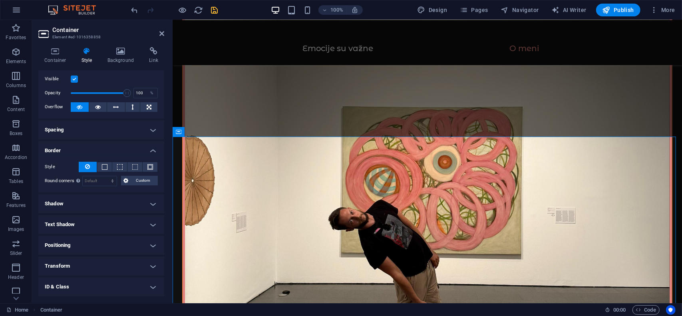
click at [82, 129] on h4 "Spacing" at bounding box center [101, 129] width 126 height 19
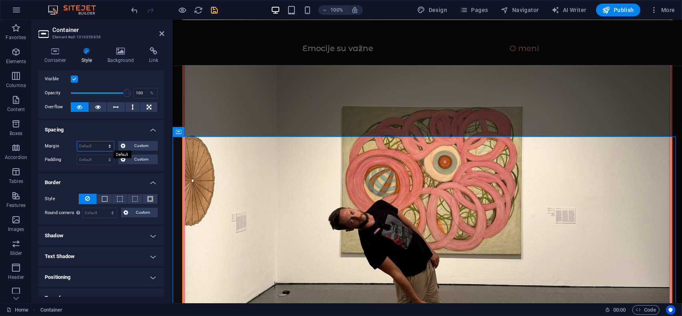
click at [94, 147] on select "Default auto px % rem vw vh Custom" at bounding box center [95, 147] width 37 height 10
click at [77, 142] on select "Default auto px % rem vw vh Custom" at bounding box center [95, 147] width 37 height 10
select select "DISABLED_OPTION_VALUE"
click at [95, 160] on select "Default px rem % vh vw Custom" at bounding box center [95, 160] width 37 height 10
click at [65, 168] on div "Margin Default auto px % rem vw vh Custom Custom auto px % rem vw vh auto px % …" at bounding box center [101, 153] width 126 height 37
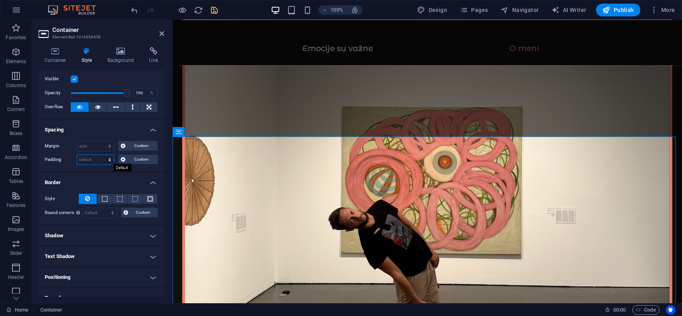
click at [98, 159] on select "Default px rem % vh vw Custom" at bounding box center [95, 160] width 37 height 10
click at [77, 155] on select "Default px rem % vh vw Custom" at bounding box center [95, 160] width 37 height 10
select select "DISABLED_OPTION_VALUE"
drag, startPoint x: 215, startPoint y: 8, endPoint x: 186, endPoint y: 7, distance: 28.8
click at [215, 8] on icon "save" at bounding box center [214, 10] width 9 height 9
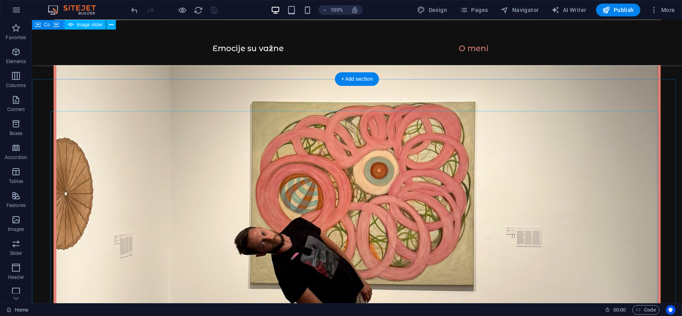
scroll to position [1265, 0]
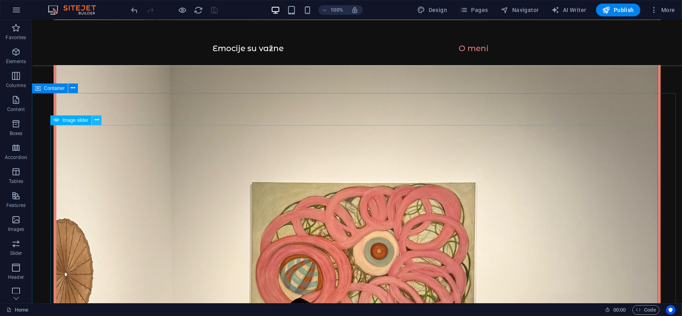
click at [99, 119] on button at bounding box center [97, 121] width 10 height 10
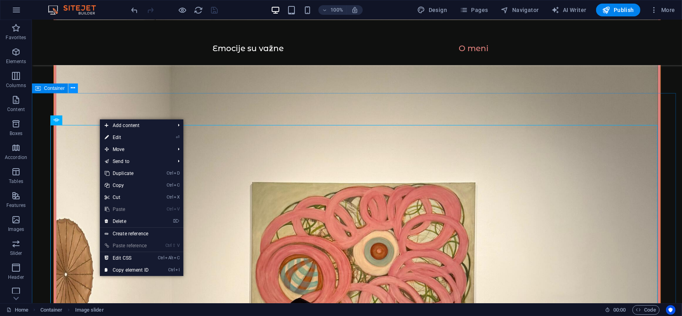
click at [74, 87] on icon at bounding box center [73, 88] width 4 height 8
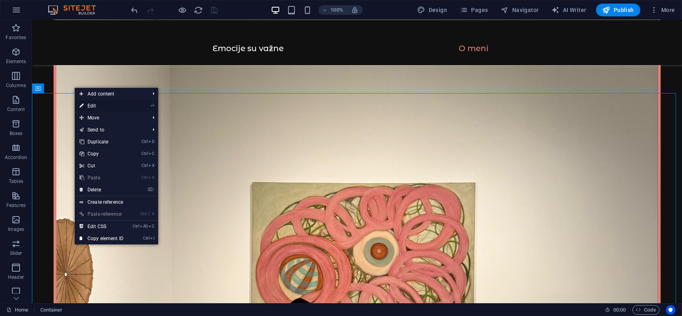
click at [91, 106] on link "⏎ Edit" at bounding box center [102, 106] width 54 height 12
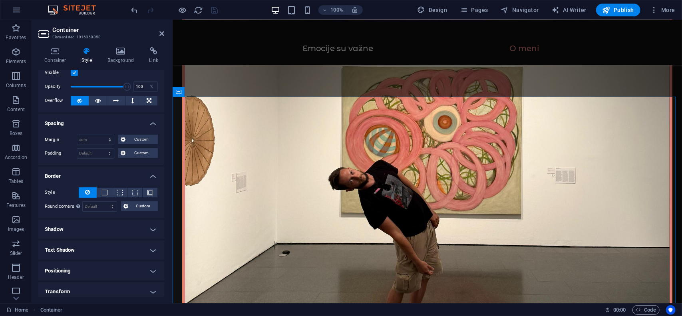
scroll to position [0, 0]
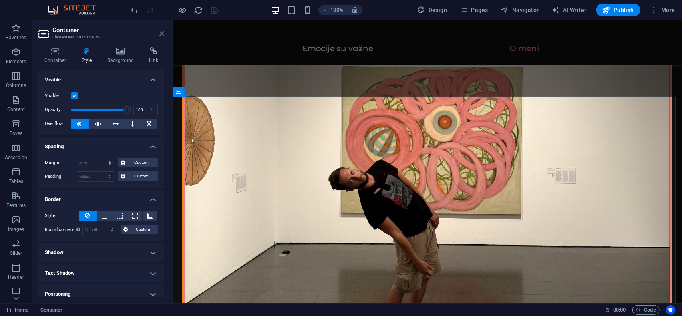
click at [160, 32] on icon at bounding box center [162, 33] width 5 height 6
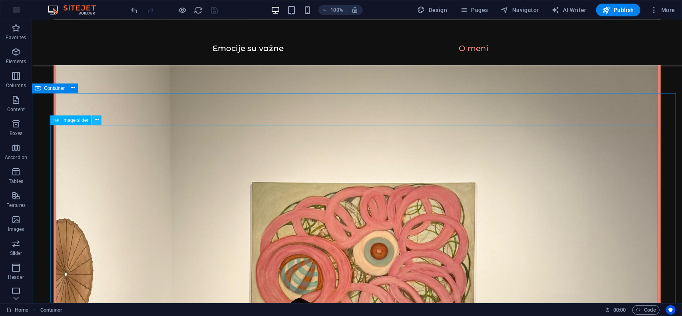
click at [96, 121] on icon at bounding box center [97, 120] width 4 height 8
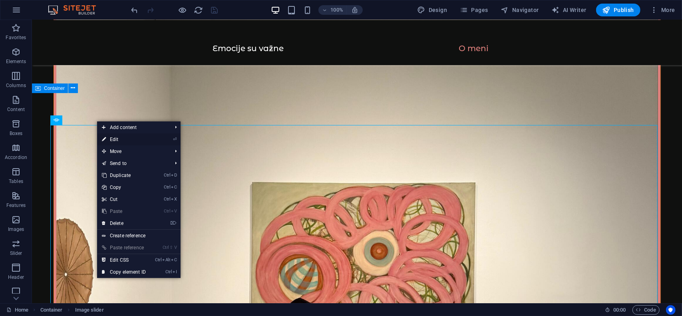
click at [113, 140] on link "⏎ Edit" at bounding box center [124, 140] width 54 height 12
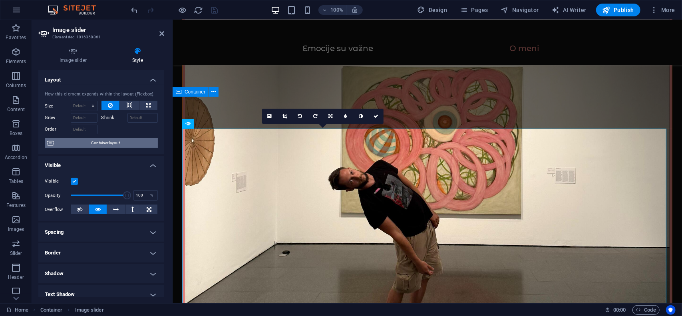
click at [86, 143] on span "Container layout" at bounding box center [106, 143] width 100 height 10
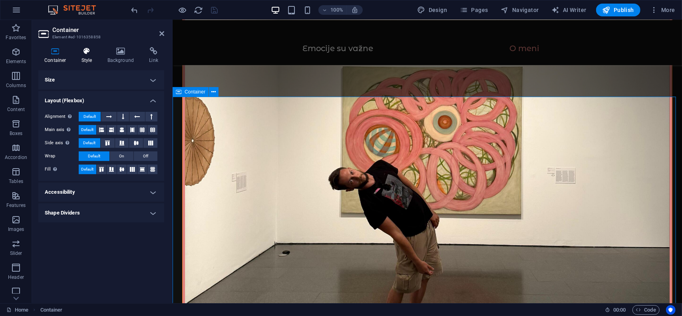
click at [86, 58] on h4 "Style" at bounding box center [89, 55] width 26 height 17
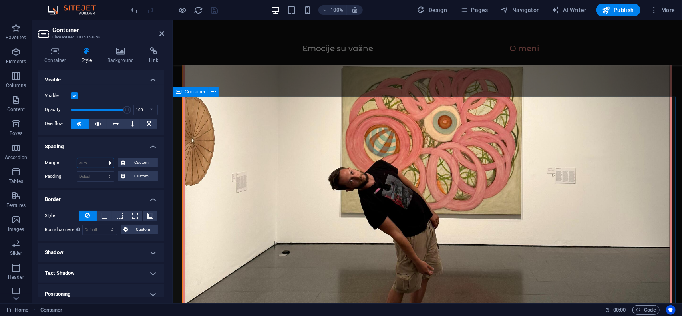
click at [96, 162] on select "Default auto px % rem vw vh Custom" at bounding box center [95, 163] width 37 height 10
select select "rem"
click at [102, 158] on select "Default auto px % rem vw vh Custom" at bounding box center [95, 163] width 37 height 10
type input "0"
click at [85, 162] on input "0" at bounding box center [95, 163] width 37 height 10
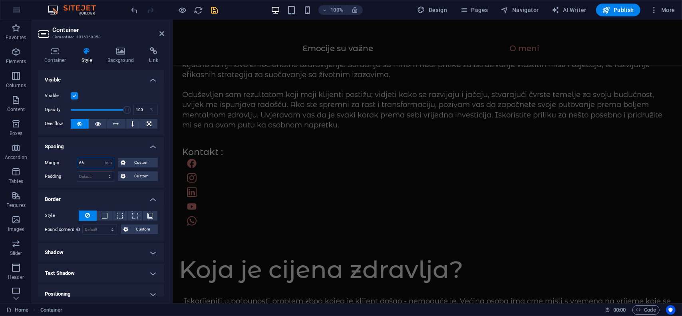
scroll to position [1795, 0]
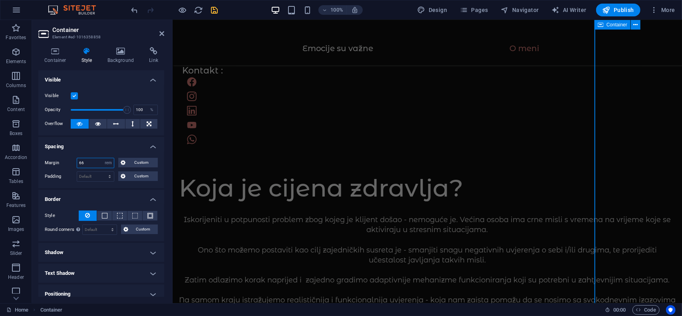
type input "6"
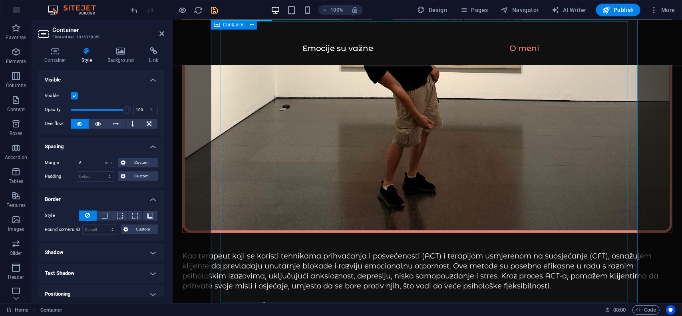
type input "6"
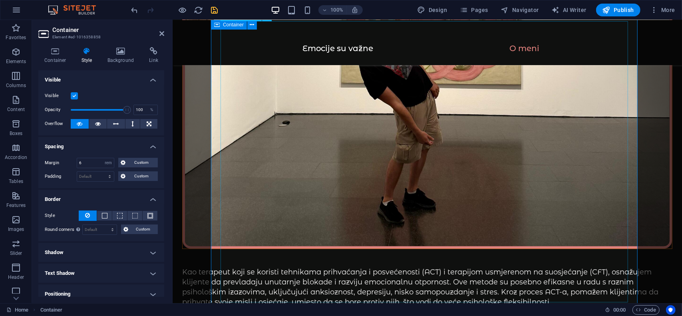
scroll to position [1371, 0]
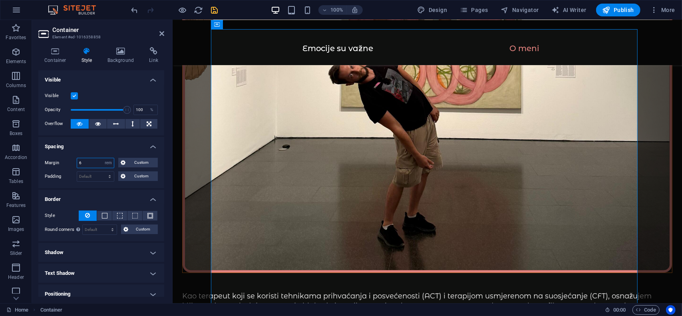
click at [90, 160] on input "6" at bounding box center [95, 163] width 37 height 10
type input "9"
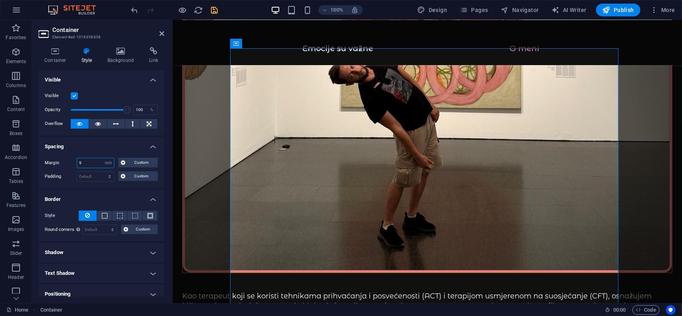
click at [93, 163] on input "9" at bounding box center [95, 163] width 37 height 10
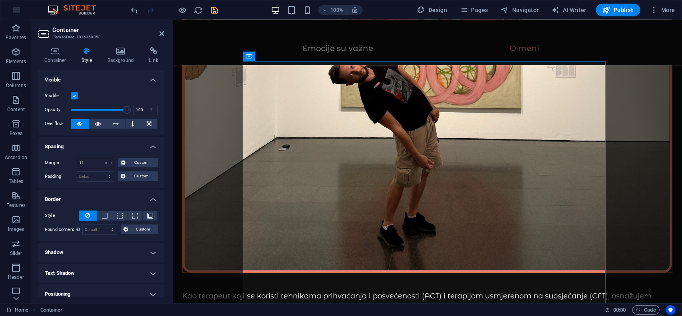
click at [94, 160] on input "11" at bounding box center [95, 163] width 37 height 10
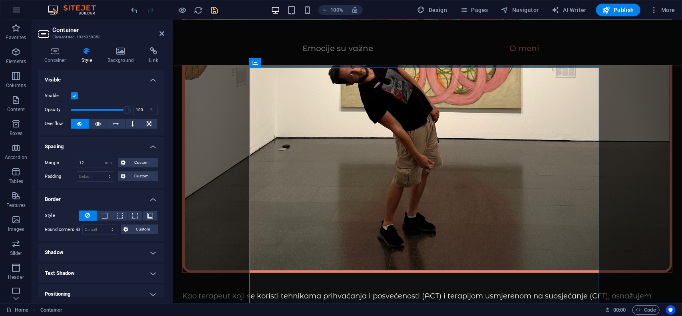
type input "12"
click at [215, 11] on icon "save" at bounding box center [214, 10] width 9 height 9
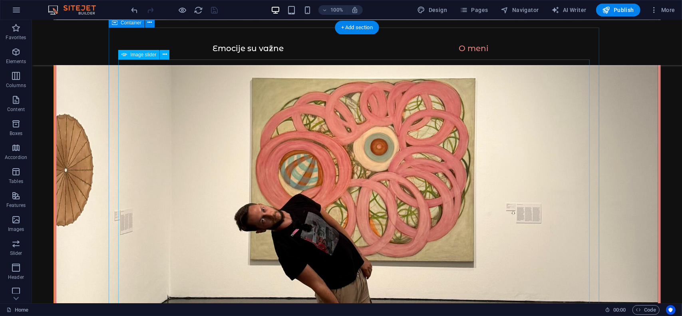
scroll to position [1367, 0]
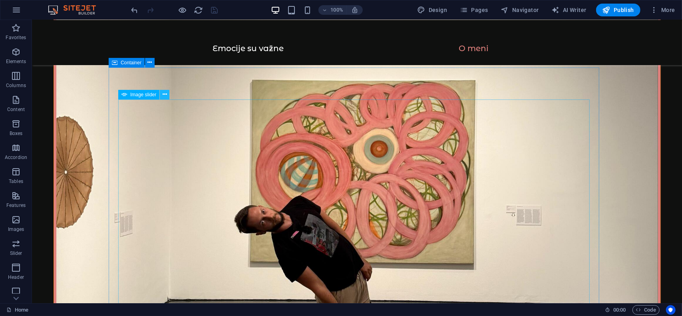
click at [165, 95] on icon at bounding box center [165, 94] width 4 height 8
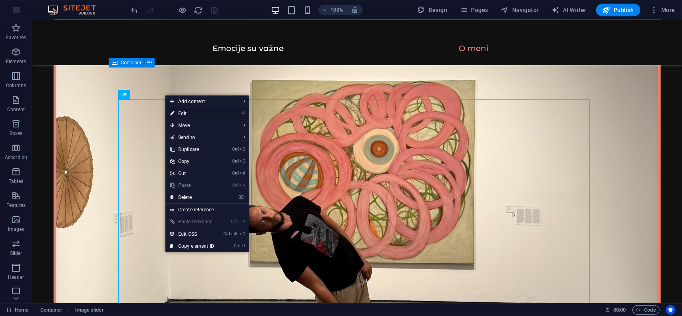
click at [191, 113] on link "⏎ Edit" at bounding box center [193, 114] width 54 height 12
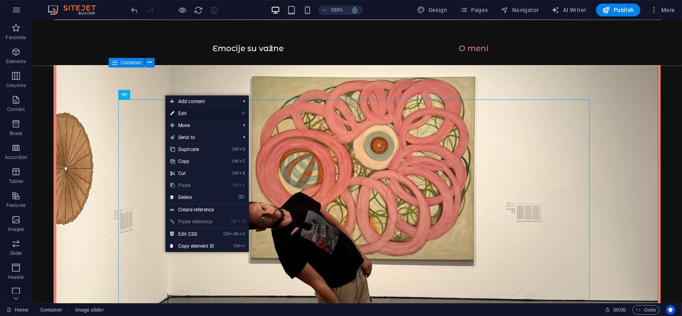
select select "rem"
select select "ms"
select select "s"
select select "progressive"
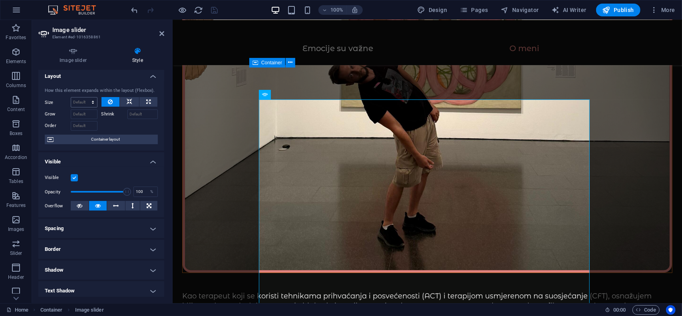
scroll to position [0, 0]
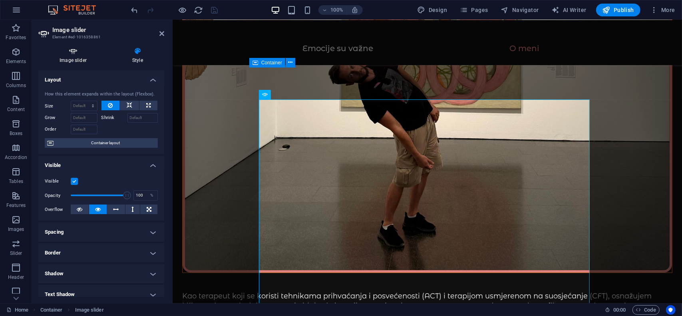
click at [80, 60] on h4 "Image slider" at bounding box center [74, 55] width 73 height 17
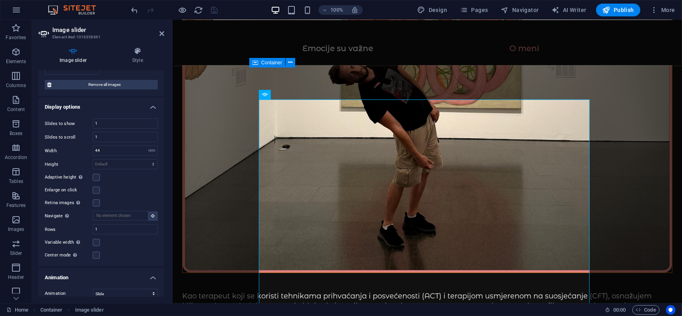
scroll to position [120, 0]
click at [105, 148] on input "44" at bounding box center [125, 151] width 64 height 10
type input "4"
type input "33"
drag, startPoint x: 211, startPoint y: 9, endPoint x: 198, endPoint y: 5, distance: 13.4
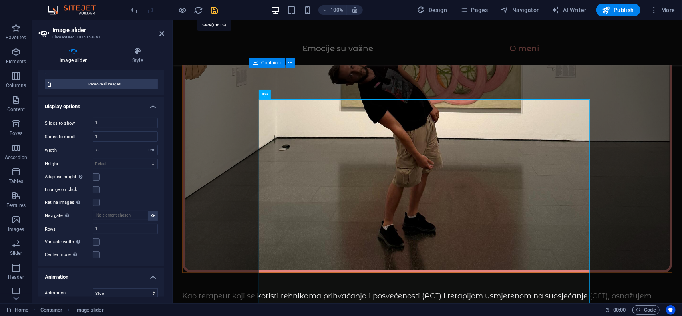
click at [211, 9] on icon "save" at bounding box center [214, 10] width 9 height 9
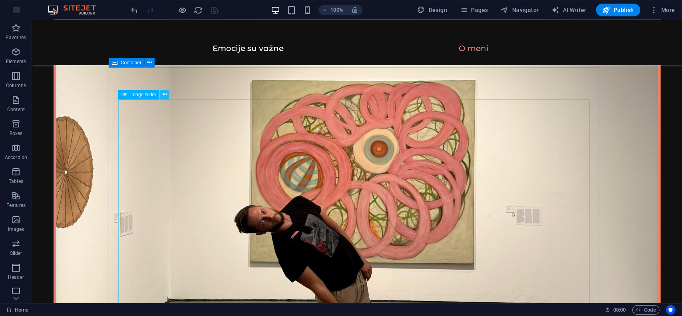
click at [164, 92] on icon at bounding box center [165, 94] width 4 height 8
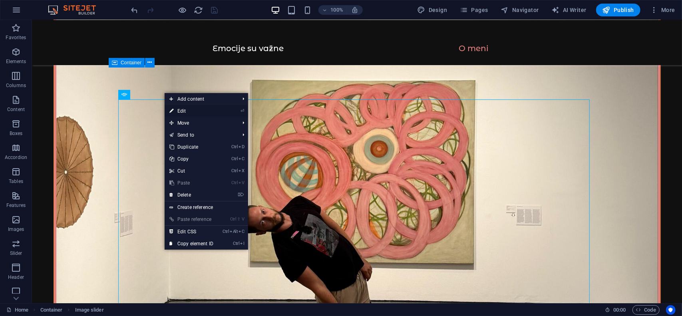
click at [188, 112] on link "⏎ Edit" at bounding box center [192, 111] width 54 height 12
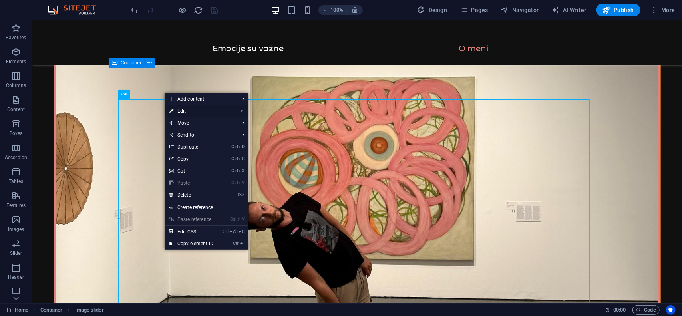
select select "rem"
select select "ms"
select select "s"
select select "progressive"
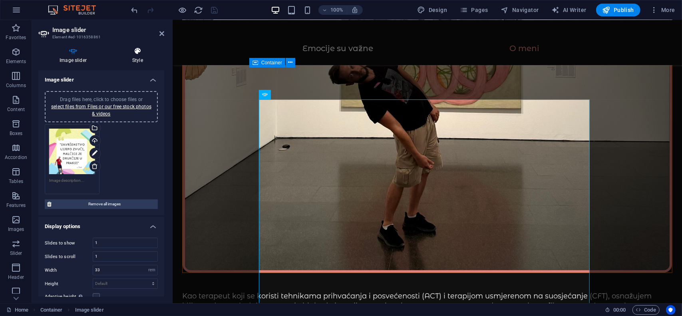
click at [136, 55] on h4 "Style" at bounding box center [137, 55] width 53 height 17
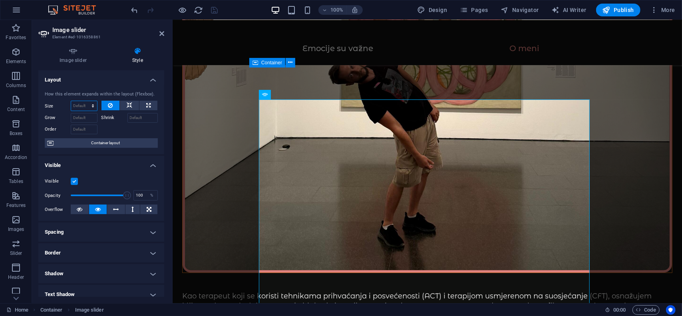
click at [85, 105] on select "Default auto px % 1/1 1/2 1/3 1/4 1/5 1/6 1/7 1/8 1/9 1/10" at bounding box center [84, 106] width 26 height 10
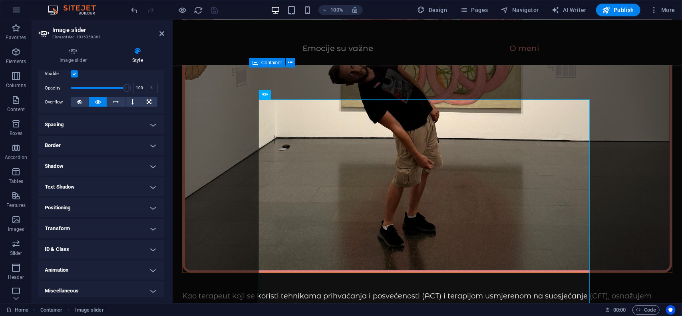
scroll to position [110, 0]
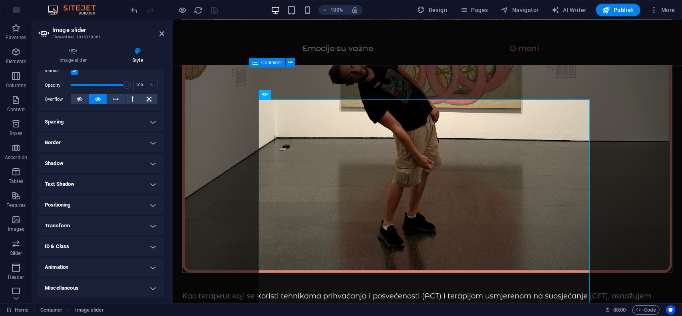
click at [67, 142] on h4 "Border" at bounding box center [101, 142] width 126 height 19
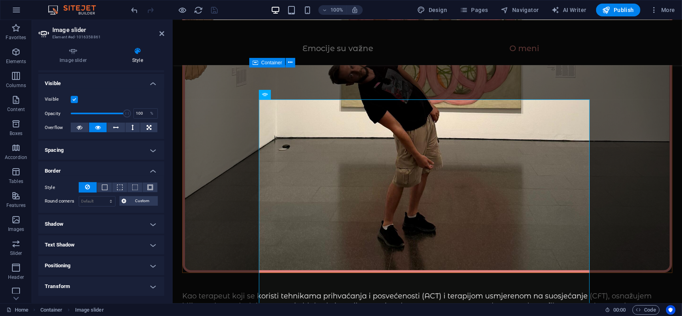
scroll to position [0, 0]
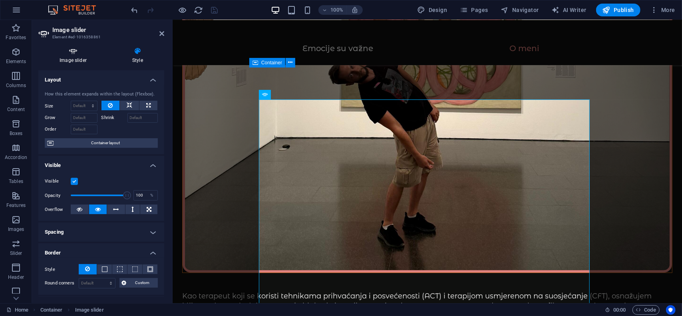
click at [76, 54] on icon at bounding box center [73, 51] width 70 height 8
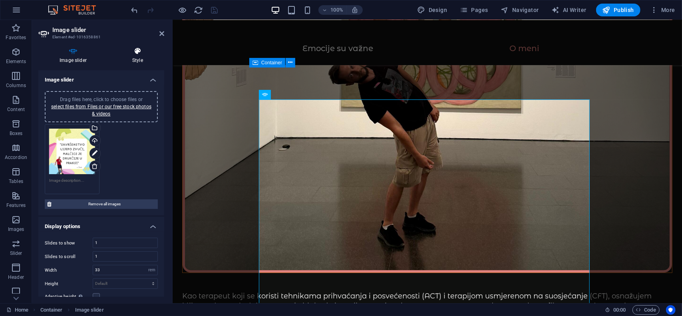
click at [143, 56] on h4 "Style" at bounding box center [137, 55] width 53 height 17
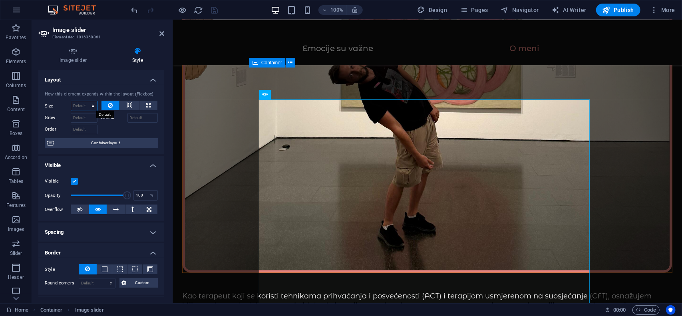
click at [80, 106] on select "Default auto px % 1/1 1/2 1/3 1/4 1/5 1/6 1/7 1/8 1/9 1/10" at bounding box center [84, 106] width 26 height 10
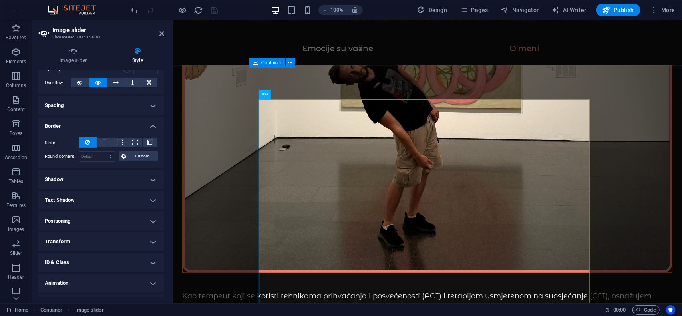
scroll to position [102, 0]
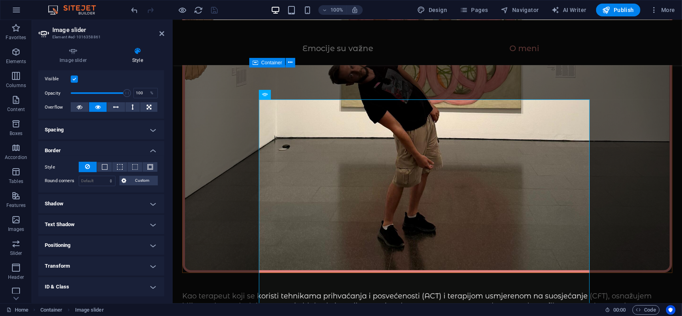
click at [95, 130] on h4 "Spacing" at bounding box center [101, 129] width 126 height 19
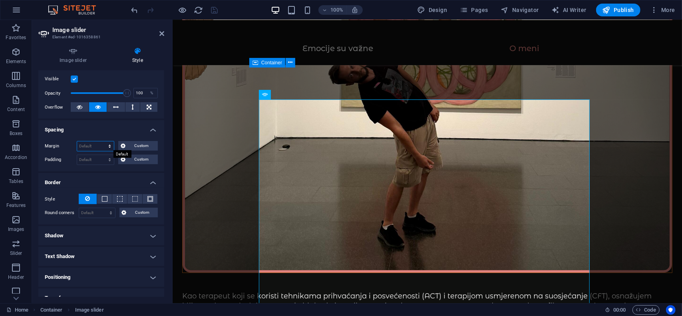
click at [95, 144] on select "Default auto px % rem vw vh Custom" at bounding box center [95, 147] width 37 height 10
select select "rem"
click at [102, 142] on select "Default auto px % rem vw vh Custom" at bounding box center [95, 147] width 37 height 10
type input "0"
click at [93, 145] on input "0" at bounding box center [95, 147] width 37 height 10
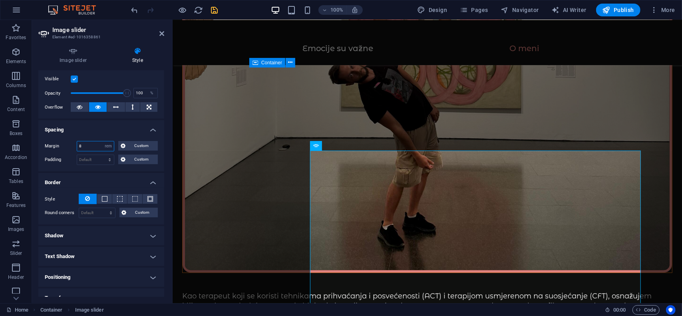
type input "8"
click at [213, 9] on icon "save" at bounding box center [214, 10] width 9 height 9
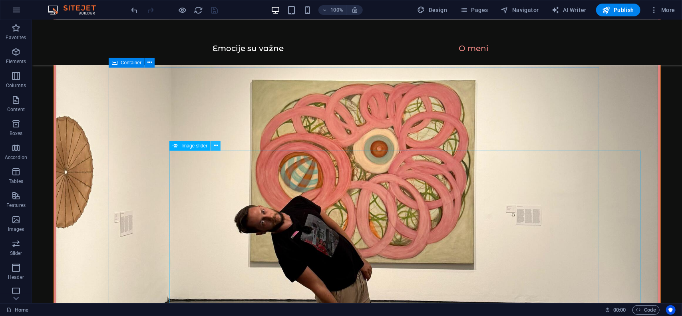
click at [215, 146] on icon at bounding box center [216, 146] width 4 height 8
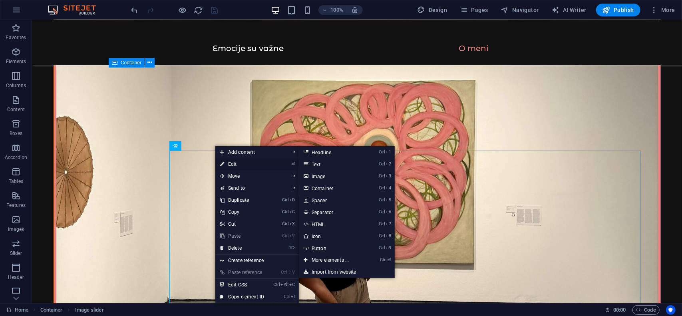
drag, startPoint x: 62, startPoint y: 144, endPoint x: 235, endPoint y: 164, distance: 173.9
click at [235, 164] on link "⏎ Edit" at bounding box center [242, 164] width 54 height 12
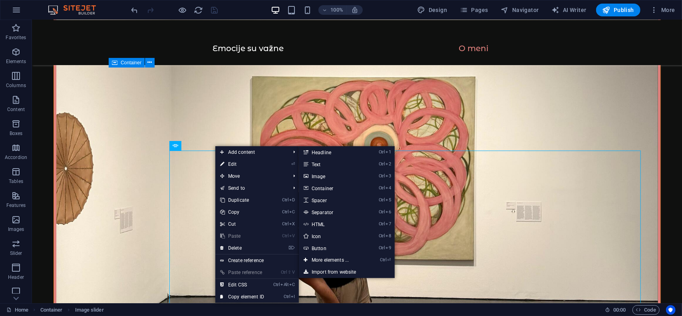
select select "rem"
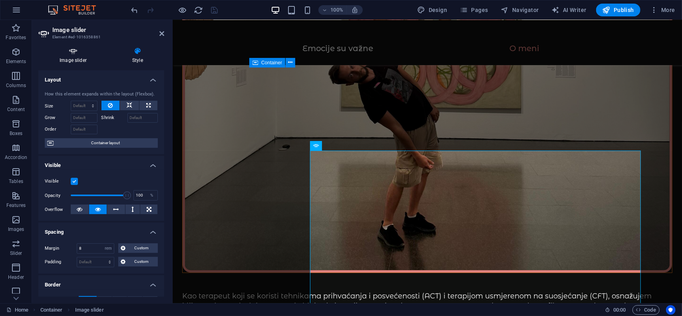
click at [78, 60] on h4 "Image slider" at bounding box center [74, 55] width 73 height 17
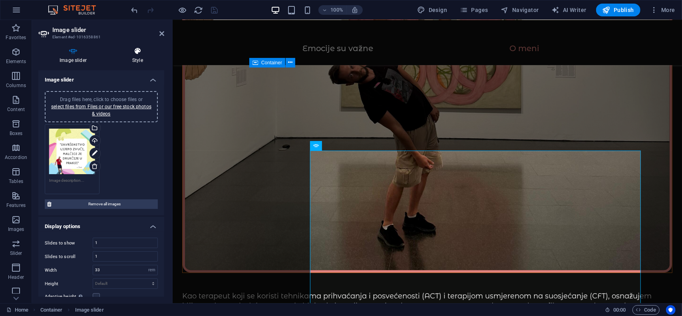
click at [132, 52] on icon at bounding box center [137, 51] width 53 height 8
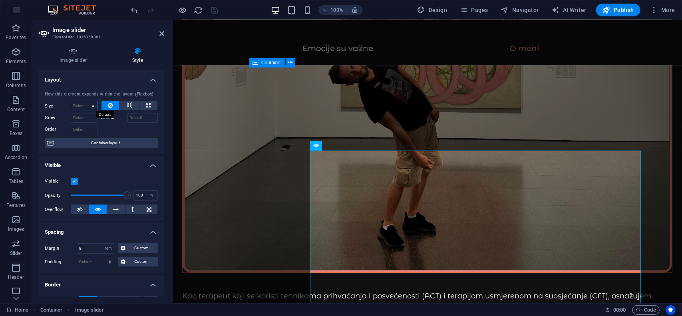
click at [81, 104] on select "Default auto px % 1/1 1/2 1/3 1/4 1/5 1/6 1/7 1/8 1/9 1/10" at bounding box center [84, 106] width 26 height 10
click at [114, 128] on div at bounding box center [130, 129] width 57 height 12
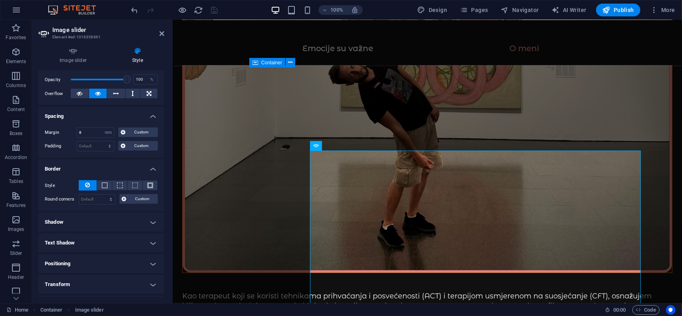
scroll to position [120, 0]
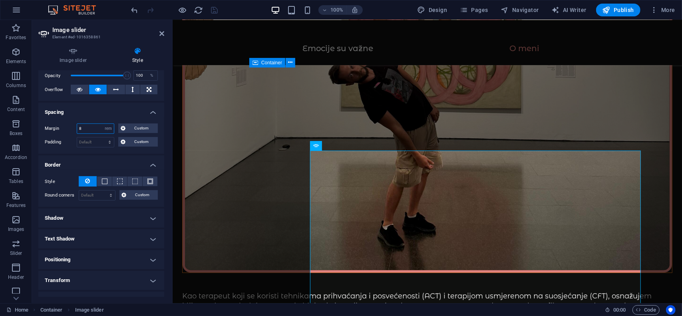
click at [91, 126] on input "8" at bounding box center [95, 129] width 37 height 10
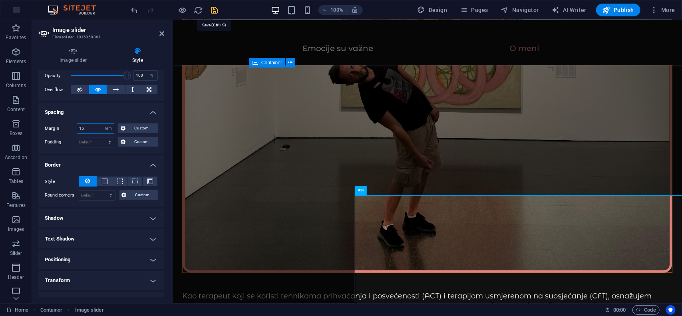
type input "15"
click at [212, 9] on icon "save" at bounding box center [214, 10] width 9 height 9
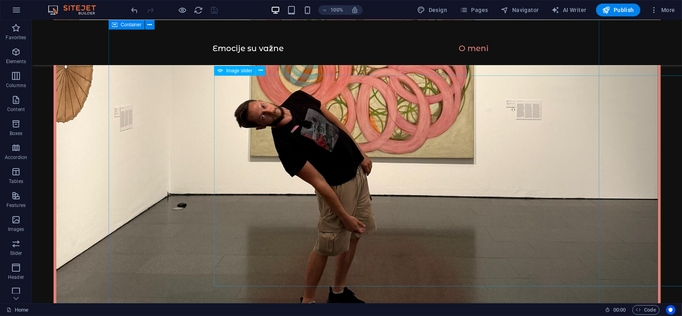
scroll to position [1447, 0]
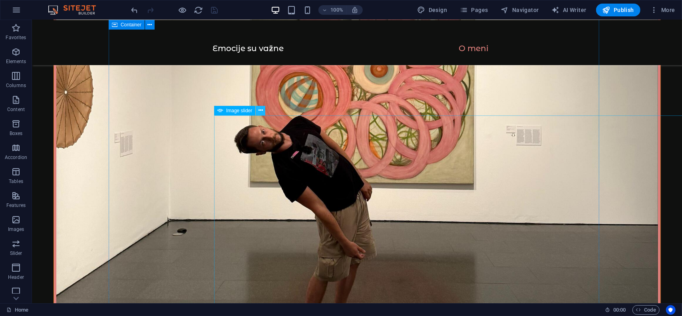
click at [264, 109] on button at bounding box center [261, 111] width 10 height 10
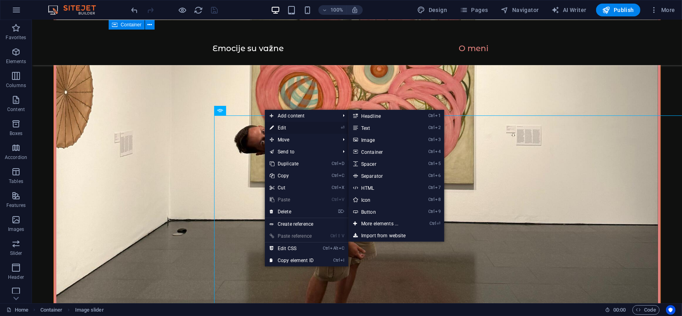
click at [279, 126] on link "⏎ Edit" at bounding box center [292, 128] width 54 height 12
select select "rem"
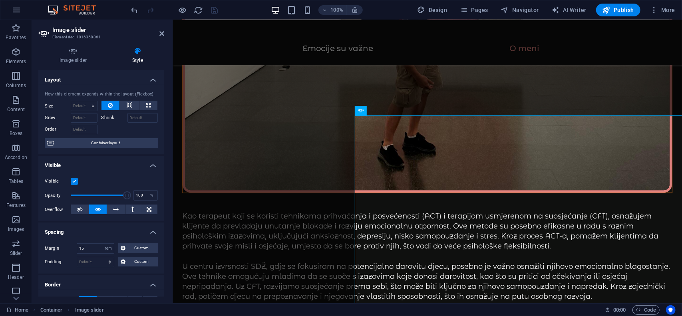
scroll to position [120, 0]
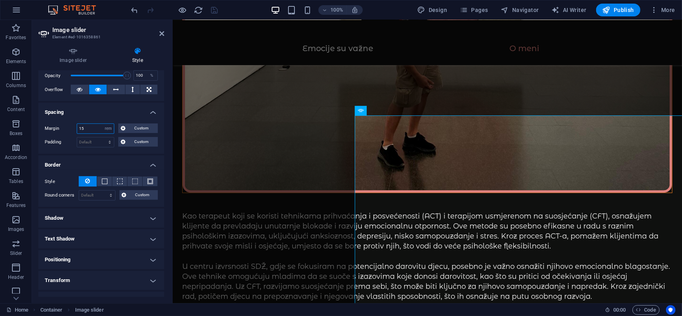
click at [93, 128] on input "15" at bounding box center [95, 129] width 37 height 10
type input "1"
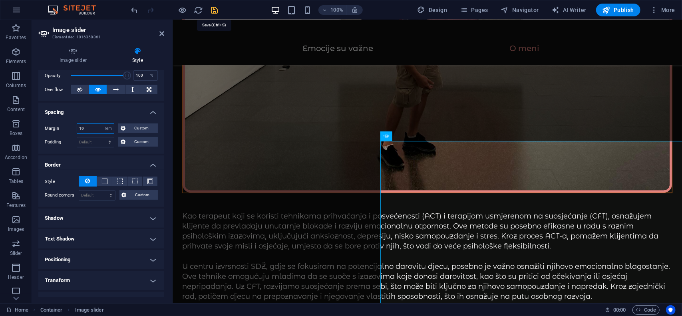
type input "19"
click at [213, 10] on icon "save" at bounding box center [214, 10] width 9 height 9
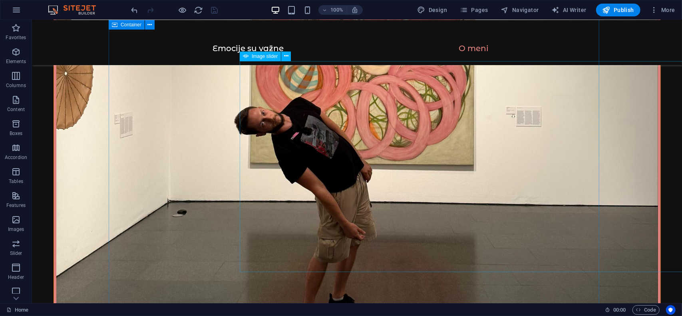
scroll to position [1367, 0]
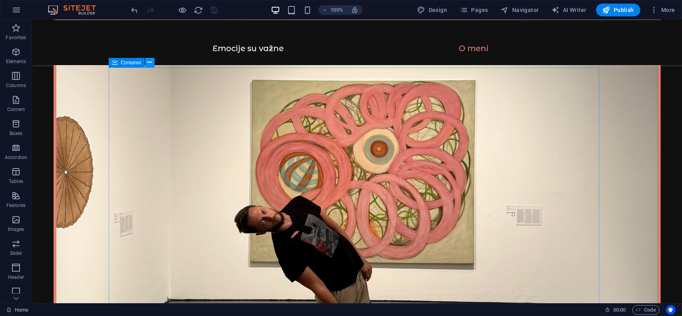
click at [152, 64] on icon at bounding box center [150, 62] width 4 height 8
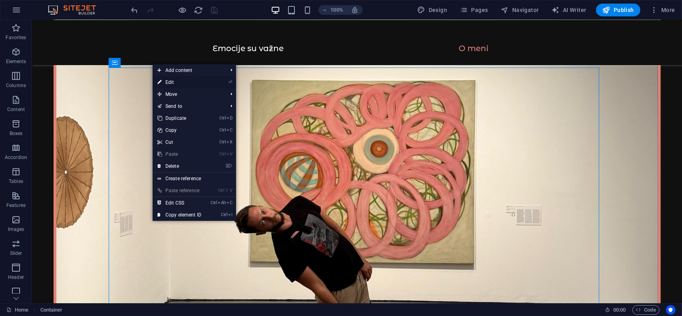
click at [170, 82] on link "⏎ Edit" at bounding box center [180, 82] width 54 height 12
select select "rem"
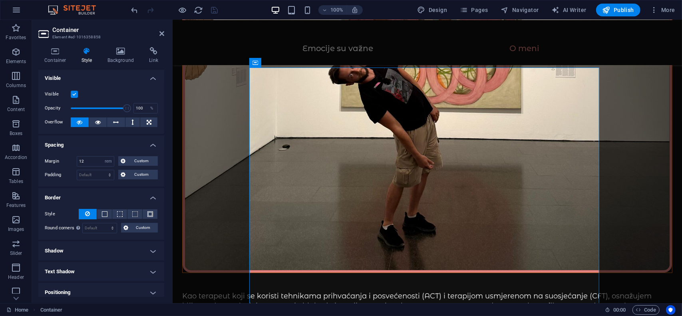
scroll to position [0, 0]
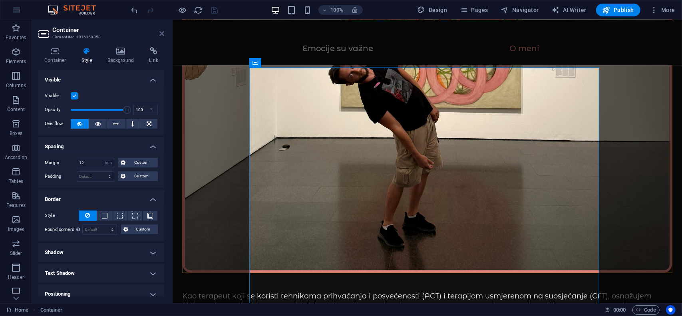
drag, startPoint x: 162, startPoint y: 34, endPoint x: 138, endPoint y: 18, distance: 29.5
click at [162, 34] on icon at bounding box center [162, 33] width 5 height 6
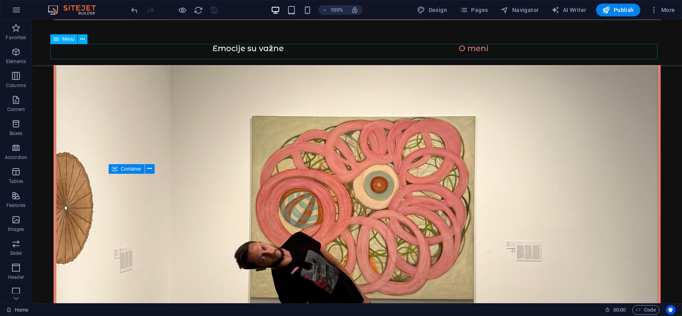
scroll to position [1247, 0]
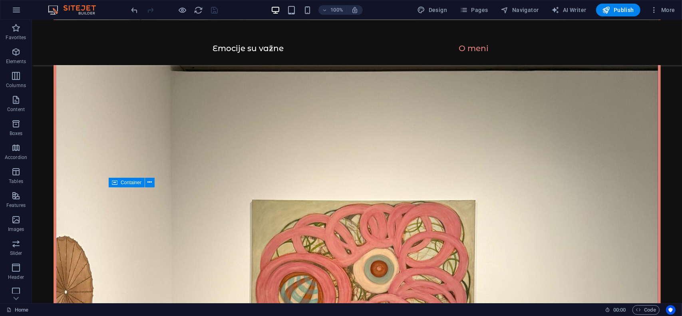
click at [237, 13] on div "100% Design Pages Navigator AI Writer Publish More" at bounding box center [404, 10] width 549 height 13
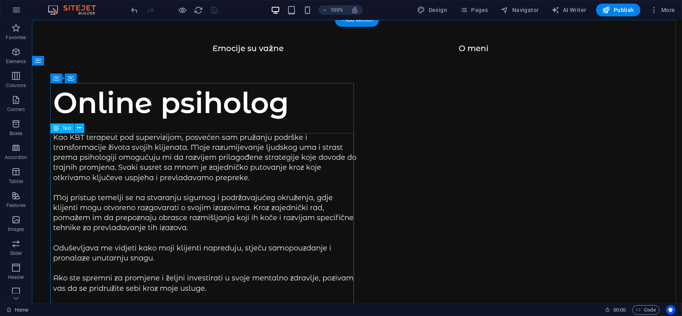
scroll to position [240, 0]
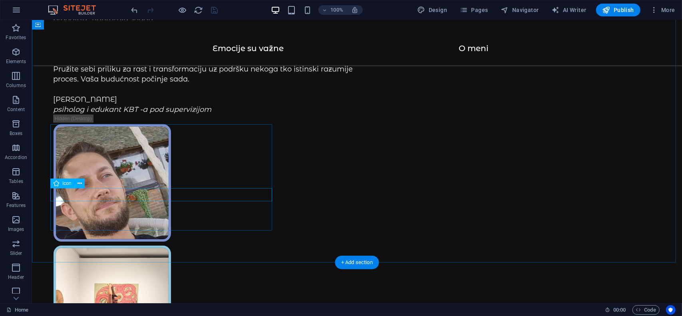
click at [79, 184] on icon at bounding box center [80, 184] width 4 height 8
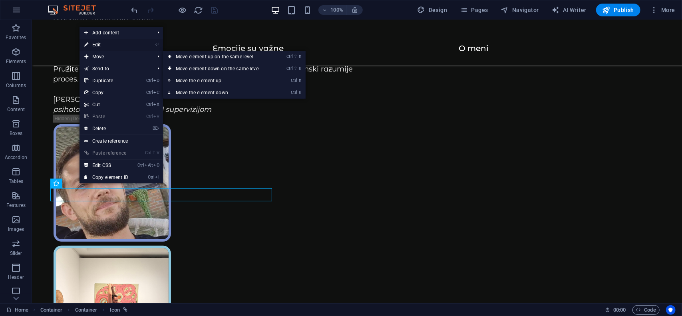
click at [103, 46] on link "⏎ Edit" at bounding box center [107, 45] width 54 height 12
select select "xMidYMid"
select select "px"
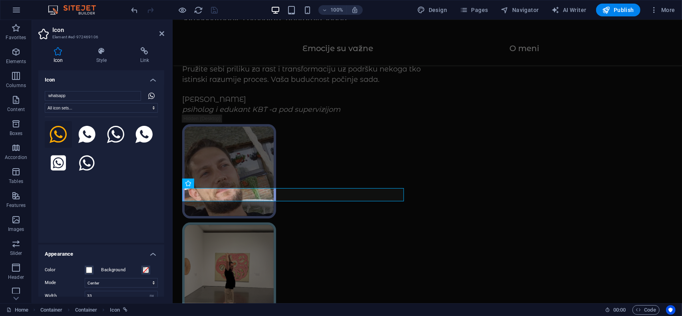
scroll to position [191, 0]
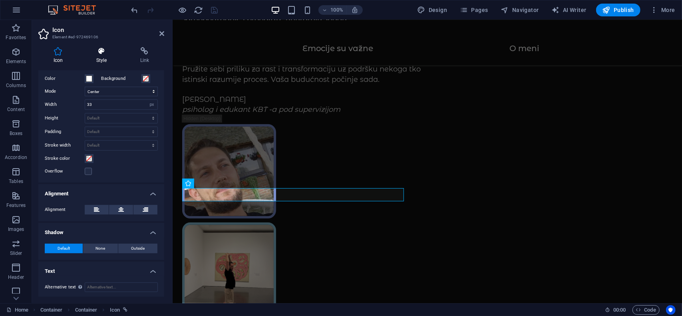
click at [102, 60] on h4 "Style" at bounding box center [103, 55] width 44 height 17
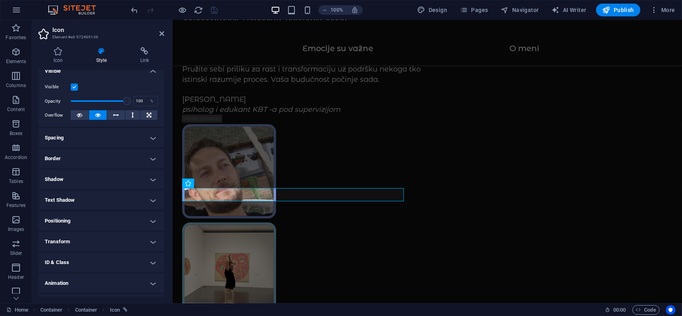
scroll to position [110, 0]
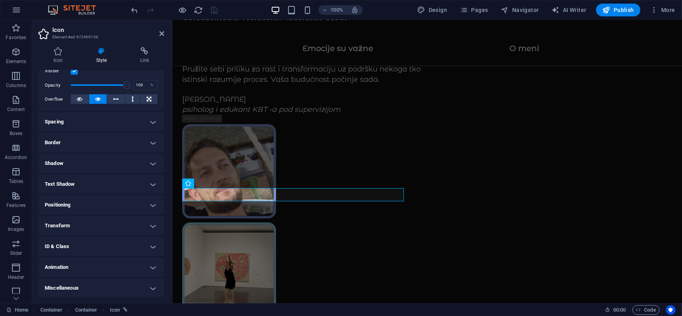
click at [63, 267] on h4 "Animation" at bounding box center [101, 267] width 126 height 19
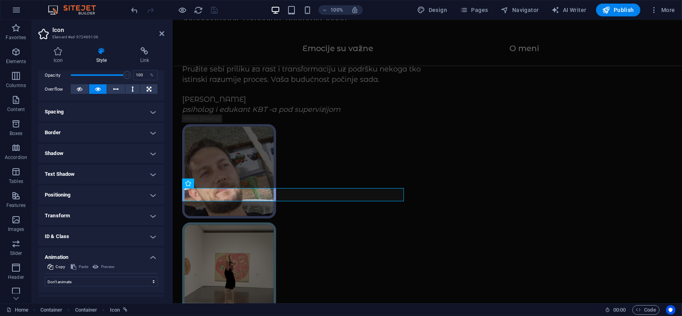
scroll to position [136, 0]
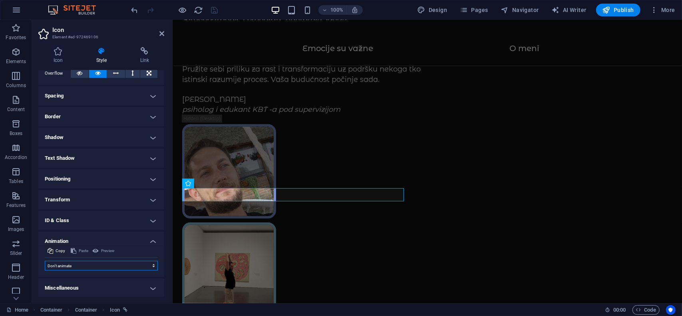
click at [70, 265] on select "Don't animate Show / Hide Slide up/down Zoom in/out Slide left to right Slide r…" at bounding box center [101, 266] width 113 height 10
select select "move-left-to-right"
click at [45, 261] on select "Don't animate Show / Hide Slide up/down Zoom in/out Slide left to right Slide r…" at bounding box center [101, 266] width 113 height 10
select select "scroll"
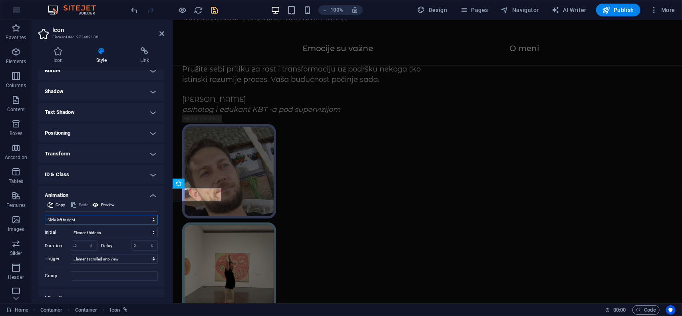
scroll to position [193, 0]
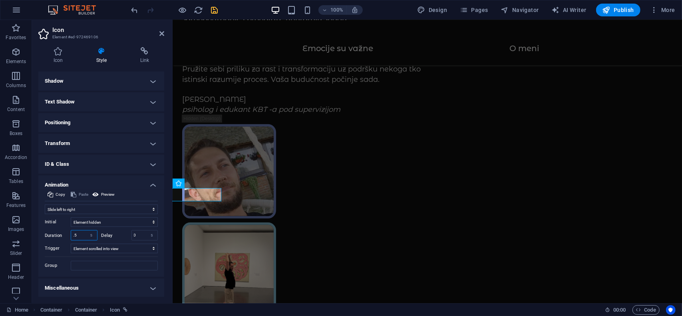
click at [74, 236] on input ".5" at bounding box center [84, 236] width 26 height 10
click at [82, 235] on input ".5" at bounding box center [84, 236] width 26 height 10
type input "1"
click at [211, 11] on icon "save" at bounding box center [214, 10] width 9 height 9
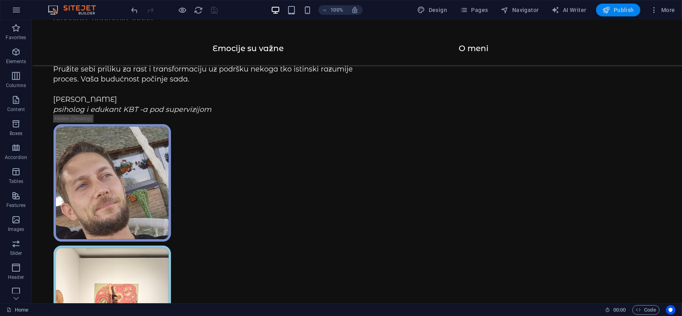
click at [622, 12] on span "Publish" at bounding box center [619, 10] width 32 height 8
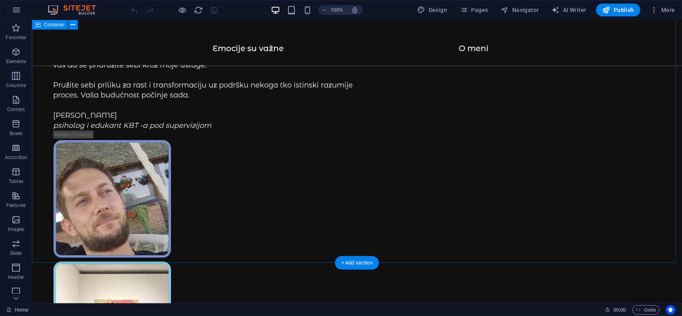
scroll to position [200, 0]
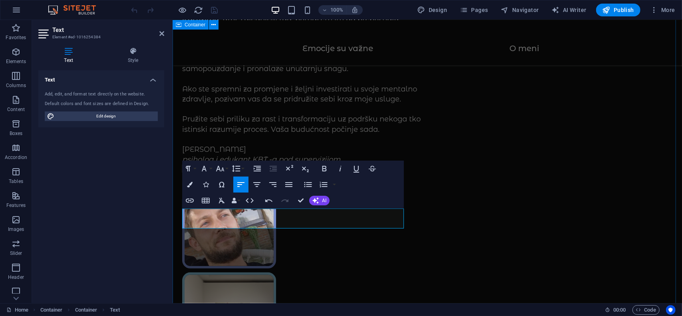
click at [475, 257] on div "Online psiholog Kao KBT terapeut pod supervizijom, posvećen sam pružanju podršk…" at bounding box center [427, 254] width 510 height 888
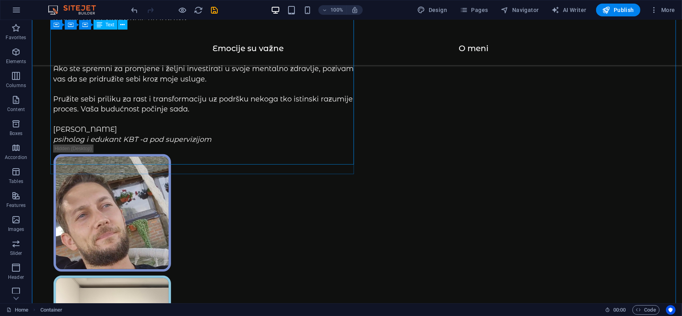
scroll to position [189, 0]
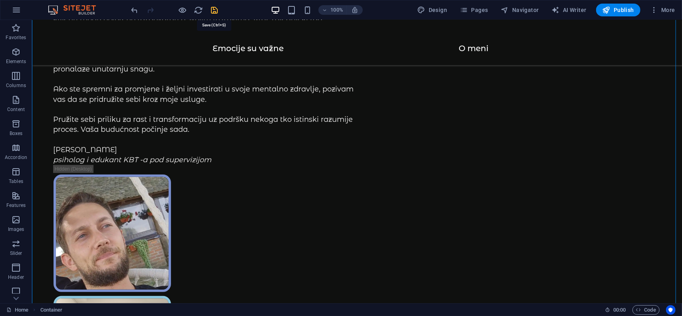
click at [215, 12] on icon "save" at bounding box center [214, 10] width 9 height 9
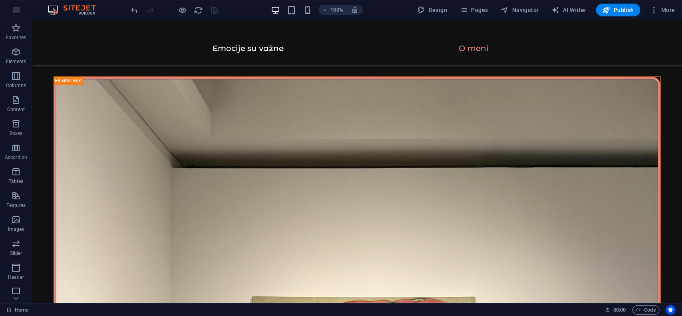
scroll to position [1149, 0]
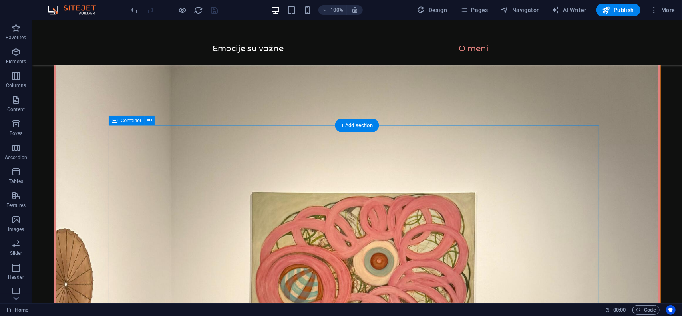
scroll to position [1309, 0]
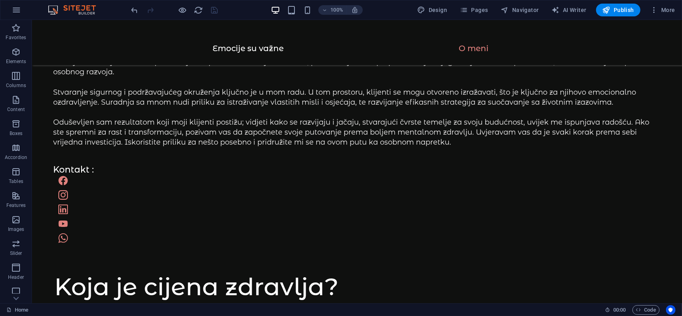
scroll to position [1869, 0]
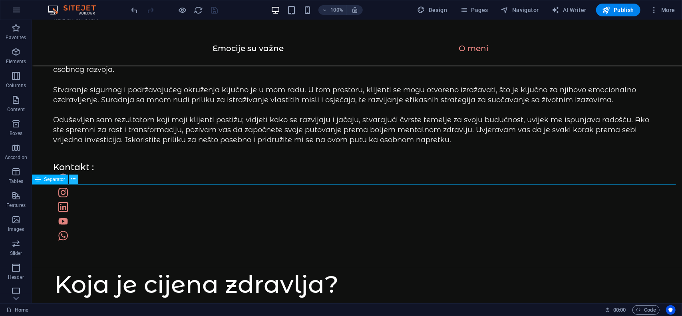
click at [70, 181] on button at bounding box center [74, 180] width 10 height 10
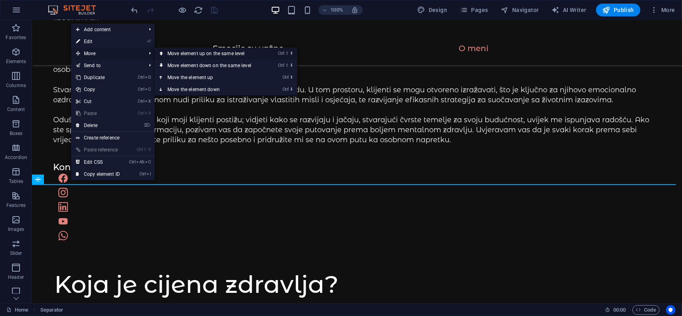
click at [175, 52] on link "Ctrl ⇧ ⬆ Move element up on the same level" at bounding box center [211, 54] width 113 height 12
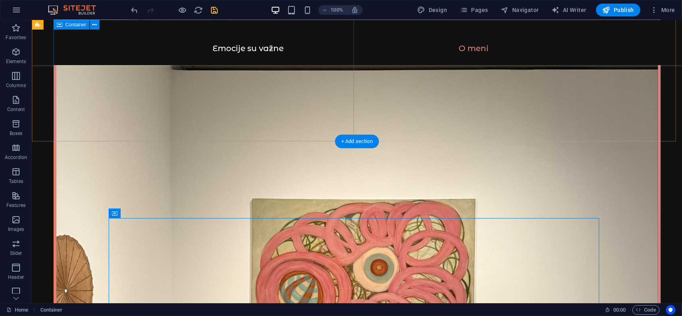
scroll to position [1189, 0]
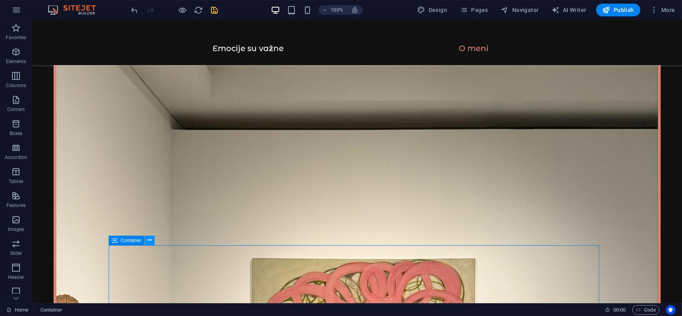
click at [150, 240] on icon at bounding box center [150, 240] width 4 height 8
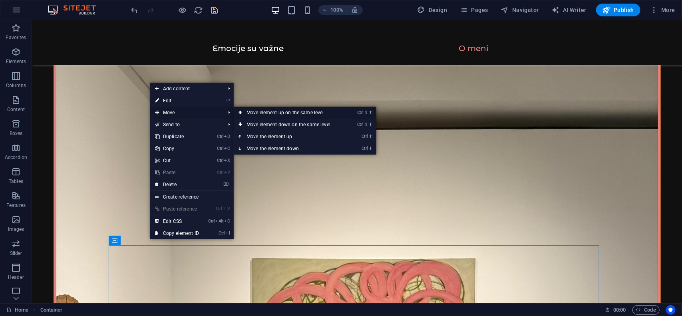
click at [254, 112] on link "Ctrl ⇧ ⬆ Move element up on the same level" at bounding box center [290, 113] width 113 height 12
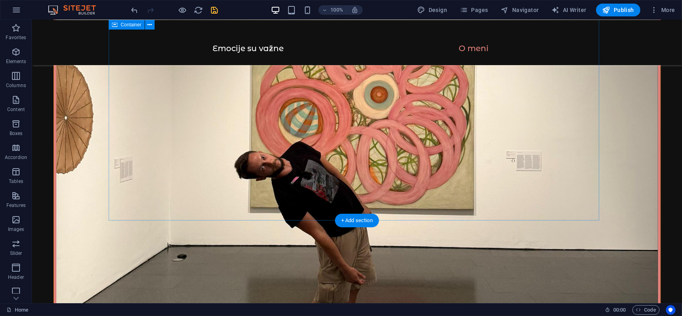
scroll to position [1510, 0]
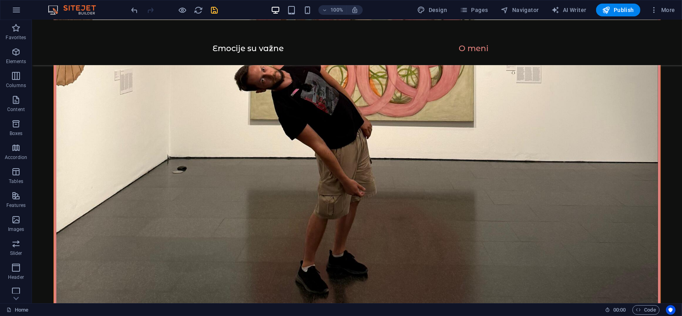
click at [213, 10] on icon "save" at bounding box center [214, 10] width 9 height 9
click at [623, 10] on span "Publish" at bounding box center [619, 10] width 32 height 8
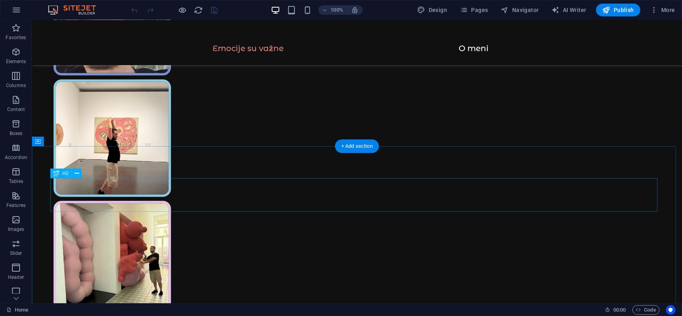
scroll to position [400, 0]
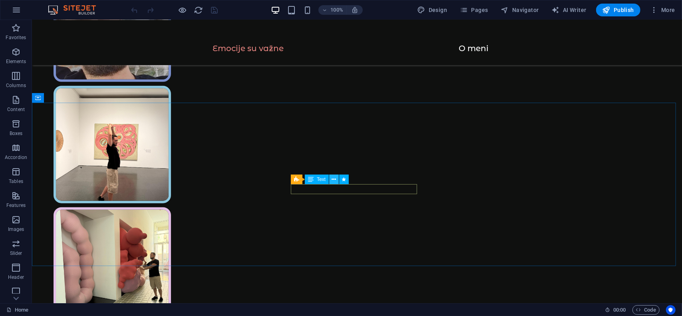
click at [332, 180] on icon at bounding box center [334, 180] width 4 height 8
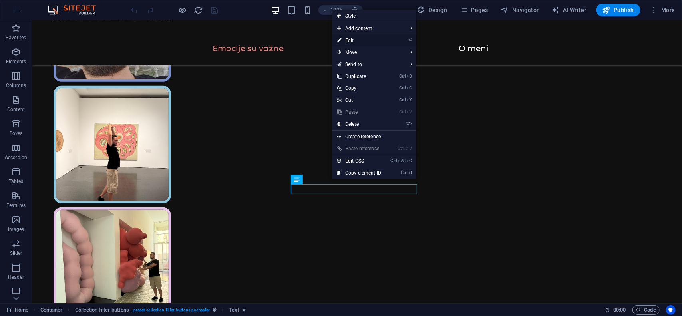
click at [355, 40] on link "⏎ Edit" at bounding box center [360, 40] width 54 height 12
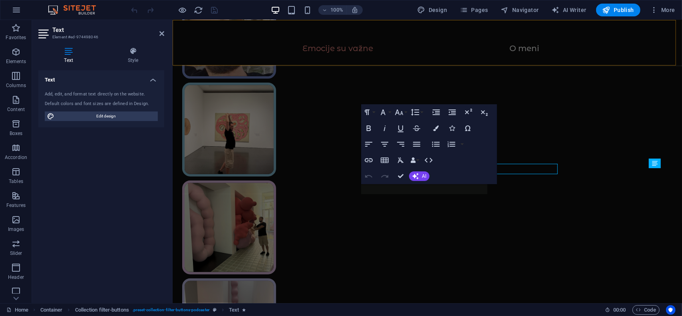
select select "move-left-to-right"
select select "s"
select select "scroll"
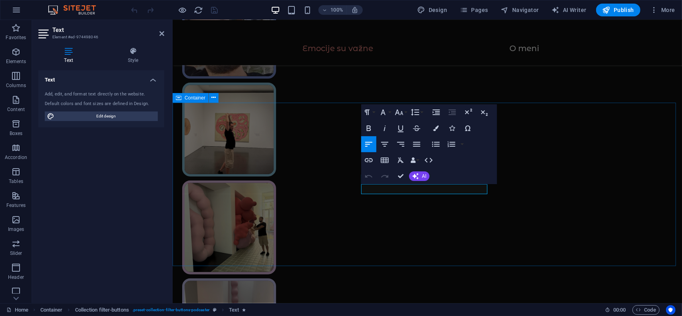
scroll to position [420, 0]
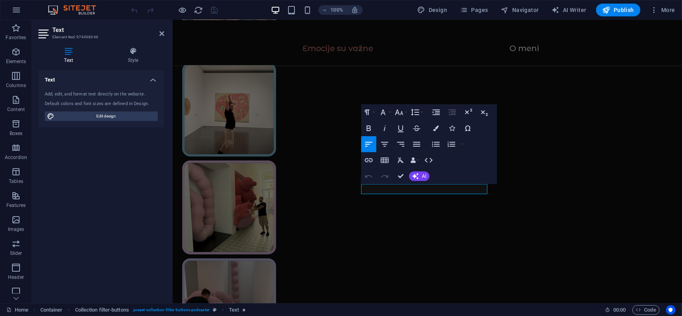
click at [127, 64] on h4 "Style" at bounding box center [133, 55] width 62 height 17
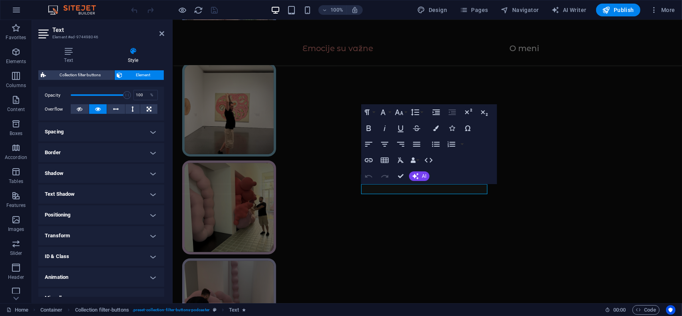
scroll to position [127, 0]
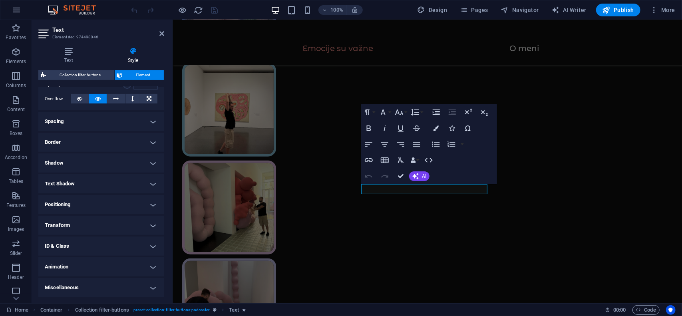
click at [69, 267] on h4 "Animation" at bounding box center [101, 266] width 126 height 19
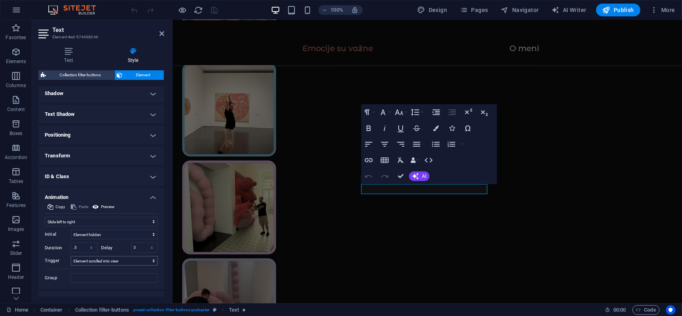
scroll to position [207, 0]
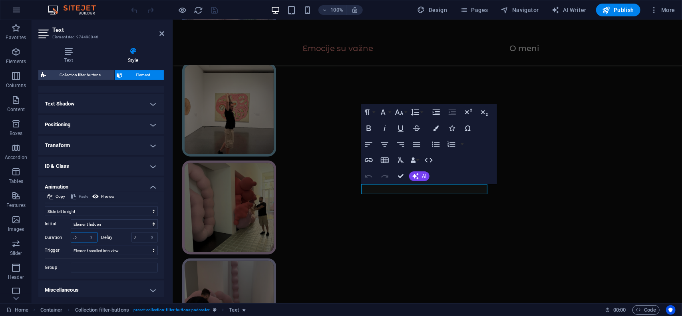
click at [78, 237] on input ".5" at bounding box center [84, 238] width 26 height 10
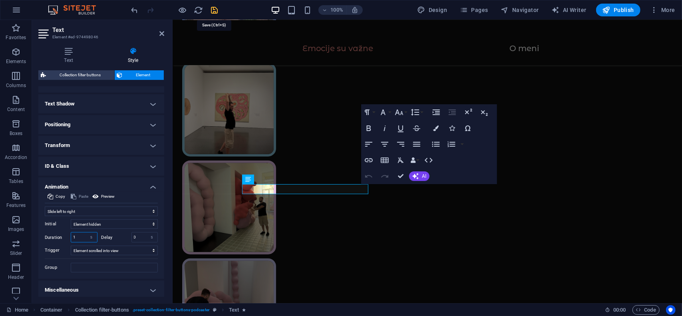
type input "1"
click at [212, 9] on icon "save" at bounding box center [214, 10] width 9 height 9
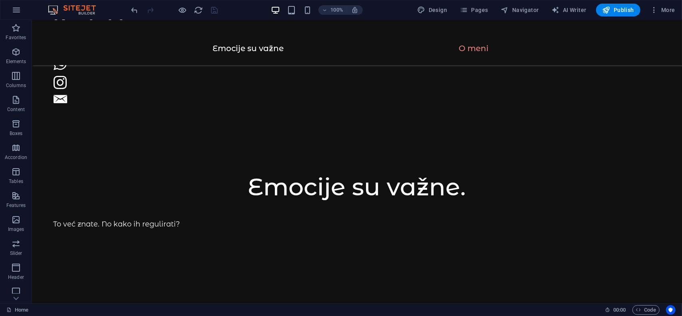
scroll to position [919, 0]
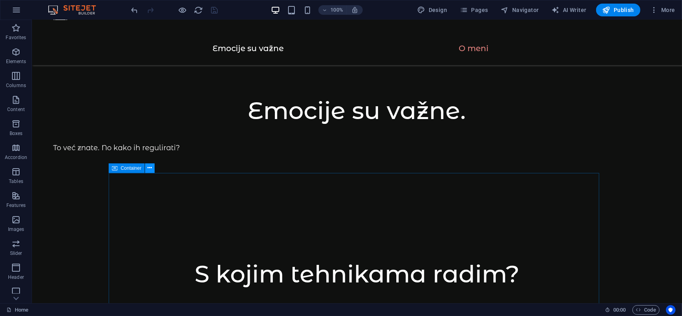
click at [152, 169] on button at bounding box center [150, 169] width 10 height 10
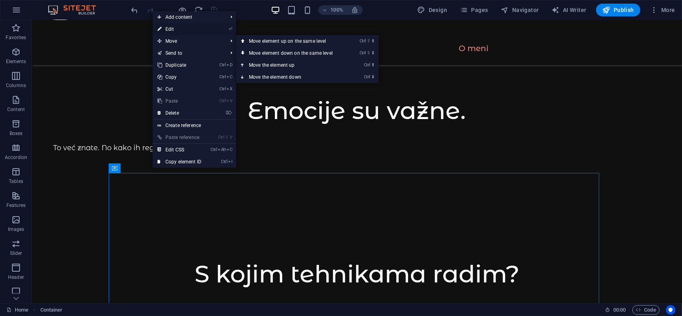
click at [176, 31] on link "⏎ Edit" at bounding box center [180, 29] width 54 height 12
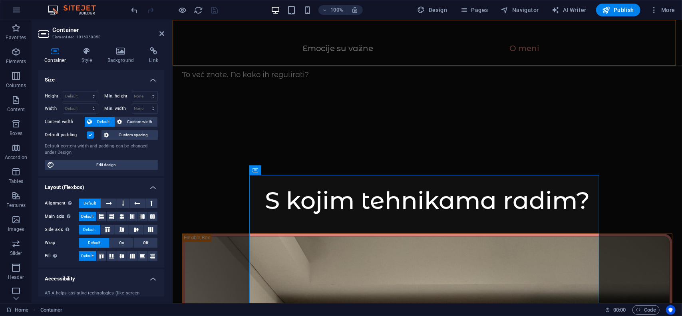
scroll to position [978, 0]
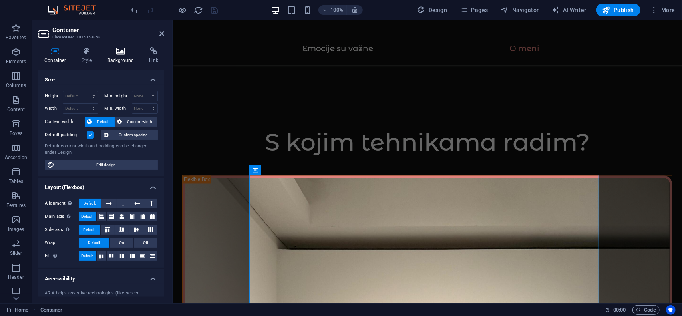
click at [118, 54] on icon at bounding box center [121, 51] width 39 height 8
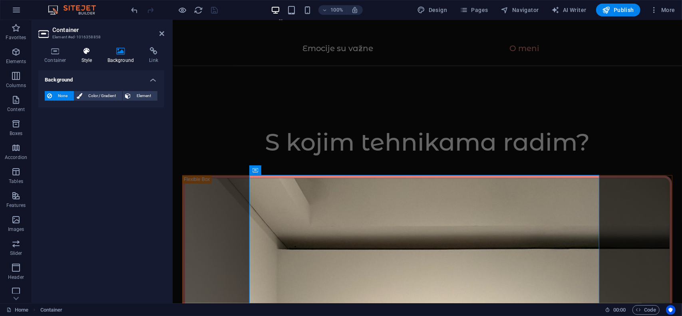
click at [82, 56] on h4 "Style" at bounding box center [89, 55] width 26 height 17
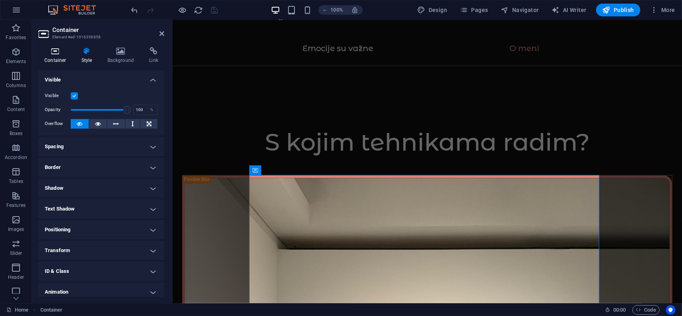
click at [57, 48] on icon at bounding box center [55, 51] width 34 height 8
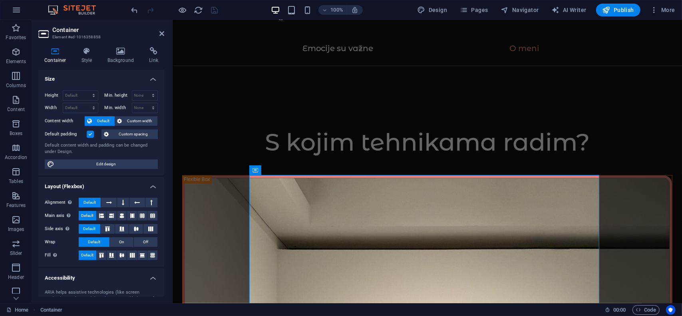
scroll to position [0, 0]
click at [77, 94] on select "Default px rem % vh vw" at bounding box center [80, 97] width 35 height 10
select select "rem"
click at [86, 92] on select "Default px rem % vh vw" at bounding box center [80, 97] width 35 height 10
click at [74, 96] on input "81" at bounding box center [80, 97] width 35 height 10
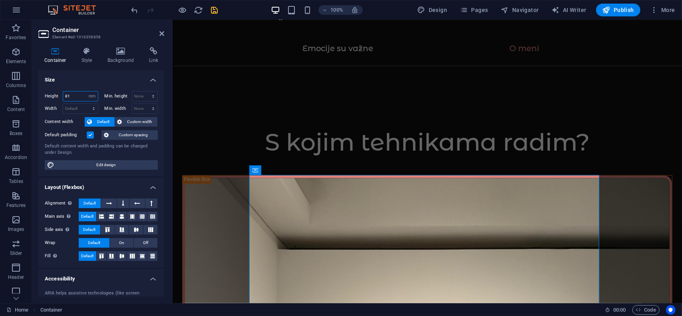
type input "8"
type input "66"
click at [90, 76] on h4 "Size" at bounding box center [101, 77] width 126 height 14
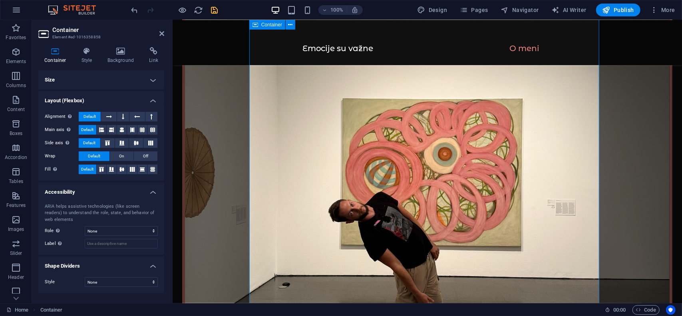
scroll to position [1258, 0]
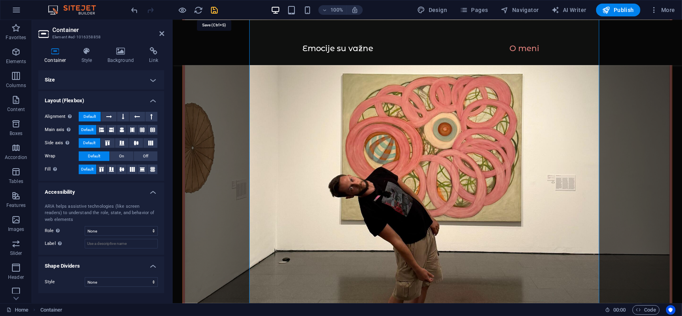
drag, startPoint x: 212, startPoint y: 12, endPoint x: 271, endPoint y: 48, distance: 68.9
click at [212, 12] on icon "save" at bounding box center [214, 10] width 9 height 9
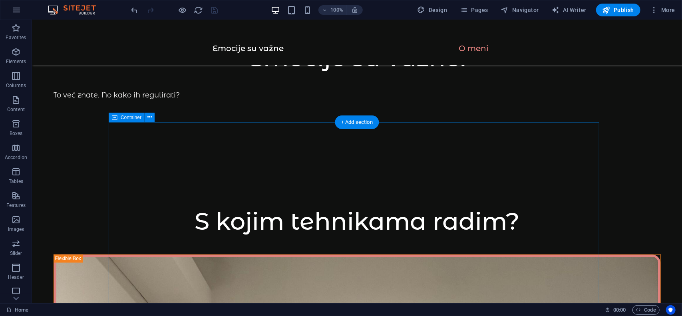
scroll to position [997, 0]
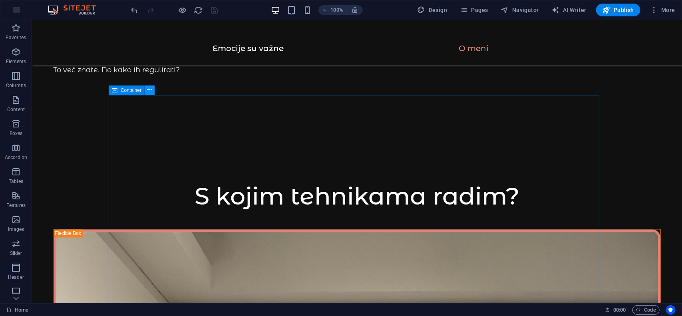
click at [152, 90] on icon at bounding box center [150, 90] width 4 height 8
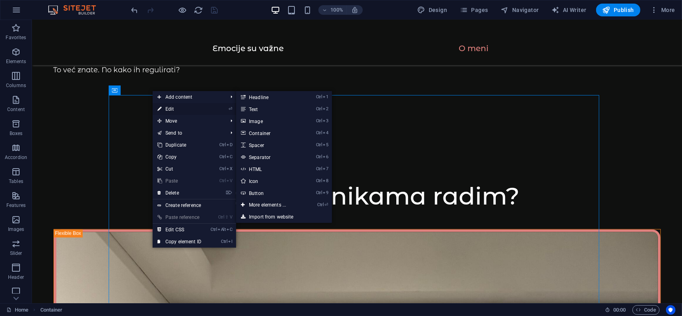
drag, startPoint x: 1, startPoint y: 90, endPoint x: 174, endPoint y: 110, distance: 173.9
click at [174, 110] on link "⏎ Edit" at bounding box center [180, 109] width 54 height 12
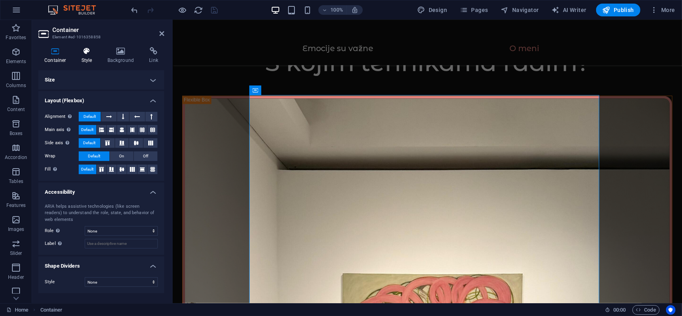
click at [86, 52] on icon at bounding box center [87, 51] width 23 height 8
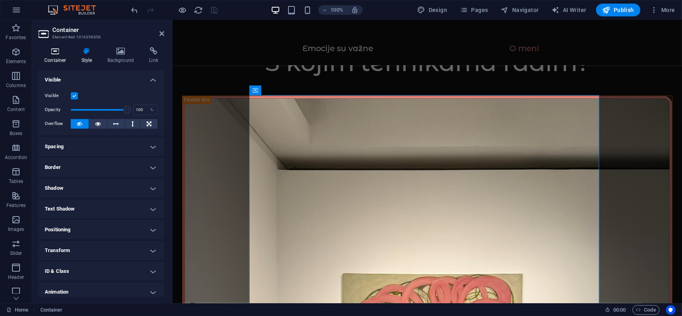
click at [62, 52] on icon at bounding box center [55, 51] width 34 height 8
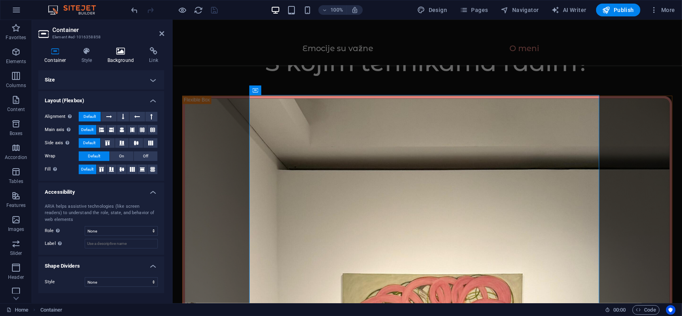
click at [123, 55] on icon at bounding box center [121, 51] width 39 height 8
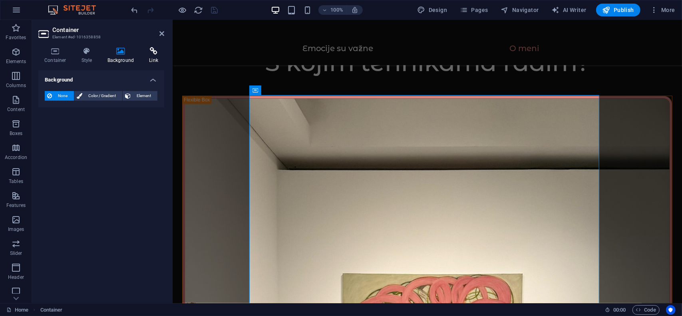
click at [149, 56] on h4 "Link" at bounding box center [153, 55] width 21 height 17
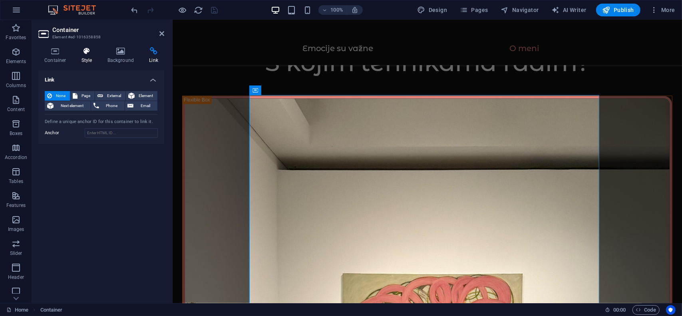
click at [85, 59] on h4 "Style" at bounding box center [89, 55] width 26 height 17
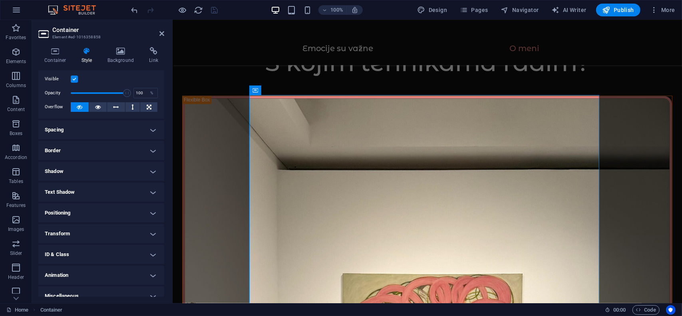
scroll to position [0, 0]
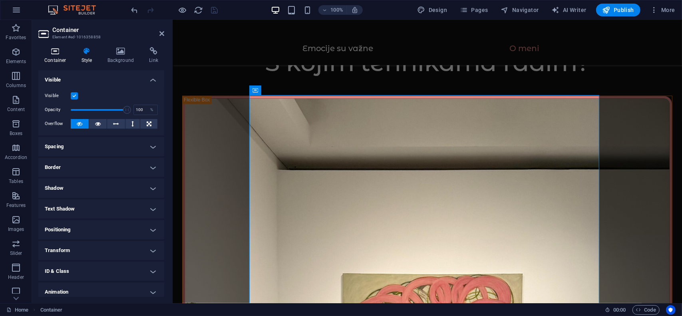
click at [54, 57] on h4 "Container" at bounding box center [56, 55] width 37 height 17
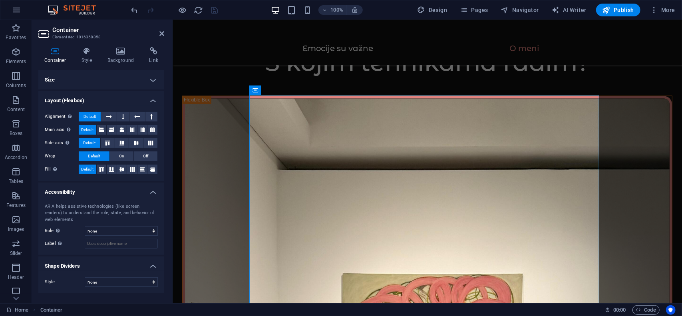
click at [134, 80] on h4 "Size" at bounding box center [101, 79] width 126 height 19
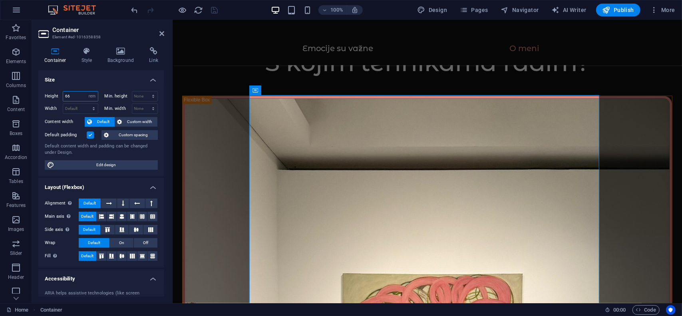
click at [75, 94] on input "66" at bounding box center [80, 97] width 35 height 10
type input "44"
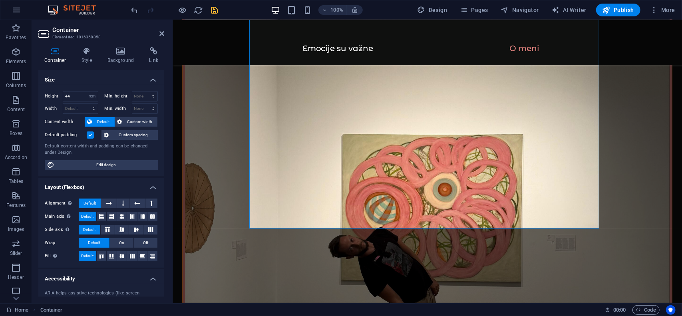
scroll to position [1138, 0]
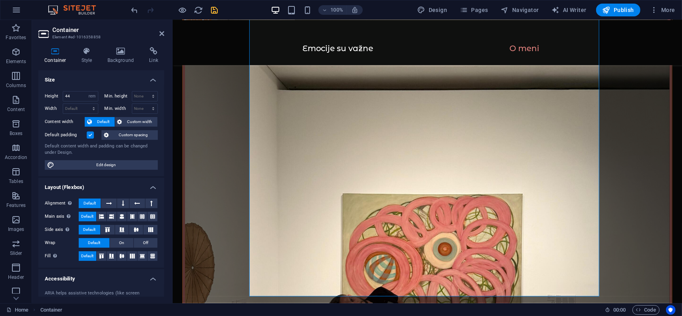
click at [211, 11] on icon "save" at bounding box center [214, 10] width 9 height 9
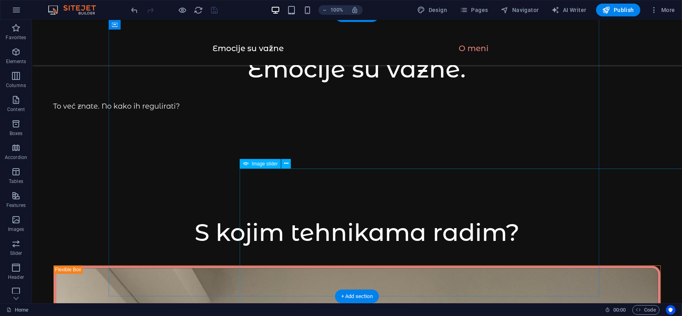
scroll to position [957, 0]
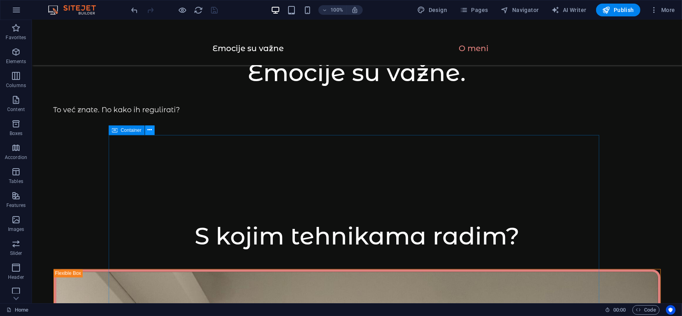
click at [150, 133] on icon at bounding box center [150, 130] width 4 height 8
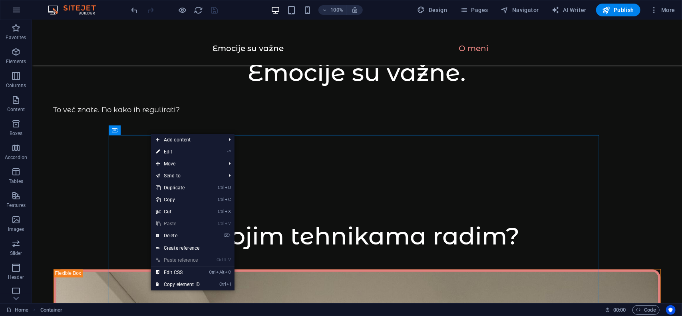
drag, startPoint x: 88, startPoint y: 134, endPoint x: 86, endPoint y: 129, distance: 5.7
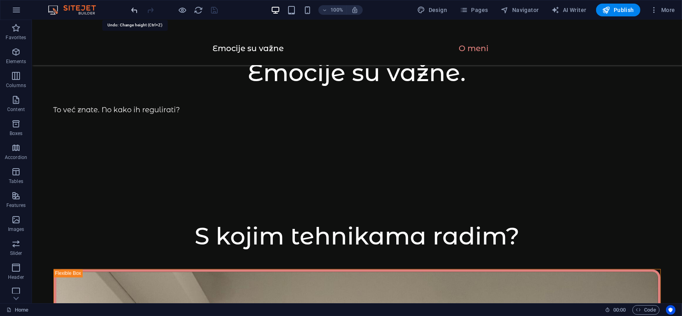
drag, startPoint x: 133, startPoint y: 13, endPoint x: 133, endPoint y: 31, distance: 18.0
click at [133, 13] on icon "undo" at bounding box center [134, 10] width 9 height 9
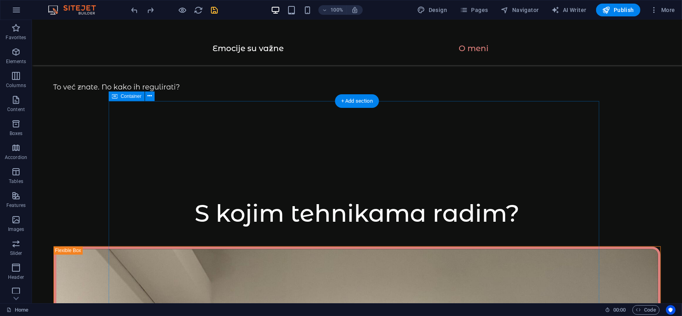
scroll to position [997, 0]
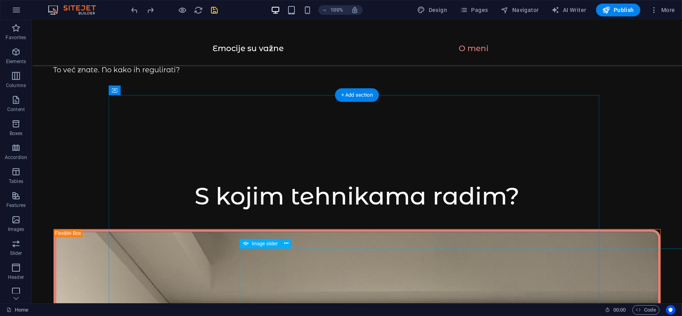
click at [285, 245] on icon at bounding box center [286, 243] width 4 height 8
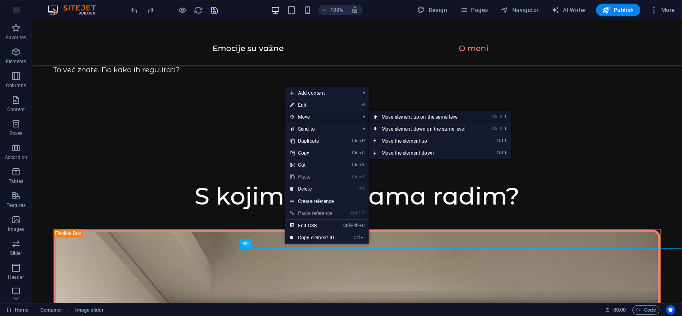
click at [385, 120] on link "Ctrl ⇧ ⬆ Move element up on the same level" at bounding box center [425, 117] width 113 height 12
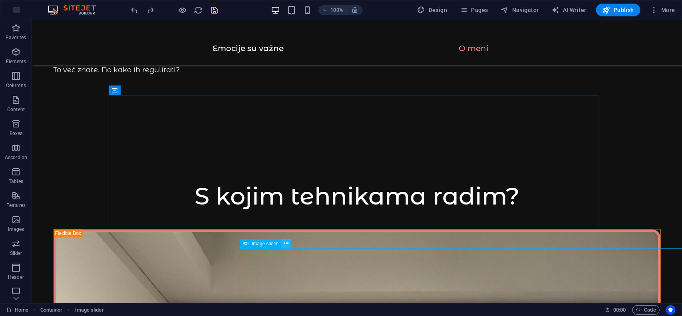
click at [285, 244] on icon at bounding box center [286, 243] width 4 height 8
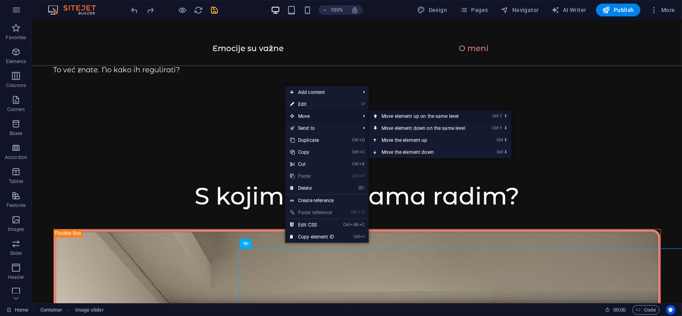
click at [392, 114] on link "Ctrl ⇧ ⬆ Move element up on the same level" at bounding box center [425, 116] width 113 height 12
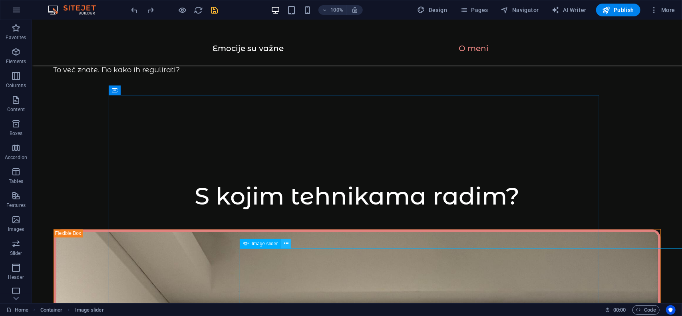
click at [285, 244] on icon at bounding box center [286, 243] width 4 height 8
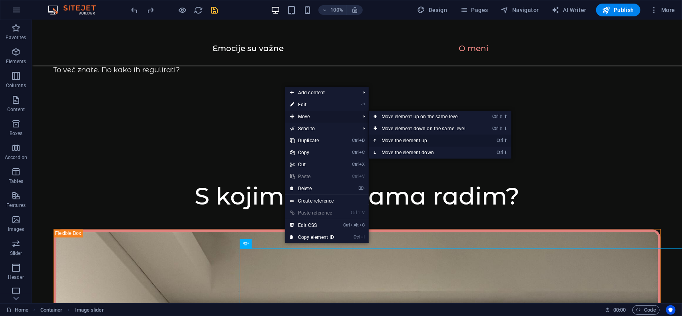
click at [414, 140] on link "Ctrl ⬆ Move the element up" at bounding box center [425, 141] width 113 height 12
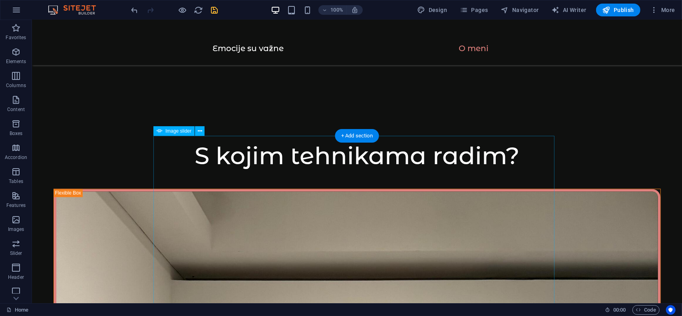
scroll to position [1041, 0]
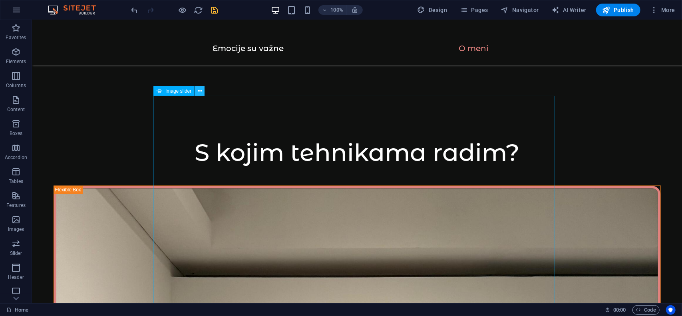
click at [201, 92] on icon at bounding box center [200, 91] width 4 height 8
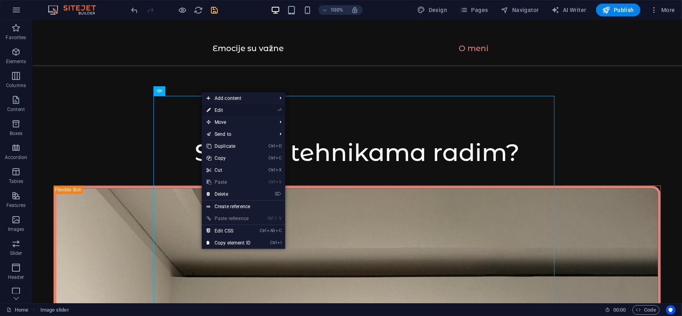
drag, startPoint x: 50, startPoint y: 92, endPoint x: 222, endPoint y: 112, distance: 173.9
click at [222, 112] on link "⏎ Edit" at bounding box center [229, 110] width 54 height 12
select select "ms"
select select "s"
select select "progressive"
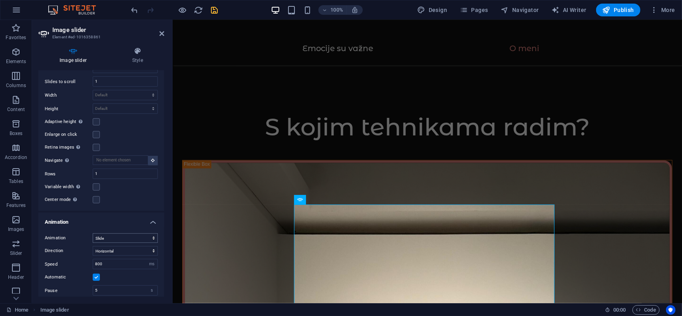
scroll to position [0, 0]
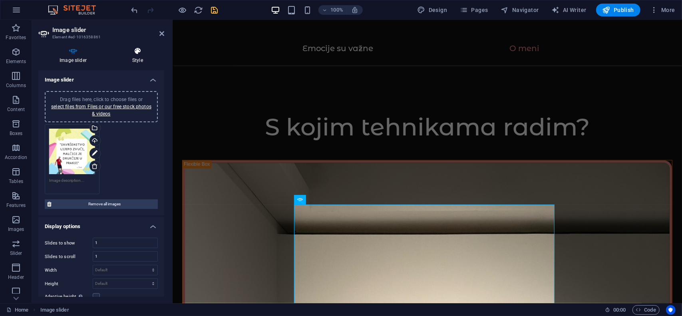
click at [130, 55] on icon at bounding box center [137, 51] width 53 height 8
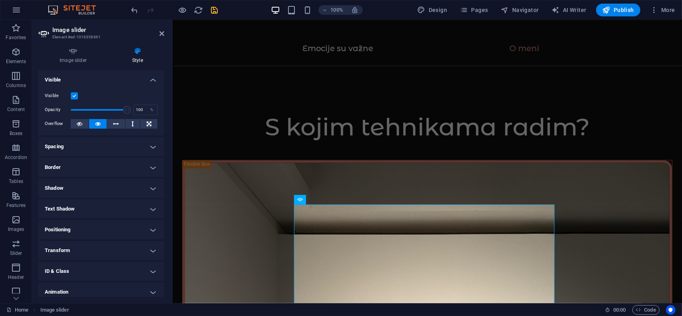
click at [66, 166] on h4 "Border" at bounding box center [101, 167] width 126 height 19
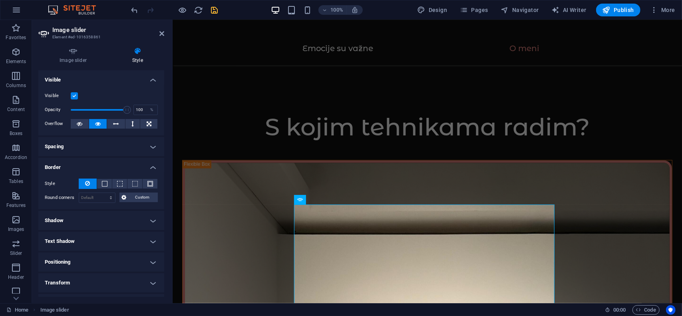
click at [62, 146] on h4 "Spacing" at bounding box center [101, 146] width 126 height 19
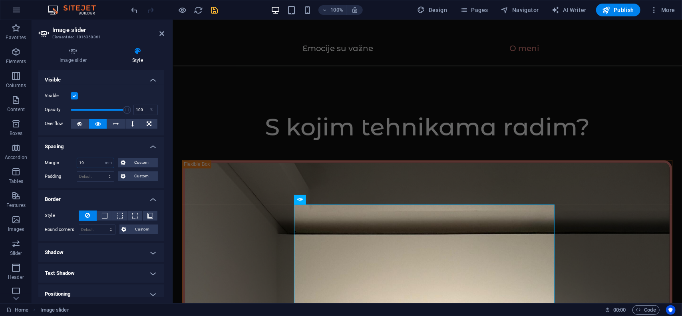
click at [90, 163] on input "19" at bounding box center [95, 163] width 37 height 10
type input "1"
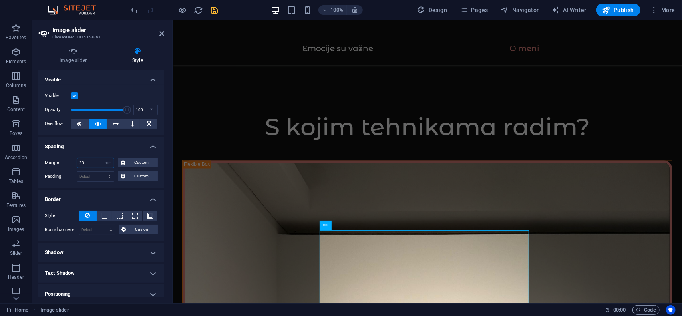
click at [88, 161] on input "23" at bounding box center [95, 163] width 37 height 10
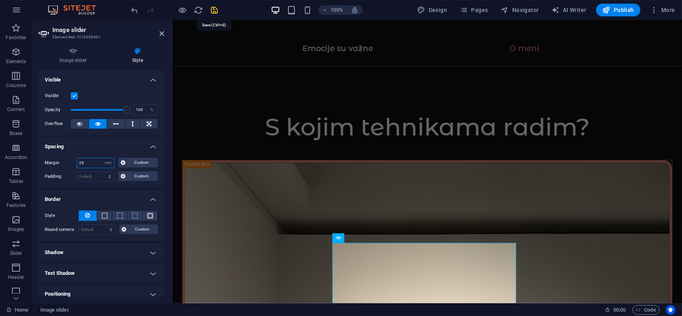
type input "25"
click at [210, 11] on icon "save" at bounding box center [214, 10] width 9 height 9
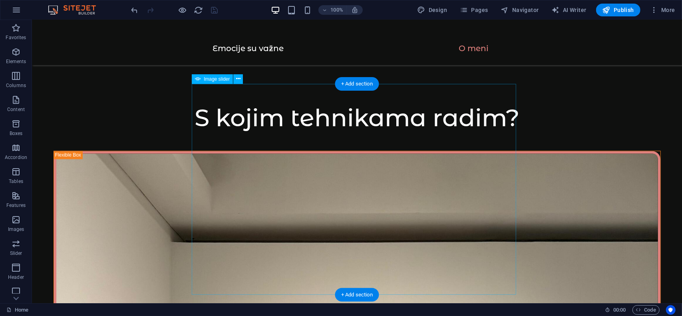
scroll to position [983, 0]
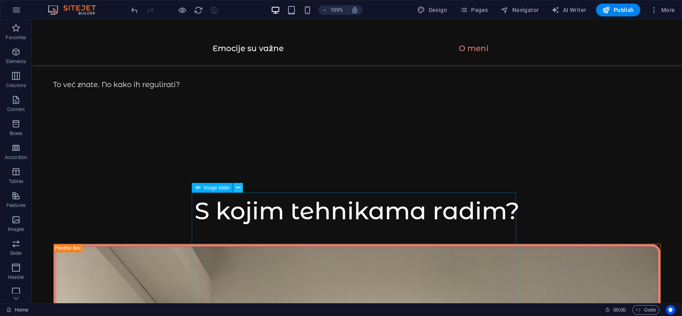
click at [237, 189] on icon at bounding box center [238, 188] width 4 height 8
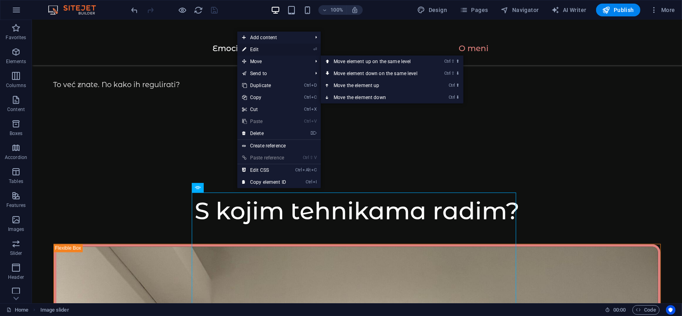
click at [256, 54] on link "⏎ Edit" at bounding box center [264, 50] width 54 height 12
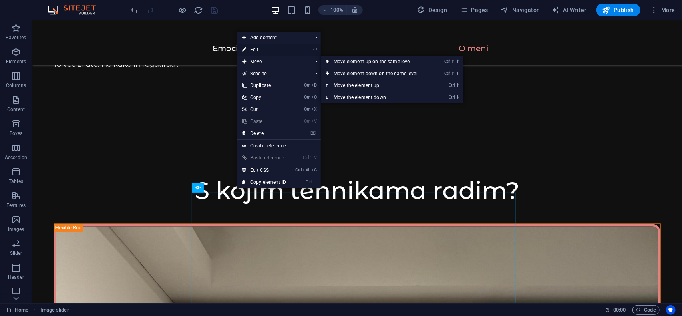
select select "rem"
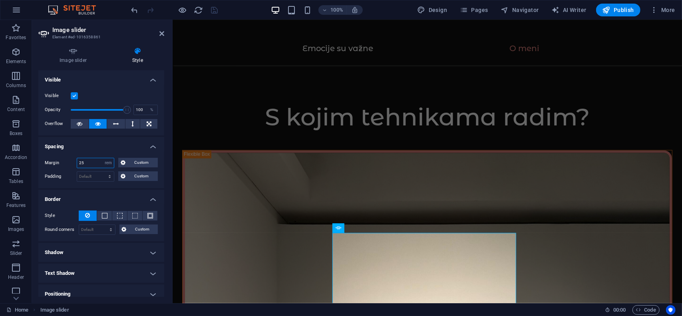
click at [92, 160] on input "25" at bounding box center [95, 163] width 37 height 10
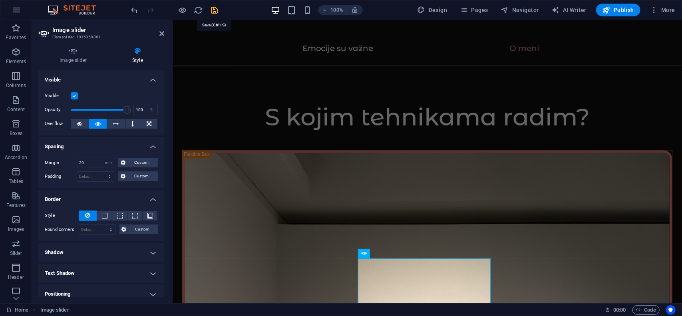
type input "29"
click at [213, 11] on icon "save" at bounding box center [214, 10] width 9 height 9
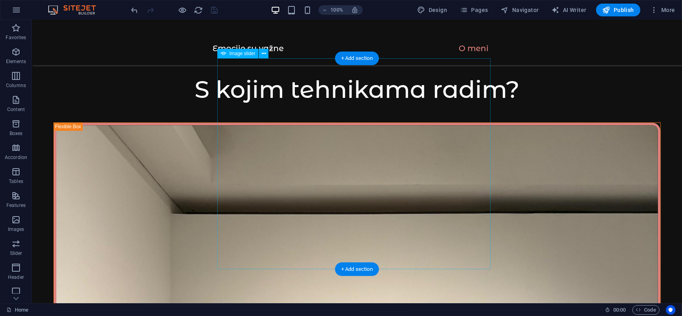
scroll to position [983, 0]
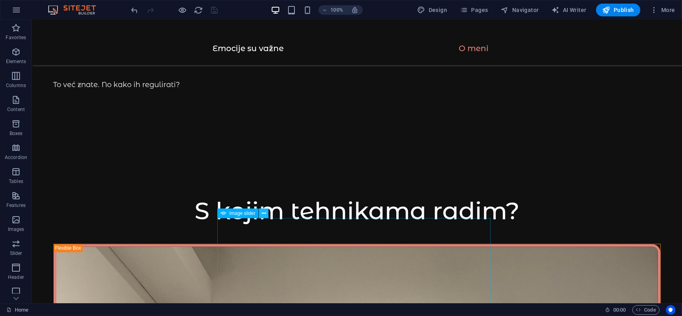
click at [263, 213] on icon at bounding box center [264, 213] width 4 height 8
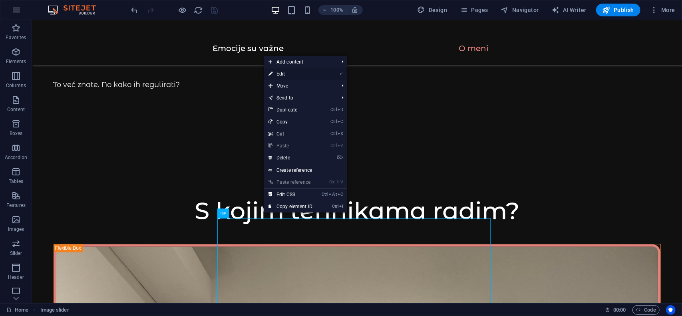
click at [291, 74] on link "⏎ Edit" at bounding box center [291, 74] width 54 height 12
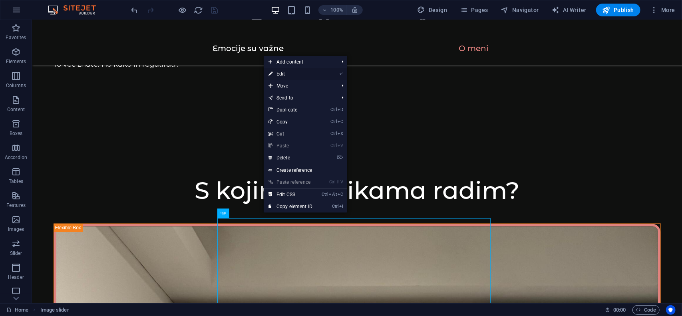
select select "rem"
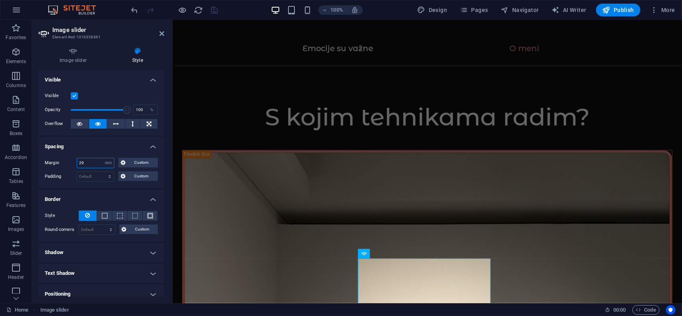
click at [96, 160] on input "29" at bounding box center [95, 163] width 37 height 10
type input "2"
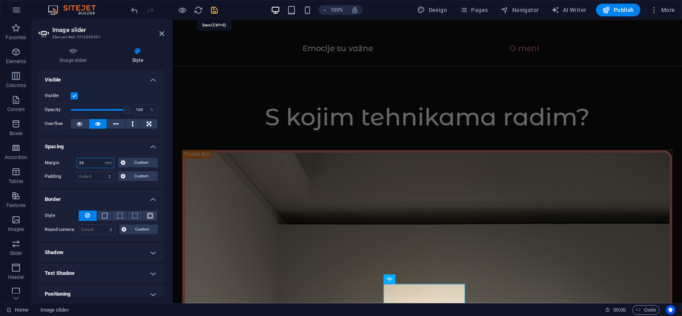
type input "33"
click at [212, 8] on icon "save" at bounding box center [214, 10] width 9 height 9
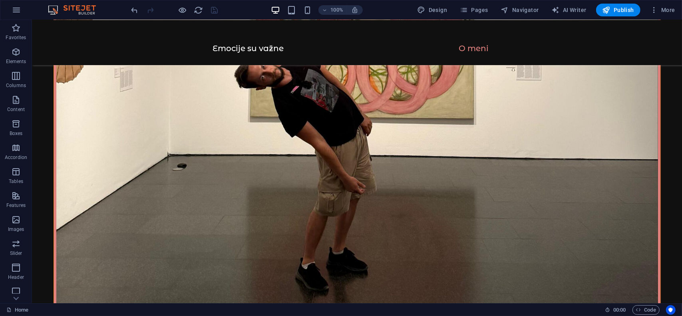
scroll to position [1422, 0]
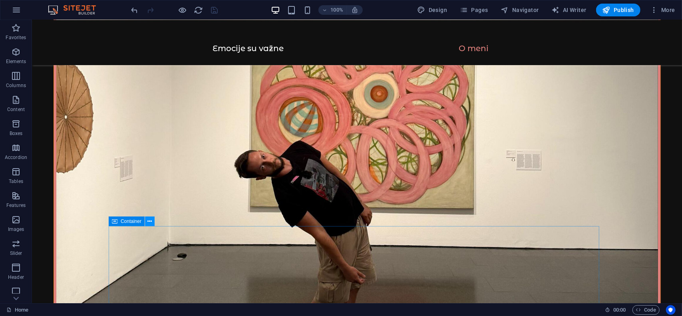
click at [150, 223] on icon at bounding box center [150, 221] width 4 height 8
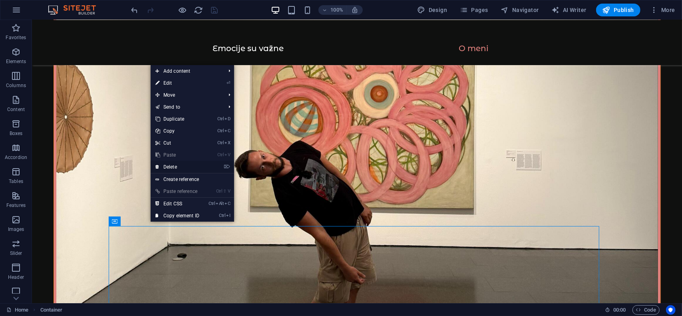
click at [175, 165] on link "⌦ Delete" at bounding box center [178, 167] width 54 height 12
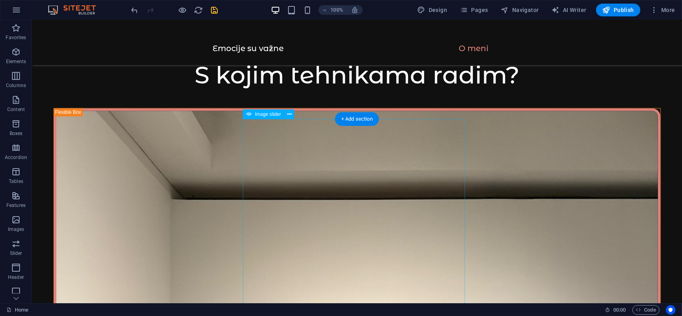
scroll to position [1143, 0]
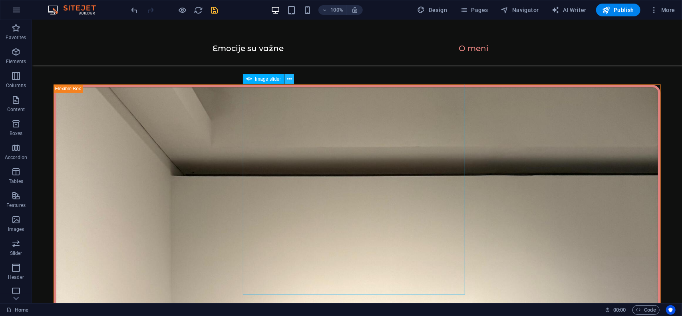
click at [290, 79] on icon at bounding box center [289, 79] width 4 height 8
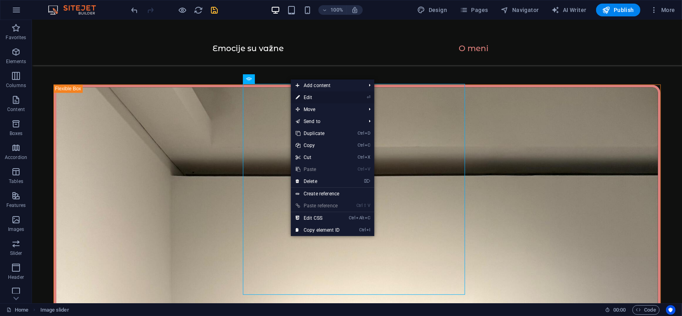
click at [309, 96] on link "⏎ Edit" at bounding box center [318, 98] width 54 height 12
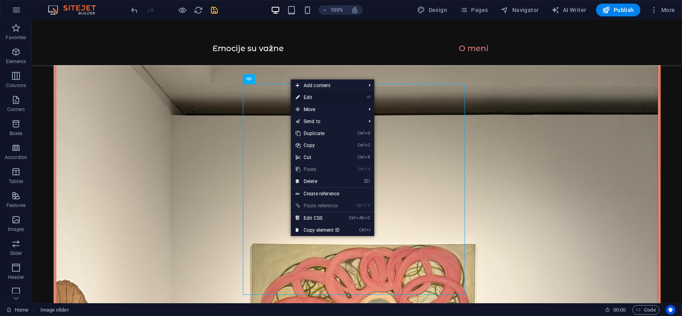
select select "ms"
select select "s"
select select "progressive"
select select "rem"
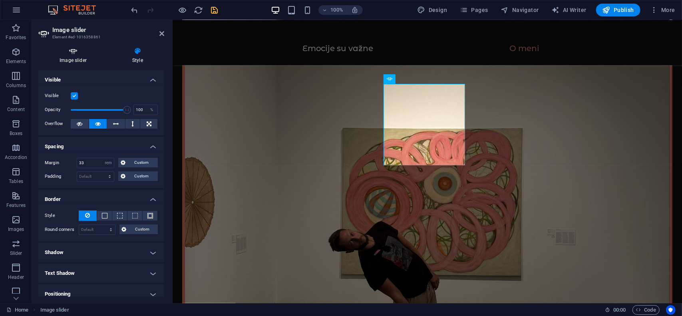
click at [74, 61] on h4 "Image slider" at bounding box center [74, 55] width 73 height 17
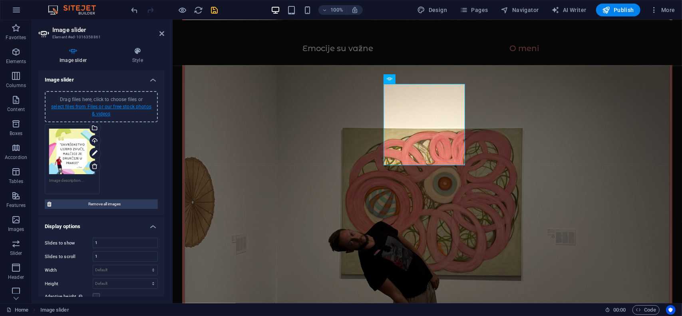
click at [109, 105] on link "select files from Files or our free stock photos & videos" at bounding box center [101, 110] width 100 height 13
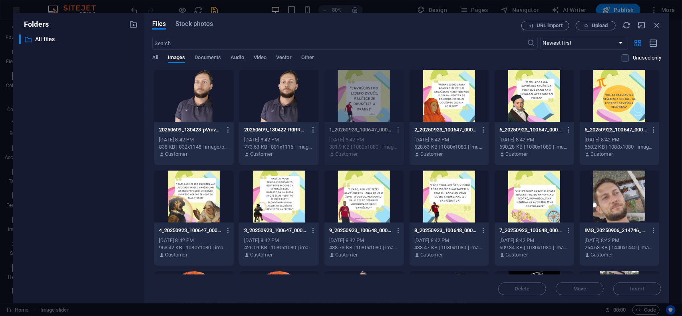
click at [445, 101] on div at bounding box center [450, 96] width 80 height 52
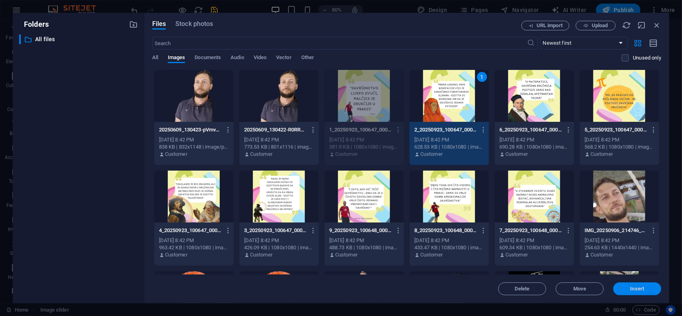
click at [634, 288] on span "Insert" at bounding box center [638, 289] width 14 height 5
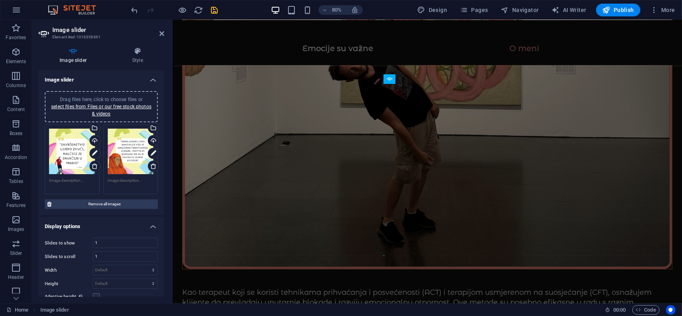
scroll to position [1203, 0]
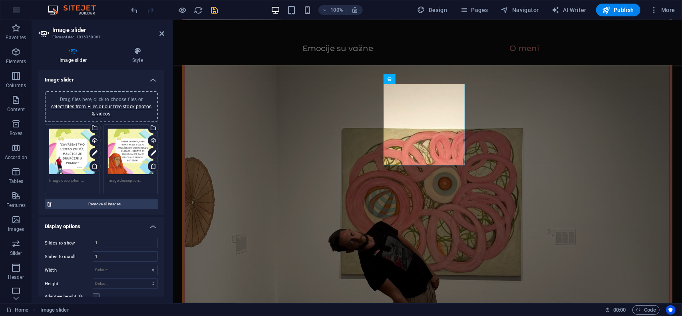
click at [110, 110] on div "Drag files here, click to choose files or select files from Files or our free s…" at bounding box center [102, 107] width 104 height 22
click at [103, 112] on link "select files from Files or our free stock photos & videos" at bounding box center [101, 110] width 100 height 13
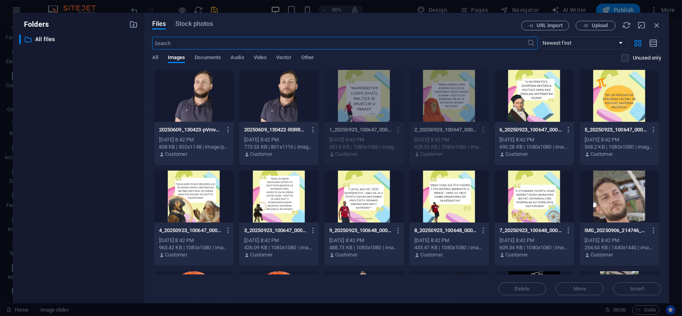
click at [188, 195] on div at bounding box center [194, 197] width 80 height 52
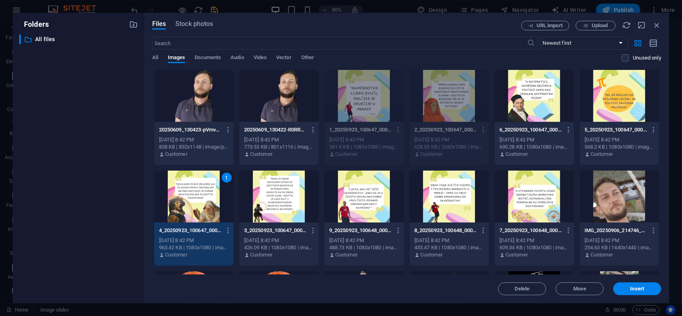
click at [283, 200] on div at bounding box center [279, 197] width 80 height 52
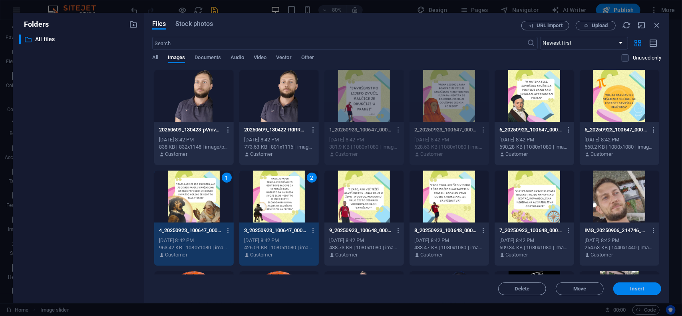
click at [630, 289] on span "Insert" at bounding box center [638, 289] width 42 height 5
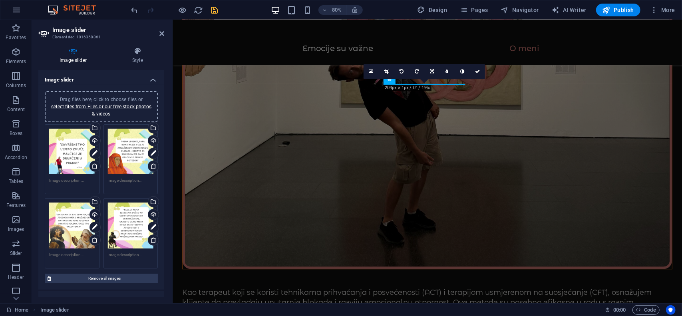
scroll to position [1203, 0]
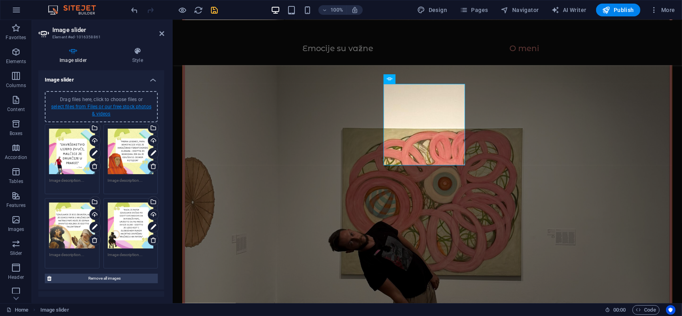
click at [106, 111] on link "select files from Files or our free stock photos & videos" at bounding box center [101, 110] width 100 height 13
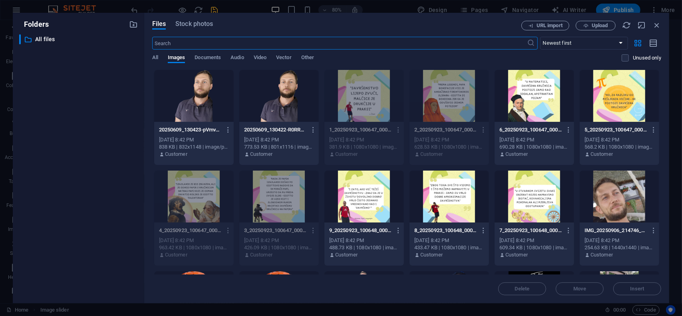
click at [605, 94] on div at bounding box center [620, 96] width 80 height 52
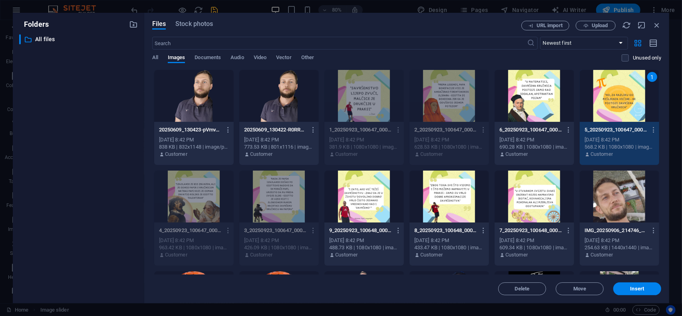
click at [551, 93] on div at bounding box center [535, 96] width 80 height 52
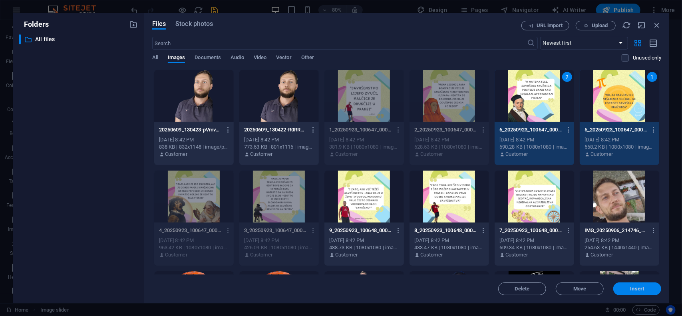
drag, startPoint x: 641, startPoint y: 291, endPoint x: 454, endPoint y: 267, distance: 188.2
click at [641, 291] on span "Insert" at bounding box center [638, 289] width 14 height 5
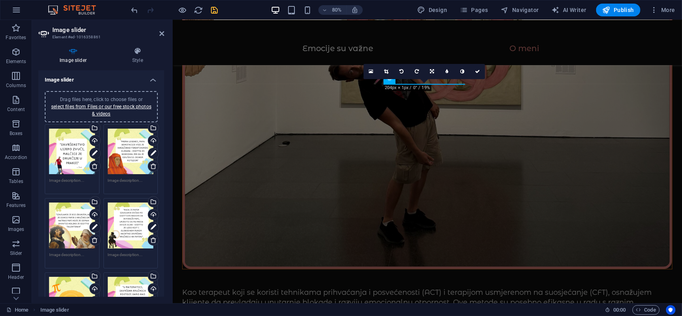
scroll to position [1203, 0]
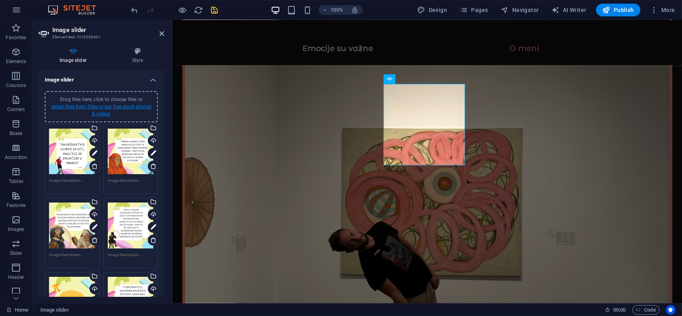
click at [98, 112] on link "select files from Files or our free stock photos & videos" at bounding box center [101, 110] width 100 height 13
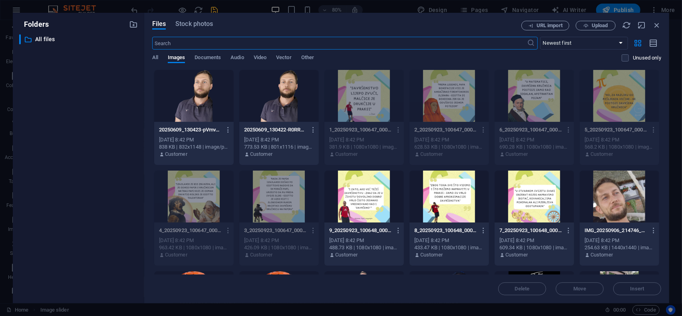
scroll to position [1374, 0]
click at [529, 199] on div at bounding box center [535, 197] width 80 height 52
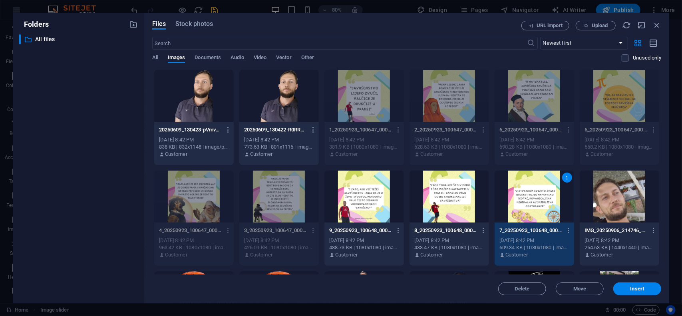
click at [459, 202] on div at bounding box center [450, 197] width 80 height 52
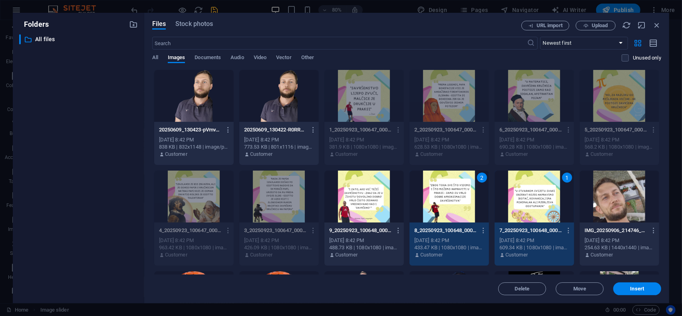
click at [373, 195] on div at bounding box center [365, 197] width 80 height 52
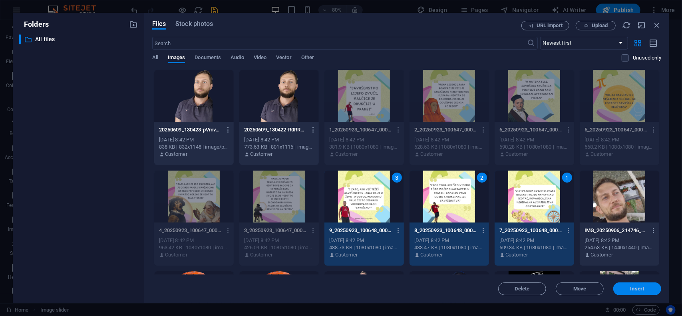
click at [627, 289] on span "Insert" at bounding box center [638, 289] width 42 height 5
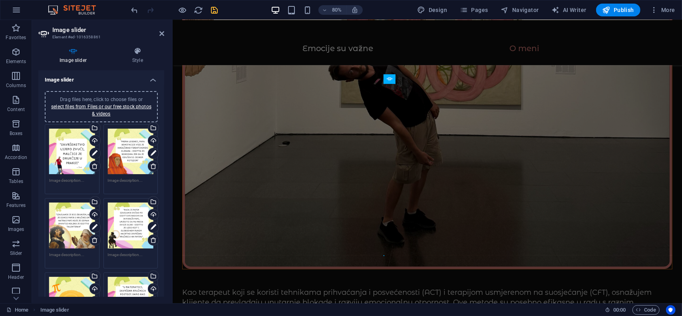
scroll to position [1203, 0]
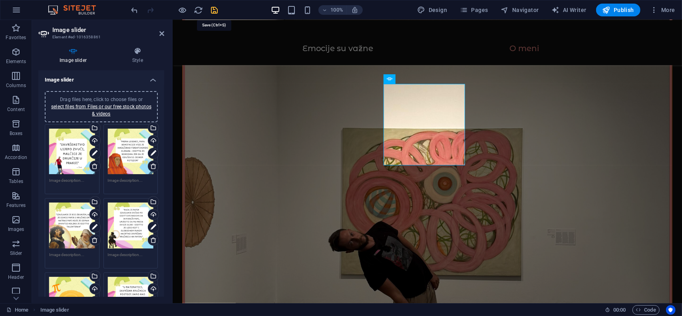
click at [213, 10] on icon "save" at bounding box center [214, 10] width 9 height 9
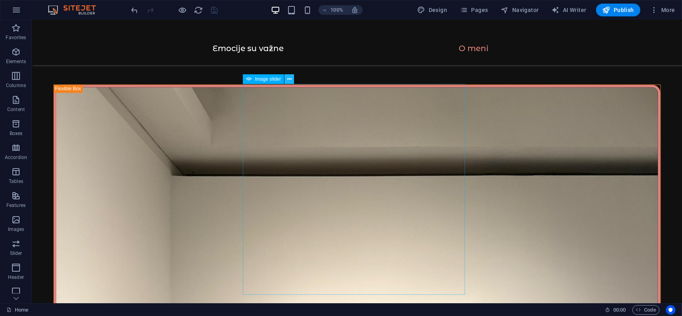
click at [290, 80] on icon at bounding box center [289, 79] width 4 height 8
click at [290, 78] on icon at bounding box center [289, 79] width 4 height 8
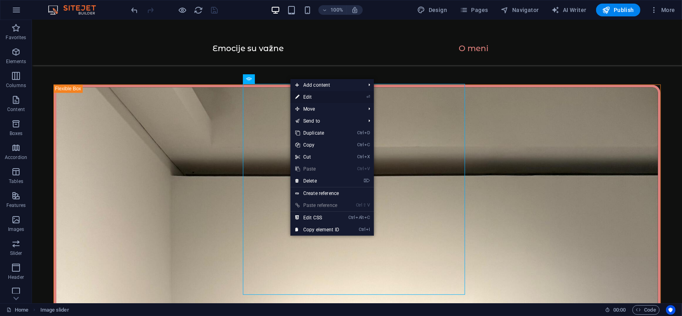
click at [317, 100] on link "⏎ Edit" at bounding box center [318, 97] width 54 height 12
select select "ms"
select select "s"
select select "progressive"
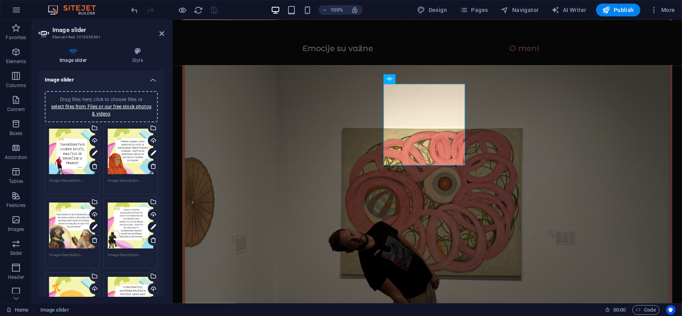
scroll to position [0, 0]
click at [162, 34] on icon at bounding box center [162, 33] width 5 height 6
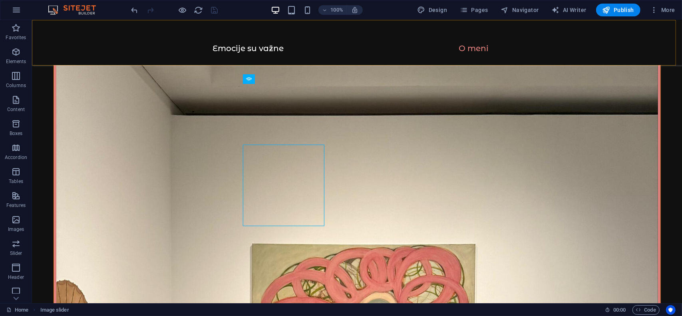
scroll to position [1143, 0]
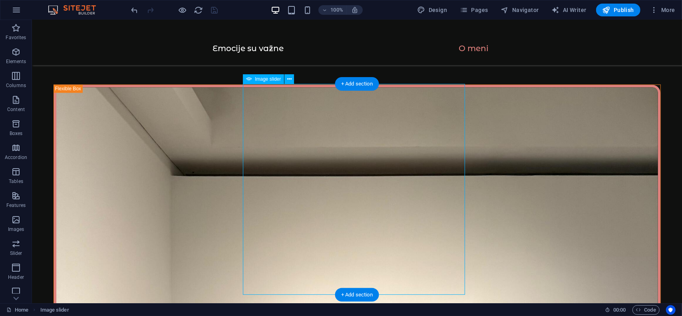
select select "ms"
select select "s"
select select "progressive"
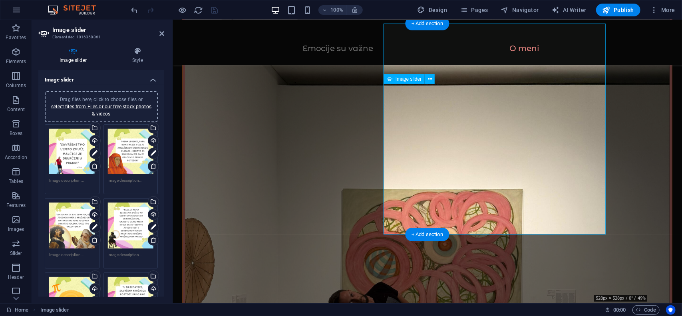
scroll to position [1203, 0]
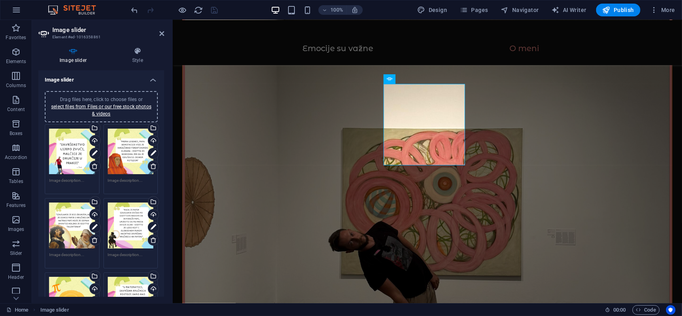
click at [134, 12] on icon "undo" at bounding box center [134, 10] width 9 height 9
drag, startPoint x: 152, startPoint y: 10, endPoint x: 0, endPoint y: 10, distance: 151.9
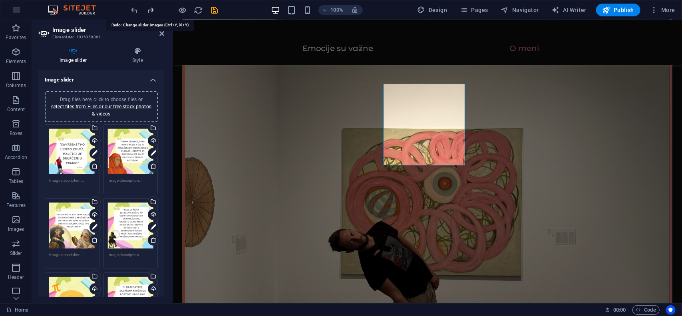
click at [152, 10] on icon "redo" at bounding box center [150, 10] width 9 height 9
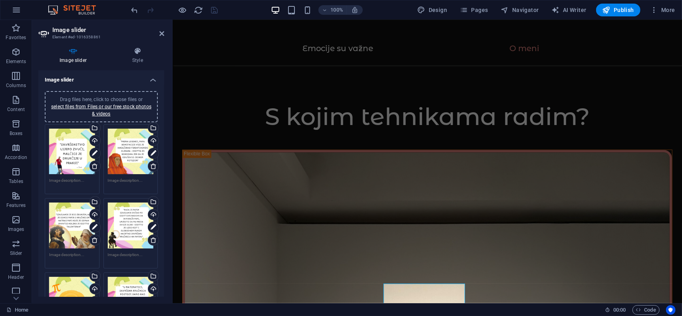
scroll to position [1123, 0]
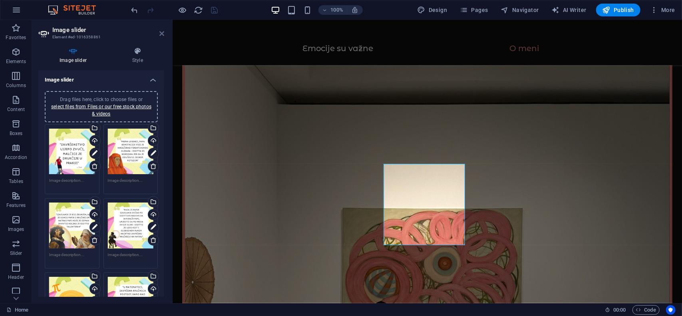
click at [161, 32] on icon at bounding box center [162, 33] width 5 height 6
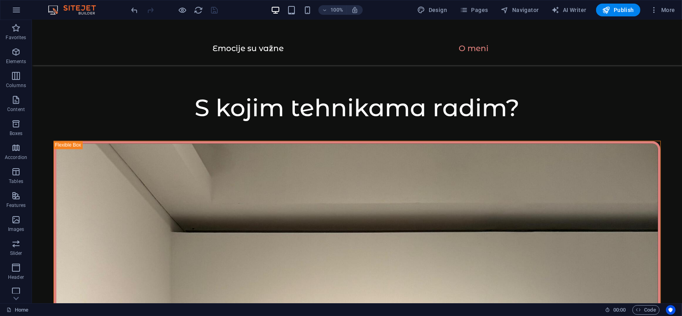
scroll to position [1183, 0]
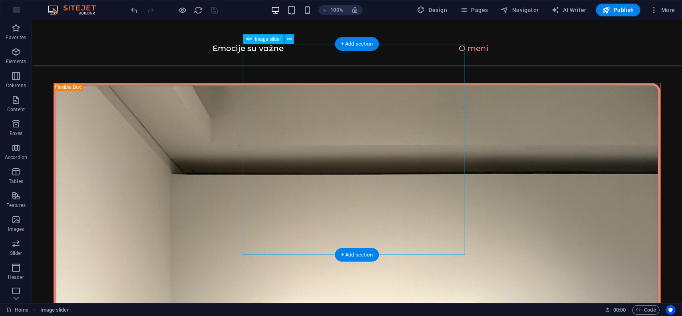
scroll to position [1143, 0]
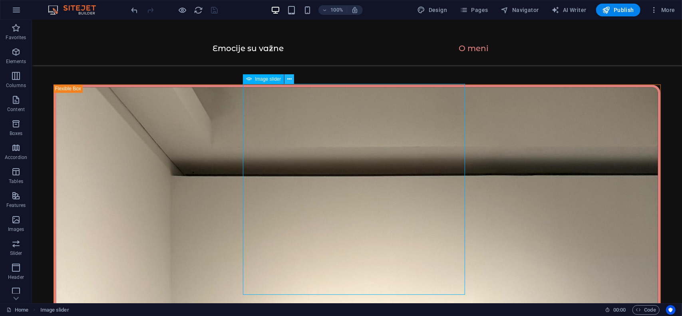
click at [291, 78] on icon at bounding box center [289, 79] width 4 height 8
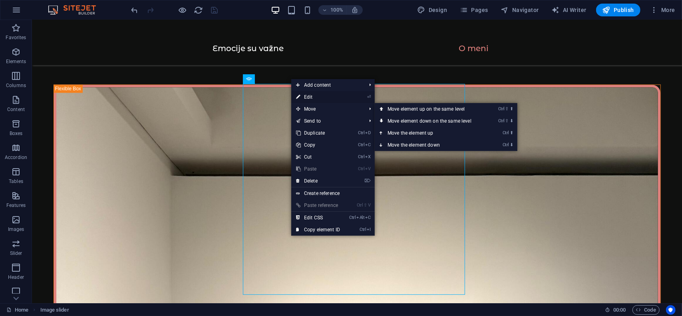
click at [313, 98] on link "⏎ Edit" at bounding box center [318, 97] width 54 height 12
select select "ms"
select select "s"
select select "progressive"
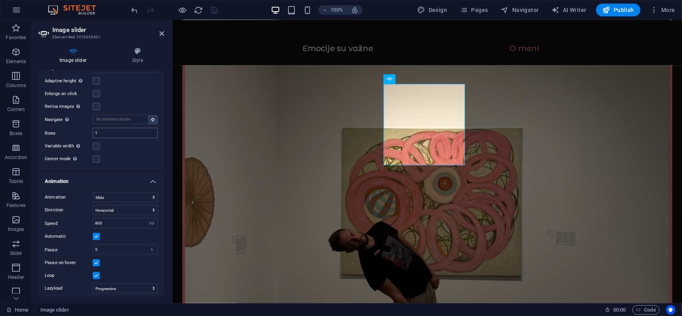
scroll to position [535, 0]
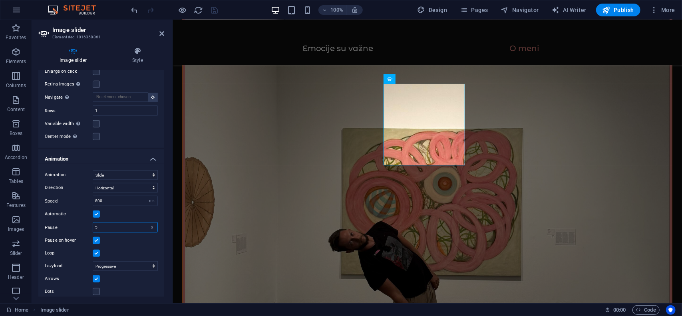
click at [105, 223] on input "5" at bounding box center [125, 228] width 64 height 10
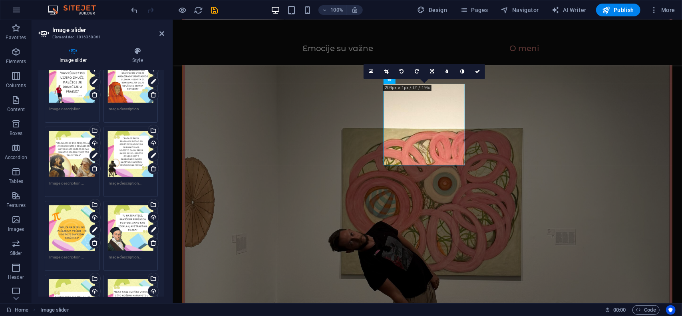
scroll to position [0, 0]
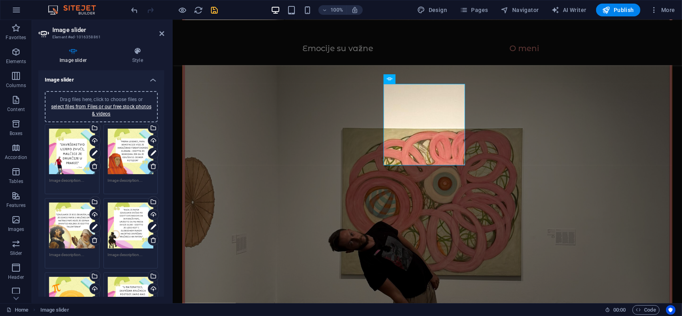
type input "4"
click at [213, 11] on icon "save" at bounding box center [214, 10] width 9 height 9
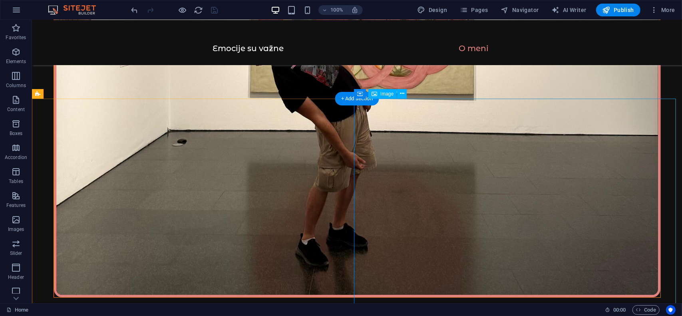
scroll to position [1559, 0]
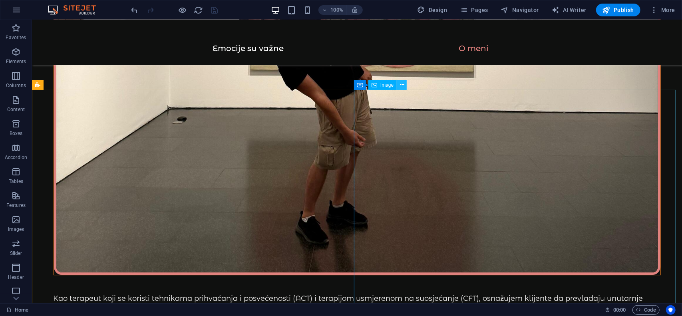
click at [402, 84] on icon at bounding box center [402, 85] width 4 height 8
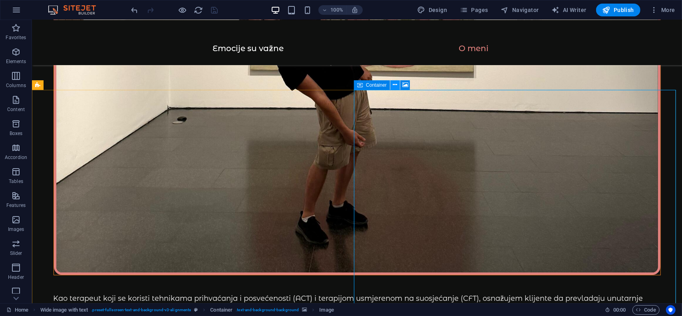
click at [394, 84] on icon at bounding box center [395, 85] width 4 height 8
click at [400, 86] on button at bounding box center [402, 85] width 10 height 10
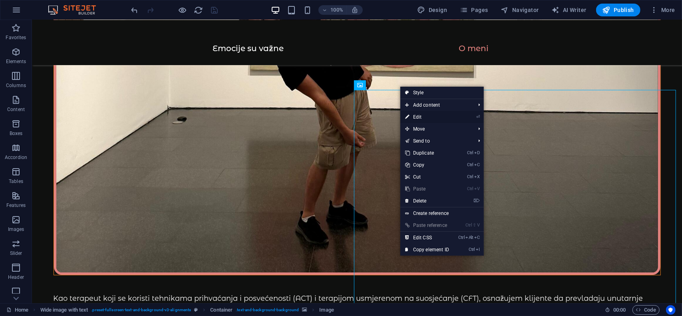
click at [420, 114] on link "⏎ Edit" at bounding box center [428, 117] width 54 height 12
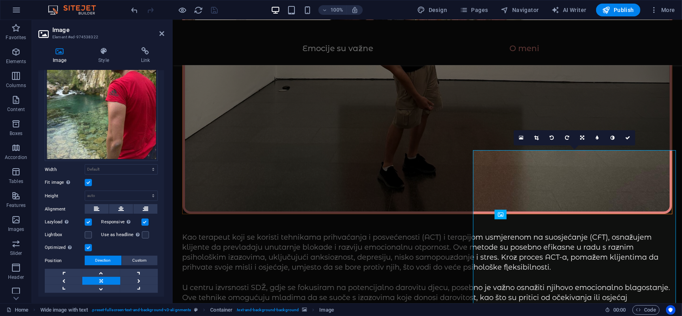
scroll to position [80, 0]
click at [161, 35] on icon at bounding box center [162, 33] width 5 height 6
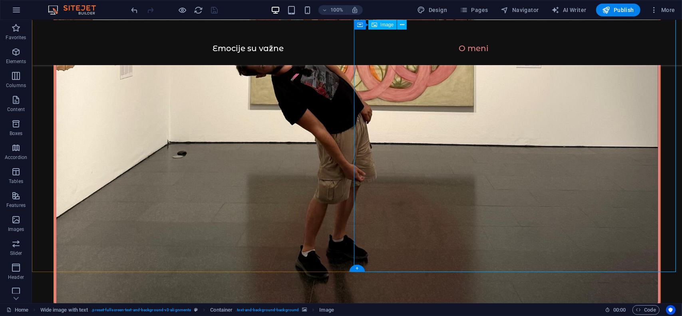
scroll to position [1519, 0]
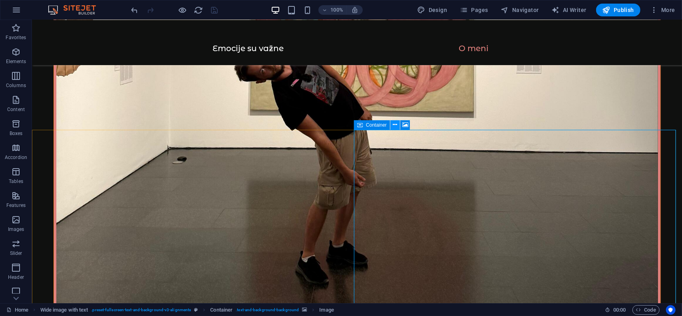
click at [394, 126] on icon at bounding box center [395, 125] width 4 height 8
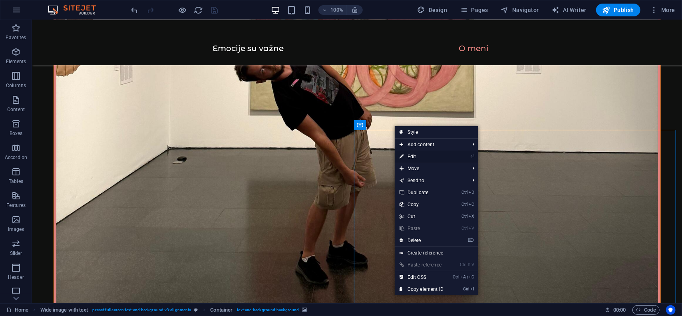
click at [419, 156] on link "⏎ Edit" at bounding box center [422, 157] width 54 height 12
select select "px"
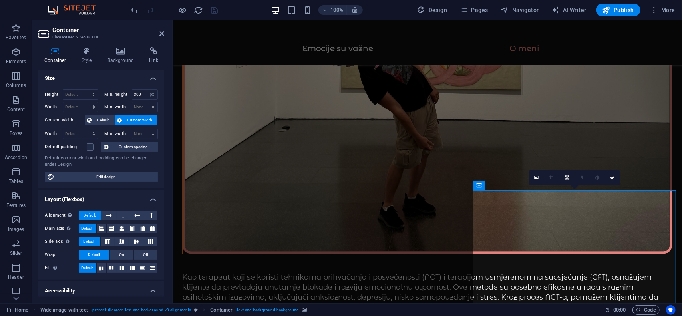
scroll to position [0, 0]
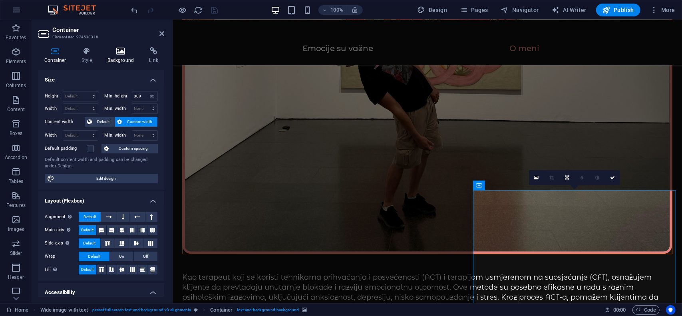
click at [126, 48] on icon at bounding box center [121, 51] width 39 height 8
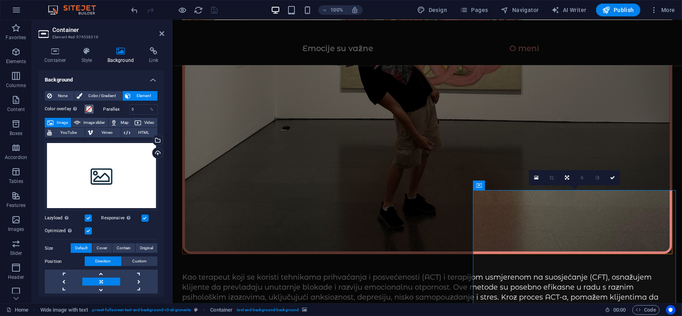
click at [89, 108] on span at bounding box center [89, 109] width 6 height 6
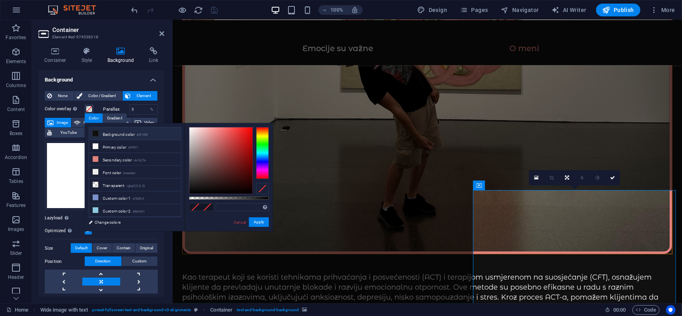
click at [95, 131] on icon at bounding box center [96, 134] width 6 height 6
type input "#0f100f"
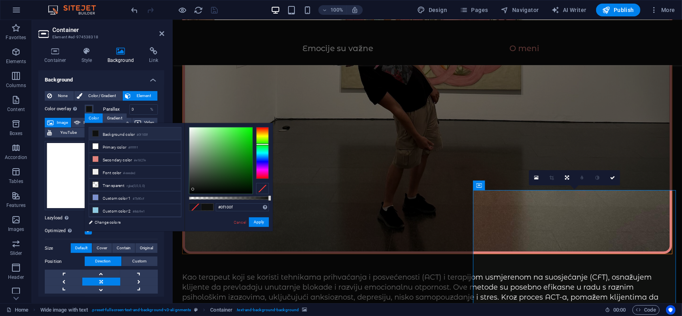
click at [98, 132] on icon at bounding box center [96, 134] width 6 height 6
click at [258, 225] on button "Apply" at bounding box center [259, 222] width 20 height 10
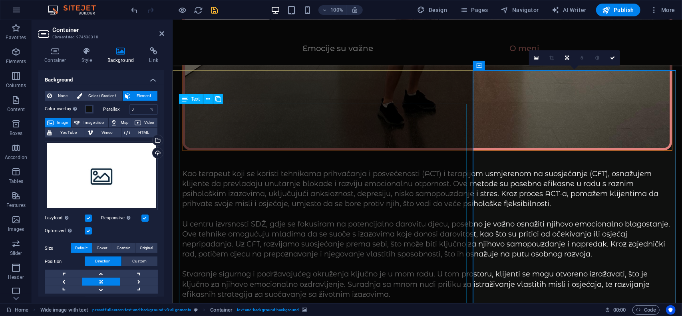
scroll to position [1470, 0]
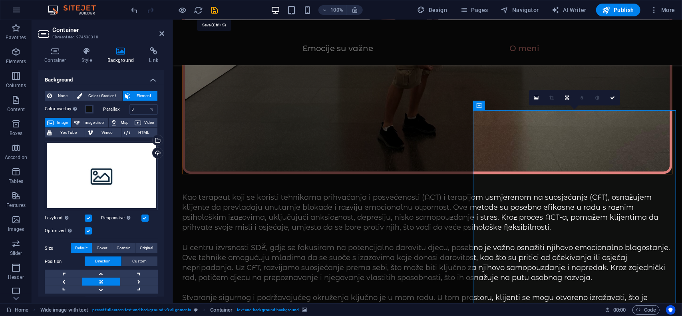
click at [212, 11] on icon "save" at bounding box center [214, 10] width 9 height 9
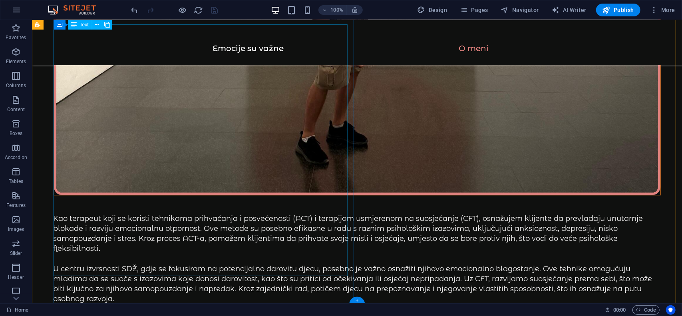
scroll to position [1639, 0]
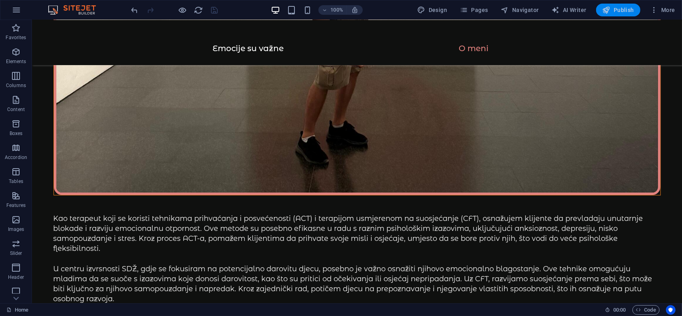
click at [609, 8] on icon "button" at bounding box center [607, 10] width 8 height 8
